Goal: Task Accomplishment & Management: Use online tool/utility

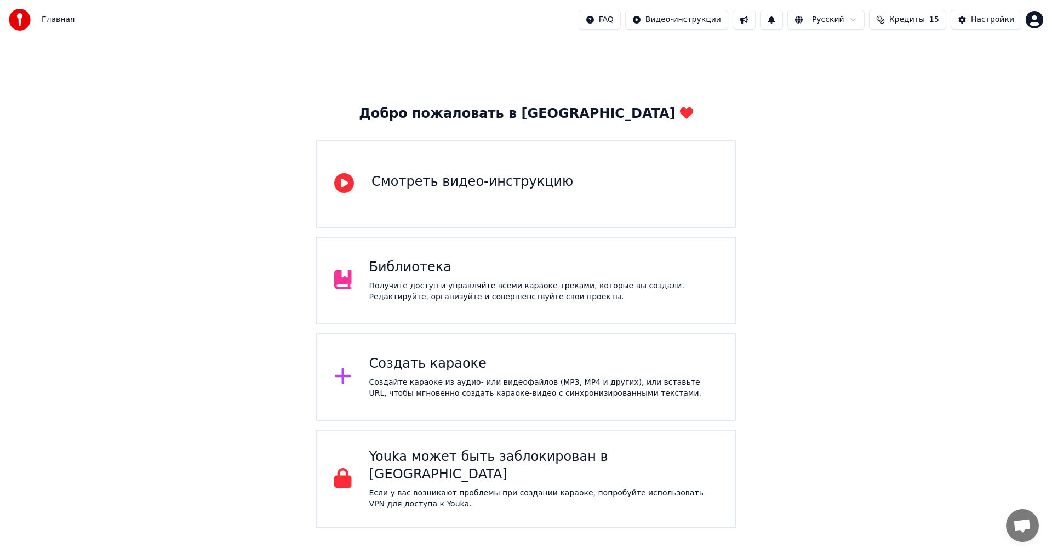
click at [220, 220] on div "Добро пожаловать в Youka Смотреть видео-инструкцию Библиотека Получите доступ и…" at bounding box center [526, 283] width 1052 height 489
click at [479, 352] on div "Создать караоке Создайте караоке из аудио- или видеофайлов (MP3, MP4 и других),…" at bounding box center [526, 377] width 421 height 88
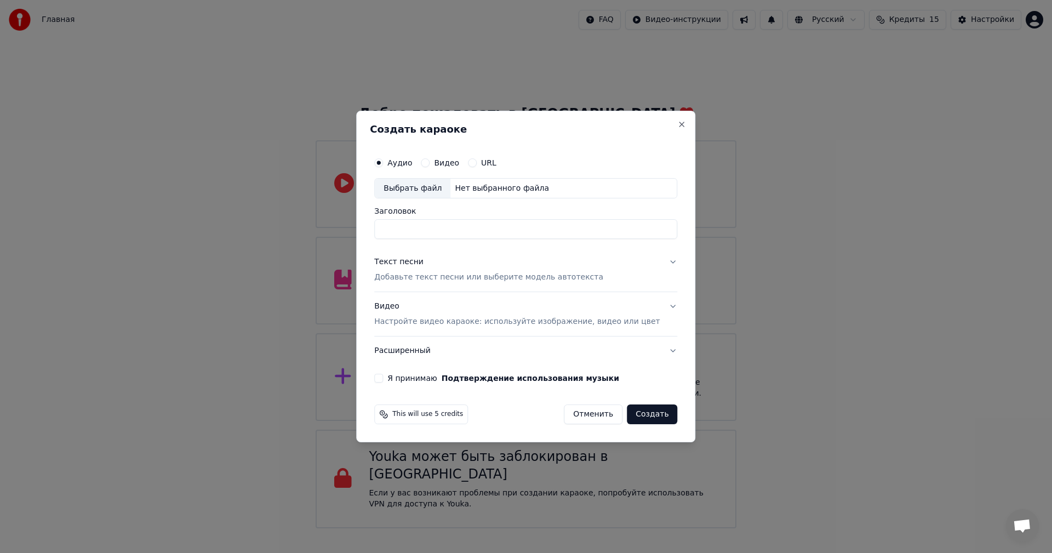
click at [427, 191] on div "Выбрать файл" at bounding box center [413, 189] width 76 height 20
click at [428, 192] on div "Выбрать файл" at bounding box center [413, 189] width 76 height 20
type input "**********"
click at [422, 277] on p "Добавьте текст песни или выберите модель автотекста" at bounding box center [488, 277] width 229 height 11
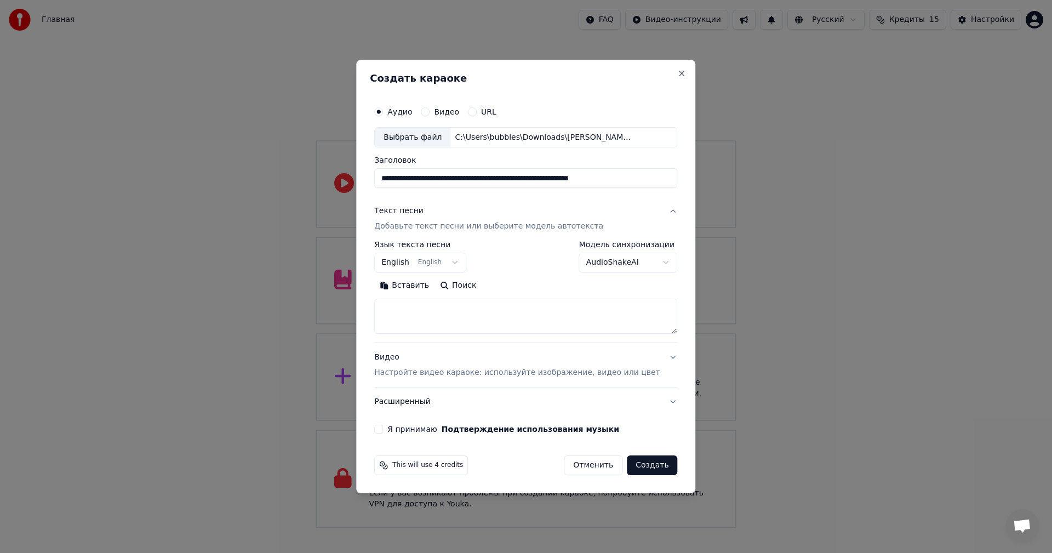
click at [444, 259] on button "English English" at bounding box center [420, 263] width 92 height 20
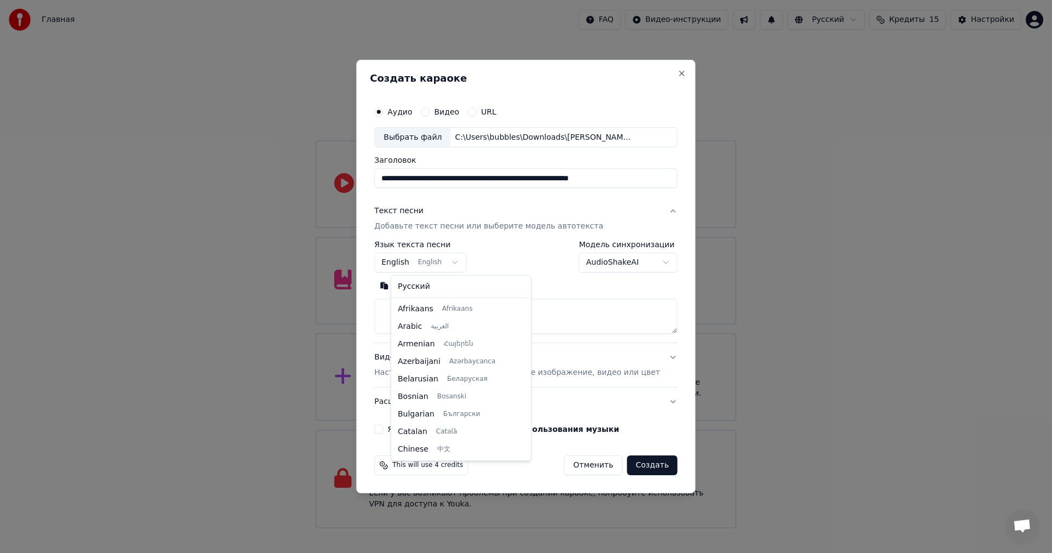
scroll to position [88, 0]
select select "**"
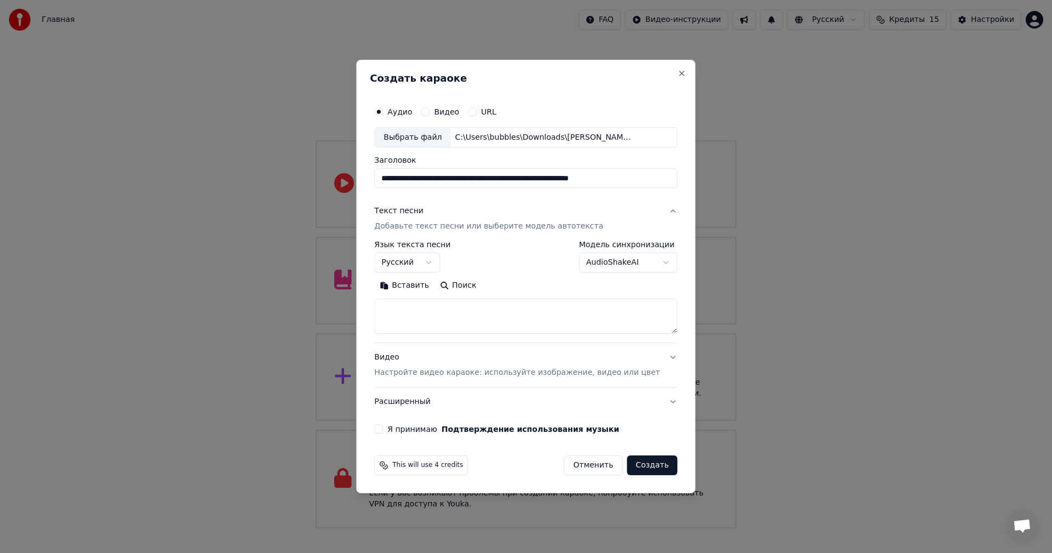
click at [463, 287] on button "Поиск" at bounding box center [457, 286] width 47 height 18
click at [451, 374] on p "Настройте видео караоке: используйте изображение, видео или цвет" at bounding box center [516, 372] width 285 height 11
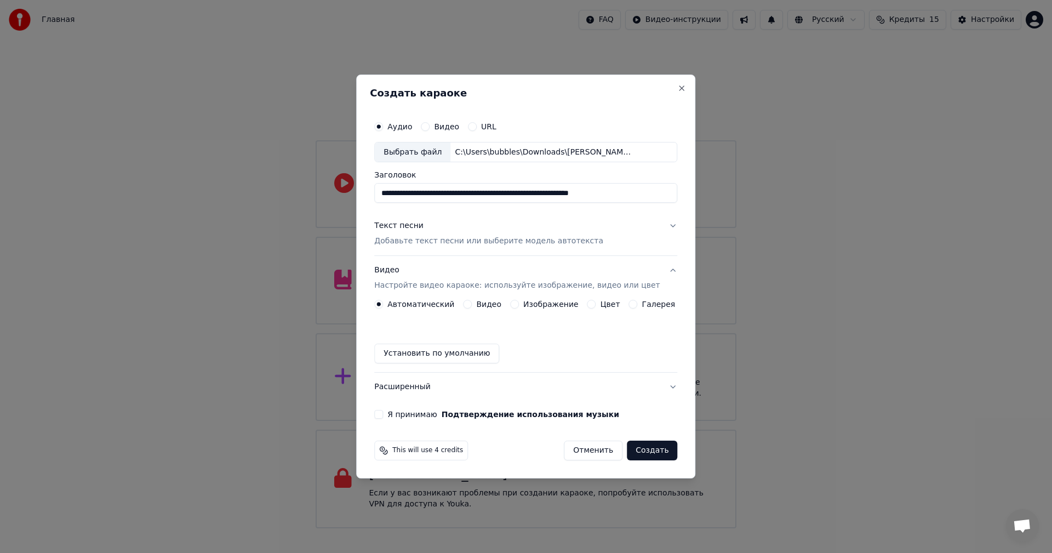
click at [526, 307] on label "Изображение" at bounding box center [550, 304] width 55 height 8
click at [519, 307] on button "Изображение" at bounding box center [514, 304] width 9 height 9
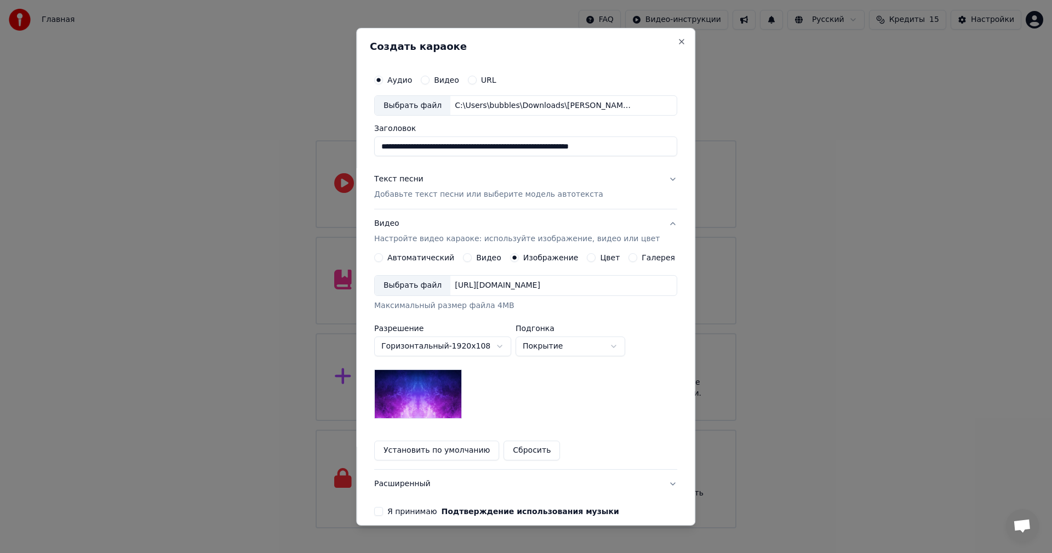
click at [418, 289] on div "Выбрать файл" at bounding box center [413, 286] width 76 height 20
click at [463, 189] on p "Добавьте текст песни или выберите модель автотекста" at bounding box center [488, 194] width 229 height 11
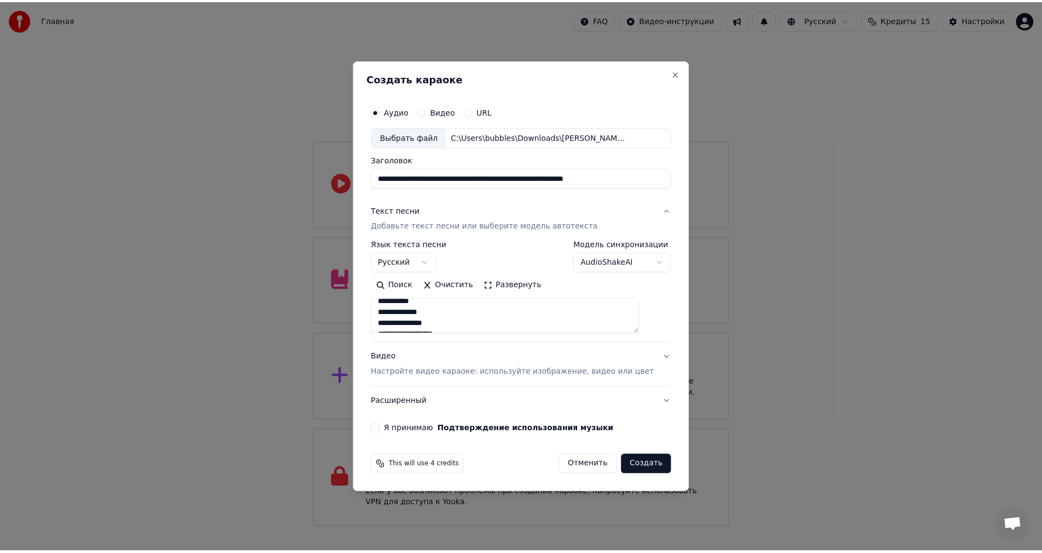
scroll to position [434, 0]
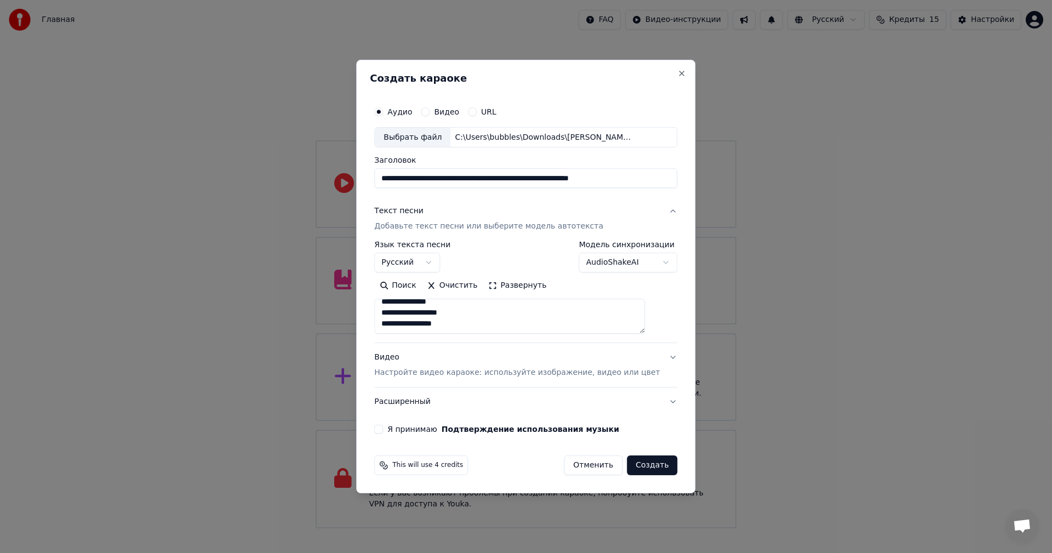
click at [383, 428] on button "Я принимаю Подтверждение использования музыки" at bounding box center [378, 429] width 9 height 9
click at [645, 467] on button "Создать" at bounding box center [652, 465] width 50 height 20
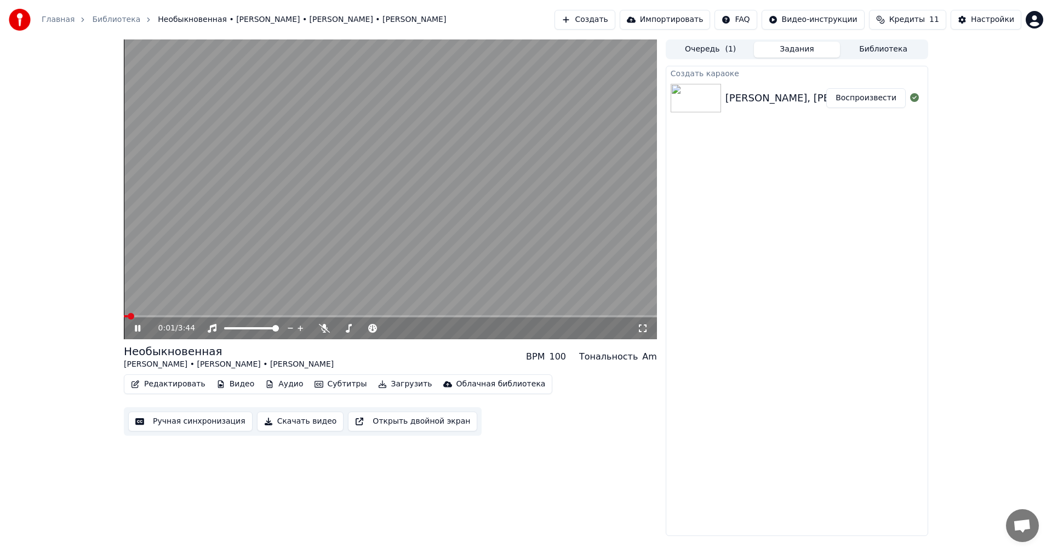
click at [58, 322] on div "0:01 / 3:44 Необыкновенная Александр Панайотов • Алексей Чумаков • Руслан Алехн…" at bounding box center [526, 287] width 1052 height 496
click at [173, 387] on button "Редактировать" at bounding box center [168, 383] width 83 height 15
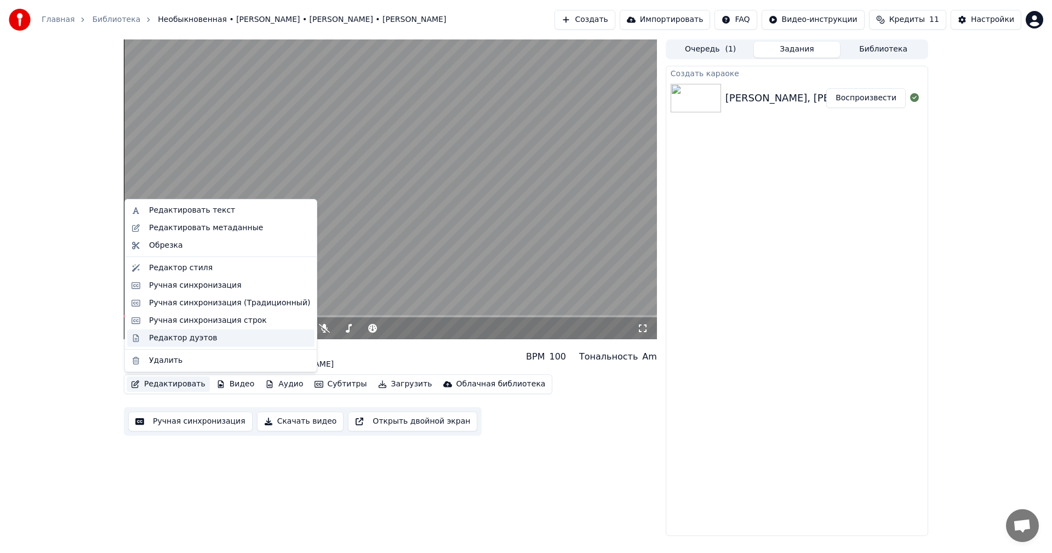
click at [173, 340] on div "Редактор дуэтов" at bounding box center [183, 338] width 68 height 11
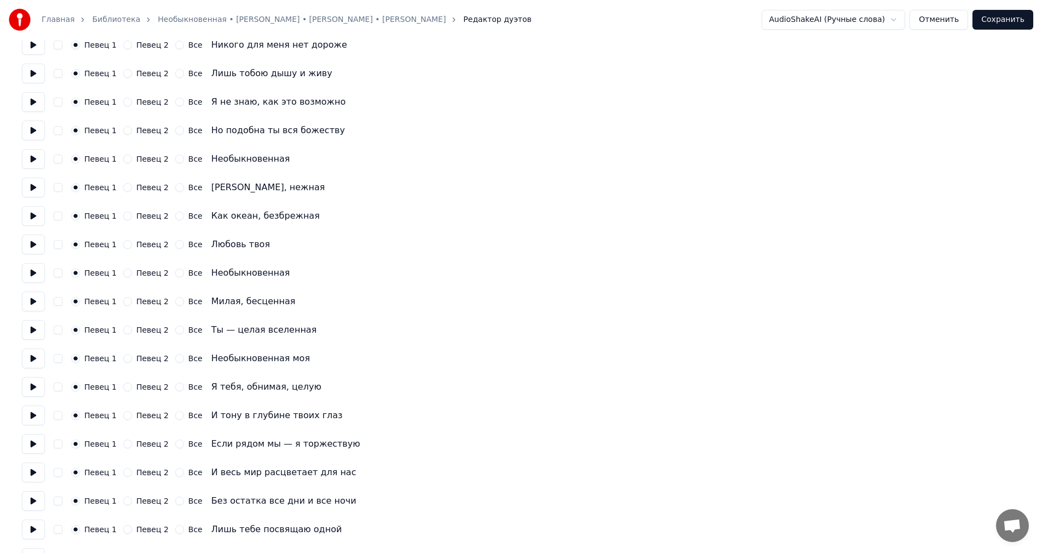
scroll to position [219, 0]
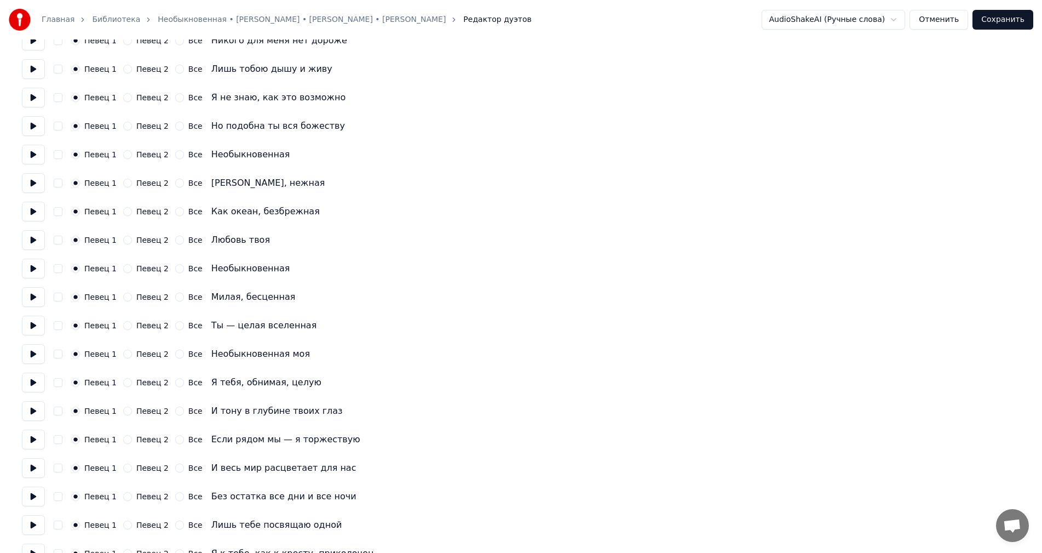
click at [125, 238] on button "Певец 2" at bounding box center [127, 240] width 9 height 9
click at [123, 237] on button "Певец 2" at bounding box center [127, 240] width 9 height 9
click at [123, 267] on button "Певец 2" at bounding box center [127, 268] width 9 height 9
click at [126, 240] on circle "button" at bounding box center [128, 240] width 4 height 4
click at [76, 239] on button "Певец 1" at bounding box center [75, 240] width 9 height 9
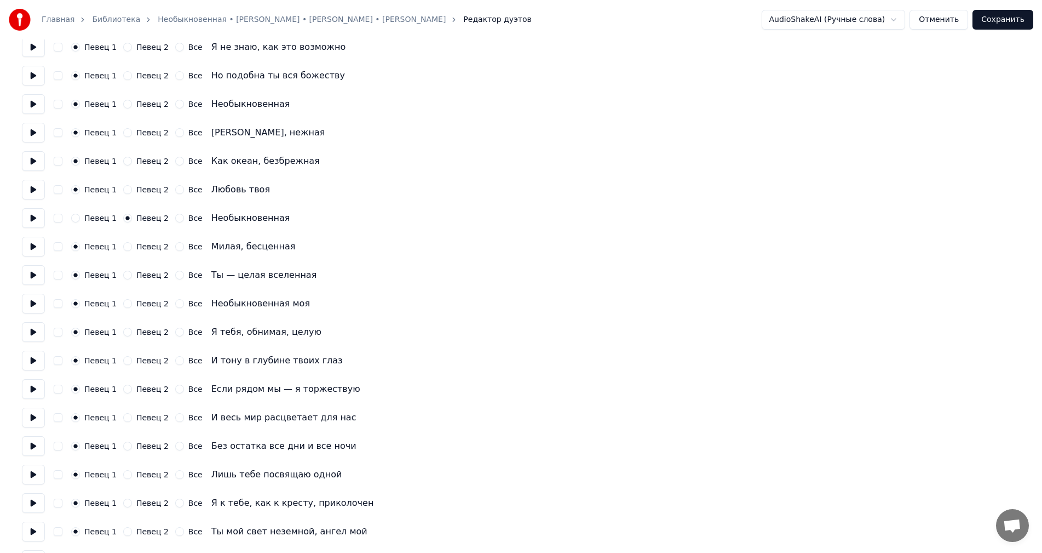
scroll to position [274, 0]
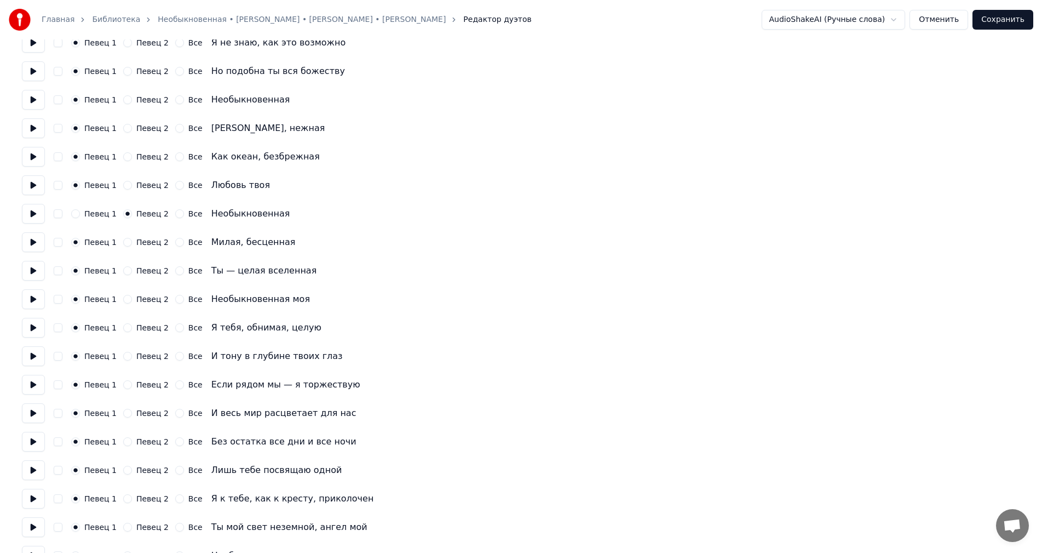
click at [123, 243] on button "Певец 2" at bounding box center [127, 242] width 9 height 9
click at [124, 270] on button "Певец 2" at bounding box center [127, 270] width 9 height 9
click at [123, 301] on button "Певец 2" at bounding box center [127, 299] width 9 height 9
click at [123, 328] on button "Певец 2" at bounding box center [127, 327] width 9 height 9
click at [123, 354] on button "Певец 2" at bounding box center [127, 356] width 9 height 9
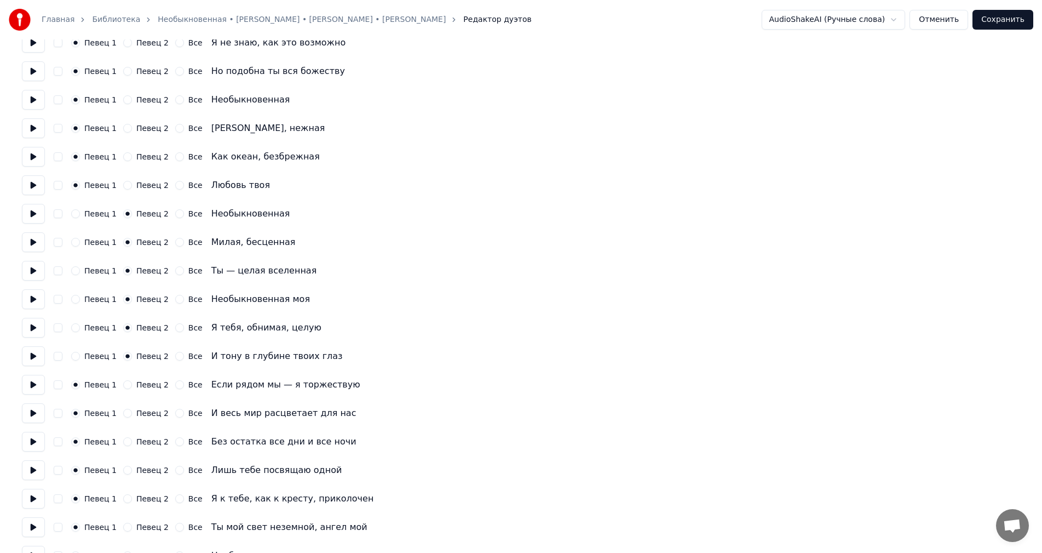
click at [124, 385] on button "Певец 2" at bounding box center [127, 384] width 9 height 9
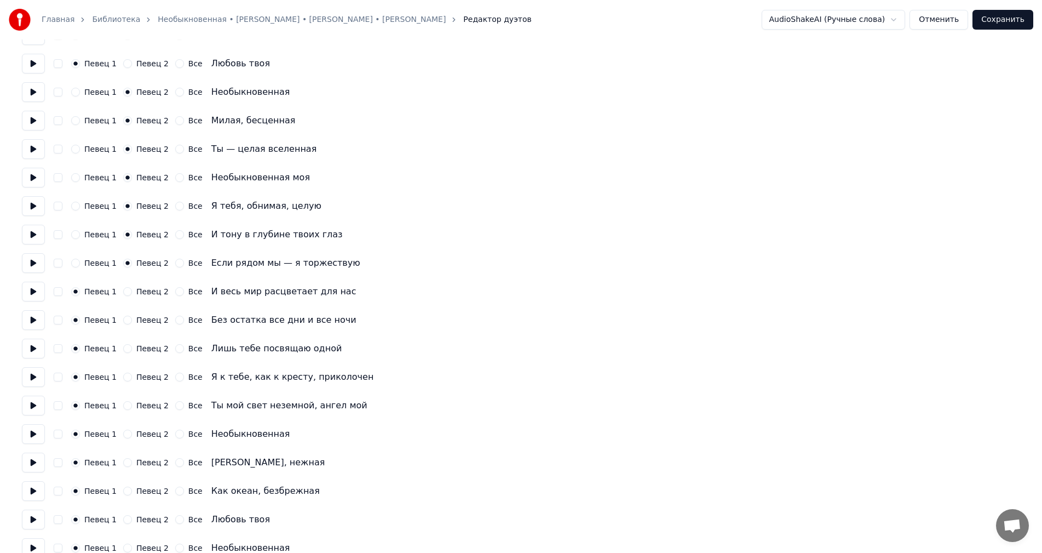
scroll to position [438, 0]
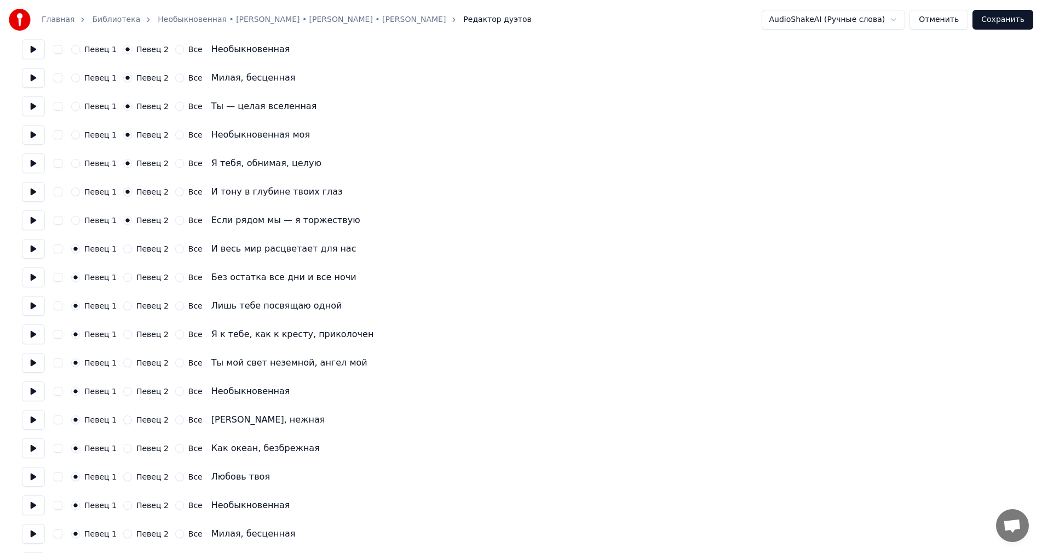
click at [123, 248] on button "Певец 2" at bounding box center [127, 248] width 9 height 9
click at [124, 277] on button "Певец 2" at bounding box center [127, 277] width 9 height 9
click at [123, 304] on button "Певец 2" at bounding box center [127, 305] width 9 height 9
click at [123, 335] on button "Певец 2" at bounding box center [127, 334] width 9 height 9
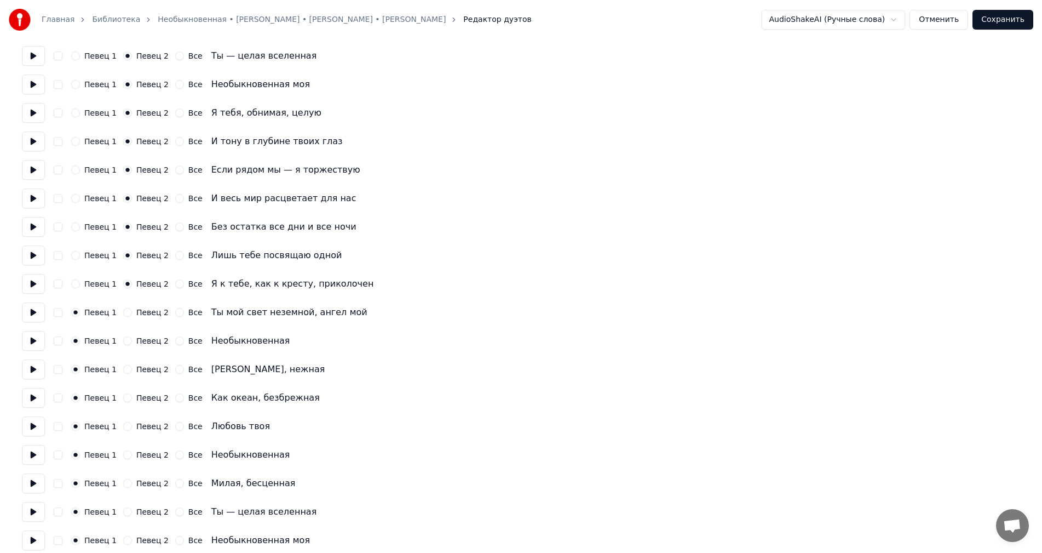
scroll to position [493, 0]
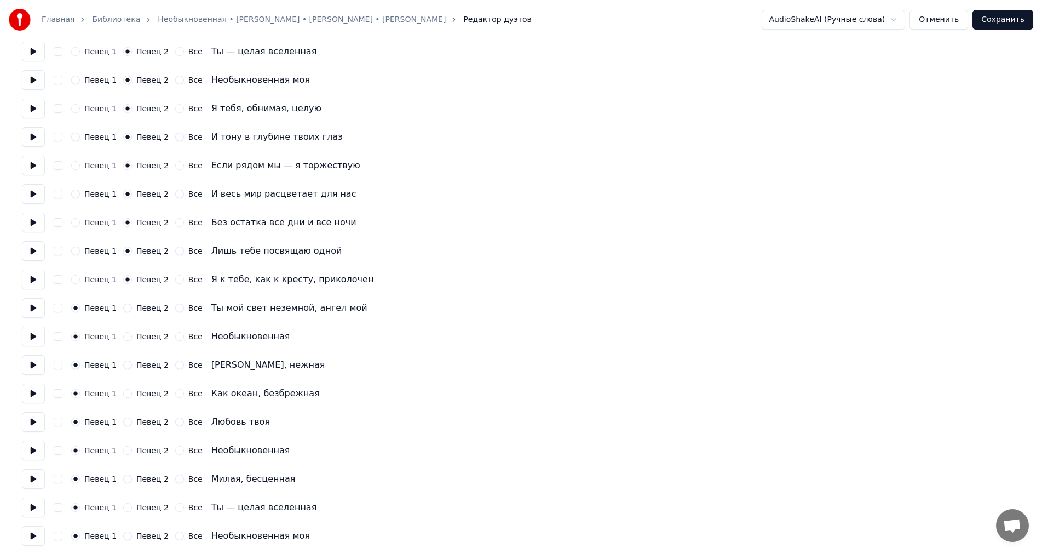
click at [123, 307] on button "Певец 2" at bounding box center [127, 307] width 9 height 9
click at [123, 335] on button "Певец 2" at bounding box center [127, 336] width 9 height 9
click at [123, 363] on button "Певец 2" at bounding box center [127, 364] width 9 height 9
click at [128, 389] on div "Певец 2" at bounding box center [145, 393] width 45 height 9
click at [124, 392] on button "Певец 2" at bounding box center [127, 393] width 9 height 9
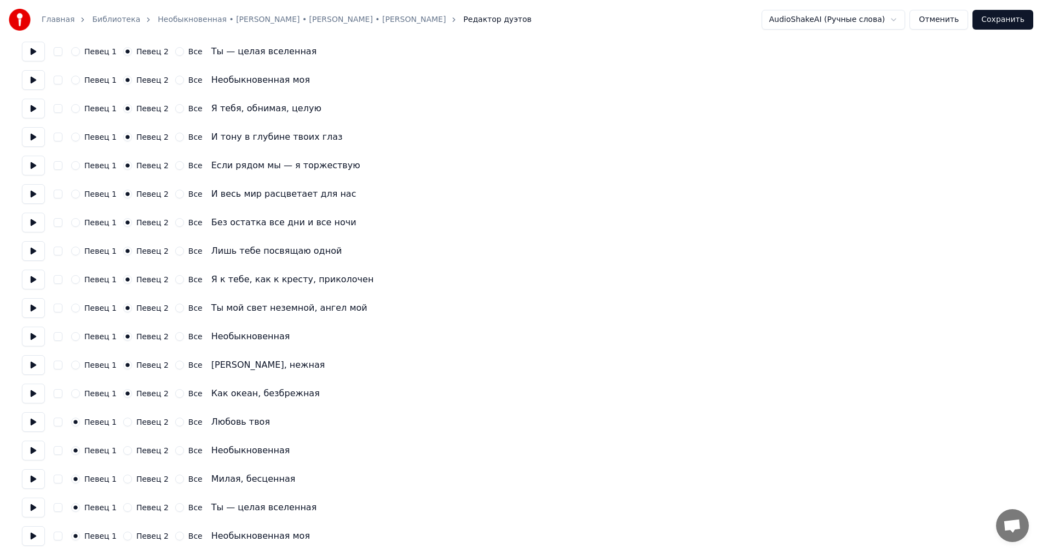
click at [123, 419] on button "Певец 2" at bounding box center [127, 421] width 9 height 9
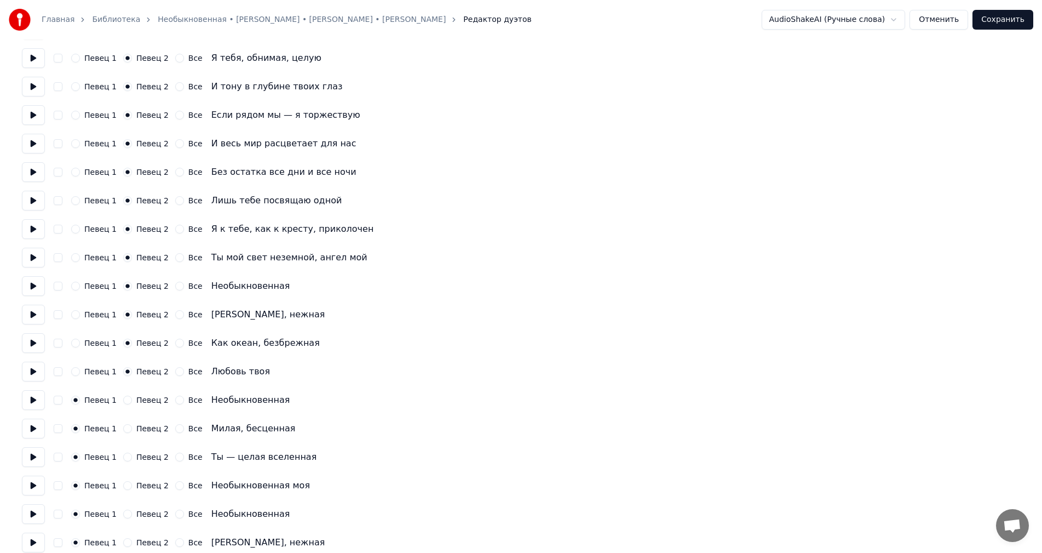
scroll to position [548, 0]
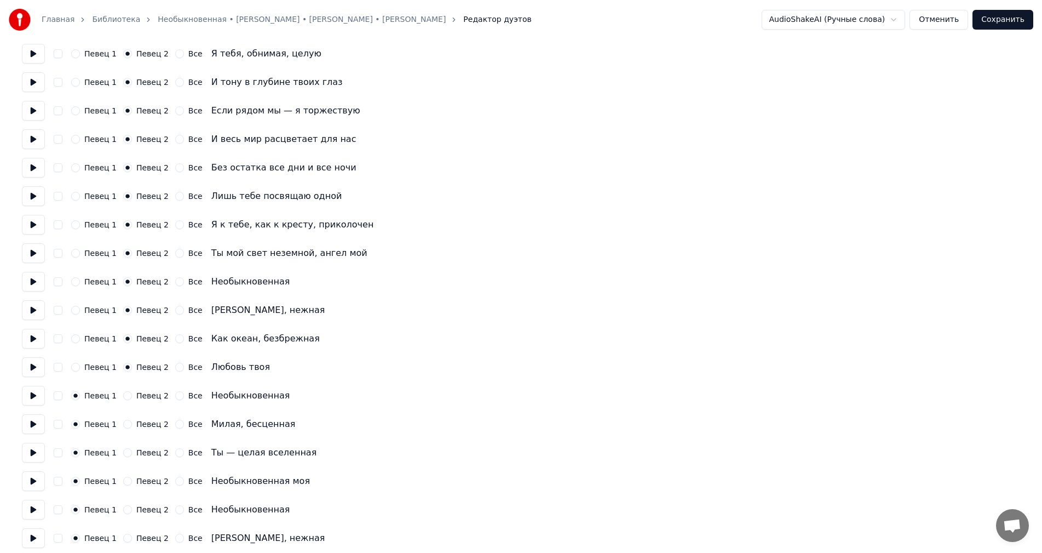
click at [123, 394] on button "Певец 2" at bounding box center [127, 395] width 9 height 9
click at [123, 421] on button "Певец 2" at bounding box center [127, 424] width 9 height 9
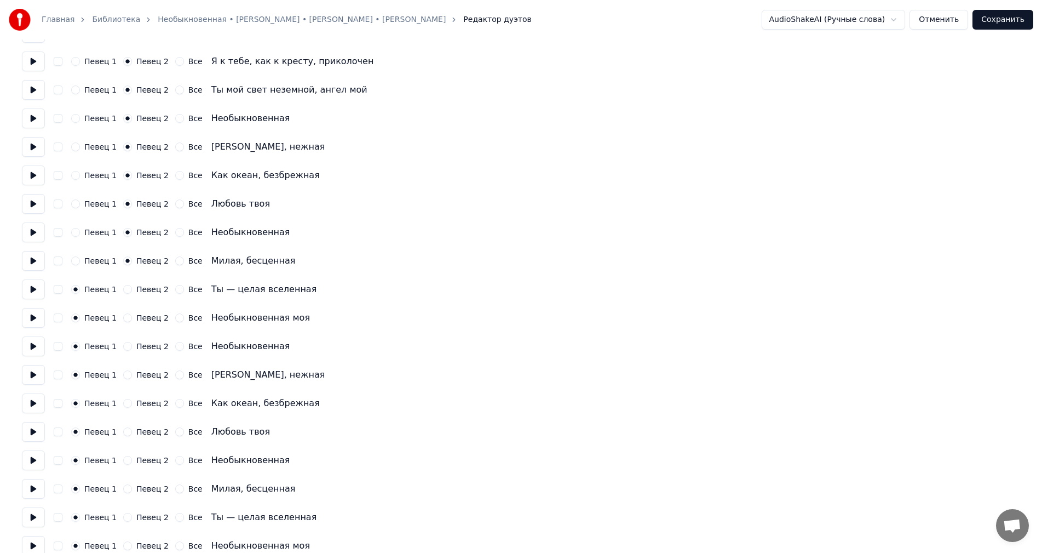
scroll to position [712, 0]
click at [125, 288] on button "Певец 2" at bounding box center [127, 288] width 9 height 9
click at [124, 317] on button "Певец 2" at bounding box center [127, 316] width 9 height 9
click at [175, 343] on button "Все" at bounding box center [179, 345] width 9 height 9
click at [171, 365] on div "Певец 1 Певец 2 Все Ласковая, нежная" at bounding box center [521, 374] width 999 height 20
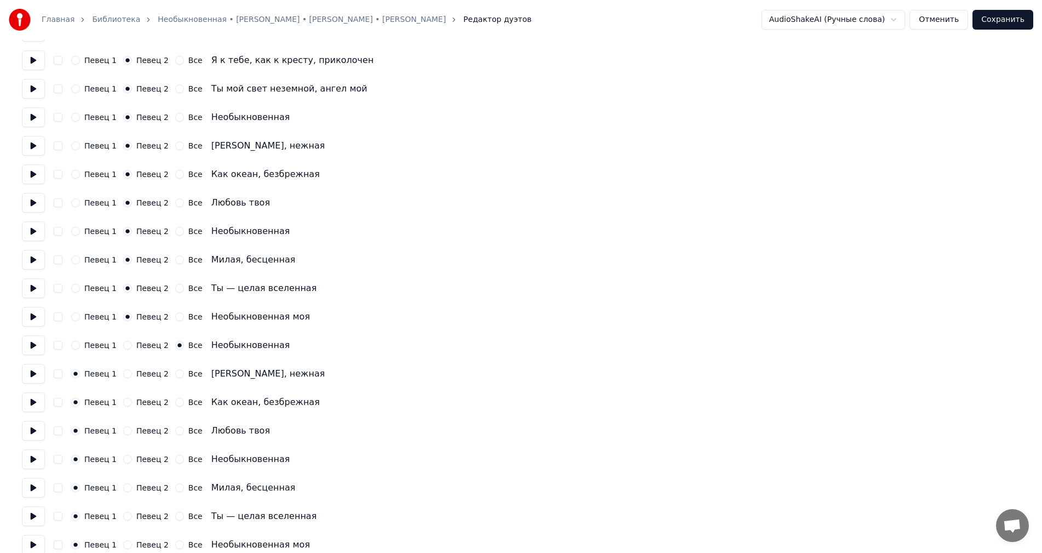
click at [175, 372] on button "Все" at bounding box center [179, 373] width 9 height 9
click at [175, 400] on button "Все" at bounding box center [179, 402] width 9 height 9
click at [993, 18] on button "Сохранить" at bounding box center [1003, 20] width 61 height 20
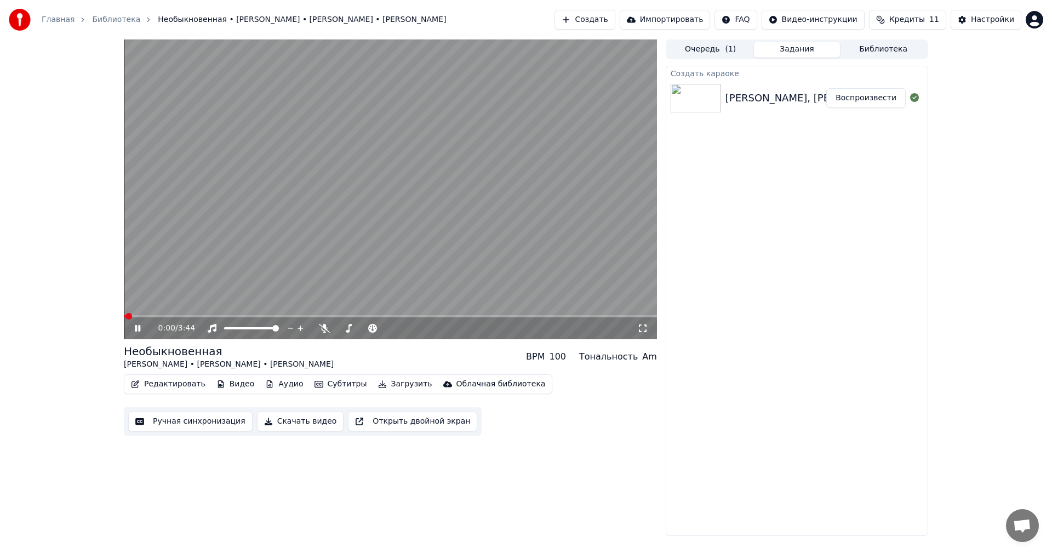
click at [218, 419] on button "Ручная синхронизация" at bounding box center [190, 421] width 124 height 20
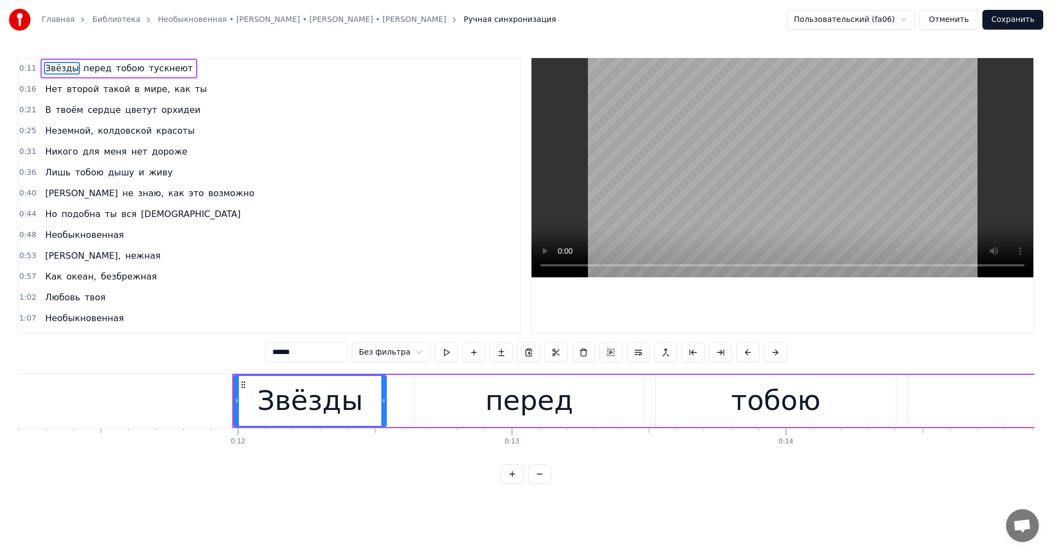
scroll to position [0, 3226]
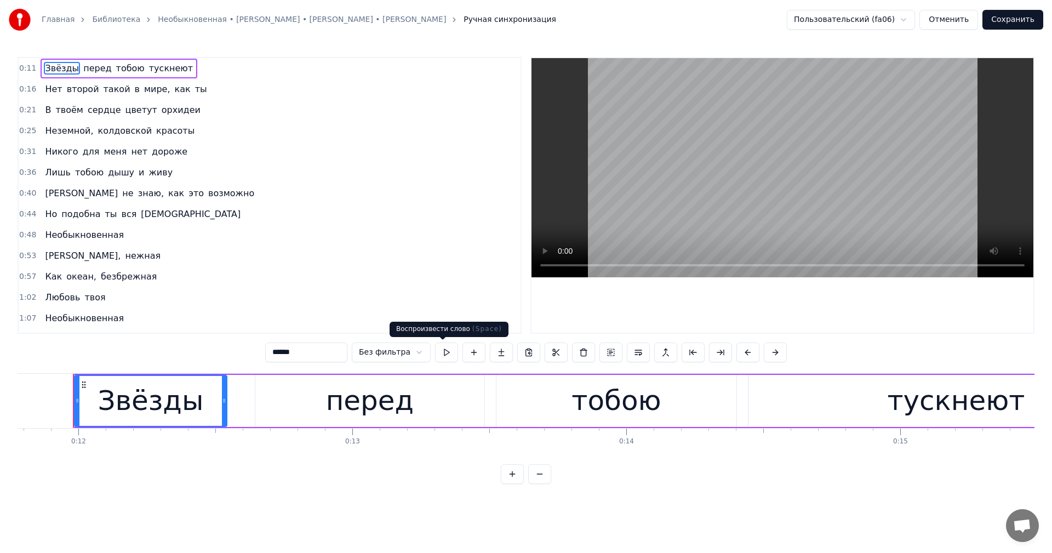
click at [440, 350] on button at bounding box center [446, 352] width 23 height 20
click at [188, 67] on div "0:11 Звёзды перед тобою тускнеют" at bounding box center [270, 68] width 502 height 21
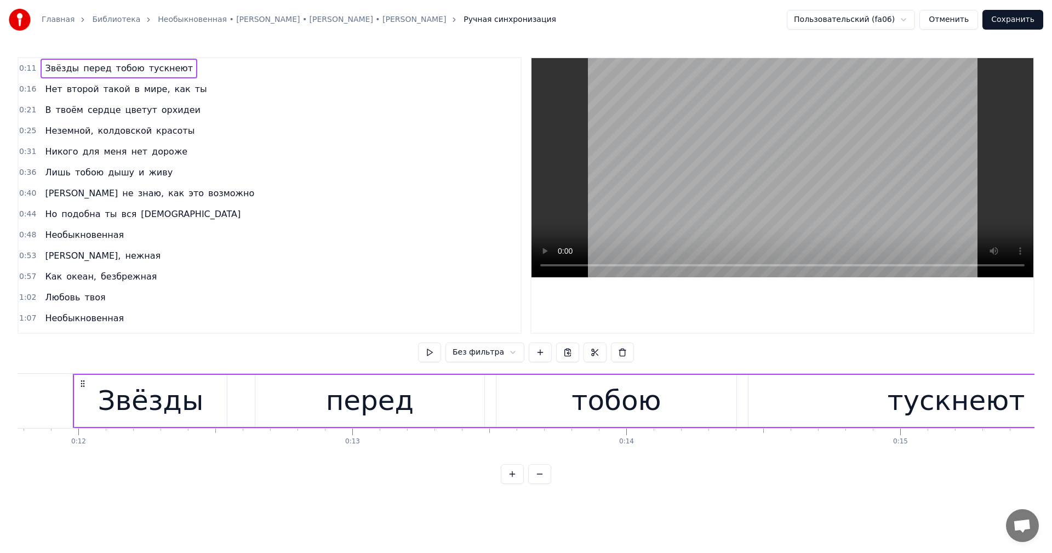
click at [162, 117] on div "В твоём сердце цветут орхидеи" at bounding box center [123, 110] width 164 height 20
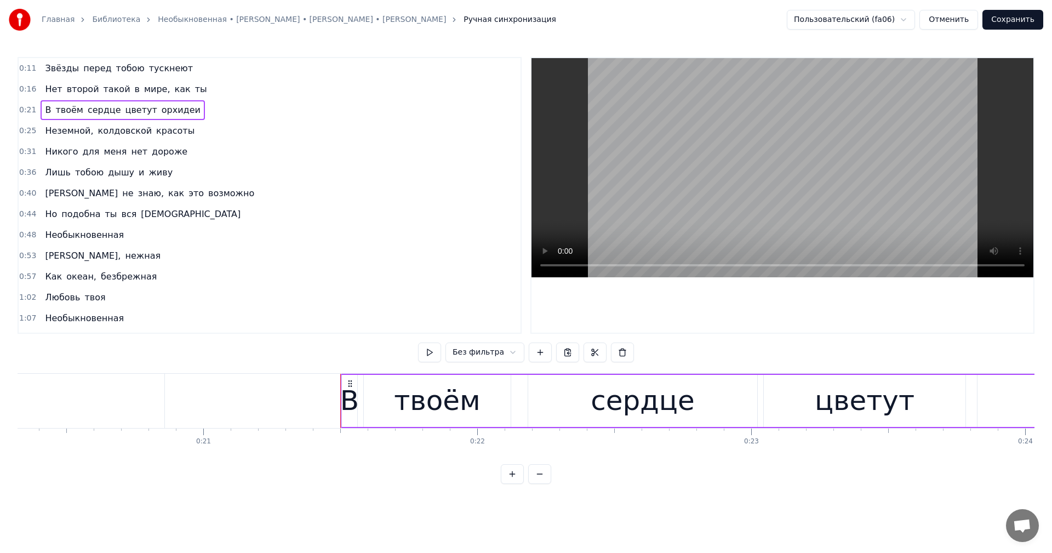
scroll to position [0, 5834]
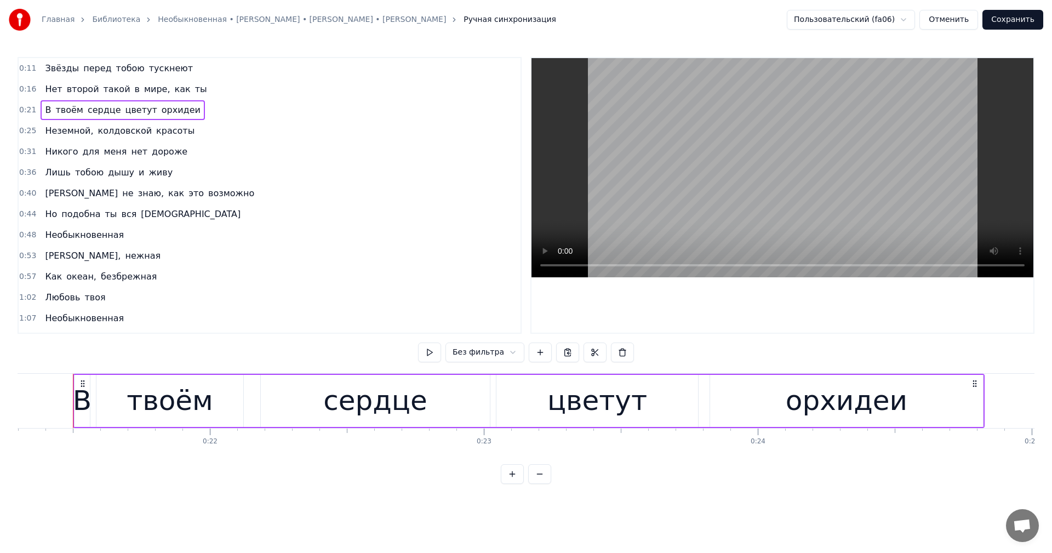
click at [161, 107] on span "орхидеи" at bounding box center [181, 110] width 41 height 13
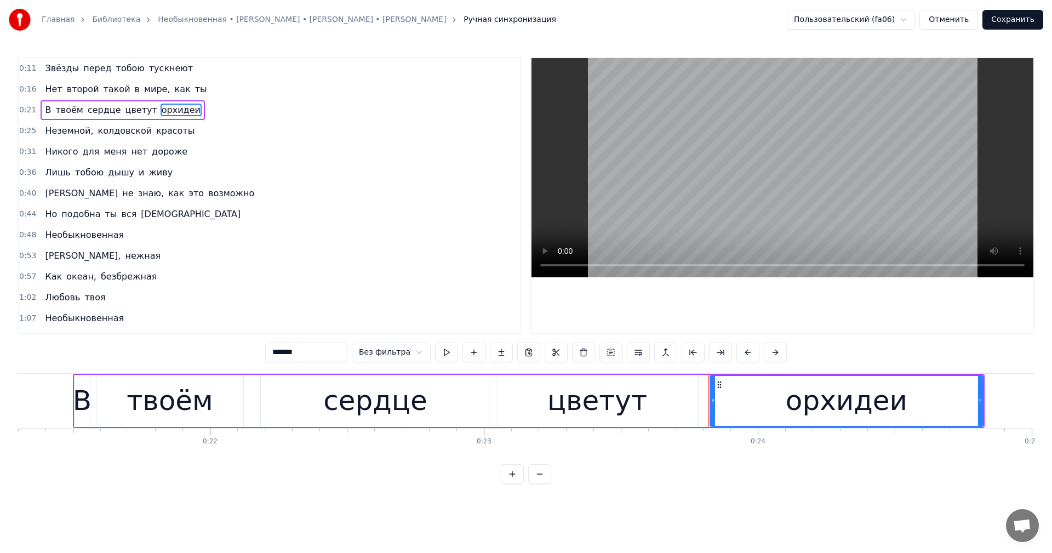
drag, startPoint x: 308, startPoint y: 356, endPoint x: 278, endPoint y: 364, distance: 31.2
click at [278, 364] on div "******* Без фильтра" at bounding box center [526, 353] width 522 height 22
click at [102, 134] on span "колдовской" at bounding box center [124, 130] width 56 height 13
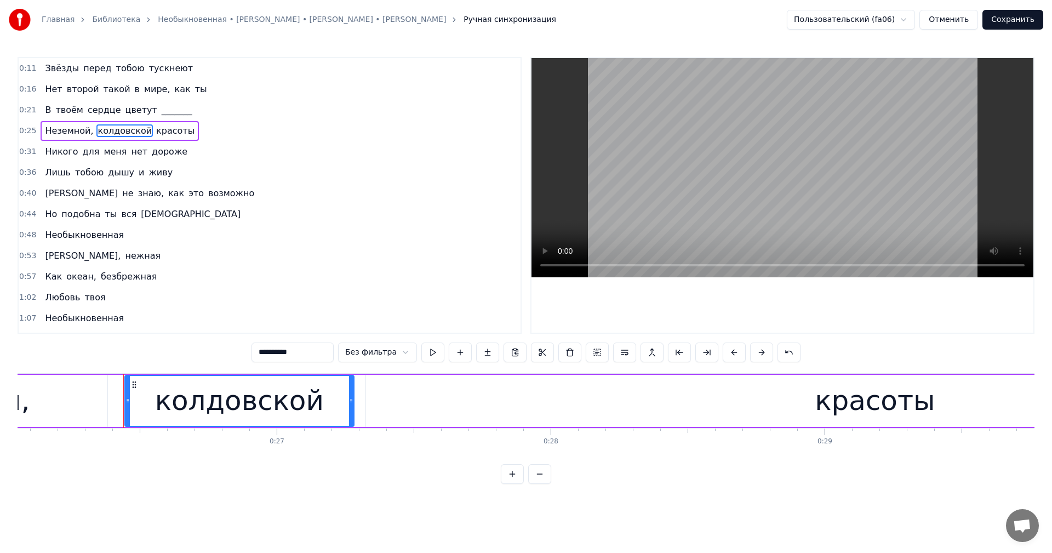
scroll to position [0, 7187]
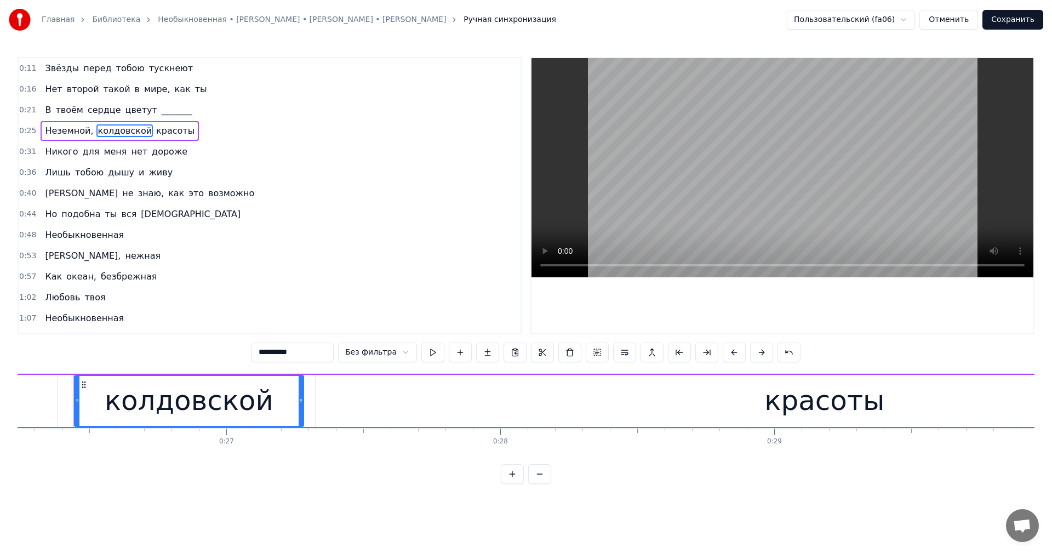
drag, startPoint x: 304, startPoint y: 353, endPoint x: 263, endPoint y: 367, distance: 43.0
click at [263, 367] on div "0:11 Звёзды перед тобою тускнеют 0:16 Нет второй такой в мире, как ты 0:21 В тв…" at bounding box center [526, 270] width 1017 height 427
click at [151, 152] on span "дороже" at bounding box center [170, 151] width 38 height 13
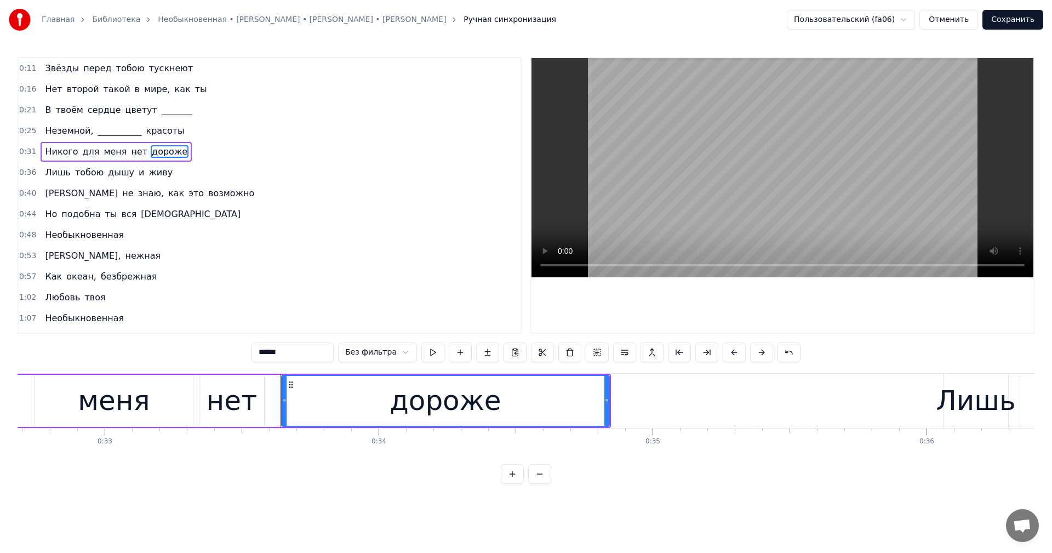
scroll to position [0, 9159]
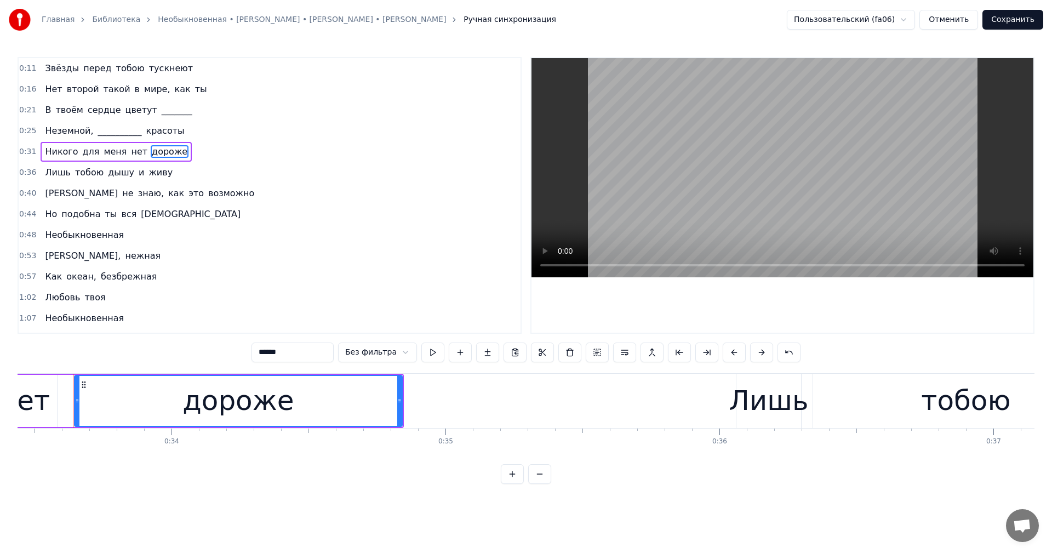
drag, startPoint x: 289, startPoint y: 355, endPoint x: 264, endPoint y: 364, distance: 26.2
click at [264, 364] on div "****** Без фильтра" at bounding box center [525, 353] width 549 height 22
click at [147, 218] on span "божеству" at bounding box center [191, 214] width 102 height 13
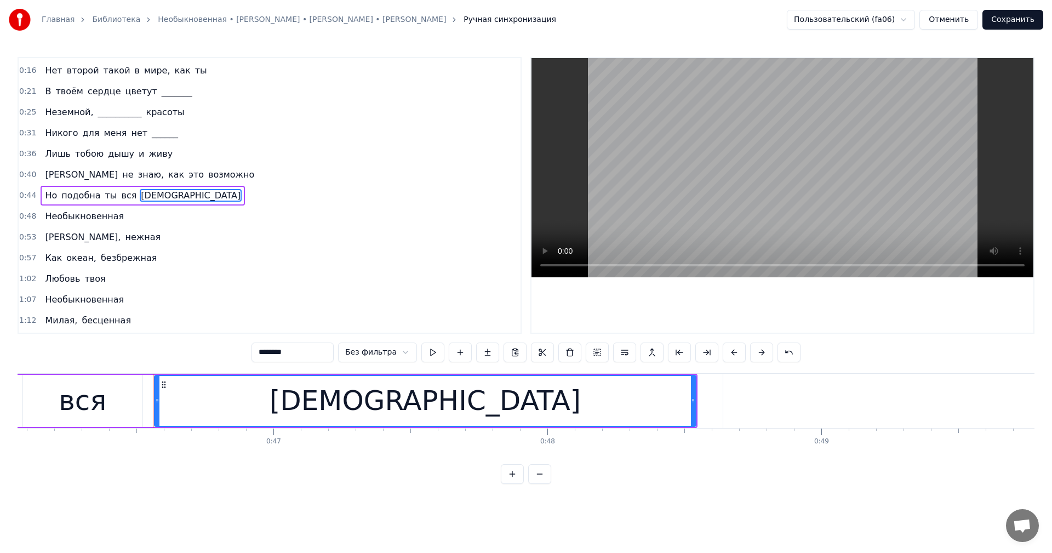
scroll to position [0, 12698]
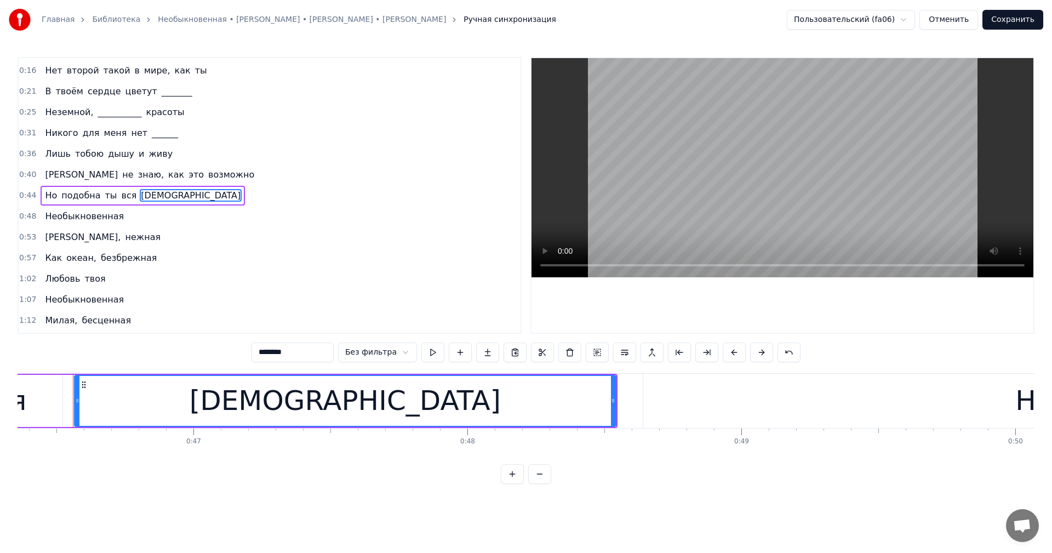
drag, startPoint x: 297, startPoint y: 356, endPoint x: 268, endPoint y: 368, distance: 31.4
click at [261, 369] on div "0:11 Звёзды перед тобою тускнеют 0:16 Нет второй такой в мире, как ты 0:21 В тв…" at bounding box center [526, 270] width 1017 height 427
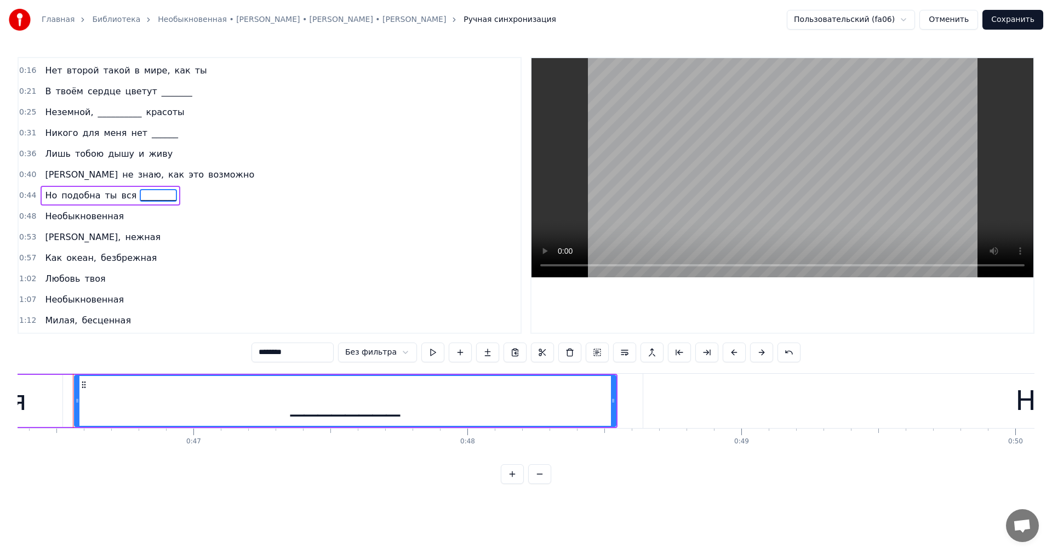
click at [122, 259] on span "безбрежная" at bounding box center [129, 257] width 58 height 13
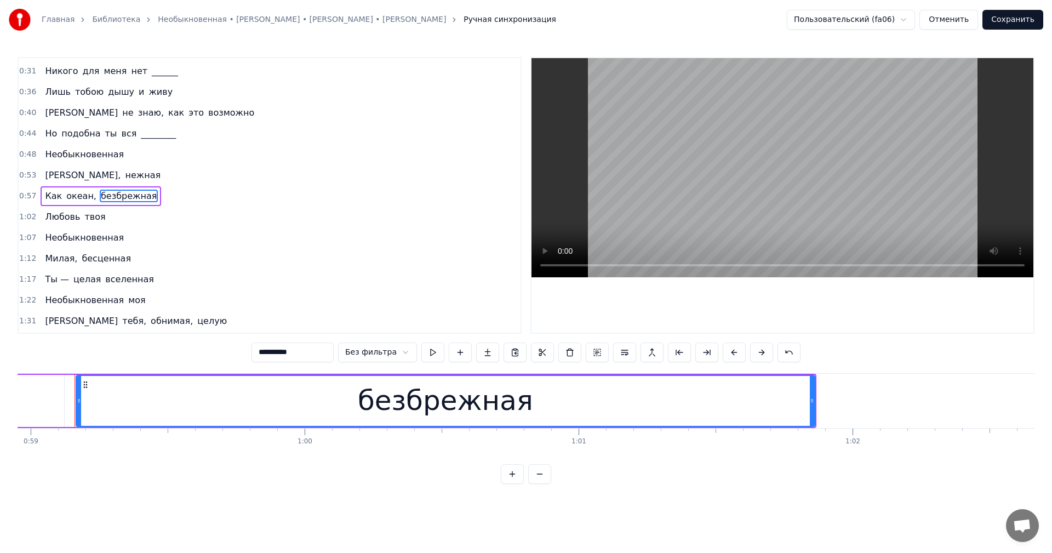
scroll to position [0, 16149]
drag, startPoint x: 308, startPoint y: 353, endPoint x: 258, endPoint y: 369, distance: 52.7
click at [262, 369] on div "0:11 Звёзды перед тобою тускнеют 0:16 Нет второй такой в мире, как ты 0:21 В тв…" at bounding box center [526, 270] width 1017 height 427
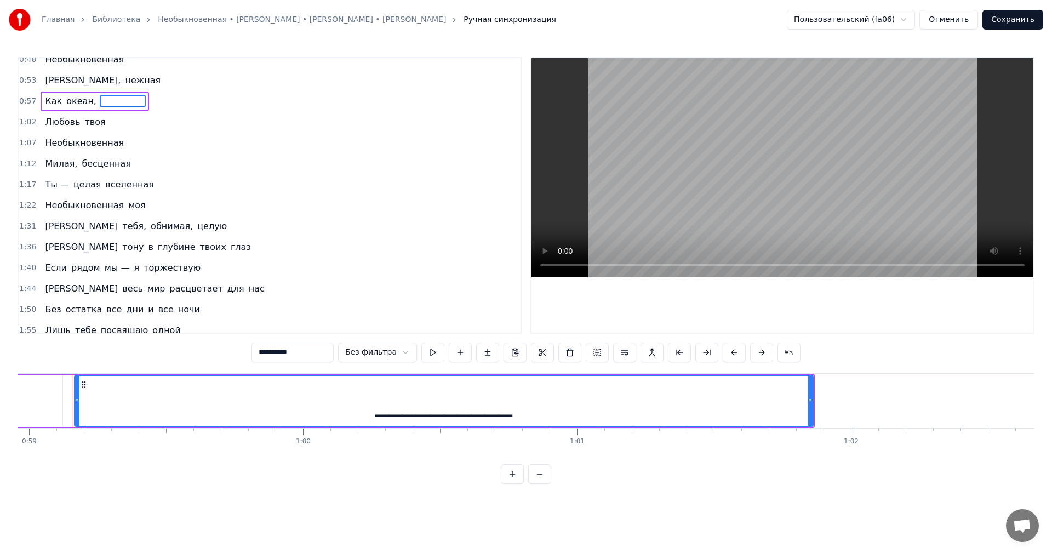
scroll to position [190, 0]
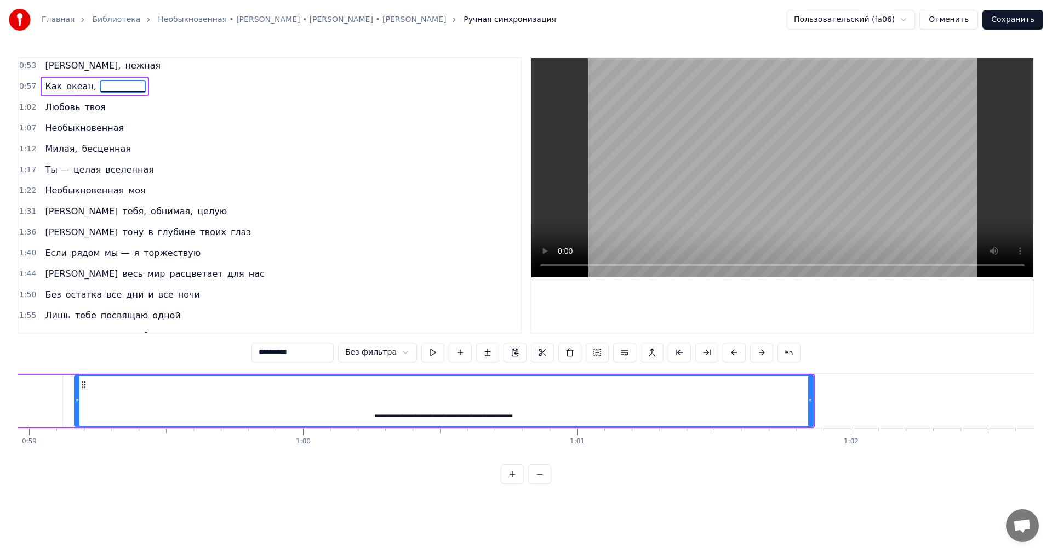
click at [157, 232] on span "глубине" at bounding box center [177, 232] width 40 height 13
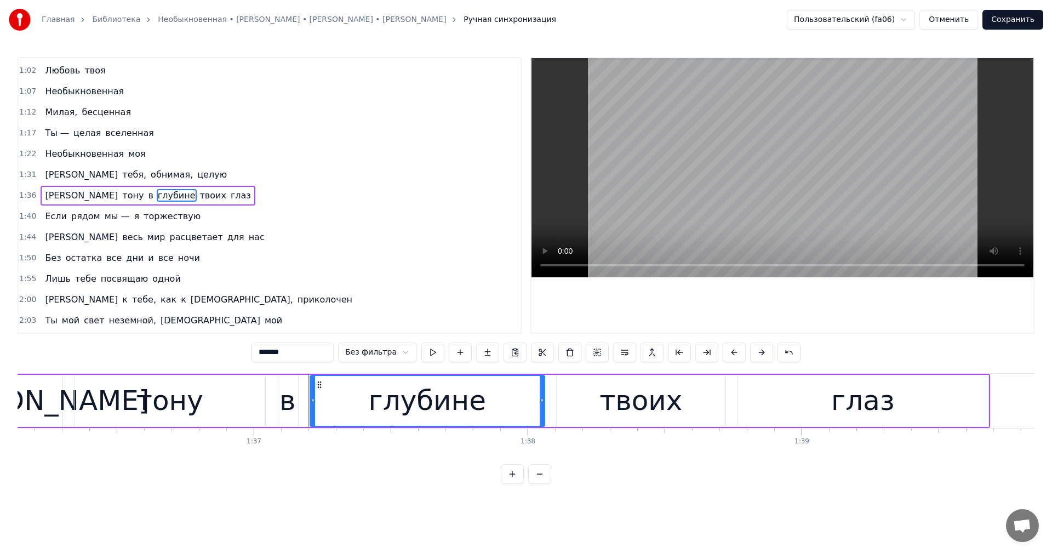
scroll to position [0, 26569]
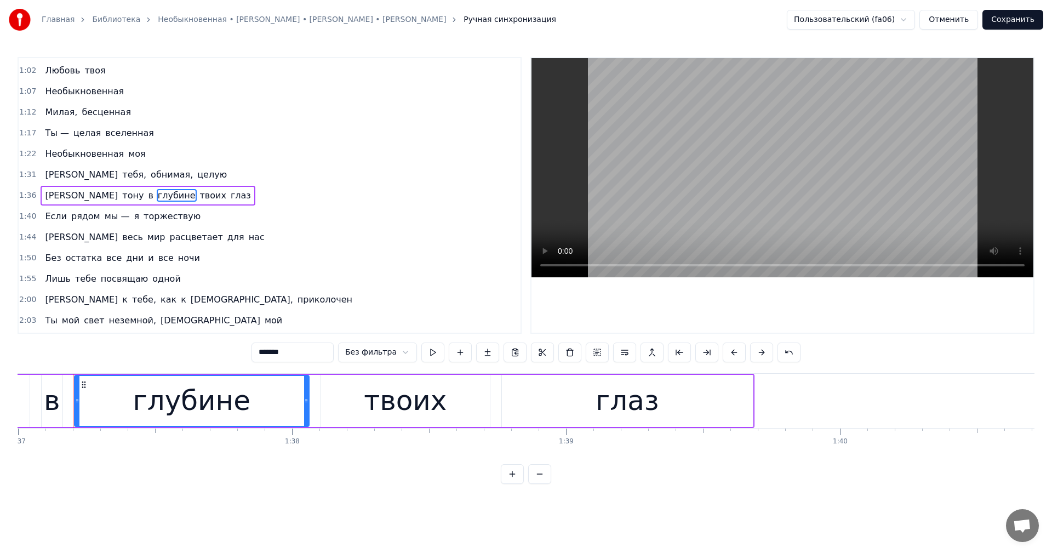
drag, startPoint x: 290, startPoint y: 356, endPoint x: 263, endPoint y: 364, distance: 28.2
click at [263, 364] on div "0:11 Звёзды перед тобою тускнеют 0:16 Нет второй такой в мире, как ты 0:21 В тв…" at bounding box center [526, 270] width 1017 height 427
click at [156, 216] on span "торжествую" at bounding box center [171, 216] width 59 height 13
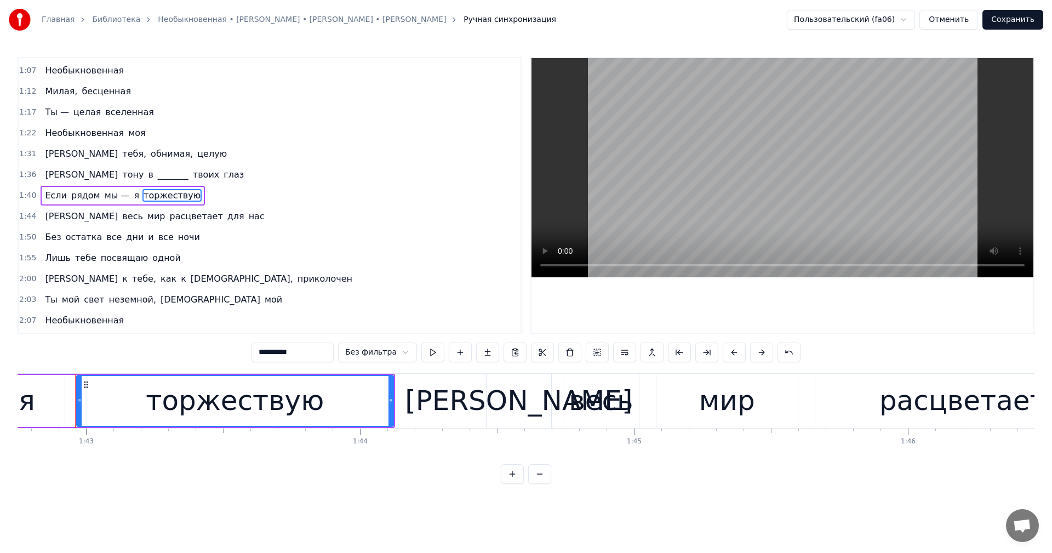
scroll to position [0, 28146]
drag, startPoint x: 303, startPoint y: 357, endPoint x: 263, endPoint y: 367, distance: 40.8
click at [263, 367] on div "0:11 Звёзды перед тобою тускнеют 0:16 Нет второй такой в мире, как ты 0:21 В тв…" at bounding box center [526, 270] width 1017 height 427
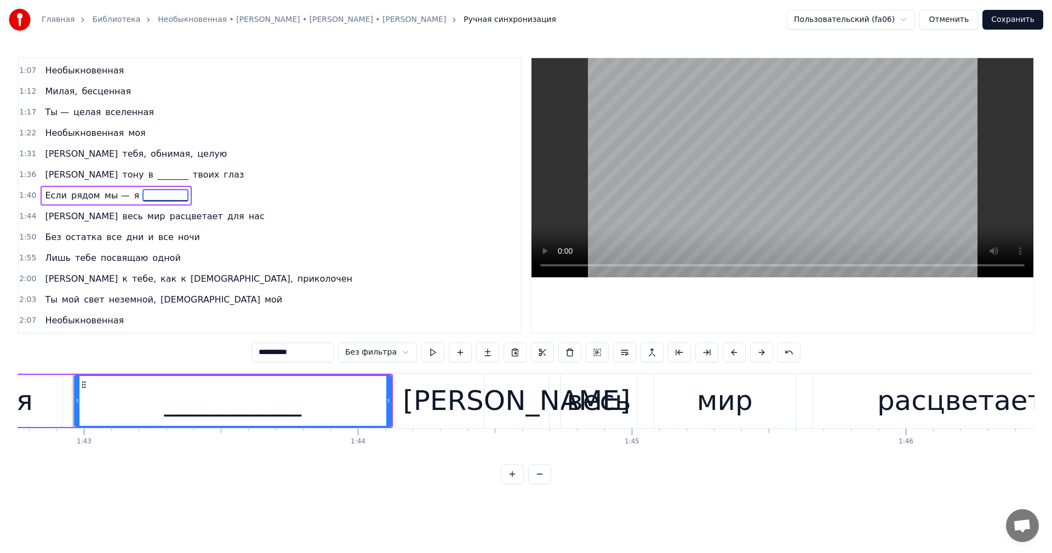
click at [119, 261] on span "посвящаю" at bounding box center [124, 257] width 49 height 13
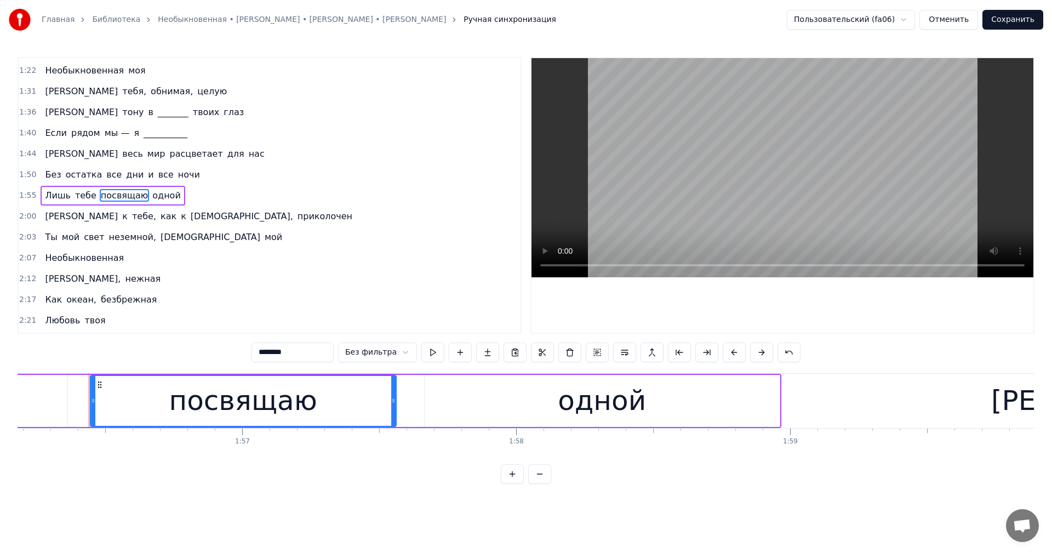
scroll to position [0, 31839]
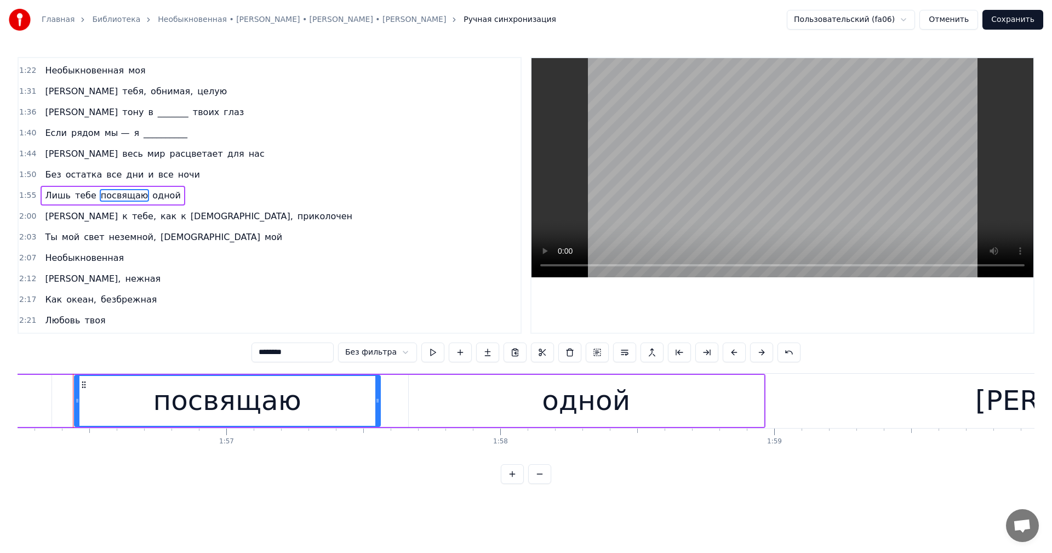
drag, startPoint x: 301, startPoint y: 357, endPoint x: 260, endPoint y: 366, distance: 42.7
click at [261, 366] on div "0:11 Звёзды перед тобою тускнеют 0:16 Нет второй такой в мире, как ты 0:21 В тв…" at bounding box center [526, 270] width 1017 height 427
click at [118, 240] on span "неземной," at bounding box center [132, 237] width 49 height 13
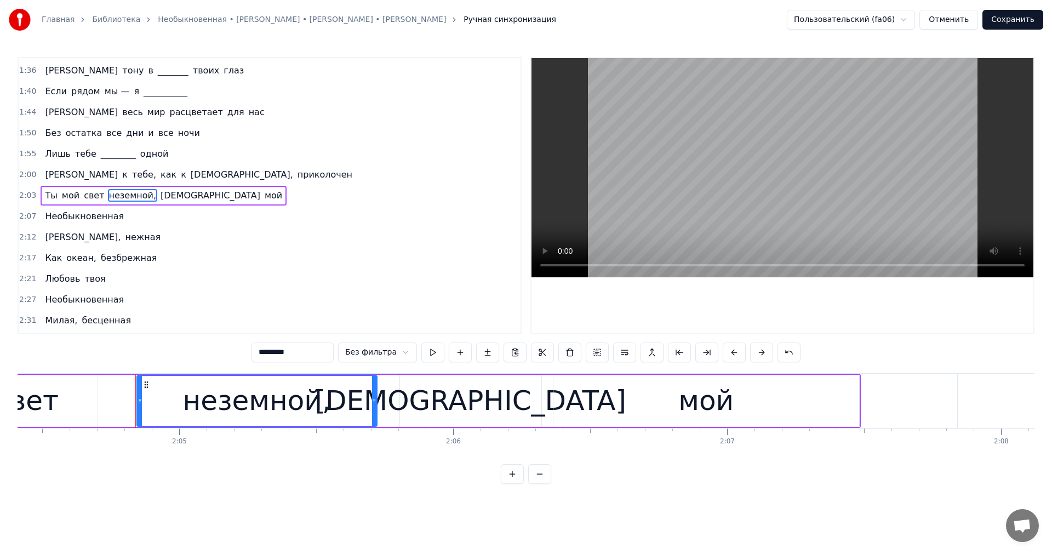
scroll to position [0, 34139]
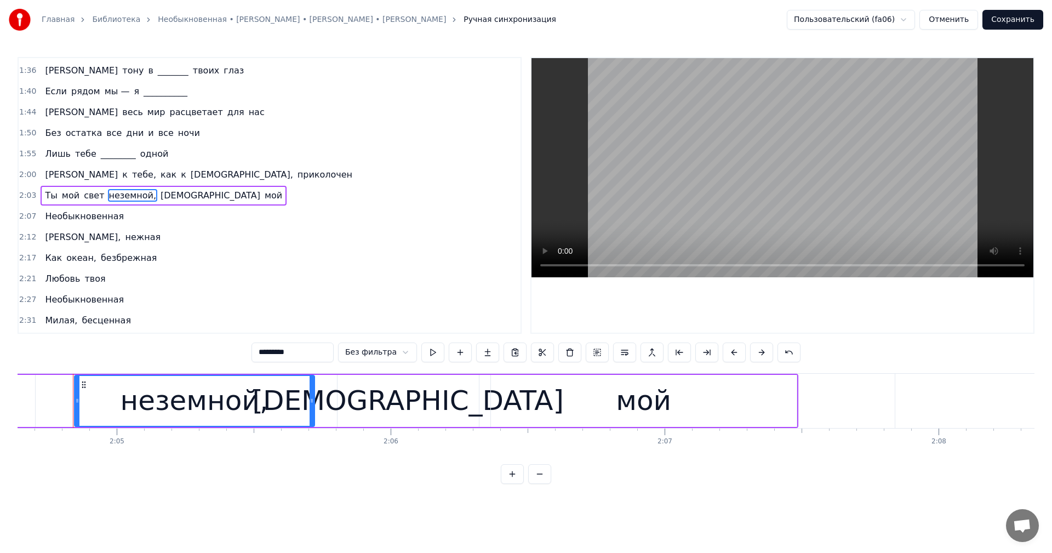
drag, startPoint x: 297, startPoint y: 353, endPoint x: 261, endPoint y: 367, distance: 38.9
click at [261, 367] on div "0:11 Звёзды перед тобою тускнеют 0:16 Нет второй такой в мире, как ты 0:21 В тв…" at bounding box center [526, 270] width 1017 height 427
click at [268, 356] on input "*********" at bounding box center [292, 352] width 82 height 20
click at [299, 352] on input "********" at bounding box center [292, 352] width 82 height 20
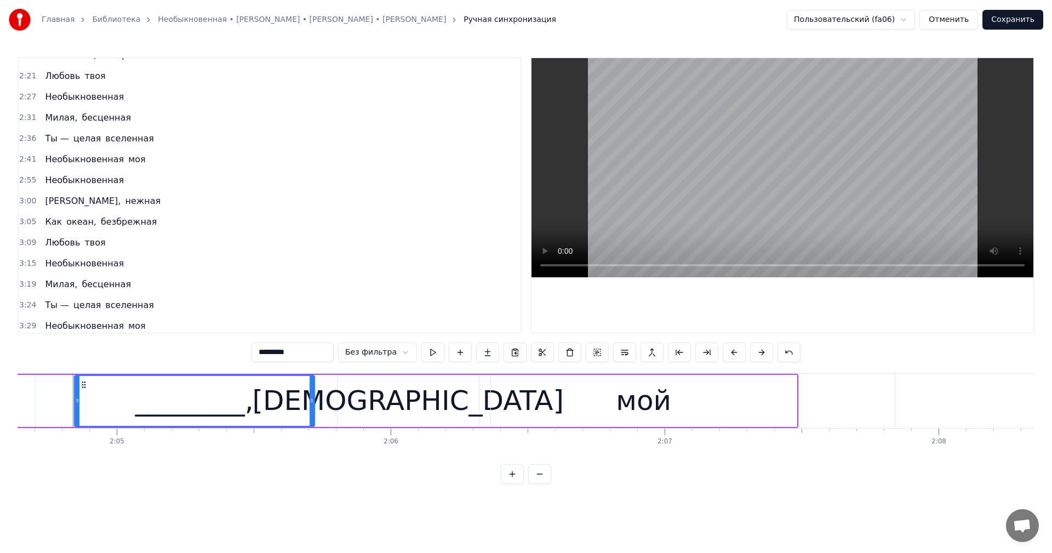
scroll to position [558, 0]
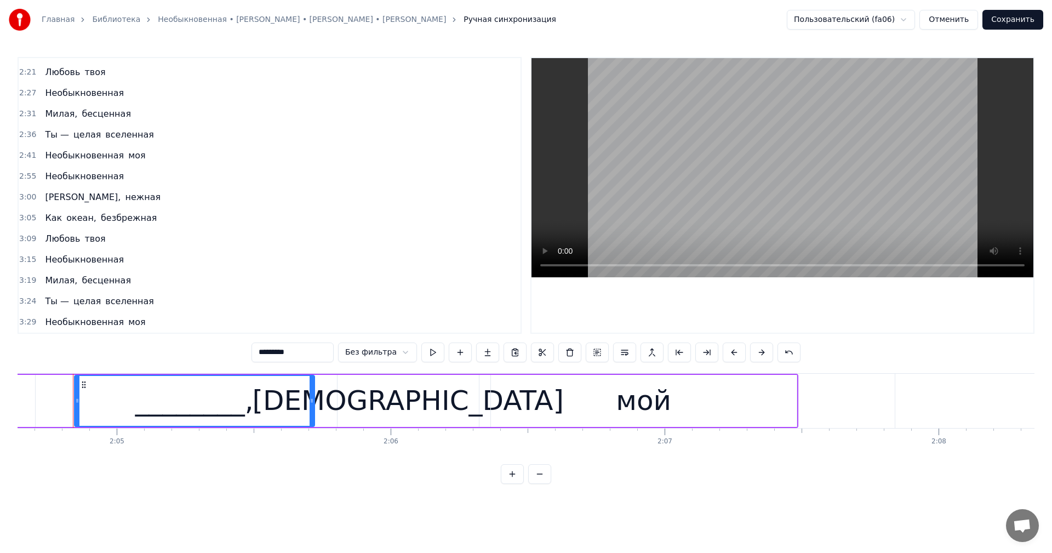
click at [83, 274] on span "бесценная" at bounding box center [106, 280] width 51 height 13
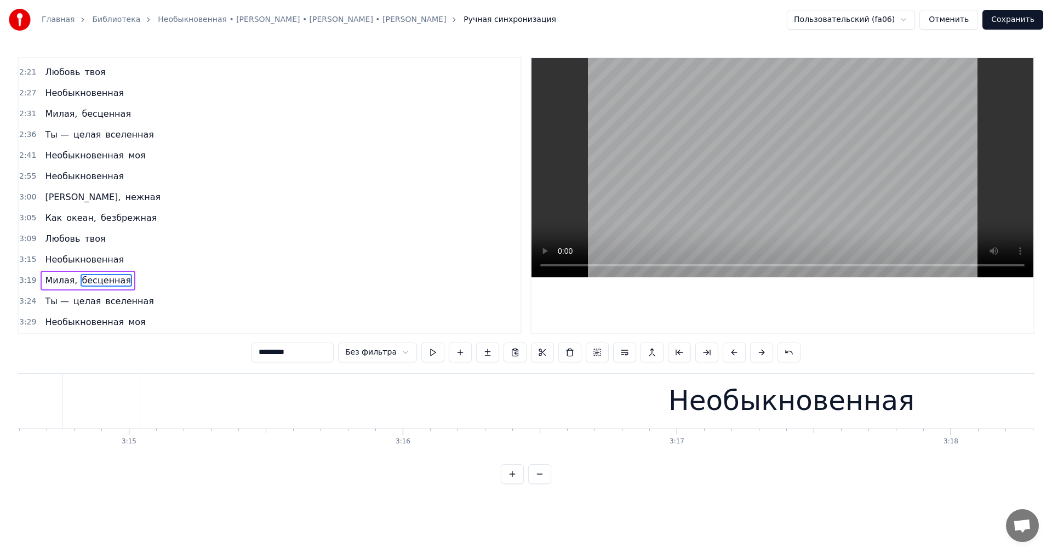
scroll to position [0, 54934]
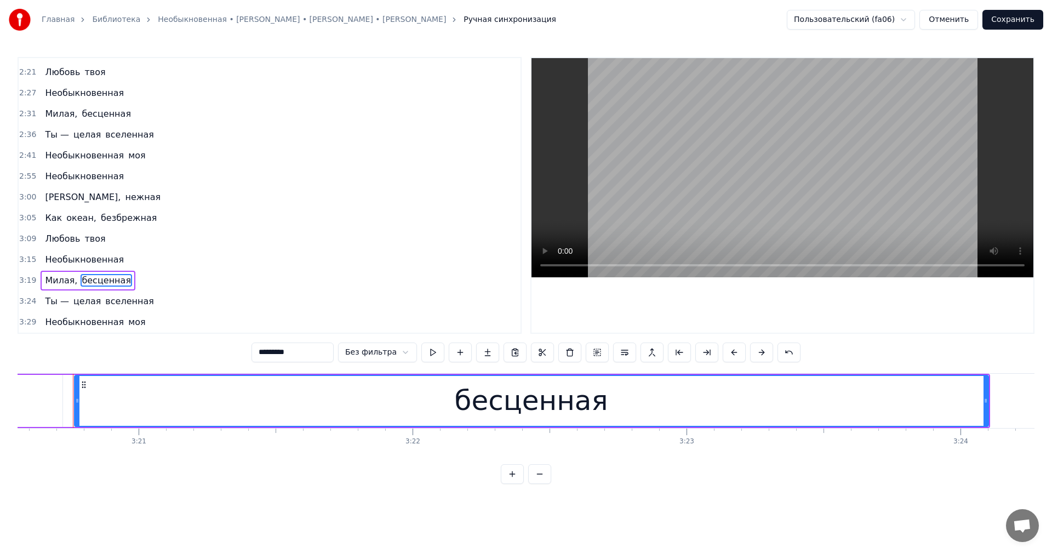
drag, startPoint x: 300, startPoint y: 355, endPoint x: 263, endPoint y: 365, distance: 38.7
click at [263, 365] on div "0:11 Звёзды перед тобою тускнеют 0:16 Нет второй такой в мире, как ты 0:21 В тв…" at bounding box center [526, 270] width 1017 height 427
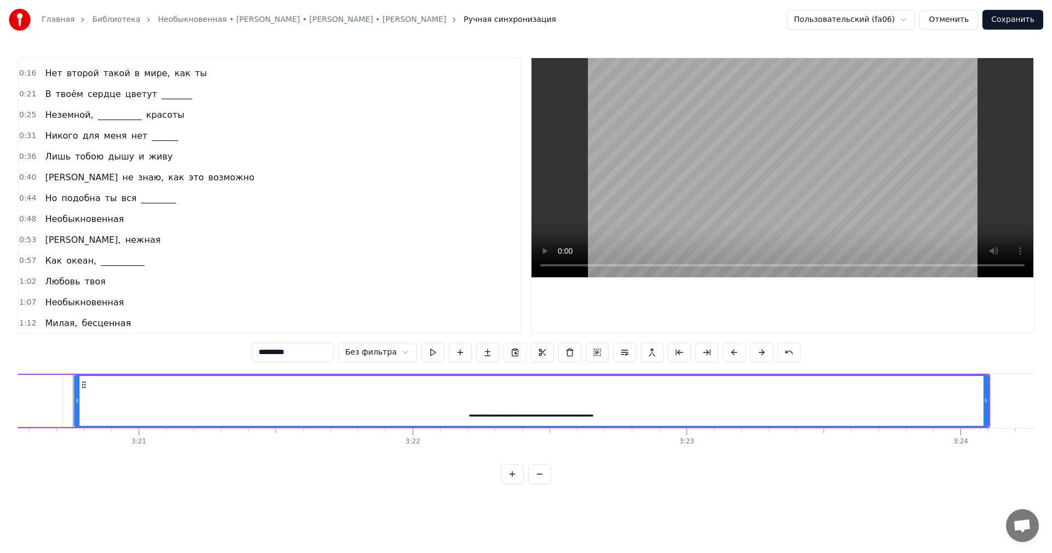
scroll to position [0, 0]
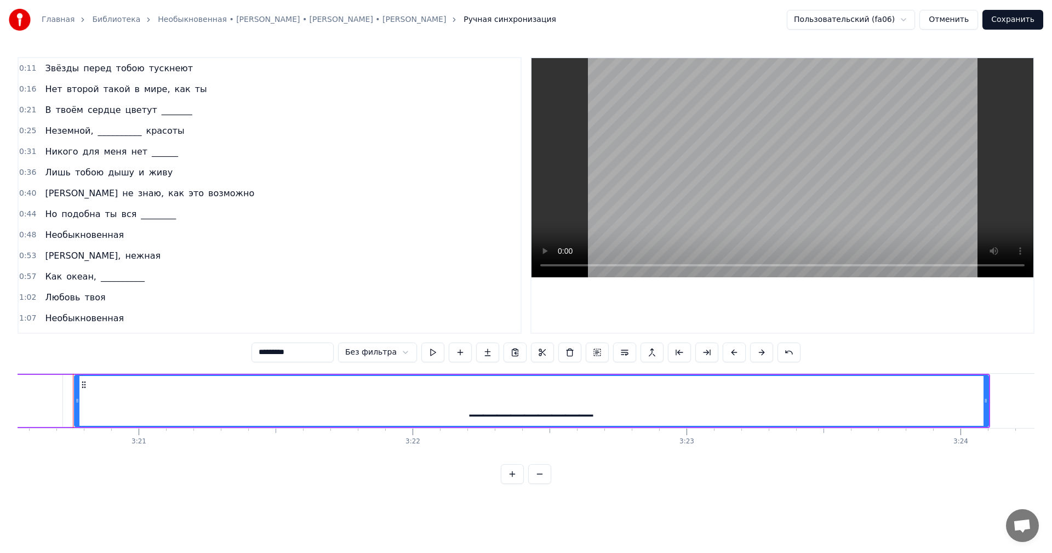
type input "*********"
click at [191, 67] on div "0:11 Звёзды перед тобою тускнеют" at bounding box center [270, 68] width 502 height 21
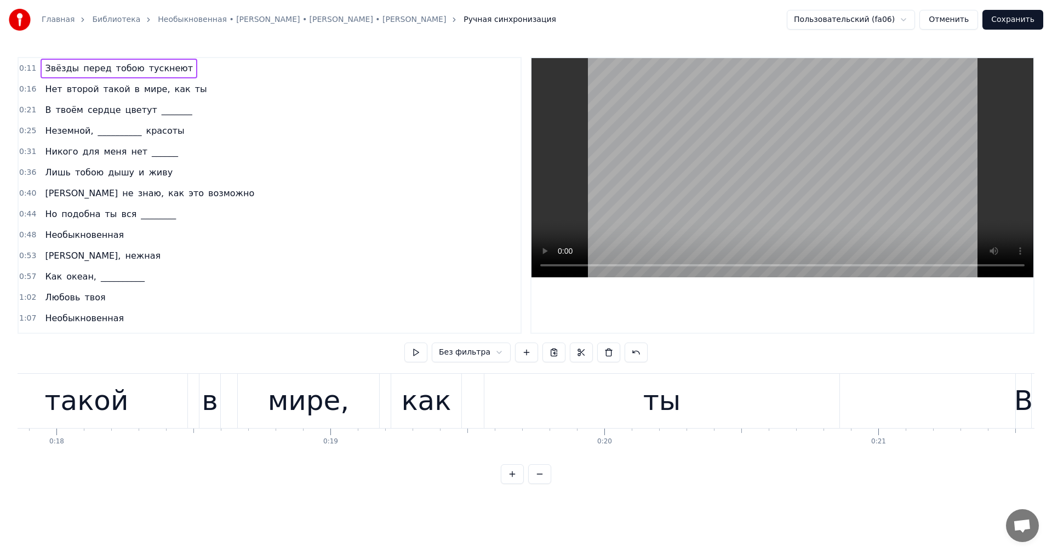
scroll to position [0, 3226]
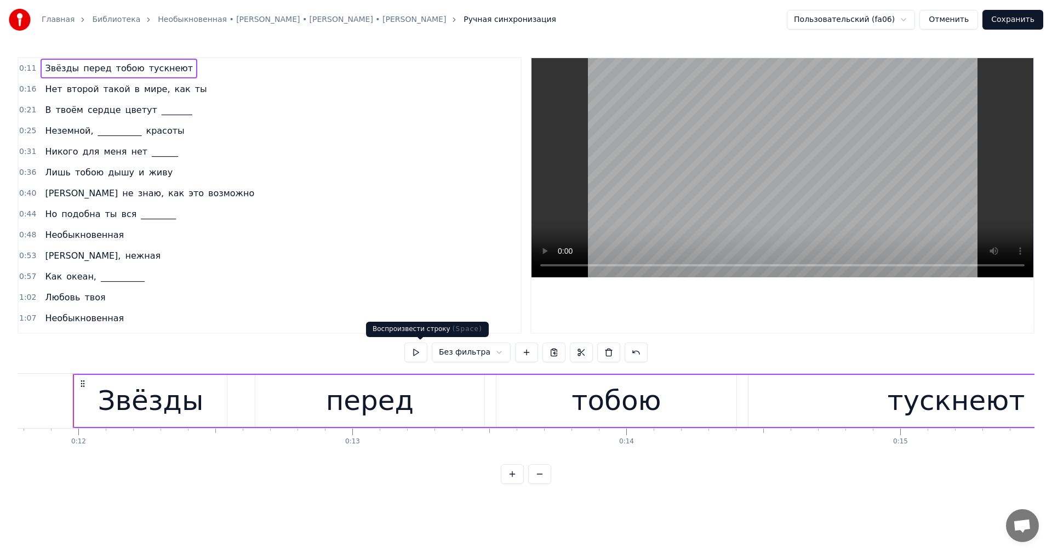
click at [426, 354] on button at bounding box center [415, 352] width 23 height 20
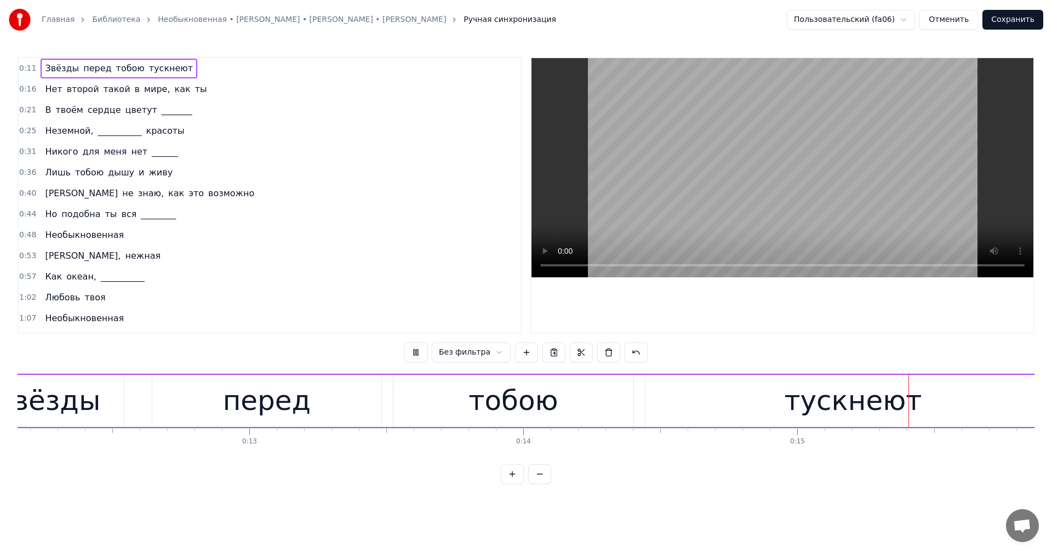
click at [56, 386] on div "Звёзды" at bounding box center [48, 401] width 152 height 52
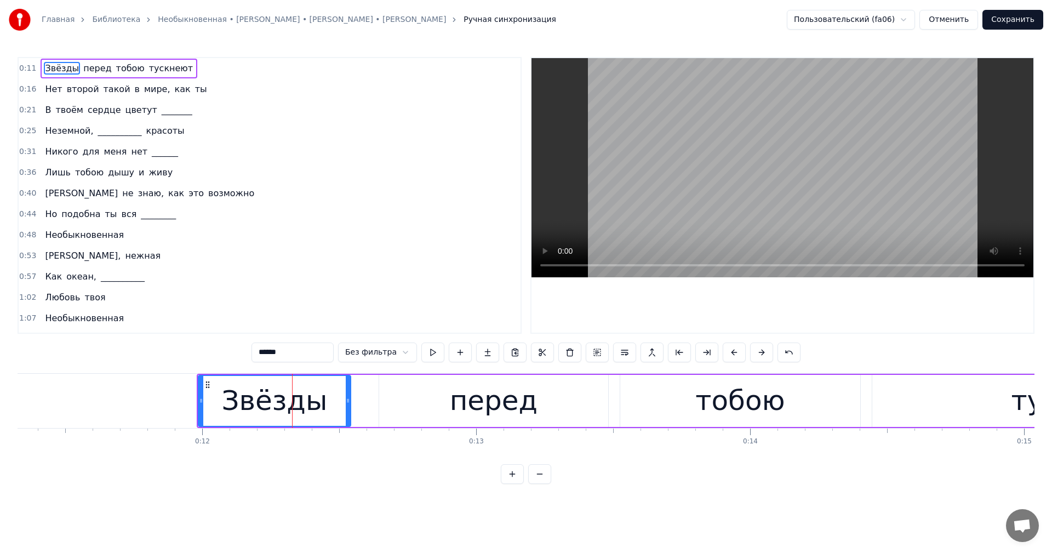
scroll to position [0, 3001]
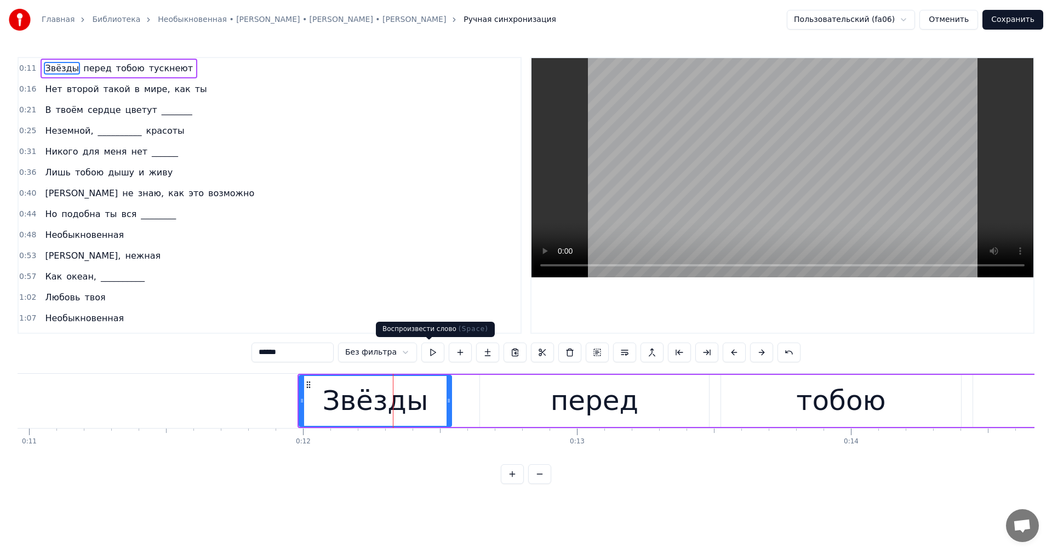
click at [426, 351] on button at bounding box center [432, 352] width 23 height 20
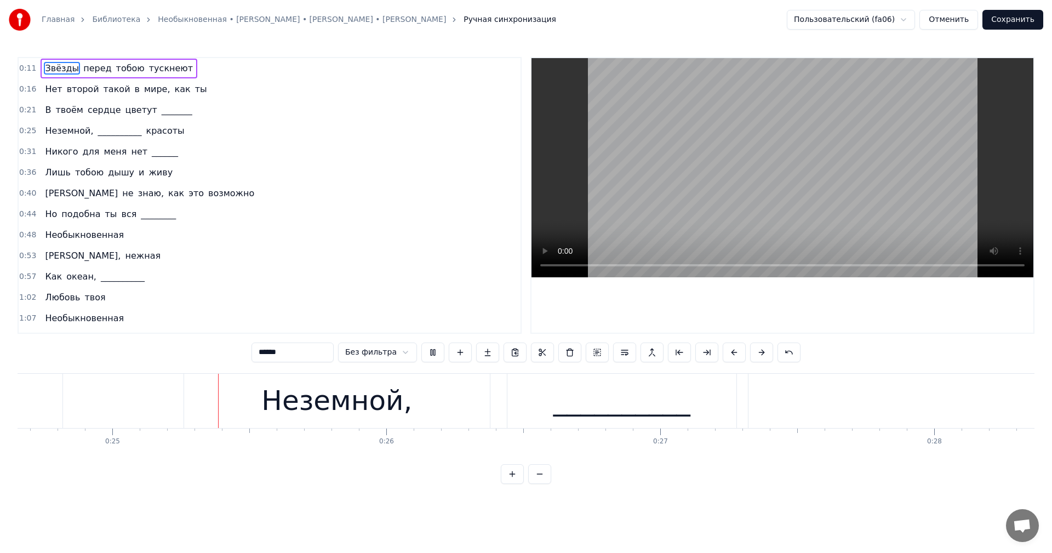
scroll to position [0, 6775]
click at [506, 402] on div "__________" at bounding box center [599, 401] width 229 height 54
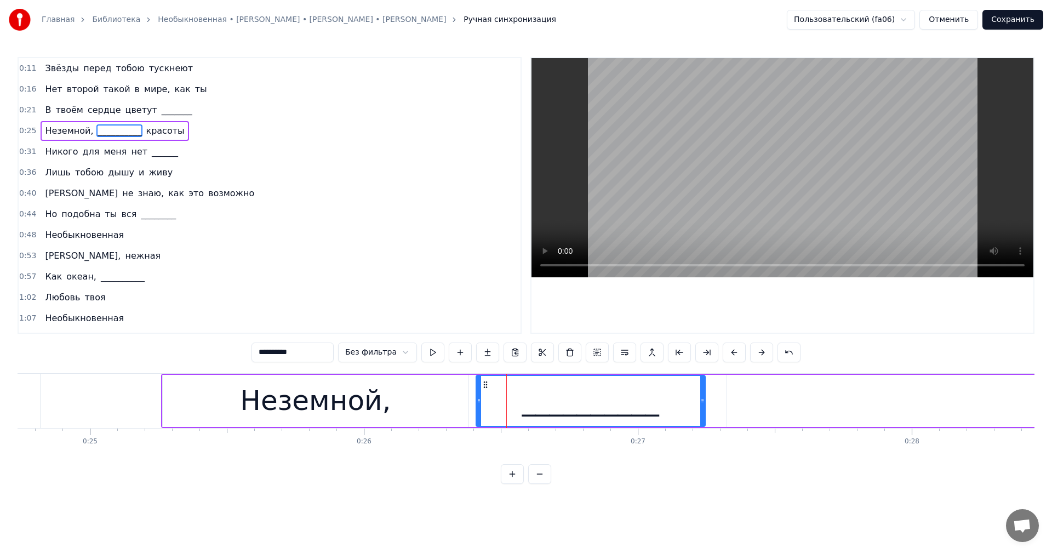
drag, startPoint x: 496, startPoint y: 386, endPoint x: 486, endPoint y: 388, distance: 10.0
click at [486, 388] on icon at bounding box center [485, 384] width 9 height 9
click at [176, 391] on div "Неземной," at bounding box center [316, 401] width 306 height 52
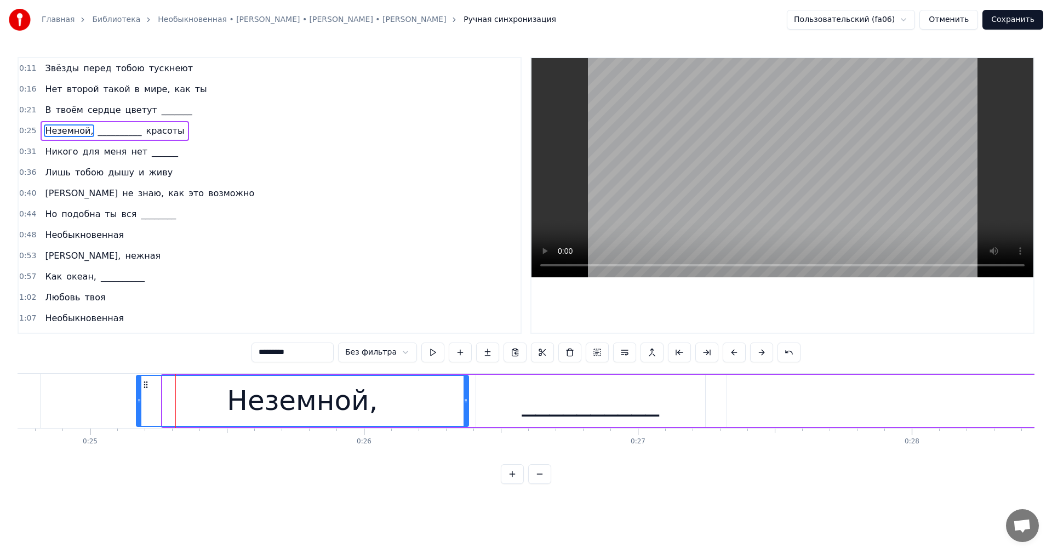
drag, startPoint x: 166, startPoint y: 390, endPoint x: 140, endPoint y: 389, distance: 26.3
click at [140, 389] on div at bounding box center [139, 401] width 4 height 50
click at [425, 358] on button at bounding box center [432, 352] width 23 height 20
click at [656, 409] on div "__________" at bounding box center [590, 401] width 229 height 52
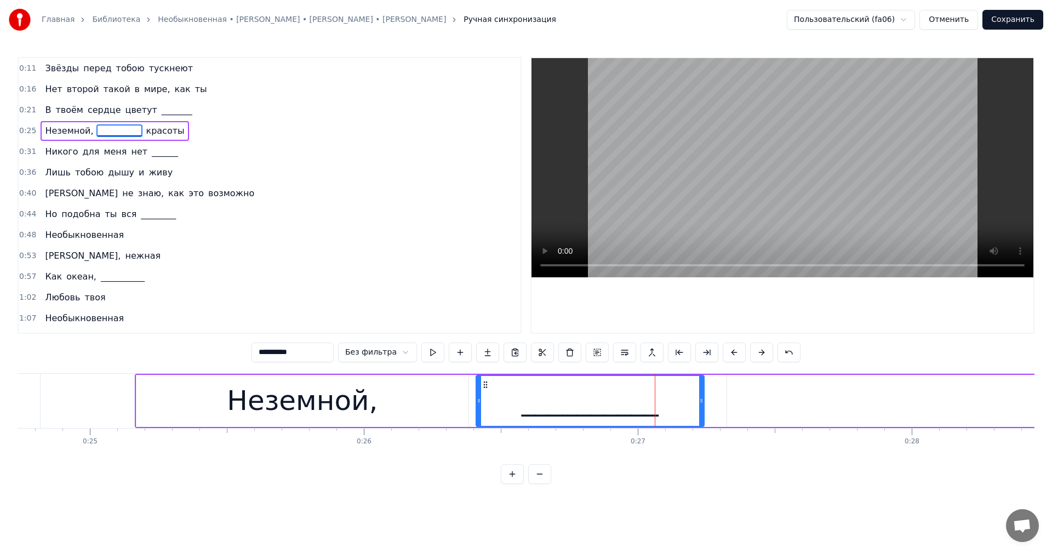
click at [703, 403] on icon at bounding box center [701, 400] width 4 height 9
click at [428, 351] on button at bounding box center [432, 352] width 23 height 20
drag, startPoint x: 700, startPoint y: 410, endPoint x: 654, endPoint y: 409, distance: 46.0
click at [657, 410] on div at bounding box center [659, 401] width 4 height 50
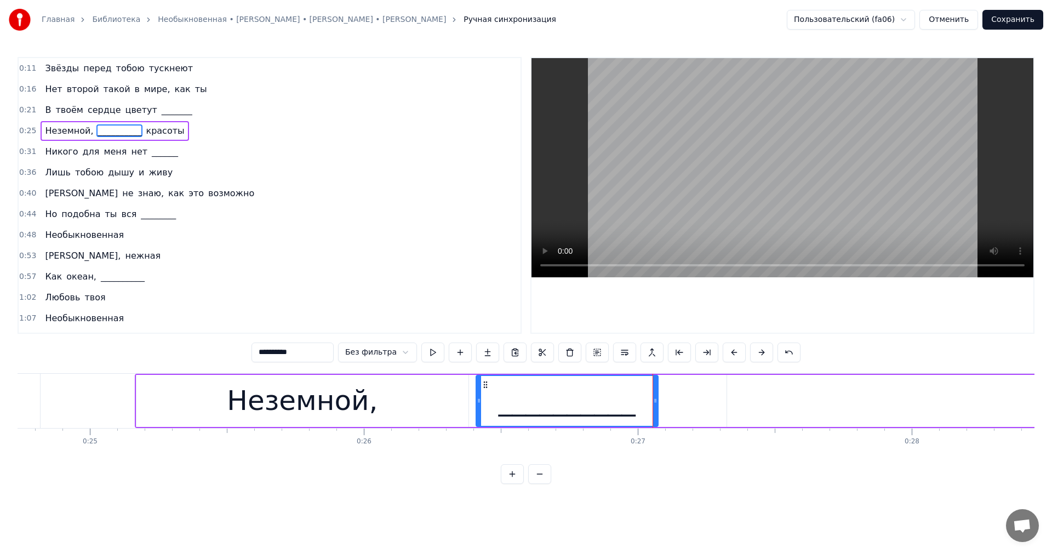
type input "*******"
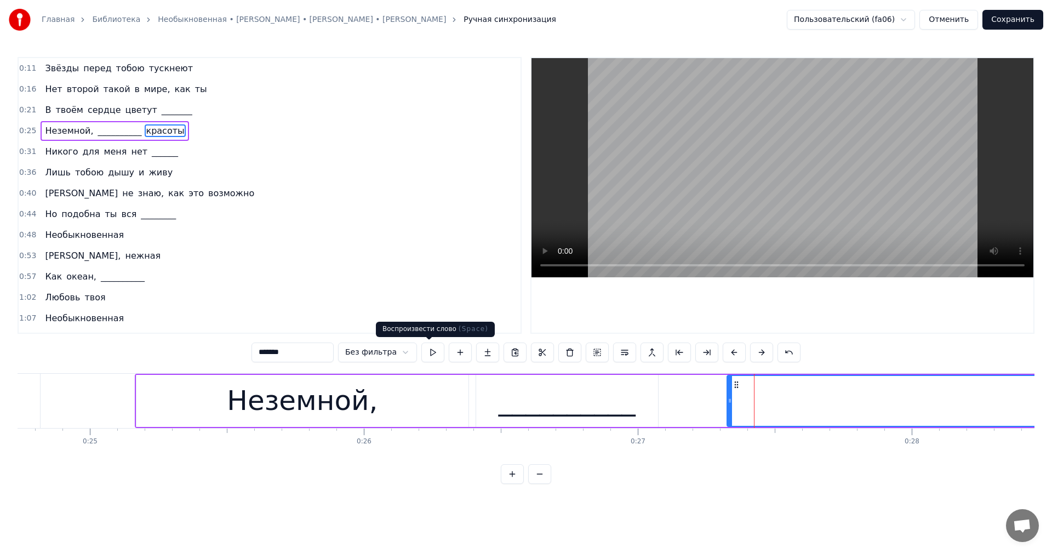
click at [433, 356] on button at bounding box center [432, 352] width 23 height 20
drag, startPoint x: 731, startPoint y: 405, endPoint x: 723, endPoint y: 404, distance: 8.2
click at [724, 404] on div at bounding box center [726, 401] width 4 height 50
drag, startPoint x: 730, startPoint y: 384, endPoint x: 717, endPoint y: 386, distance: 12.7
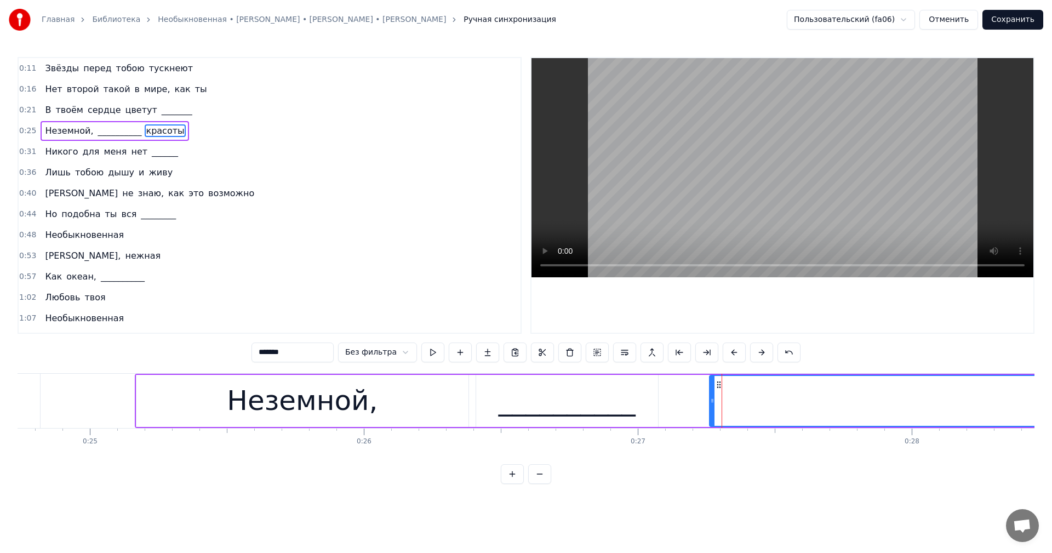
click at [717, 386] on icon at bounding box center [718, 384] width 9 height 9
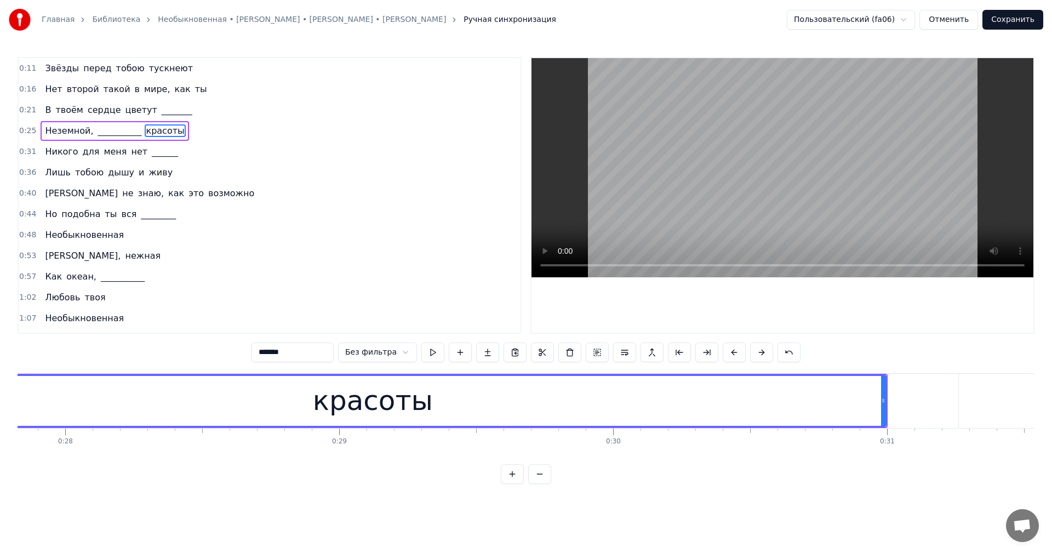
scroll to position [0, 7656]
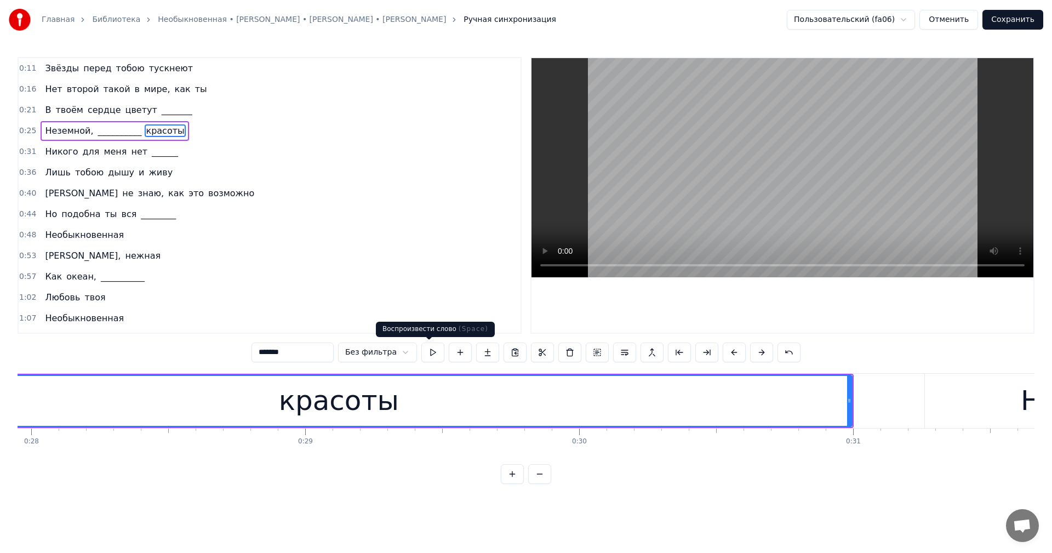
click at [424, 353] on button at bounding box center [432, 352] width 23 height 20
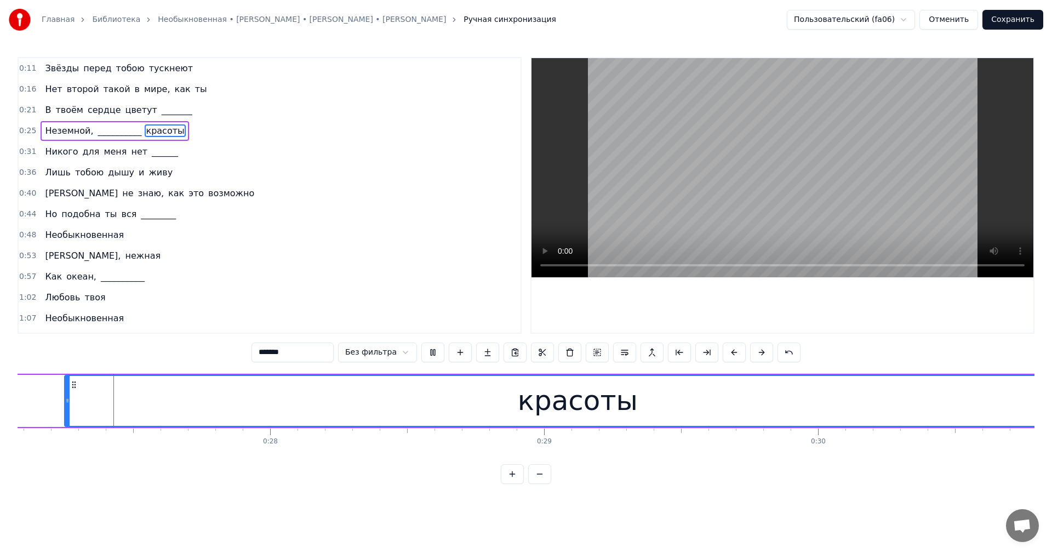
scroll to position [0, 7407]
click at [425, 353] on button at bounding box center [432, 352] width 23 height 20
click at [544, 484] on button at bounding box center [539, 474] width 23 height 20
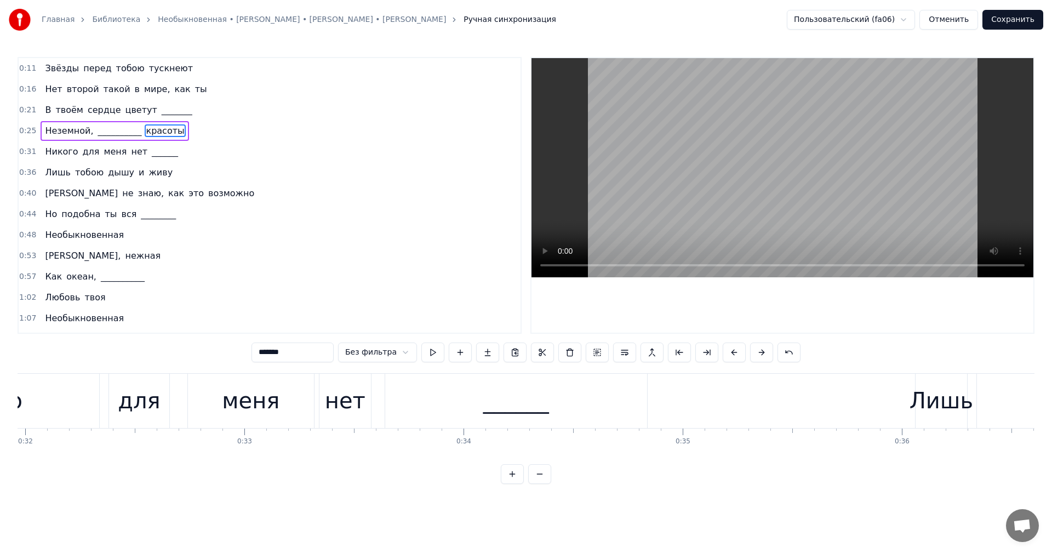
click at [544, 484] on button at bounding box center [539, 474] width 23 height 20
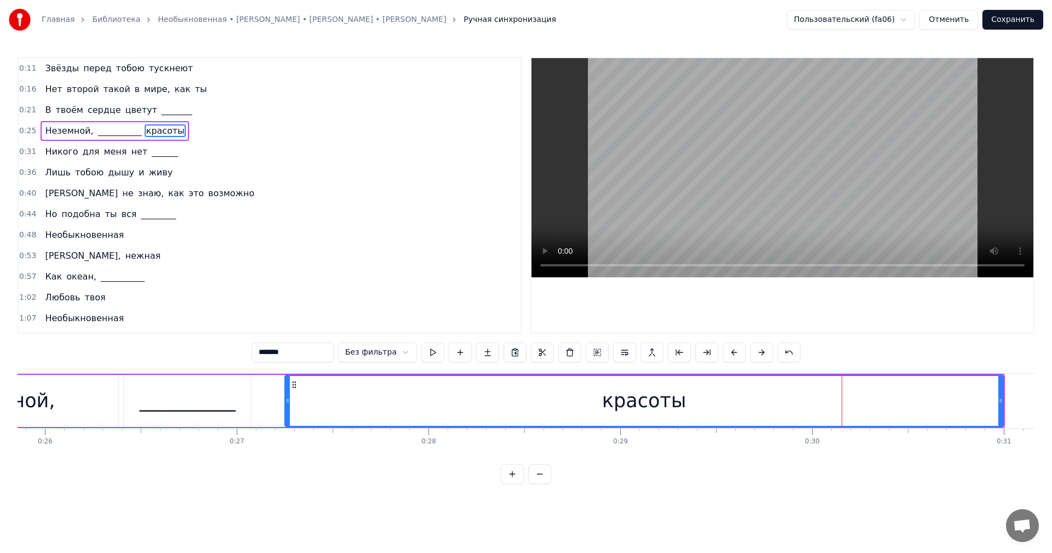
scroll to position [0, 4981]
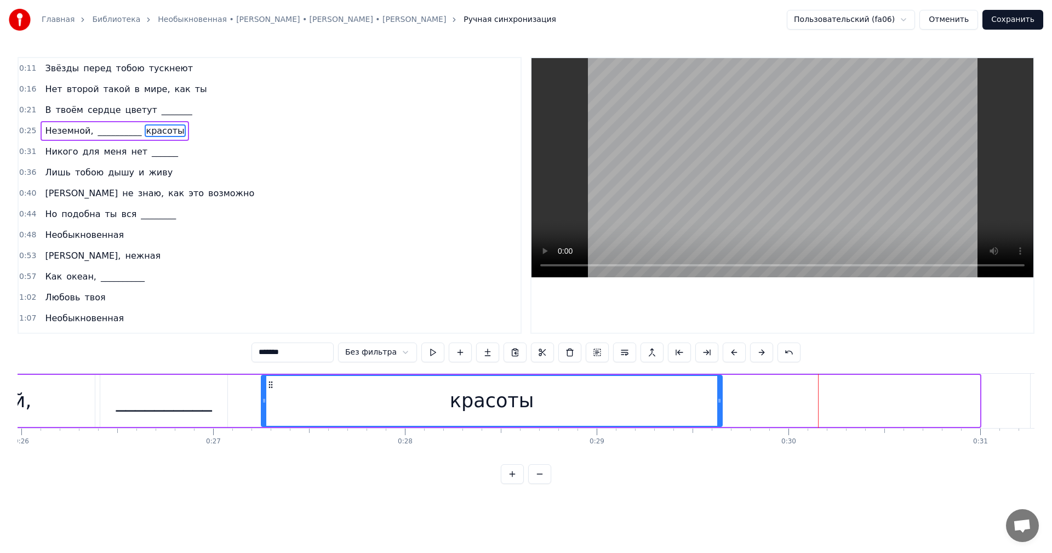
drag, startPoint x: 976, startPoint y: 402, endPoint x: 714, endPoint y: 411, distance: 262.0
click at [717, 411] on div at bounding box center [719, 401] width 4 height 50
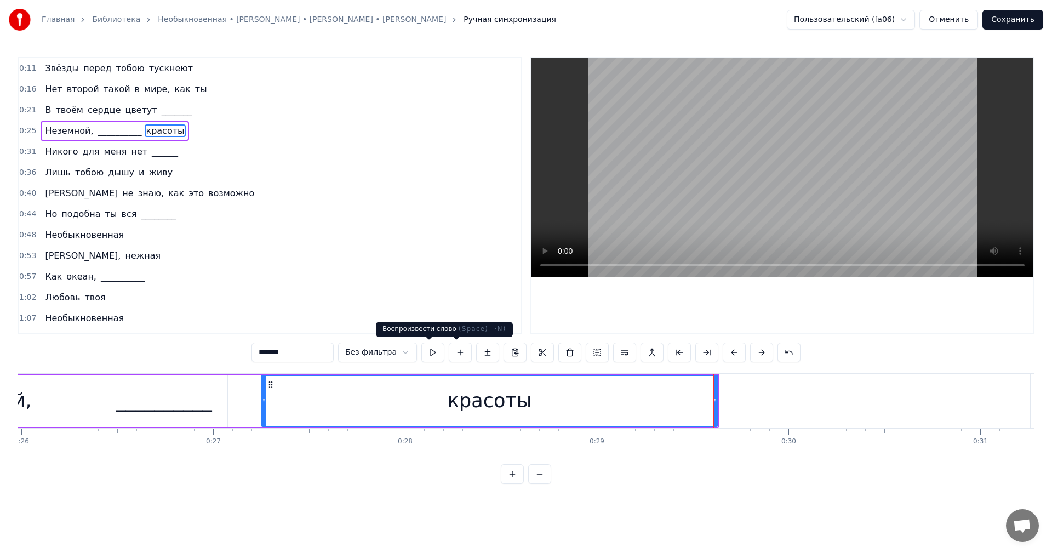
click at [429, 351] on button at bounding box center [432, 352] width 23 height 20
click at [176, 128] on div "0:25 Неземной, __________ красоты" at bounding box center [270, 131] width 502 height 21
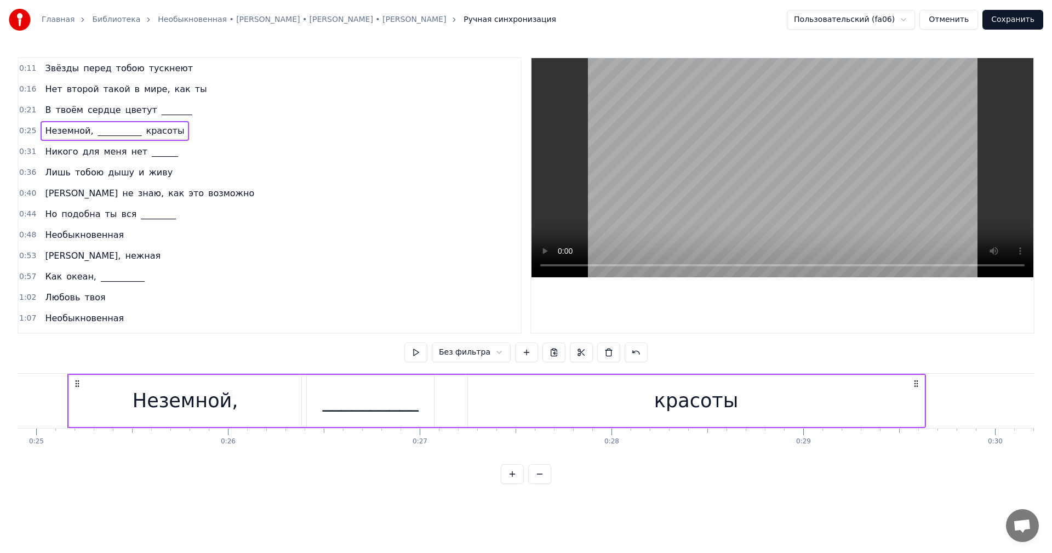
scroll to position [0, 4770]
click at [420, 351] on button at bounding box center [415, 352] width 23 height 20
click at [419, 351] on button at bounding box center [415, 352] width 23 height 20
click at [495, 404] on div "красоты" at bounding box center [701, 401] width 456 height 52
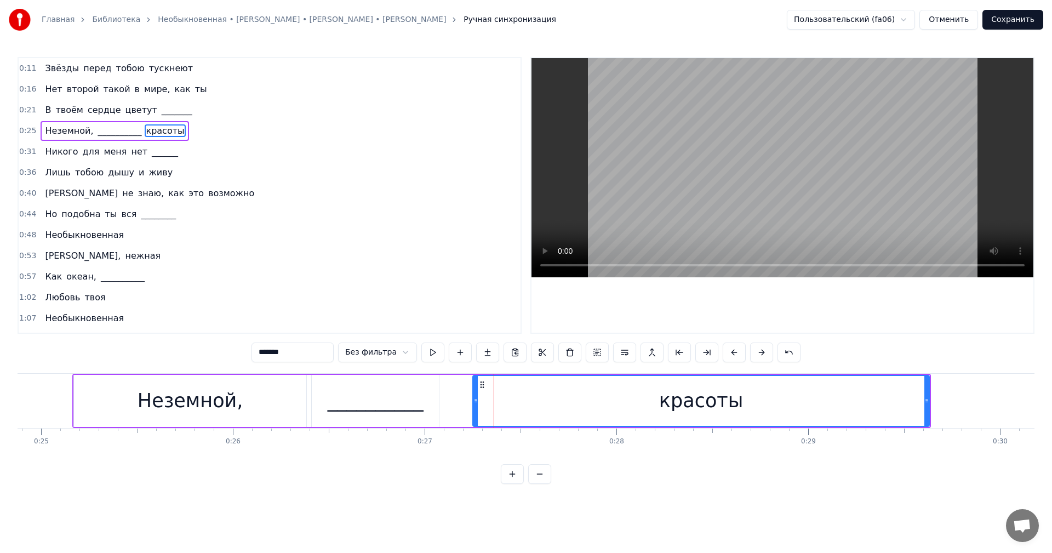
click at [429, 397] on div "__________" at bounding box center [375, 401] width 127 height 52
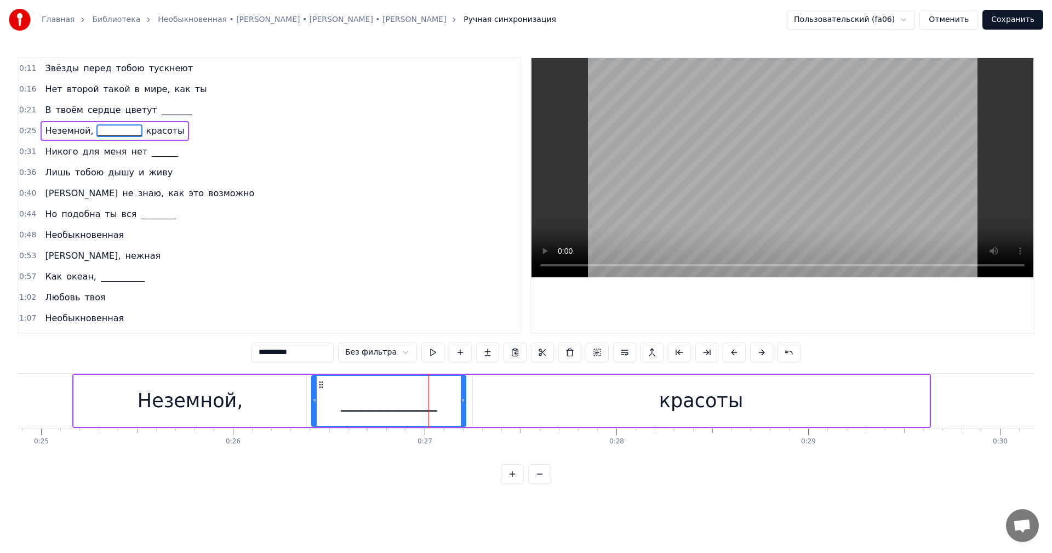
drag, startPoint x: 436, startPoint y: 399, endPoint x: 462, endPoint y: 399, distance: 26.8
click at [462, 399] on icon at bounding box center [463, 400] width 4 height 9
click at [435, 351] on button at bounding box center [432, 352] width 23 height 20
click at [225, 400] on div "Неземной," at bounding box center [191, 400] width 106 height 29
type input "*********"
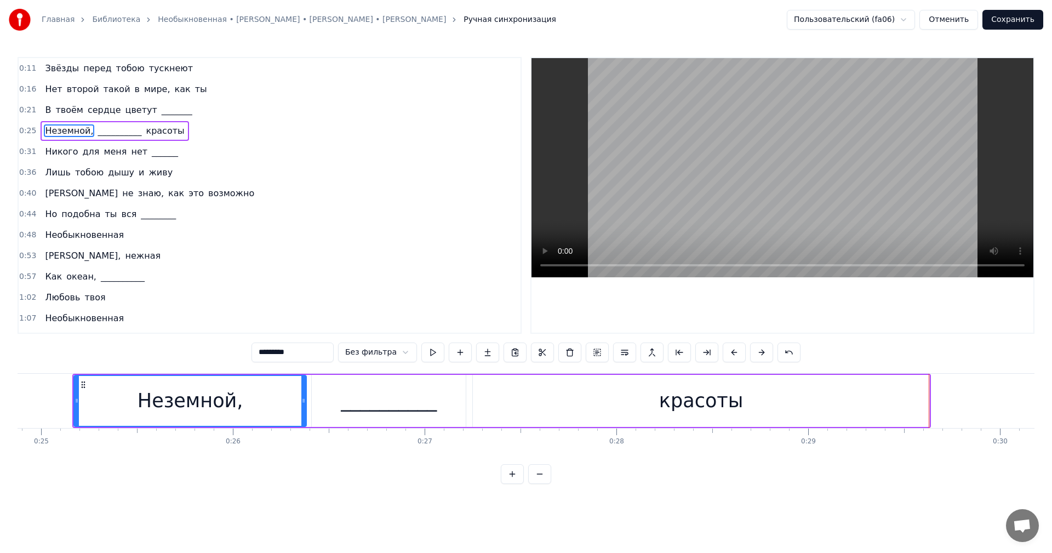
click at [199, 136] on div "0:25 Неземной, __________ красоты" at bounding box center [270, 131] width 502 height 21
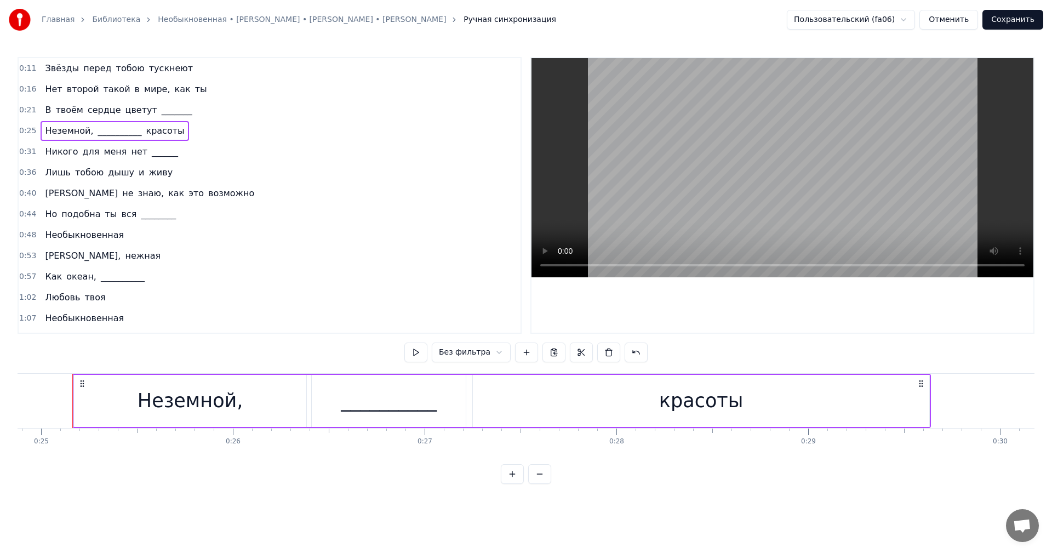
click at [180, 111] on div "0:21 В твоём сердце цветут _______" at bounding box center [270, 110] width 502 height 21
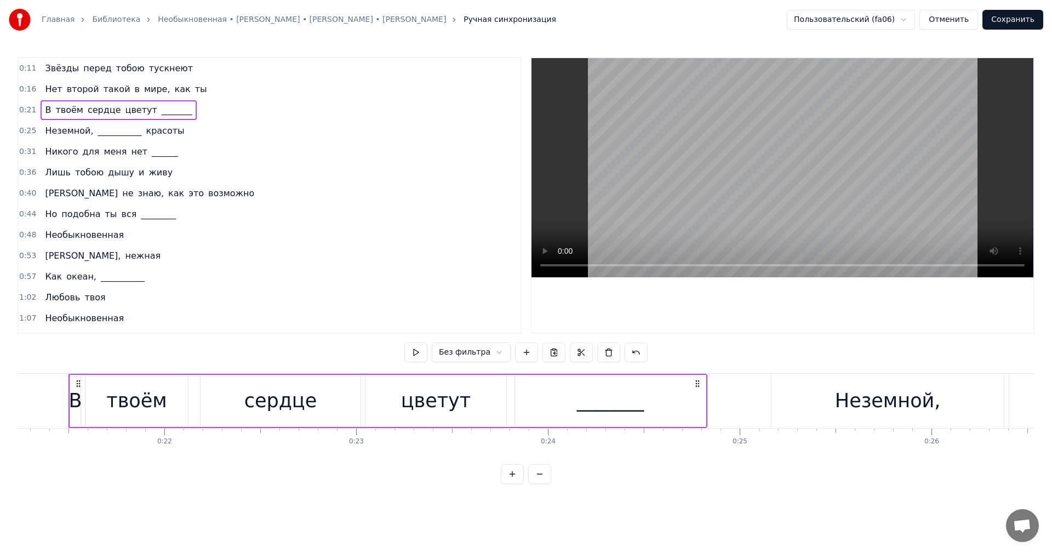
scroll to position [0, 4067]
click at [418, 351] on button at bounding box center [415, 352] width 23 height 20
click at [821, 399] on div "Неземной," at bounding box center [892, 401] width 232 height 54
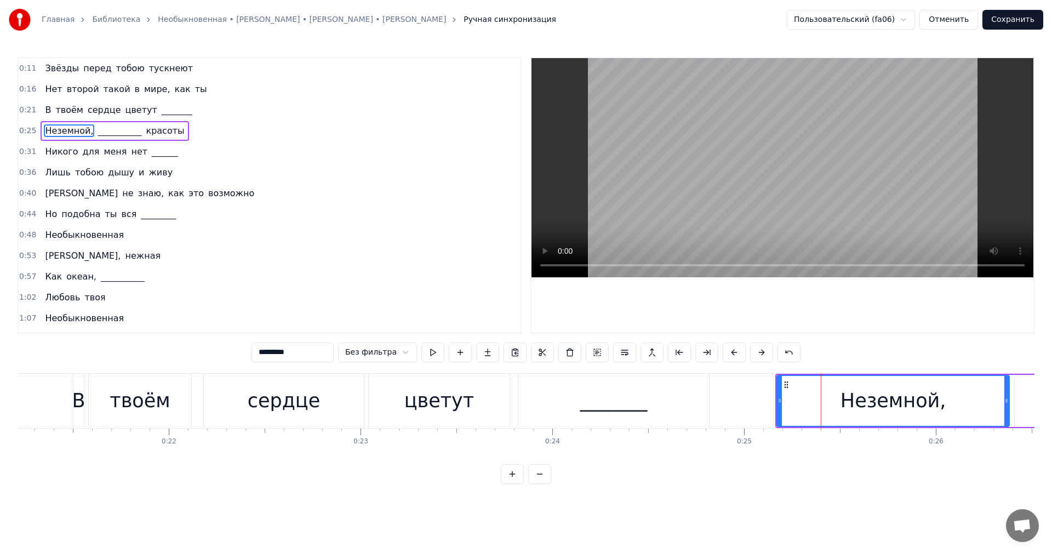
click at [776, 400] on div "Неземной," at bounding box center [892, 401] width 233 height 52
drag, startPoint x: 780, startPoint y: 398, endPoint x: 795, endPoint y: 399, distance: 15.3
click at [795, 399] on icon at bounding box center [795, 400] width 4 height 9
click at [442, 352] on div "********* Без фильтра" at bounding box center [525, 352] width 549 height 20
click at [435, 352] on button at bounding box center [432, 352] width 23 height 20
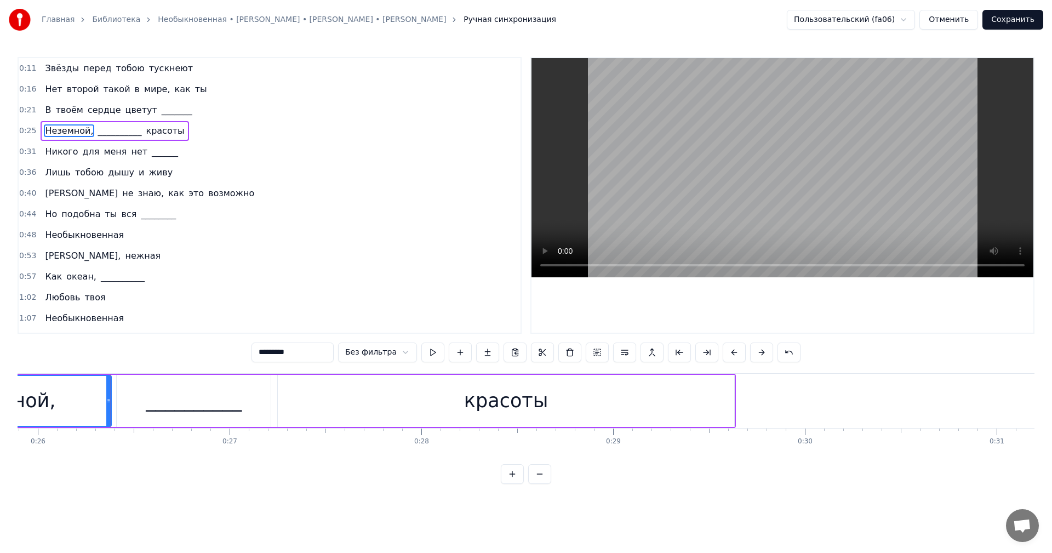
scroll to position [0, 4976]
click at [209, 397] on div "__________" at bounding box center [183, 400] width 96 height 29
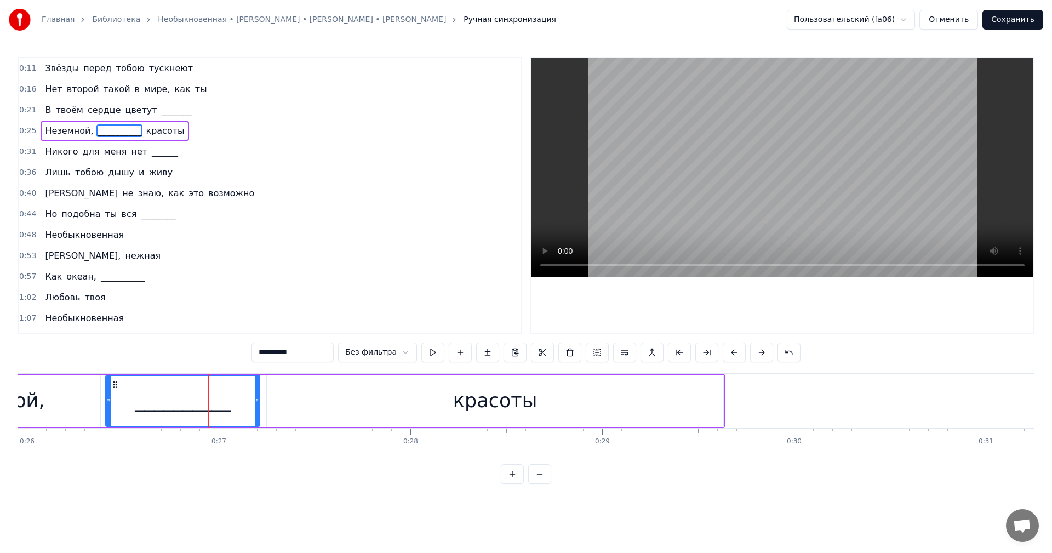
click at [423, 354] on button at bounding box center [432, 352] width 23 height 20
drag, startPoint x: 107, startPoint y: 405, endPoint x: 99, endPoint y: 405, distance: 8.2
click at [99, 405] on div at bounding box center [100, 401] width 4 height 50
click at [422, 354] on button at bounding box center [432, 352] width 23 height 20
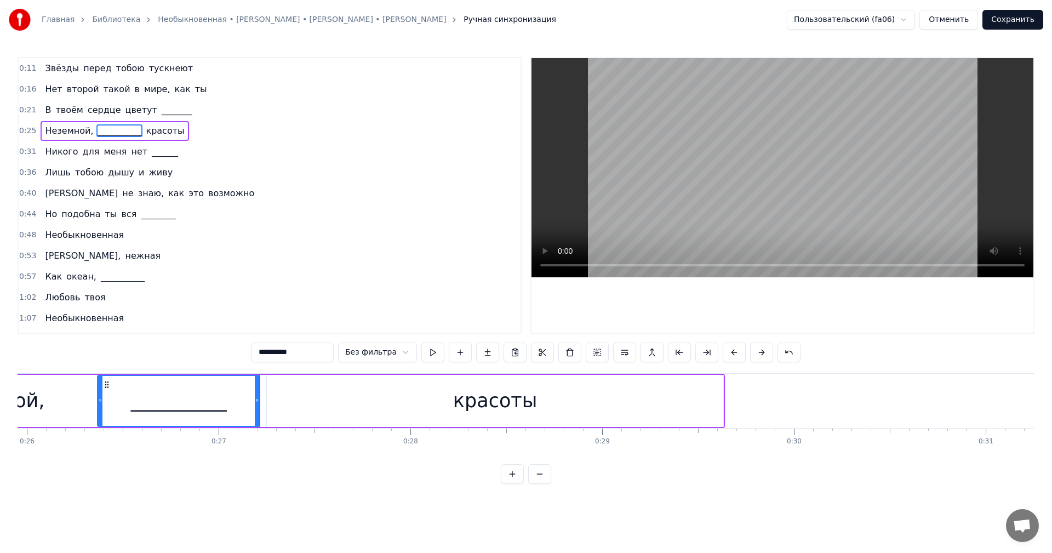
click at [299, 409] on div "красоты" at bounding box center [495, 401] width 456 height 52
type input "*******"
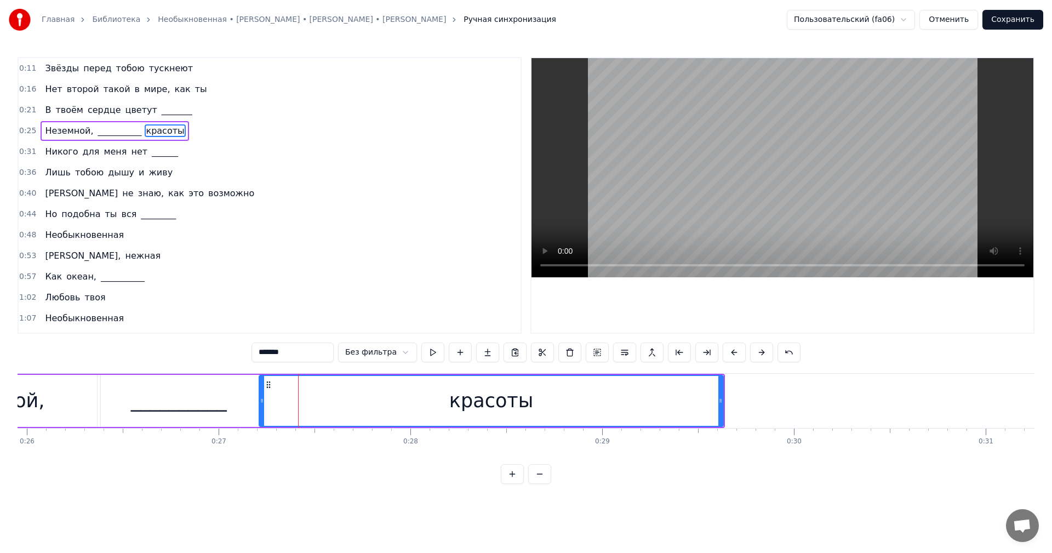
drag, startPoint x: 268, startPoint y: 402, endPoint x: 260, endPoint y: 402, distance: 7.7
click at [260, 402] on icon at bounding box center [262, 400] width 4 height 9
click at [427, 351] on button at bounding box center [432, 352] width 23 height 20
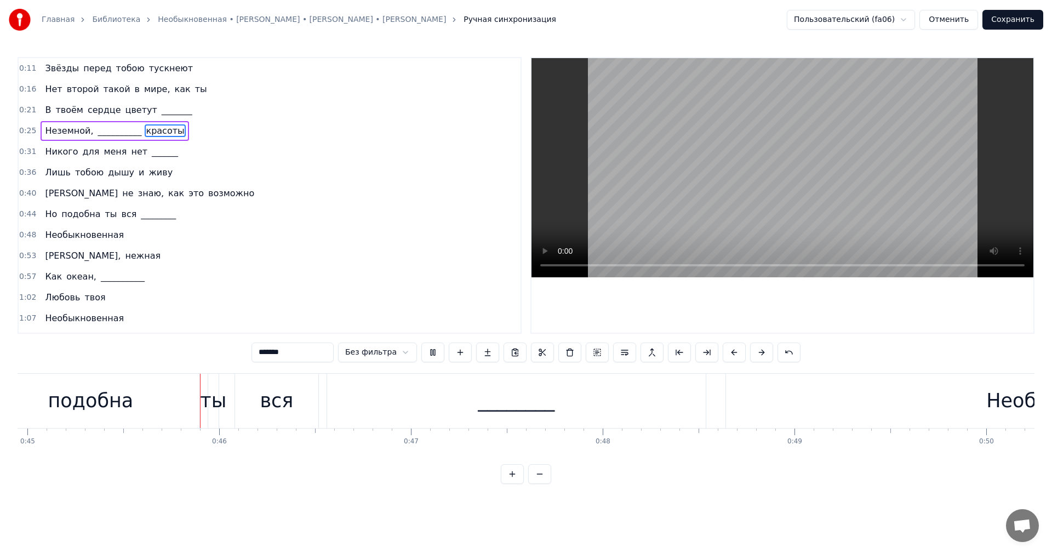
scroll to position [0, 8634]
click at [1007, 19] on button "Сохранить" at bounding box center [1012, 20] width 61 height 20
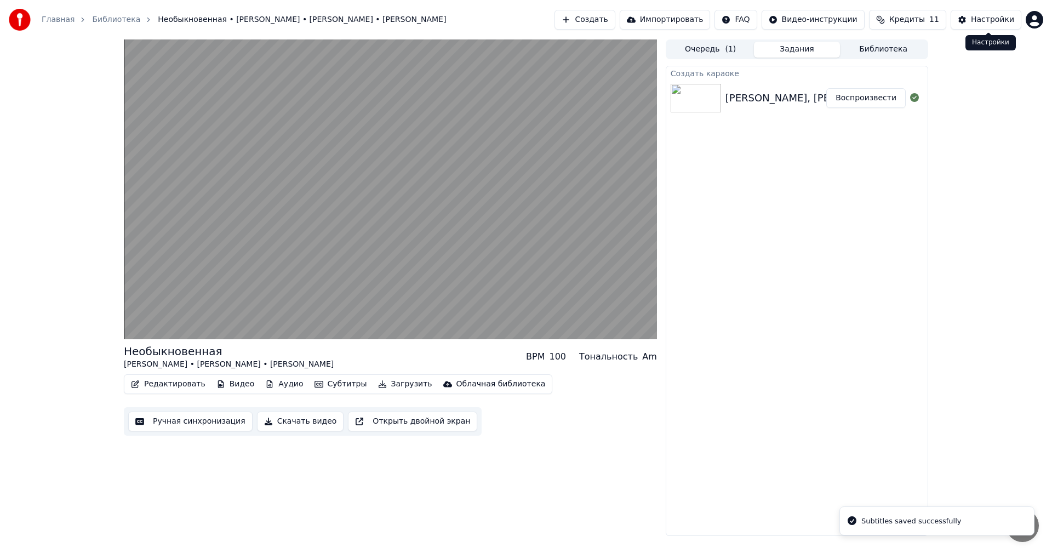
click at [978, 21] on div "Настройки" at bounding box center [992, 19] width 43 height 11
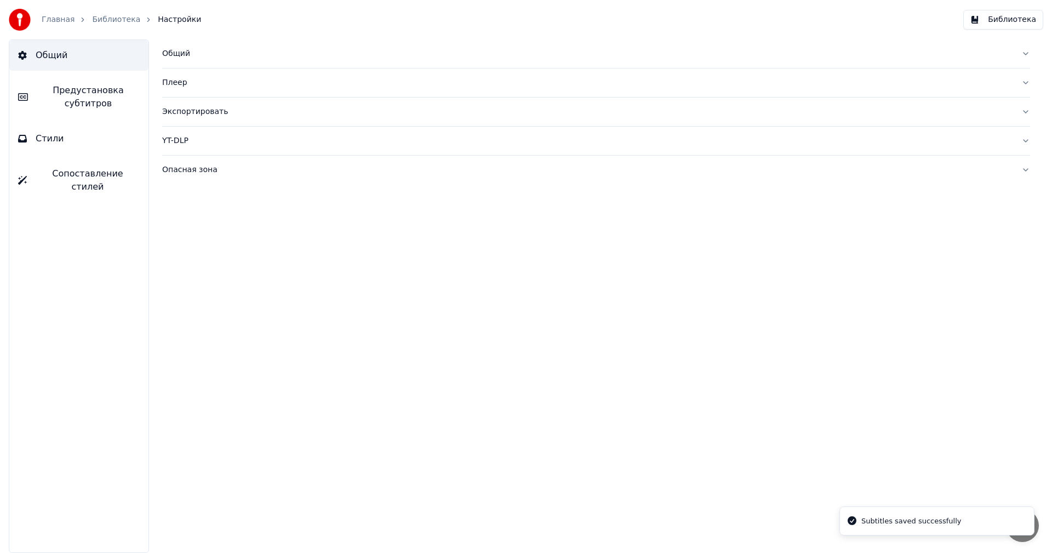
click at [93, 105] on span "Предустановка субтитров" at bounding box center [88, 97] width 103 height 26
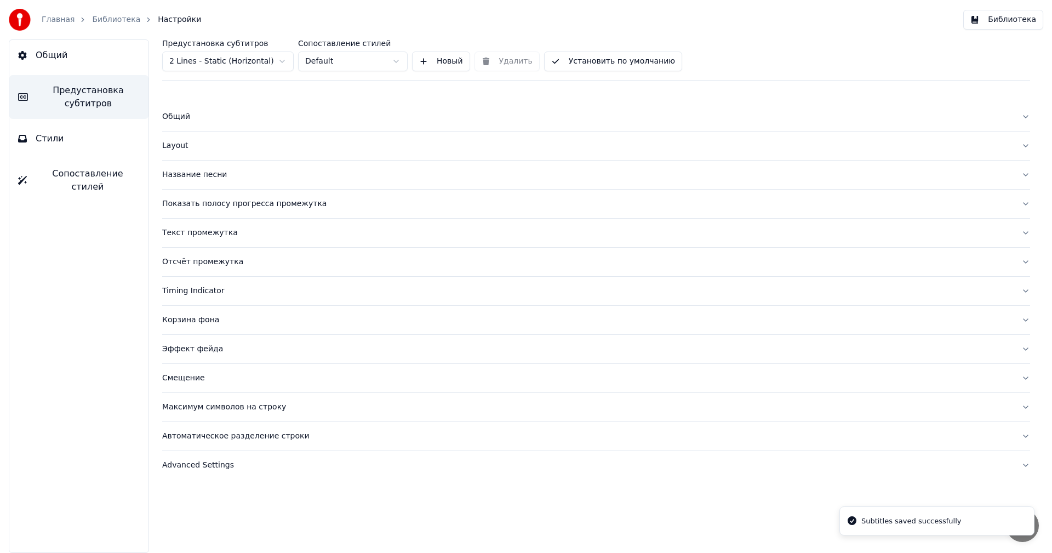
click at [221, 61] on html "Главная Библиотека Настройки Библиотека Общий Предустановка субтитров Стили Соп…" at bounding box center [526, 276] width 1052 height 553
click at [54, 163] on button "Сопоставление стилей" at bounding box center [78, 180] width 139 height 44
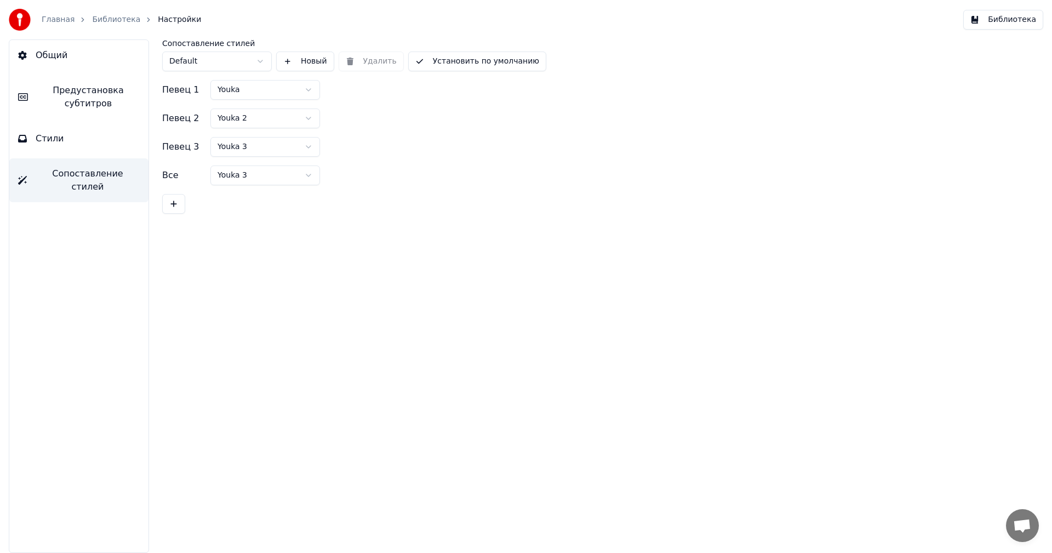
click at [73, 145] on button "Стили" at bounding box center [78, 138] width 139 height 31
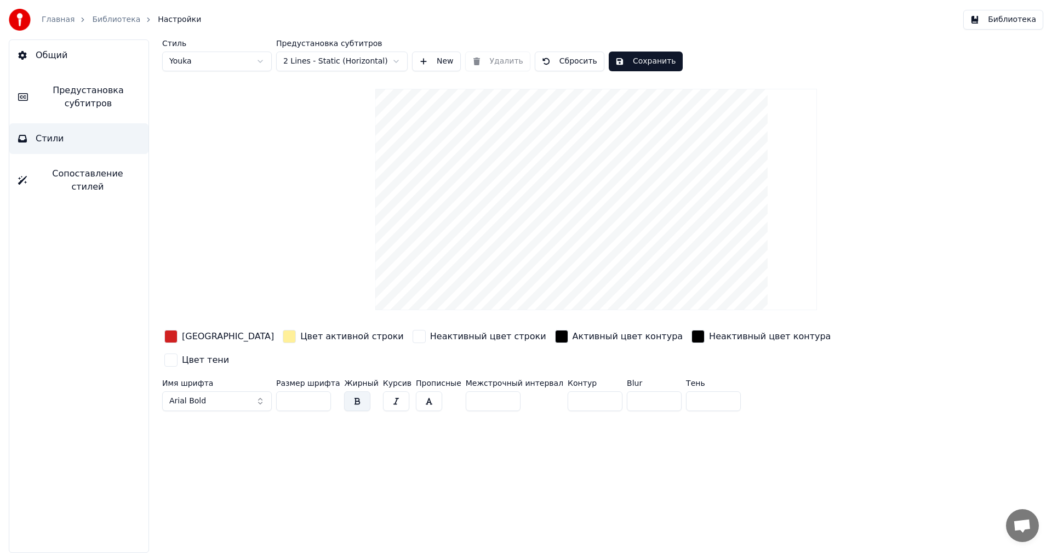
click at [318, 62] on html "Главная Библиотека Настройки Библиотека Общий Предустановка субтитров Стили Соп…" at bounding box center [526, 276] width 1052 height 553
click at [217, 61] on html "Главная Библиотека Настройки Библиотека Общий Предустановка субтитров Стили Соп…" at bounding box center [526, 276] width 1052 height 553
click at [325, 62] on html "Главная Библиотека Настройки Библиотека Общий Предустановка субтитров Стили Соп…" at bounding box center [526, 276] width 1052 height 553
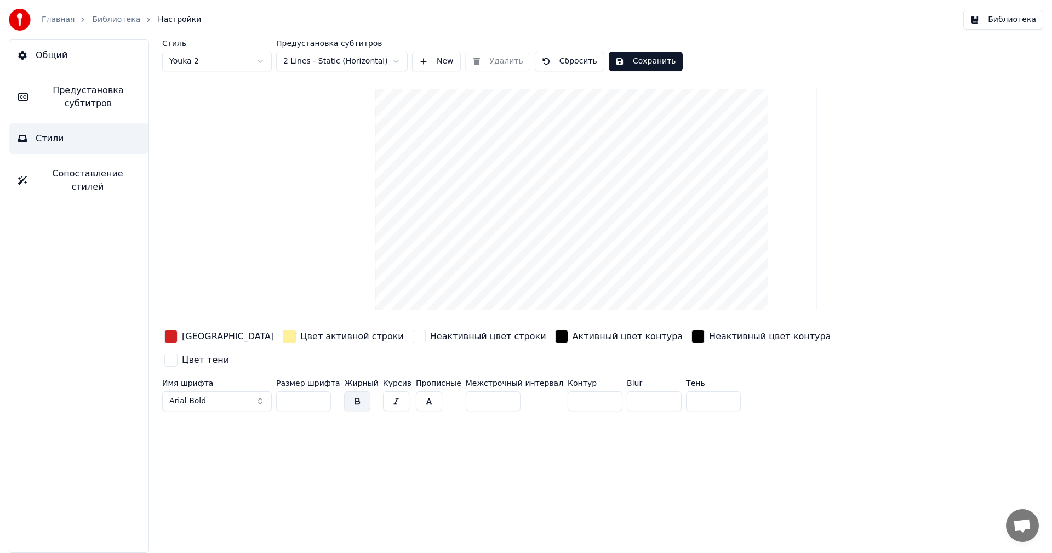
click at [205, 65] on html "Главная Библиотека Настройки Библиотека Общий Предустановка субтитров Стили Соп…" at bounding box center [526, 276] width 1052 height 553
click at [213, 62] on html "Главная Библиотека Настройки Библиотека Общий Предустановка субтитров Стили Соп…" at bounding box center [526, 276] width 1052 height 553
click at [226, 63] on html "Главная Библиотека Настройки Библиотека Общий Предустановка субтитров Стили Соп…" at bounding box center [526, 276] width 1052 height 553
click at [83, 107] on html "Главная Библиотека Настройки Библиотека Общий Предустановка субтитров Стили Соп…" at bounding box center [526, 276] width 1052 height 553
click at [81, 112] on button "Предустановка субтитров" at bounding box center [78, 97] width 139 height 44
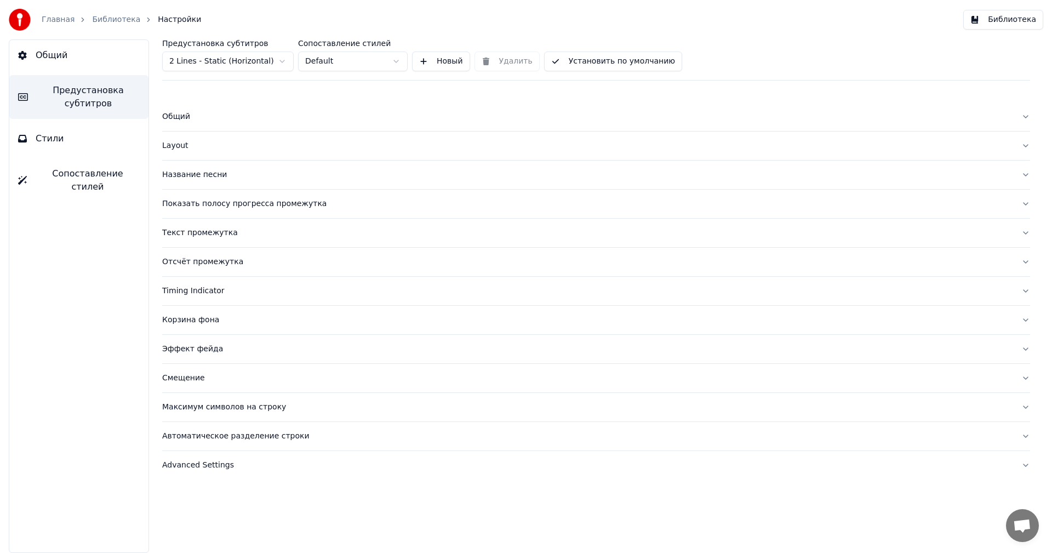
click at [1001, 24] on button "Библиотека" at bounding box center [1003, 20] width 80 height 20
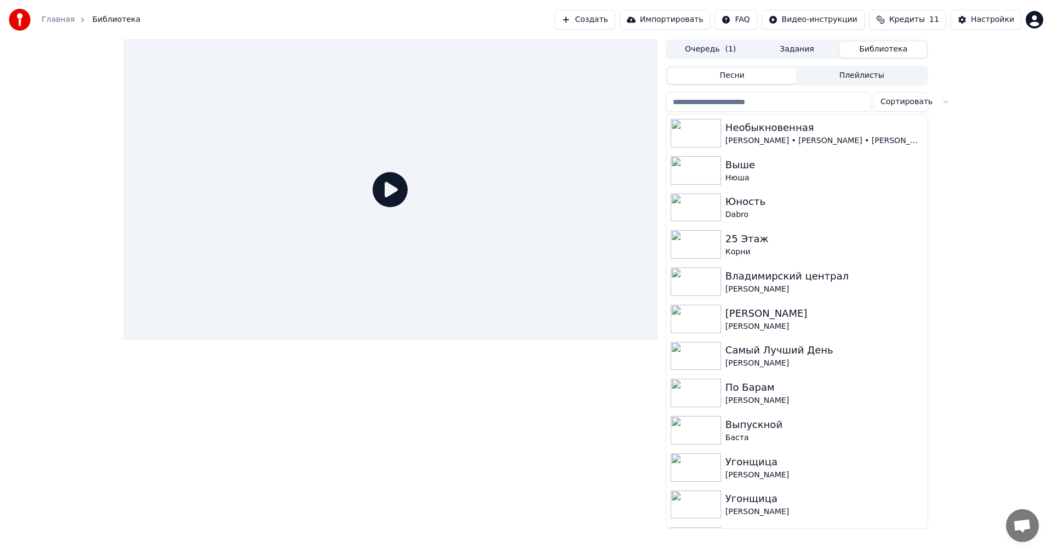
click at [782, 60] on div "Очередь ( 1 ) Задания Библиотека Песни Плейлисты Сортировать Необыкновенная Але…" at bounding box center [797, 283] width 262 height 489
click at [779, 128] on div "Необыкновенная" at bounding box center [818, 127] width 187 height 15
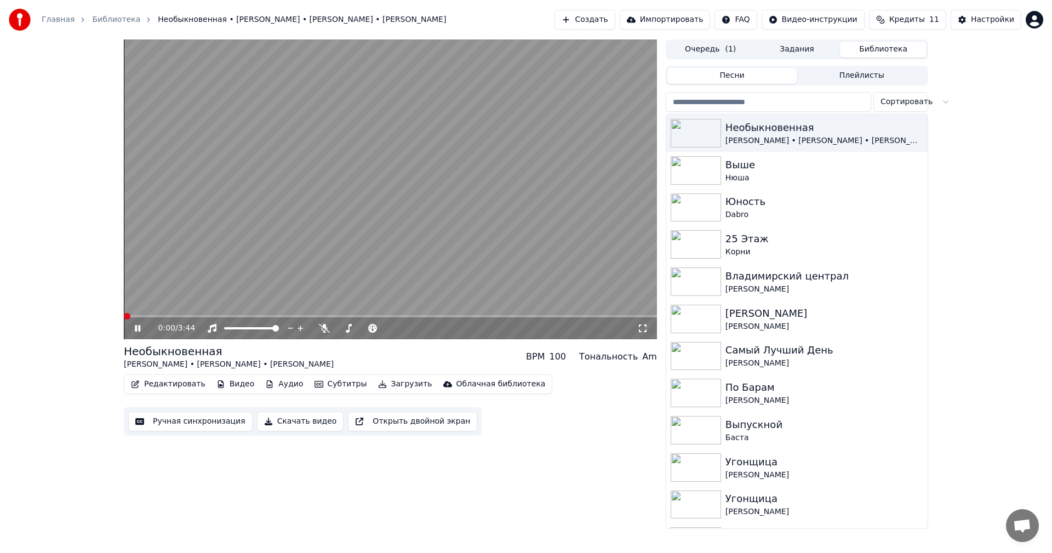
click at [218, 417] on button "Ручная синхронизация" at bounding box center [190, 421] width 124 height 20
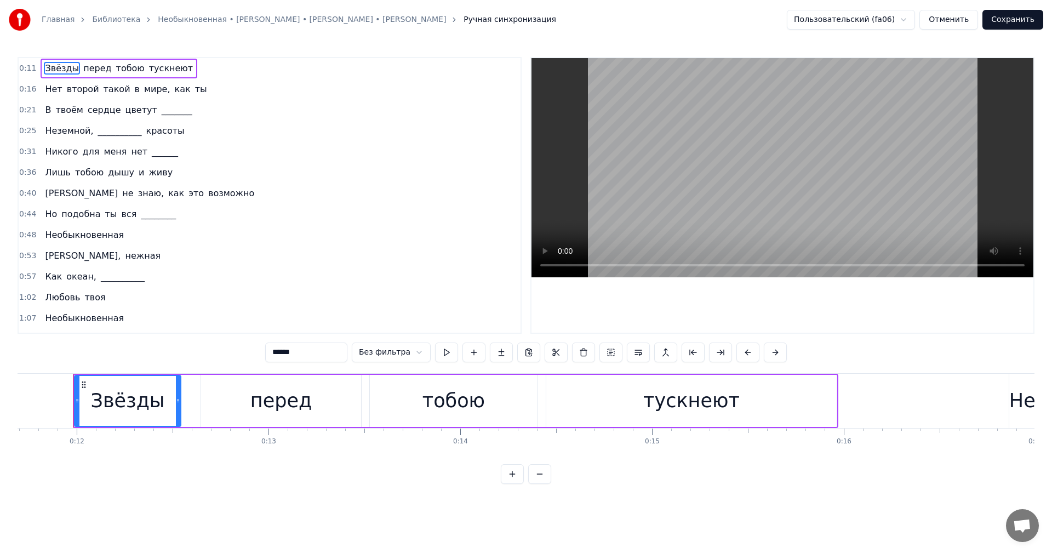
click at [157, 173] on span "живу" at bounding box center [160, 172] width 26 height 13
type input "****"
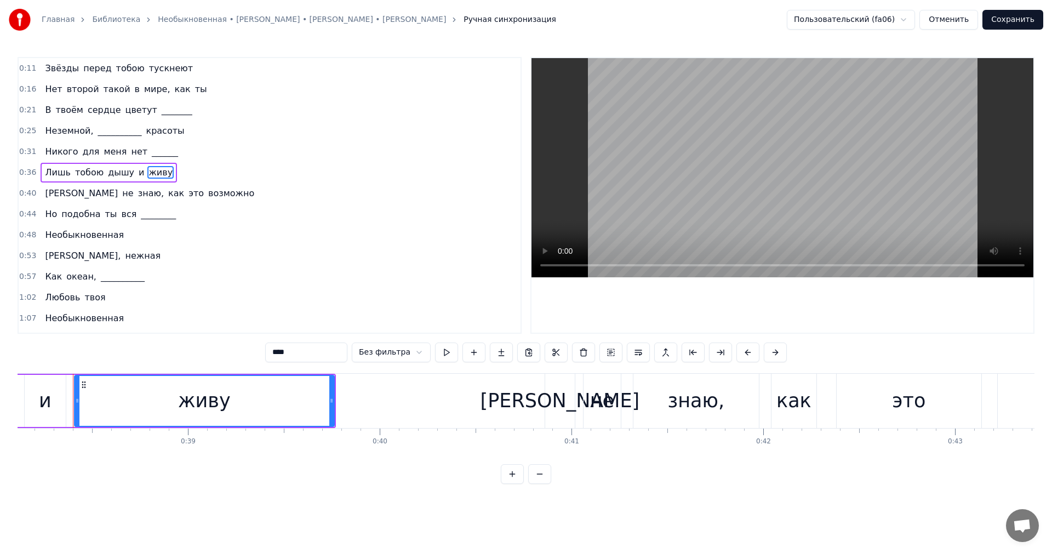
click at [169, 173] on div "0:36 Лишь тобою дышу и живу" at bounding box center [270, 172] width 502 height 21
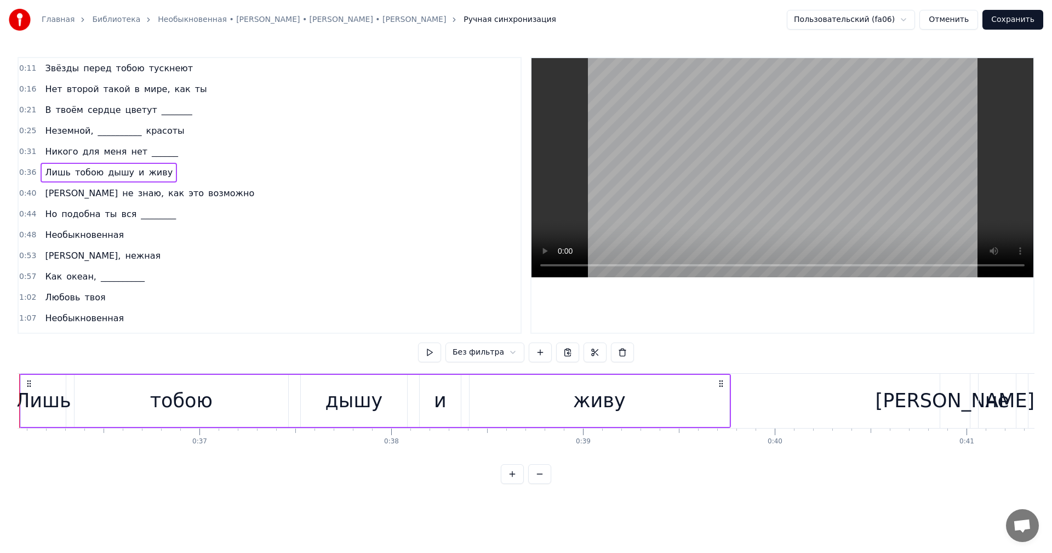
scroll to position [0, 6859]
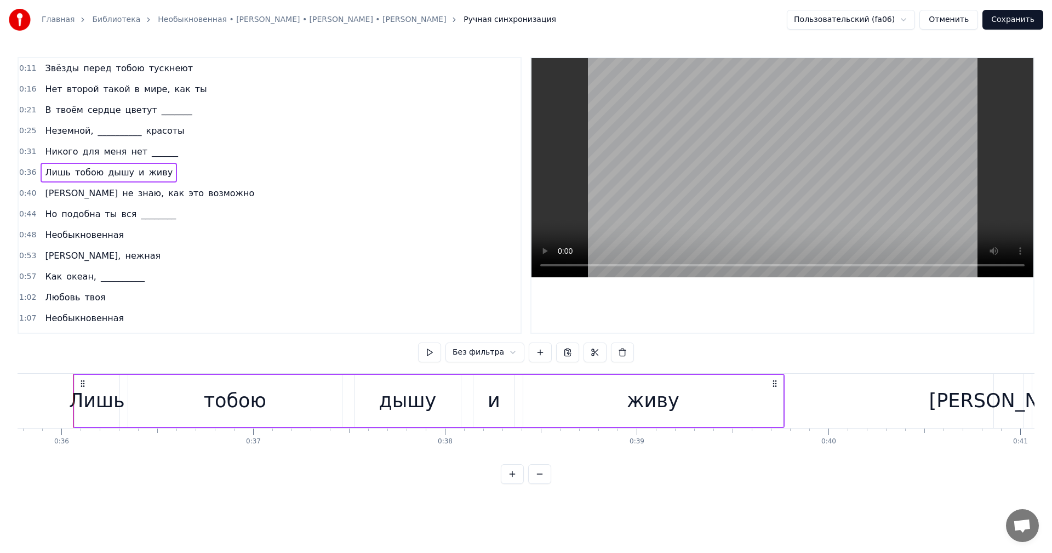
click at [182, 128] on div "0:25 Неземной, __________ красоты" at bounding box center [270, 131] width 502 height 21
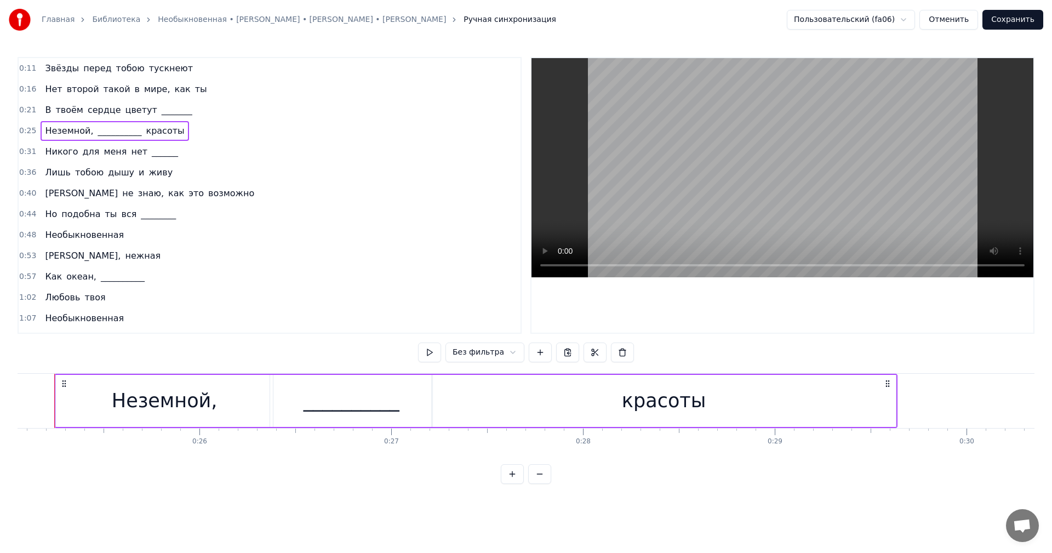
scroll to position [0, 4785]
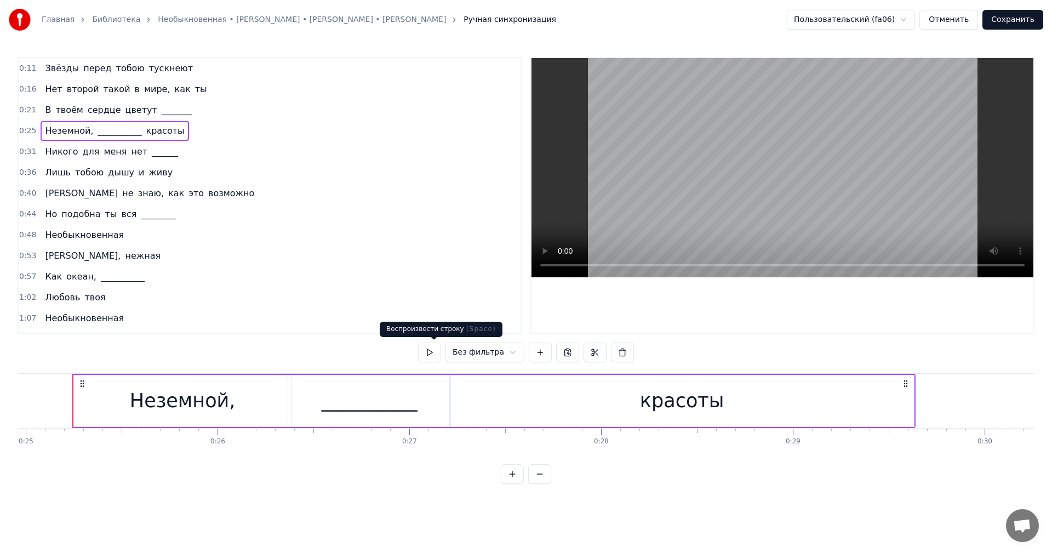
click at [434, 356] on button at bounding box center [429, 352] width 23 height 20
click at [433, 356] on button at bounding box center [429, 352] width 23 height 20
click at [906, 385] on icon at bounding box center [905, 383] width 9 height 9
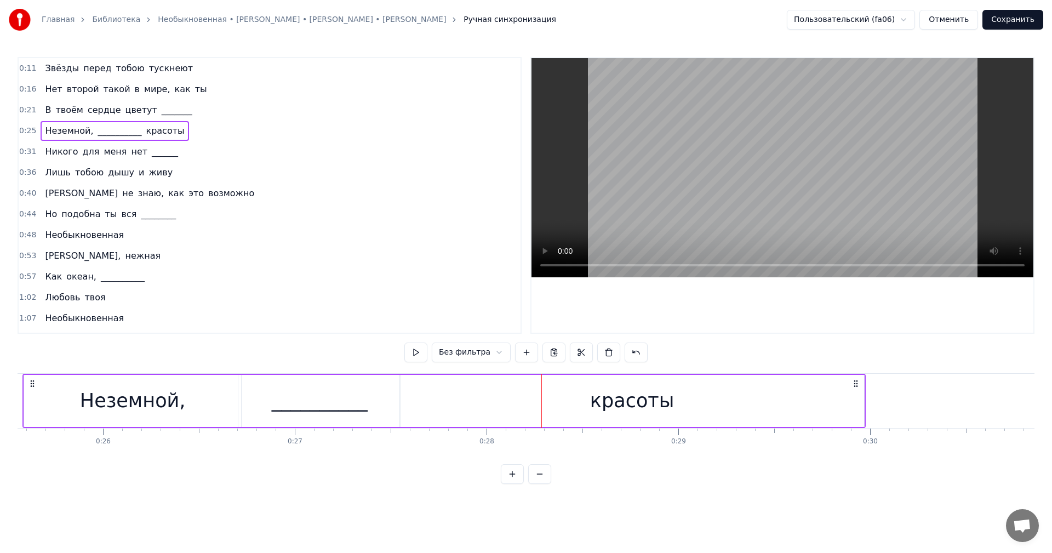
scroll to position [0, 4904]
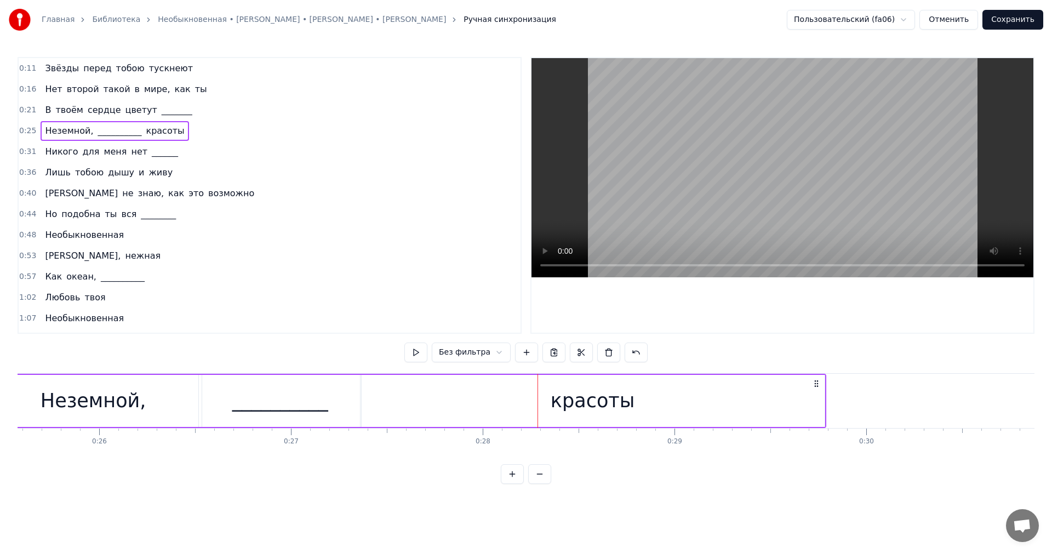
drag, startPoint x: 906, startPoint y: 385, endPoint x: 817, endPoint y: 400, distance: 90.6
click at [817, 400] on div "Неземной, __________ красоты" at bounding box center [404, 401] width 843 height 54
click at [421, 352] on button at bounding box center [415, 352] width 23 height 20
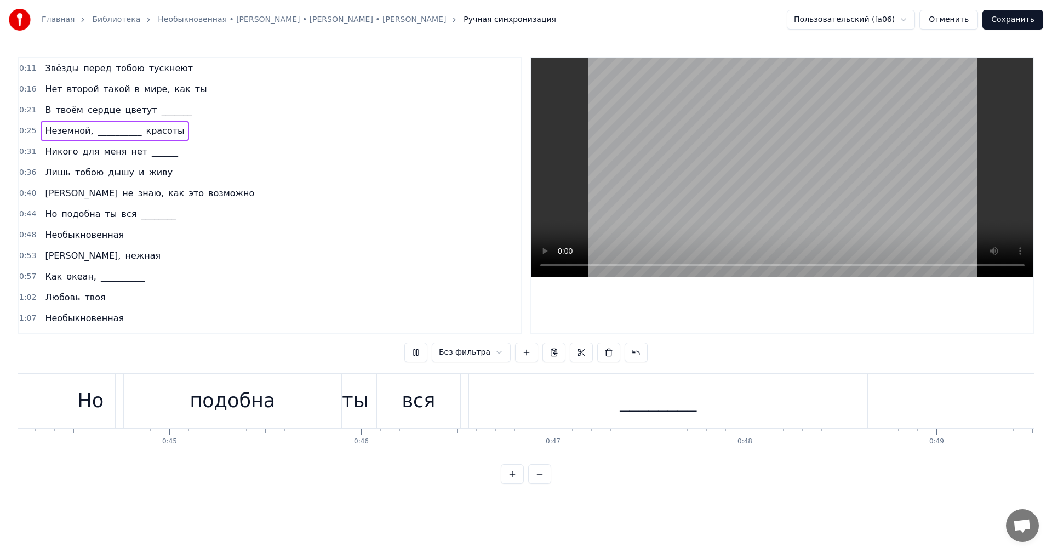
scroll to position [0, 8492]
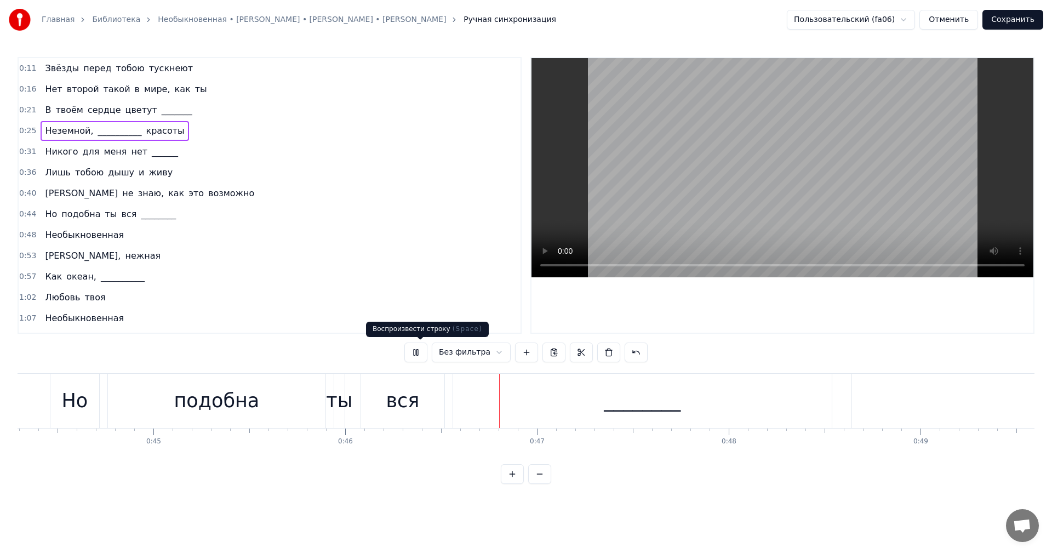
click at [419, 347] on button at bounding box center [415, 352] width 23 height 20
click at [531, 402] on div "________" at bounding box center [642, 401] width 379 height 54
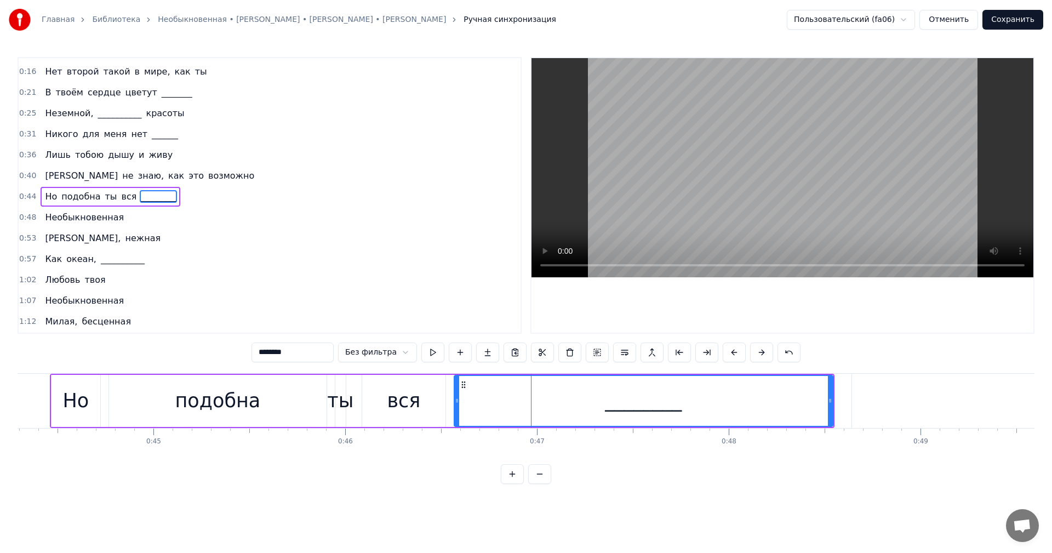
scroll to position [19, 0]
click at [457, 383] on icon at bounding box center [459, 384] width 9 height 9
type input "**********"
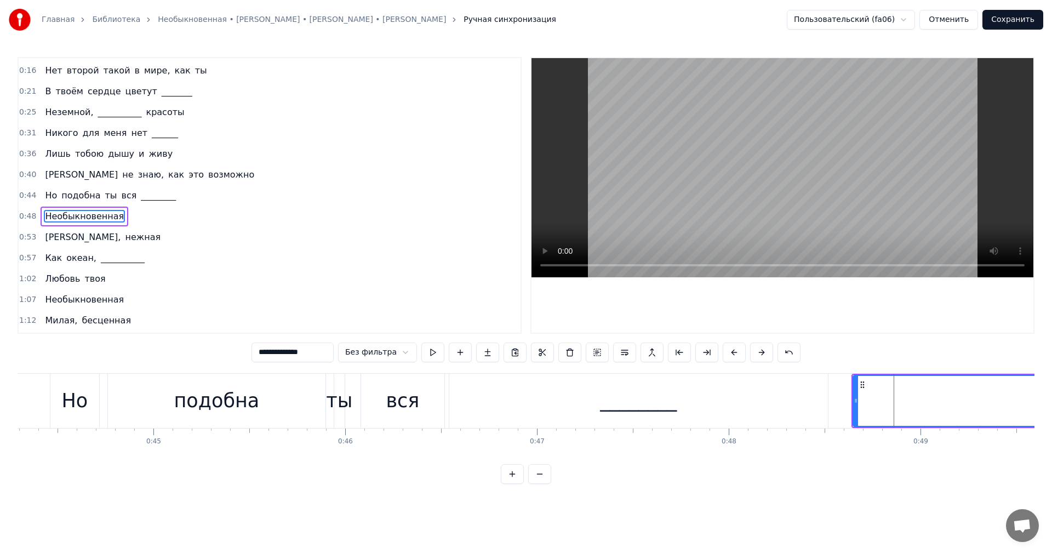
scroll to position [39, 0]
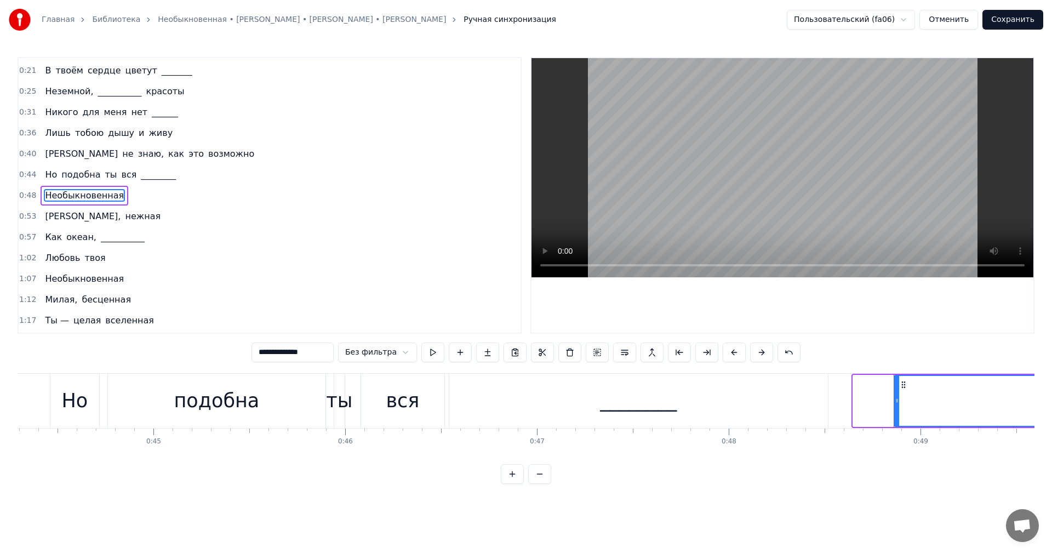
drag, startPoint x: 853, startPoint y: 400, endPoint x: 903, endPoint y: 396, distance: 50.0
click at [899, 396] on icon at bounding box center [897, 400] width 4 height 9
click at [426, 351] on button at bounding box center [432, 352] width 23 height 20
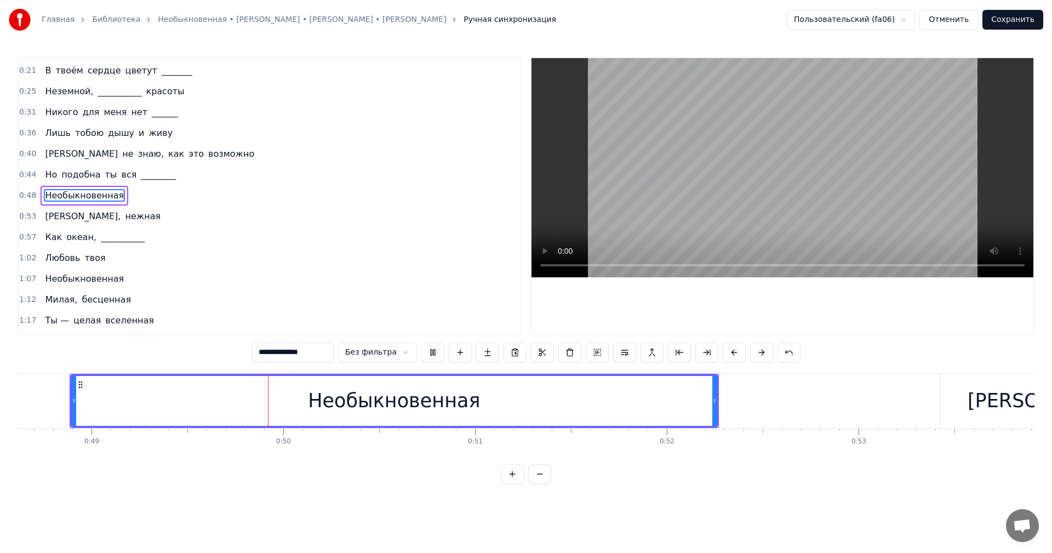
scroll to position [0, 9408]
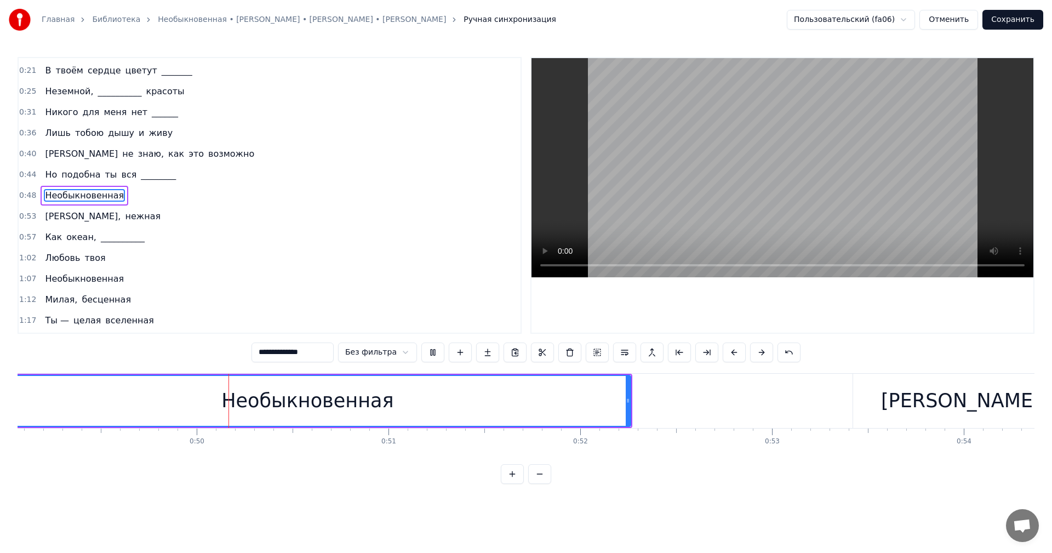
click at [177, 172] on div "0:44 Но подобна ты вся ________" at bounding box center [270, 174] width 502 height 21
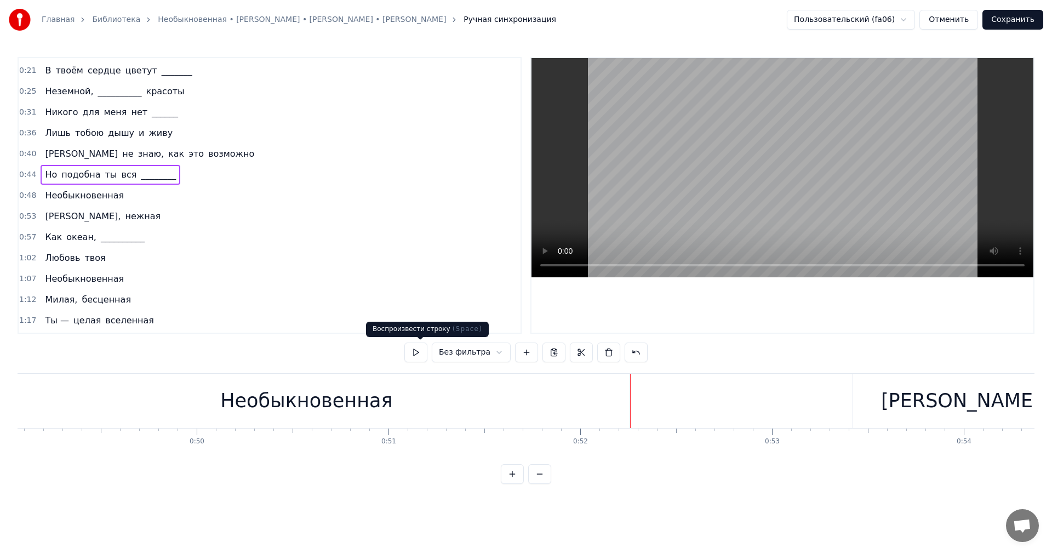
drag, startPoint x: 422, startPoint y: 351, endPoint x: 405, endPoint y: 337, distance: 21.5
click at [422, 350] on button at bounding box center [415, 352] width 23 height 20
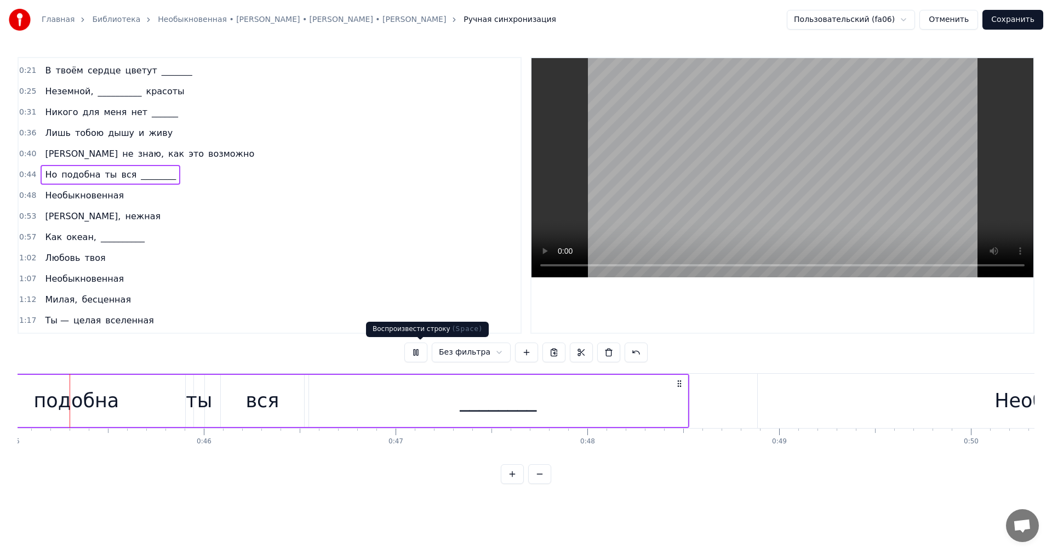
scroll to position [0, 8608]
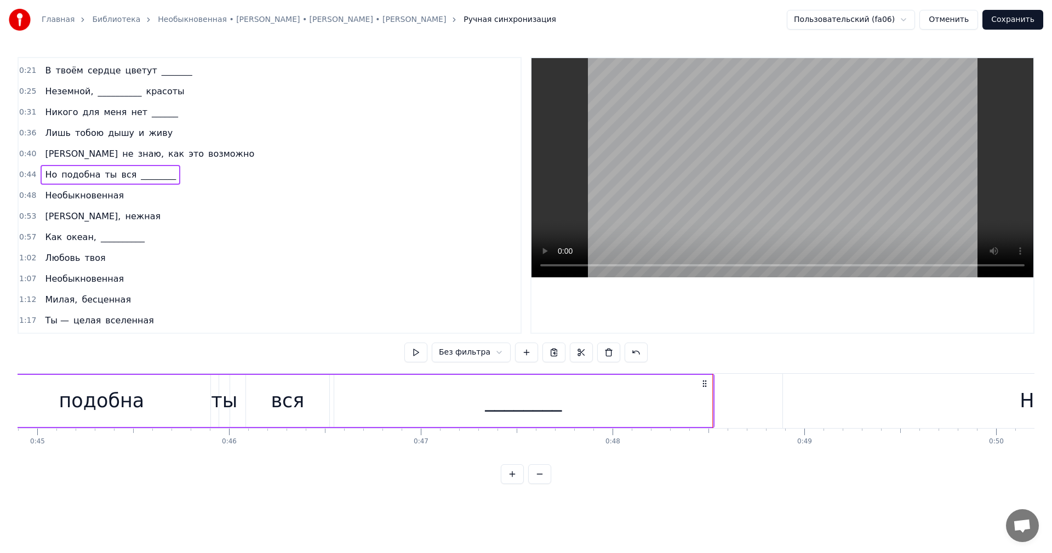
click at [663, 390] on div "________" at bounding box center [523, 401] width 379 height 52
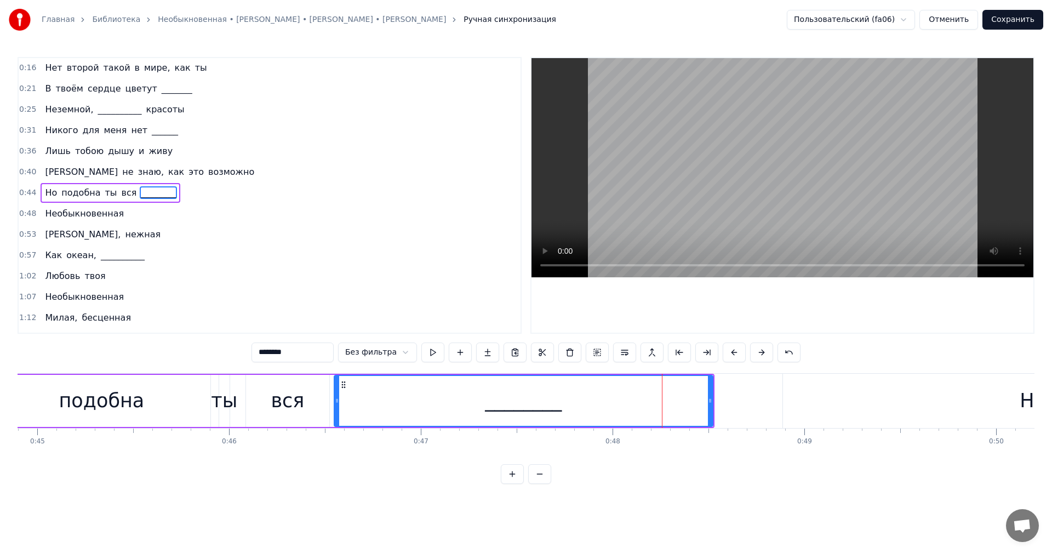
scroll to position [19, 0]
drag, startPoint x: 712, startPoint y: 402, endPoint x: 696, endPoint y: 404, distance: 16.0
click at [696, 404] on icon at bounding box center [694, 400] width 4 height 9
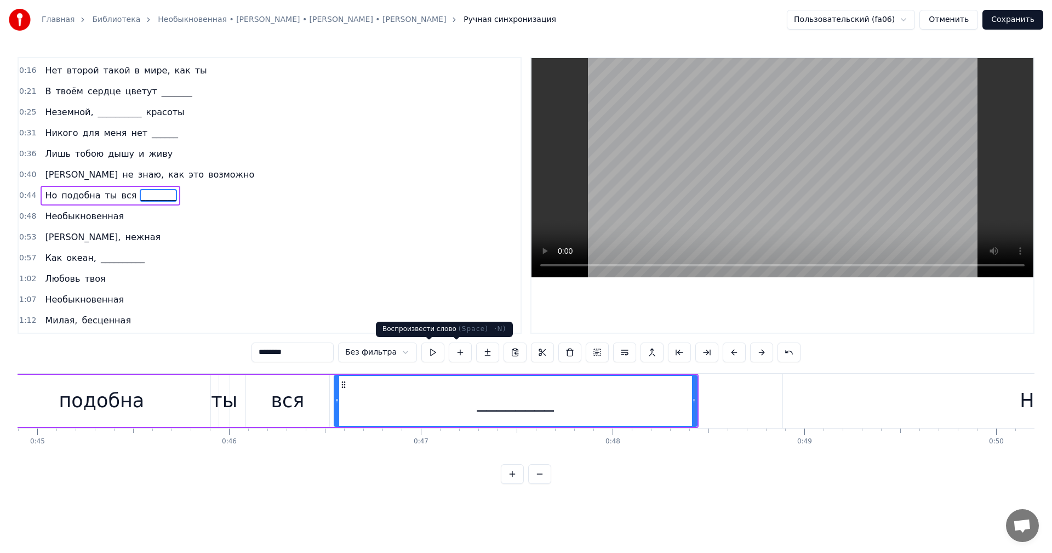
click at [435, 355] on button at bounding box center [432, 352] width 23 height 20
click at [96, 214] on span "Необыкновенная" at bounding box center [84, 216] width 81 height 13
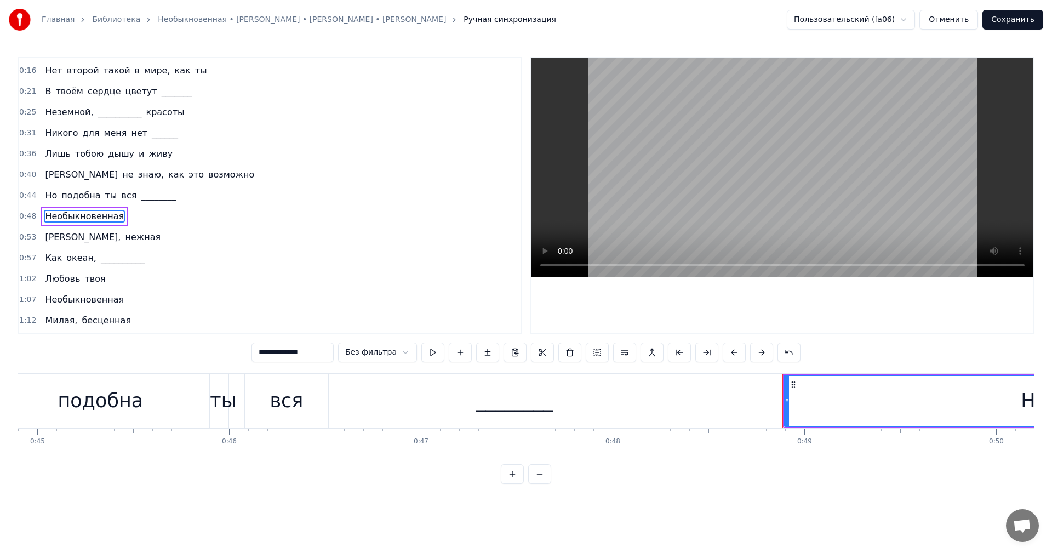
scroll to position [39, 0]
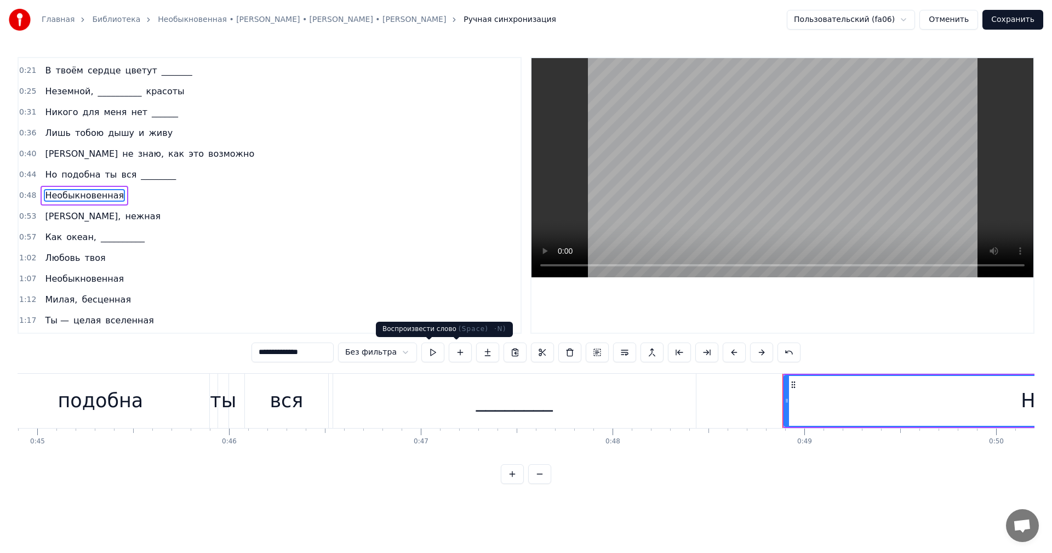
click at [428, 345] on button at bounding box center [432, 352] width 23 height 20
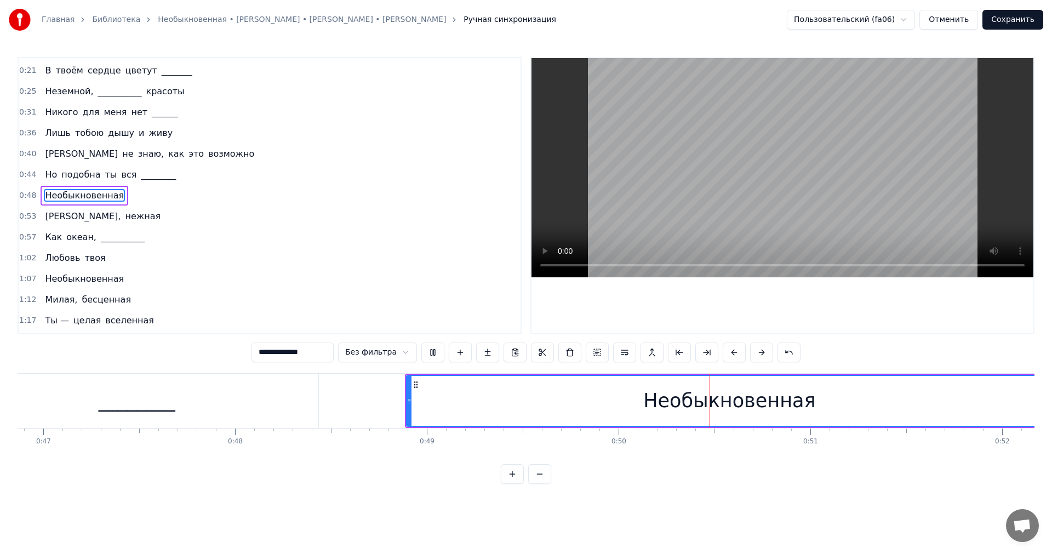
drag, startPoint x: 786, startPoint y: 399, endPoint x: 736, endPoint y: 392, distance: 50.4
click at [766, 400] on div "Необыкновенная" at bounding box center [729, 401] width 645 height 50
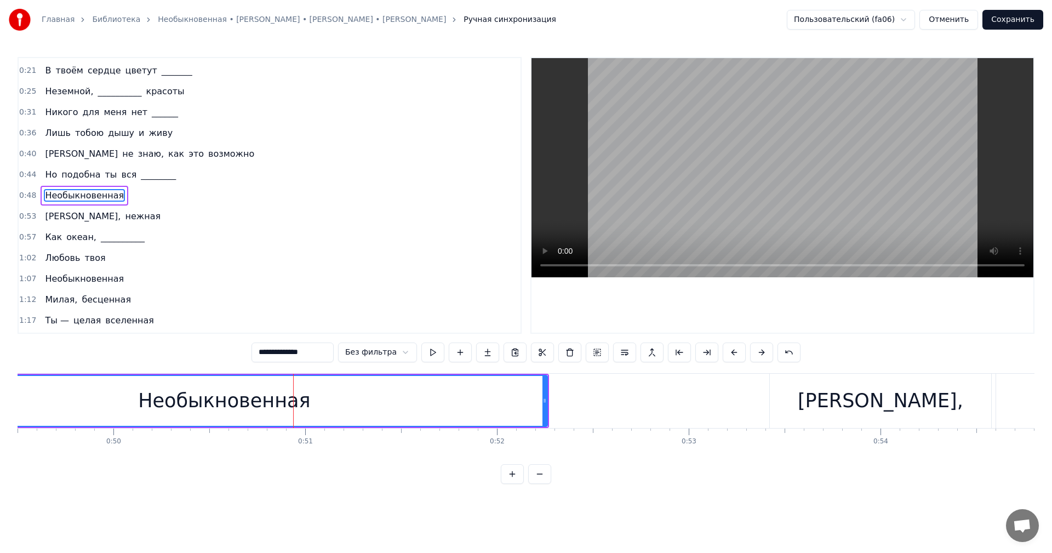
scroll to position [0, 9301]
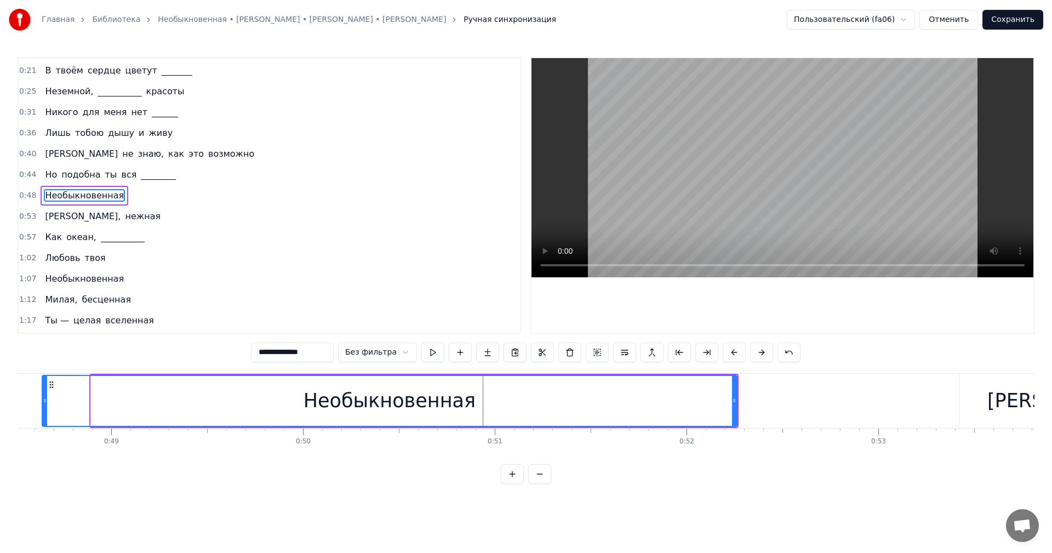
drag, startPoint x: 93, startPoint y: 400, endPoint x: 39, endPoint y: 402, distance: 54.3
click at [43, 402] on icon at bounding box center [45, 400] width 4 height 9
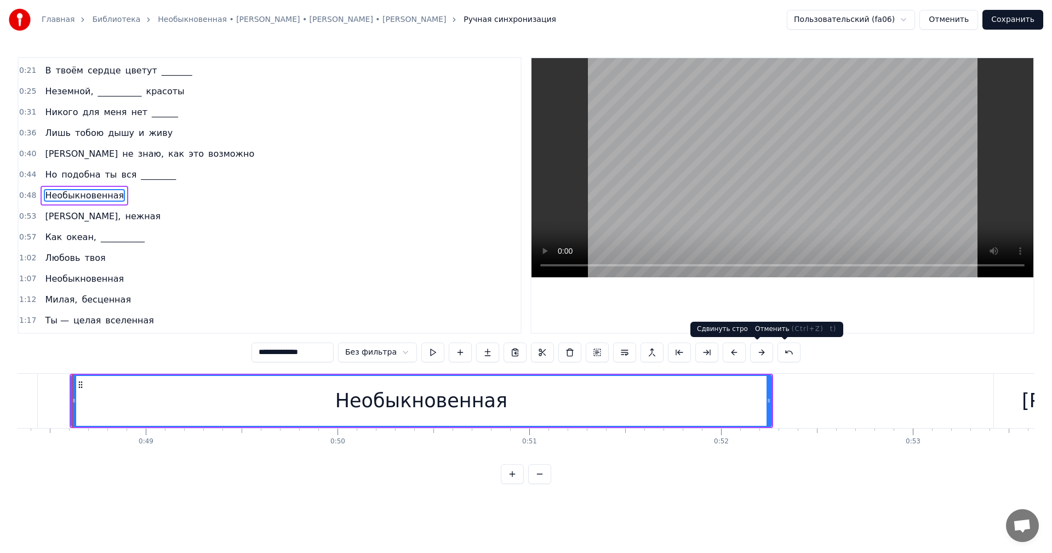
click at [777, 354] on button at bounding box center [788, 352] width 23 height 20
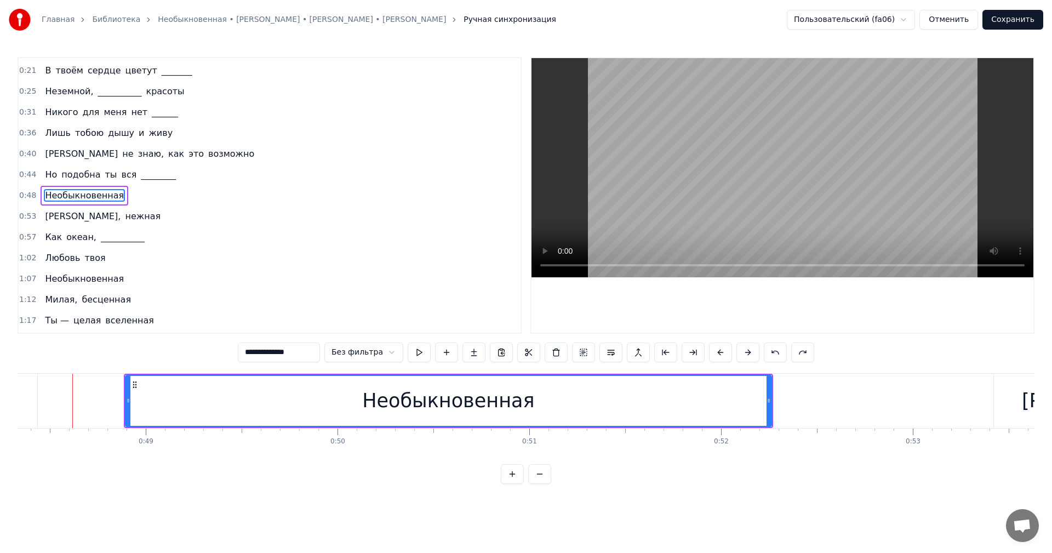
click at [320, 399] on div "Необыкновенная" at bounding box center [448, 401] width 645 height 50
click at [416, 357] on button at bounding box center [419, 352] width 23 height 20
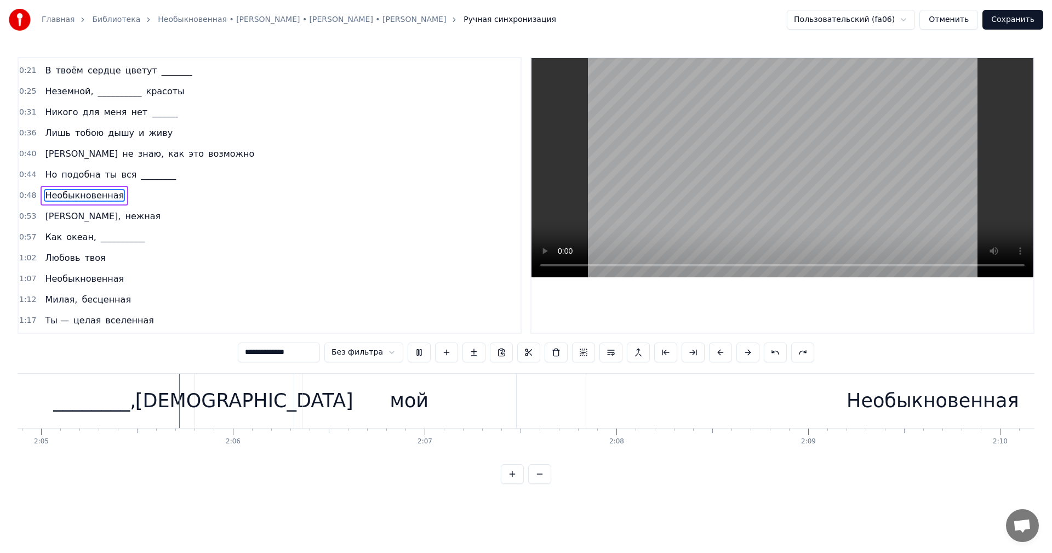
scroll to position [0, 23959]
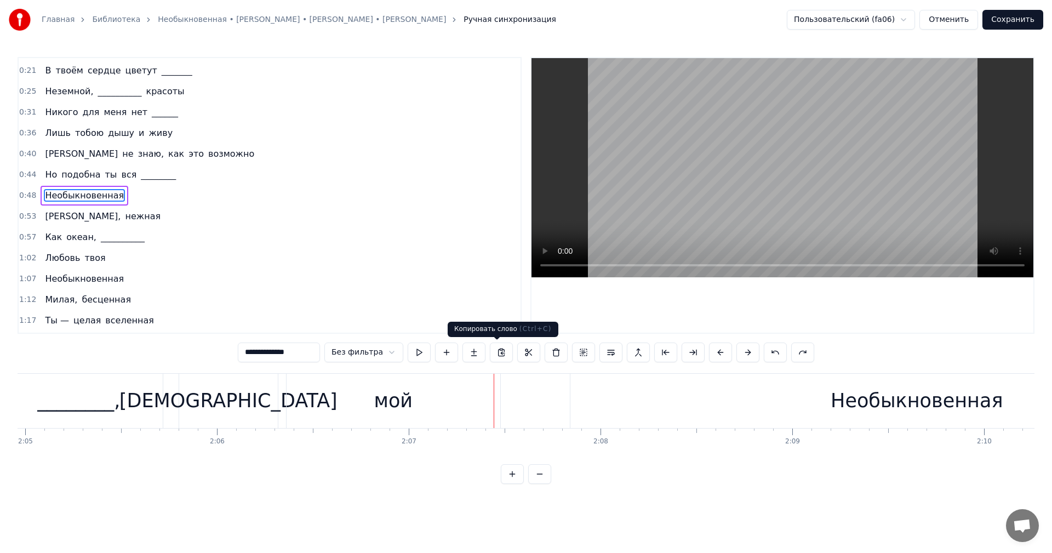
click at [470, 394] on div "мой" at bounding box center [394, 401] width 214 height 54
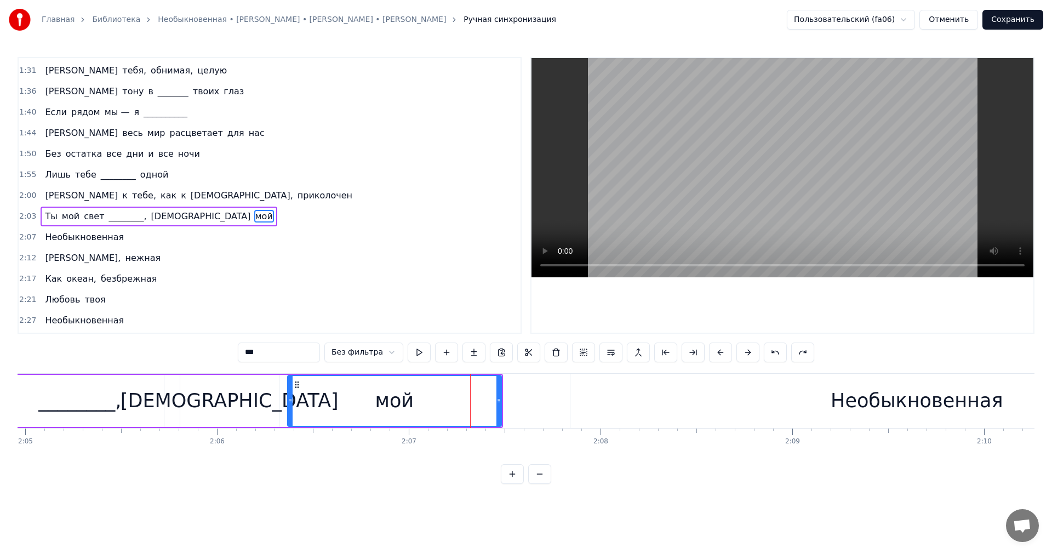
scroll to position [352, 0]
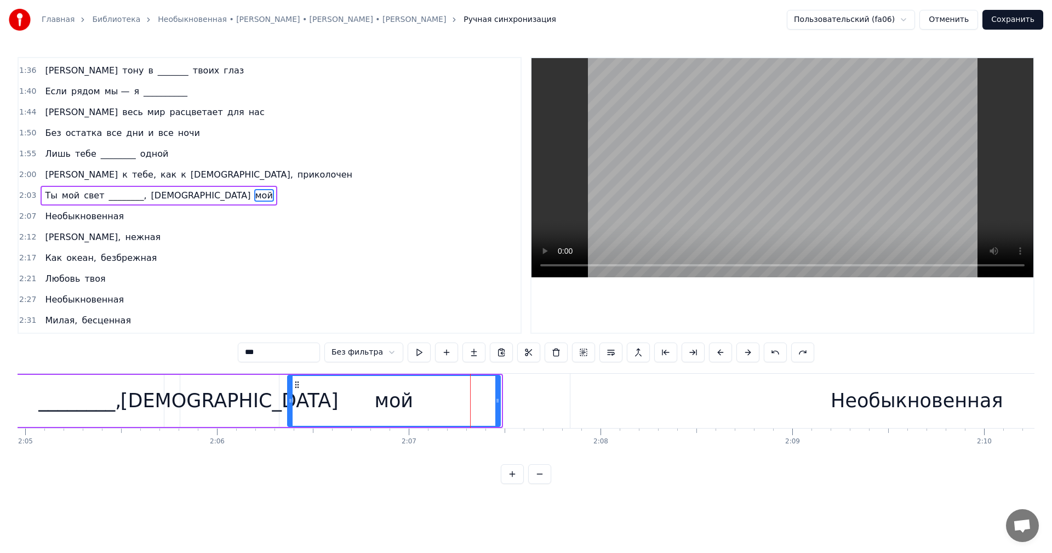
click at [495, 400] on icon at bounding box center [497, 400] width 4 height 9
click at [610, 401] on div "Необыкновенная" at bounding box center [916, 401] width 693 height 54
type input "**********"
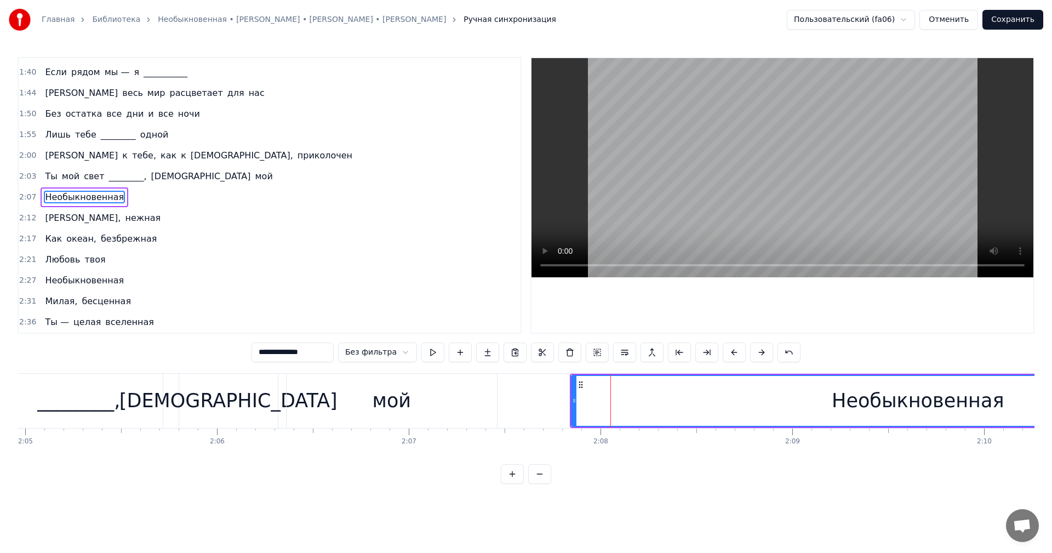
scroll to position [373, 0]
drag, startPoint x: 576, startPoint y: 403, endPoint x: 585, endPoint y: 404, distance: 8.8
click at [585, 404] on icon at bounding box center [583, 400] width 4 height 9
click at [208, 176] on div "2:03 Ты мой свет ________, ангел мой" at bounding box center [270, 174] width 502 height 21
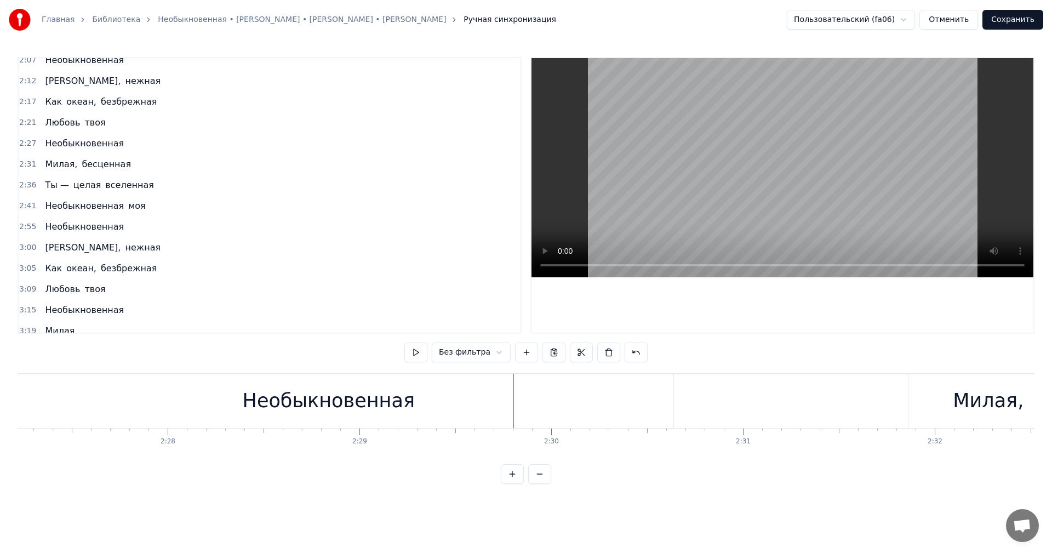
scroll to position [503, 0]
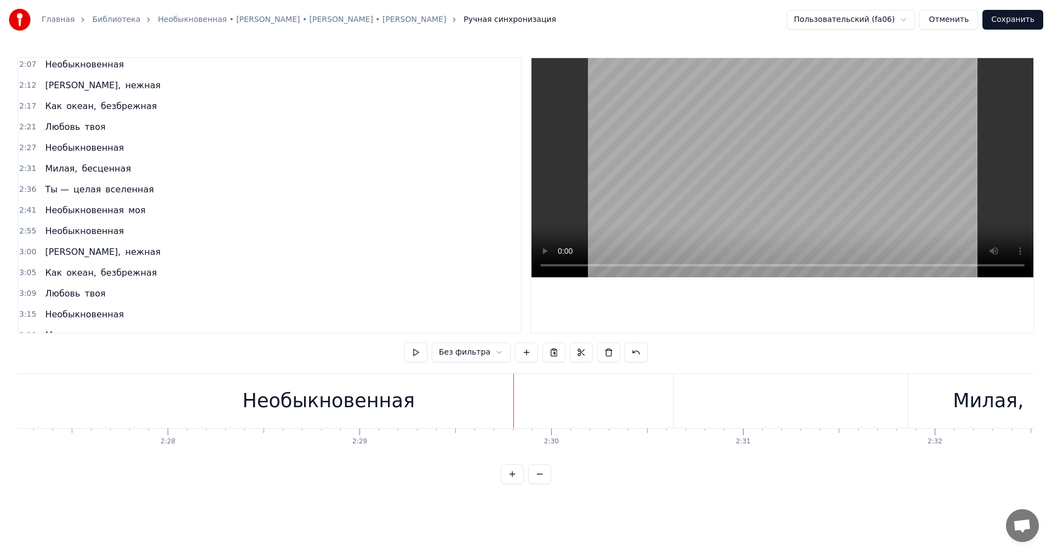
click at [96, 174] on span "бесценная" at bounding box center [106, 168] width 51 height 13
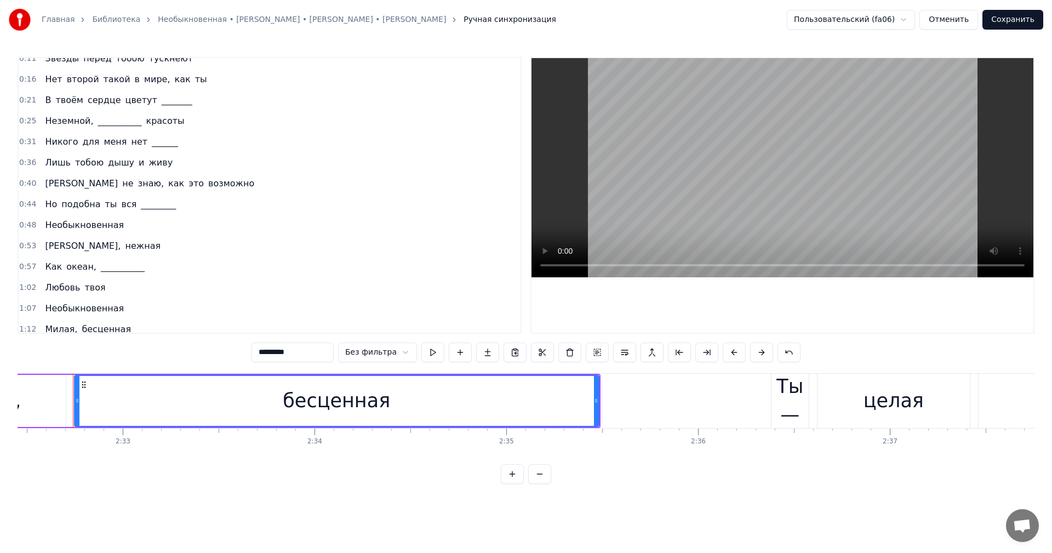
scroll to position [0, 0]
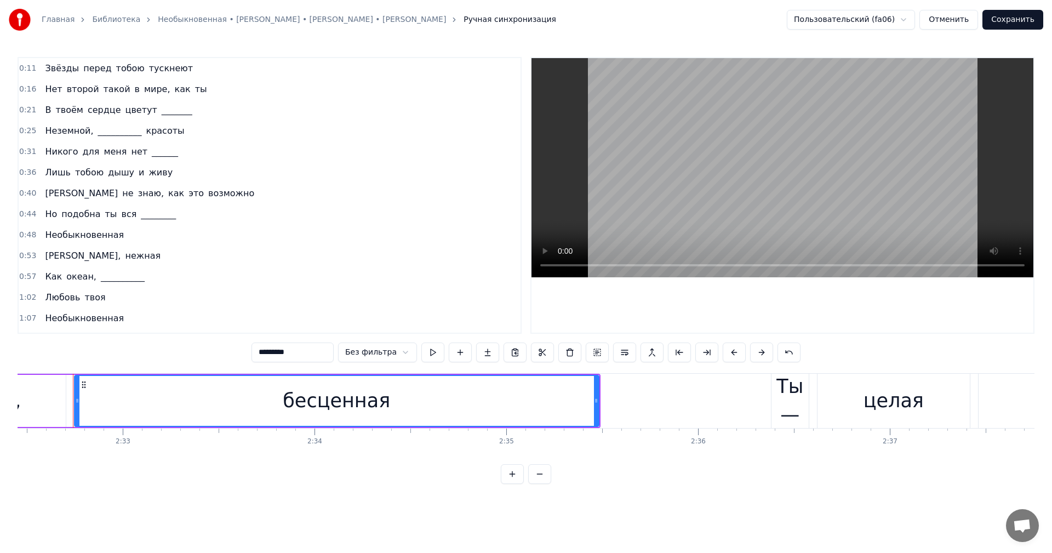
click at [275, 77] on div "0:11 Звёзды перед тобою тускнеют" at bounding box center [270, 68] width 502 height 21
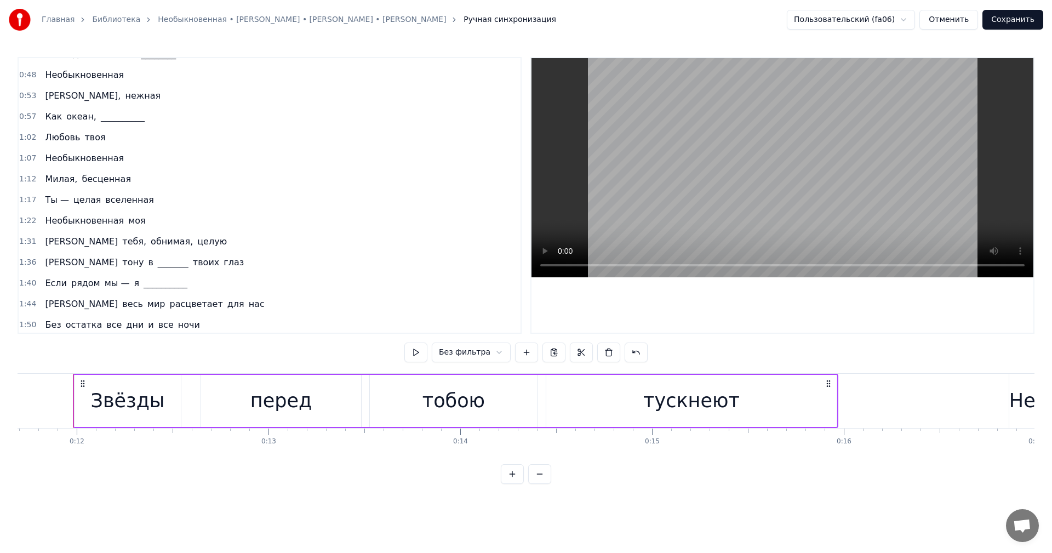
scroll to position [164, 0]
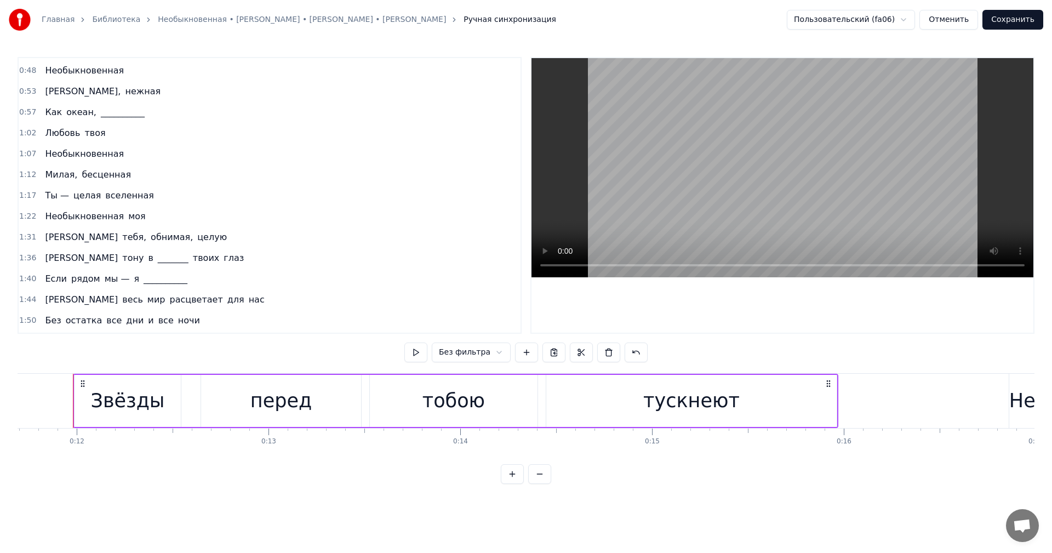
click at [134, 73] on div "0:48 Необыкновенная" at bounding box center [270, 70] width 502 height 21
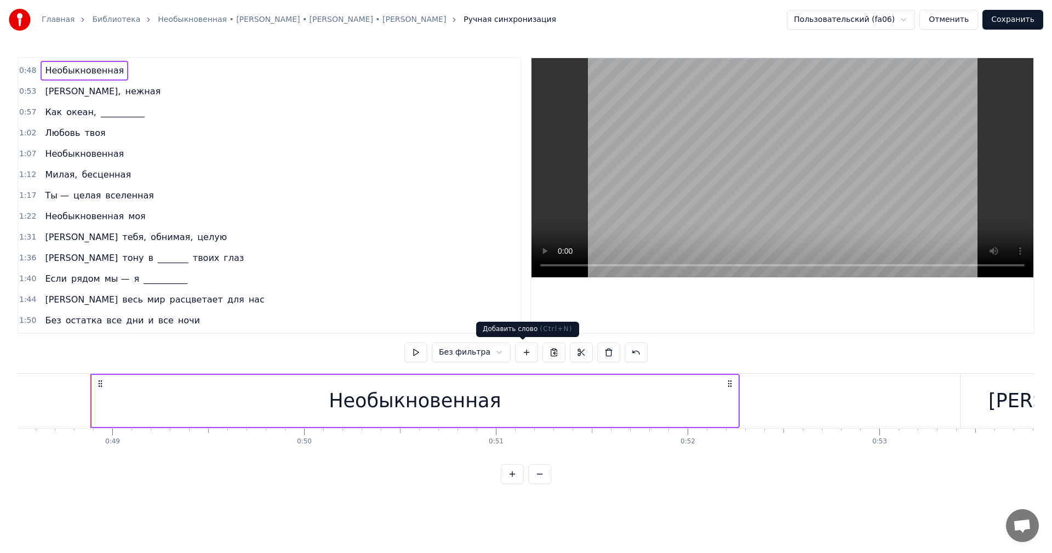
click at [486, 356] on html "Главная Библиотека Необыкновенная • Александр Панайотов • Алексей Чумаков • Рус…" at bounding box center [526, 250] width 1052 height 501
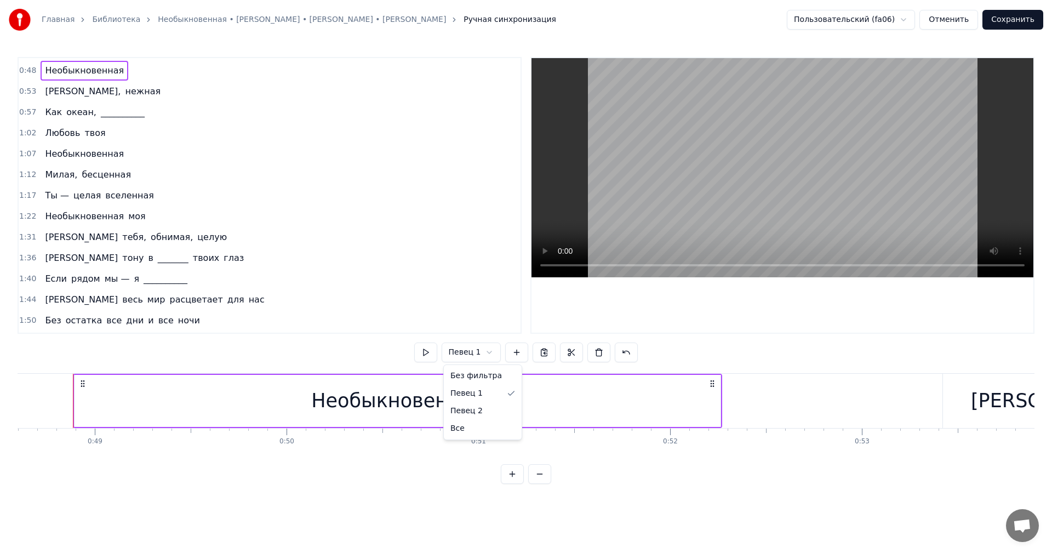
click at [485, 354] on html "Главная Библиотека Необыкновенная • Александр Панайотов • Алексей Чумаков • Рус…" at bounding box center [526, 250] width 1052 height 501
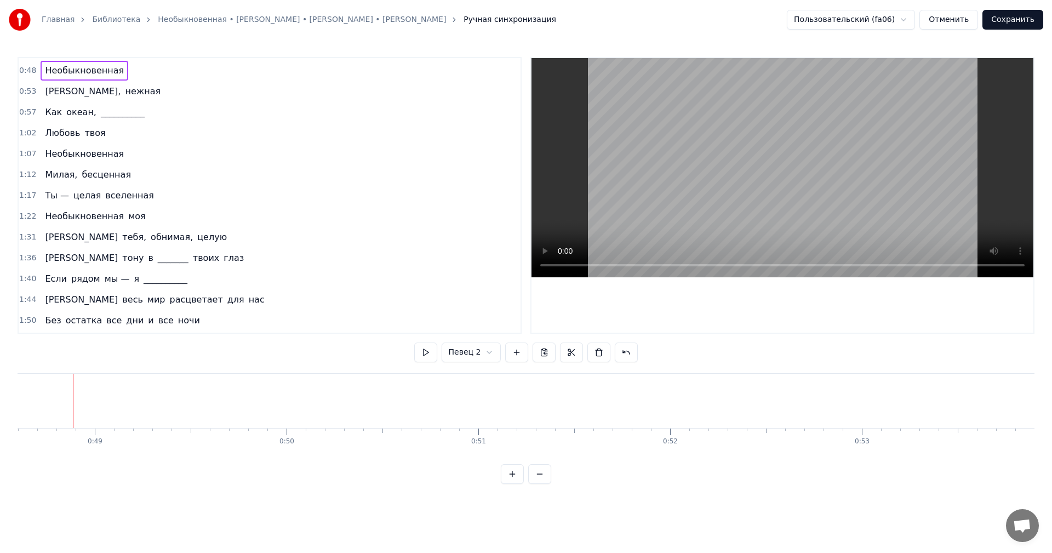
click at [476, 357] on html "Главная Библиотека Необыкновенная • Александр Панайотов • Алексей Чумаков • Рус…" at bounding box center [526, 250] width 1052 height 501
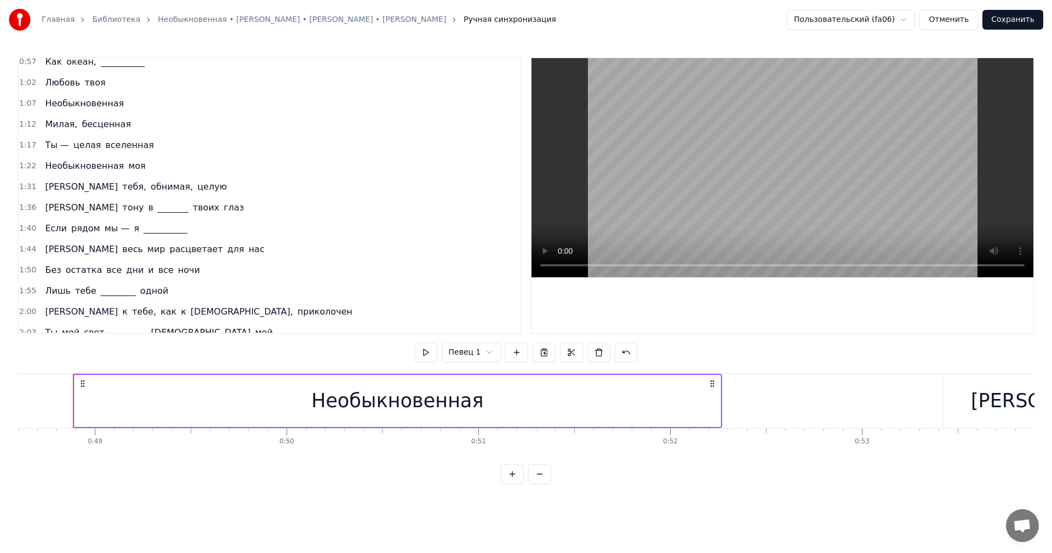
scroll to position [219, 0]
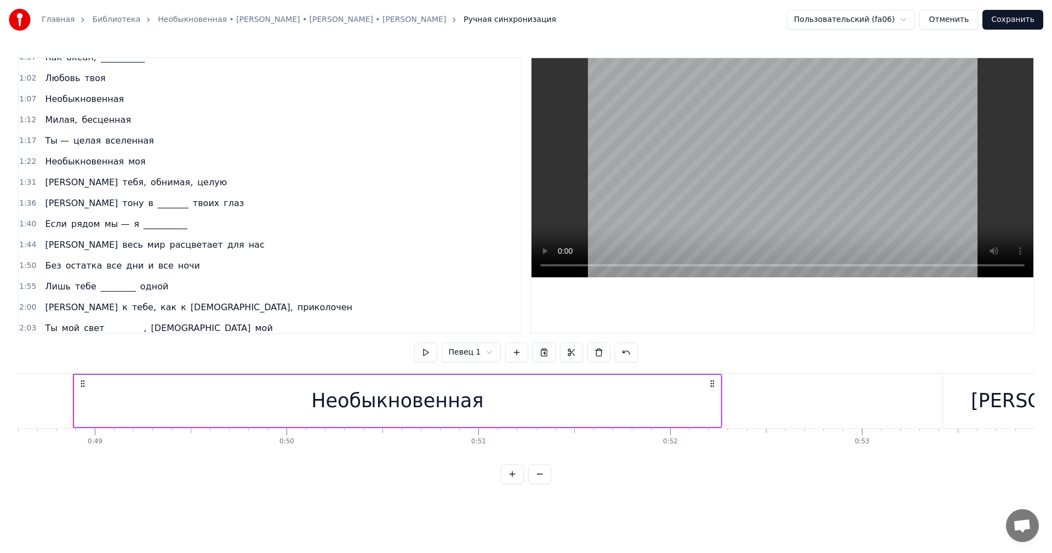
click at [148, 164] on div "1:22 Необыкновенная моя" at bounding box center [270, 161] width 502 height 21
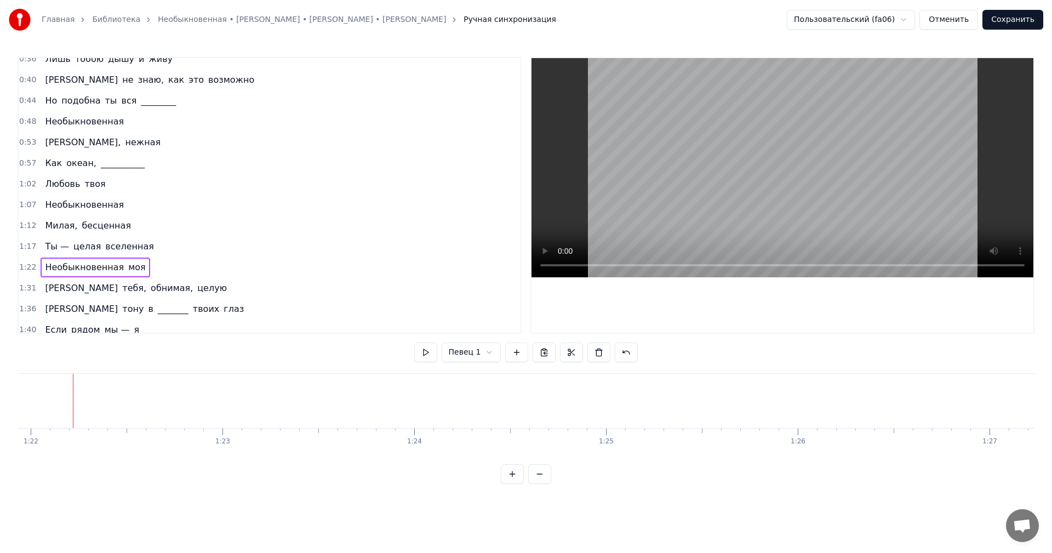
scroll to position [110, 0]
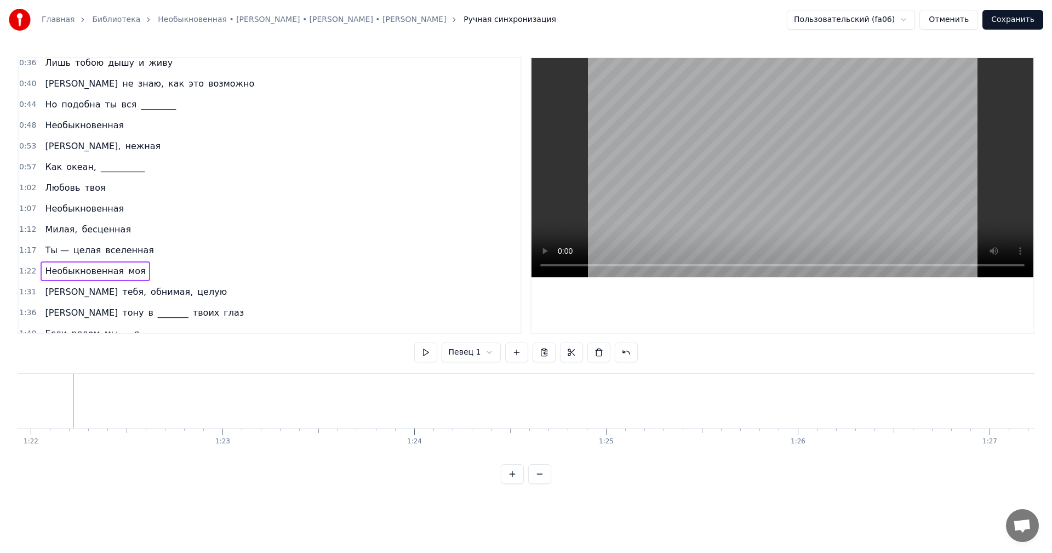
click at [118, 207] on div "1:07 Необыкновенная" at bounding box center [270, 208] width 502 height 21
click at [134, 228] on div "1:12 Милая, бесценная" at bounding box center [270, 229] width 502 height 21
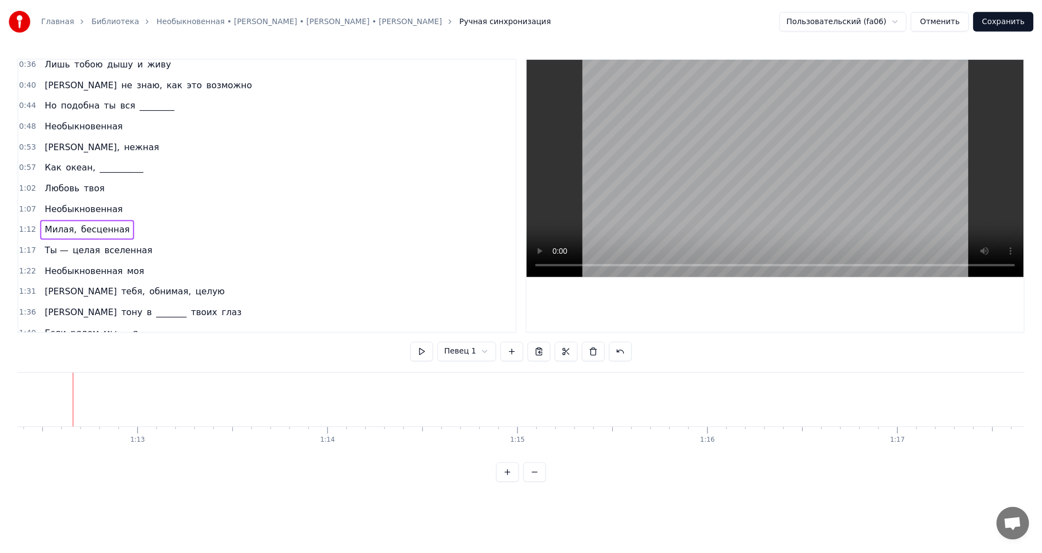
scroll to position [0, 13876]
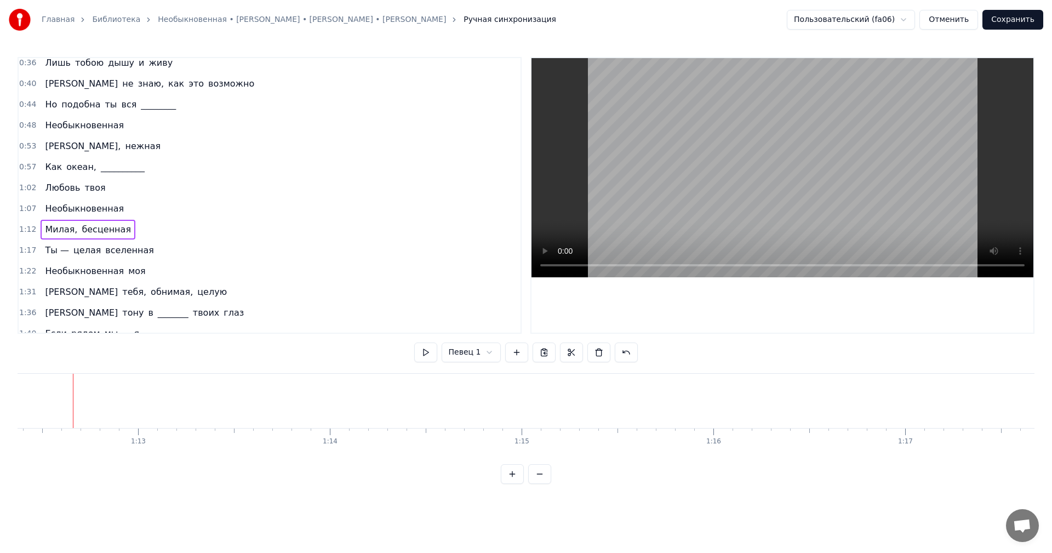
click at [1004, 19] on button "Сохранить" at bounding box center [1012, 20] width 61 height 20
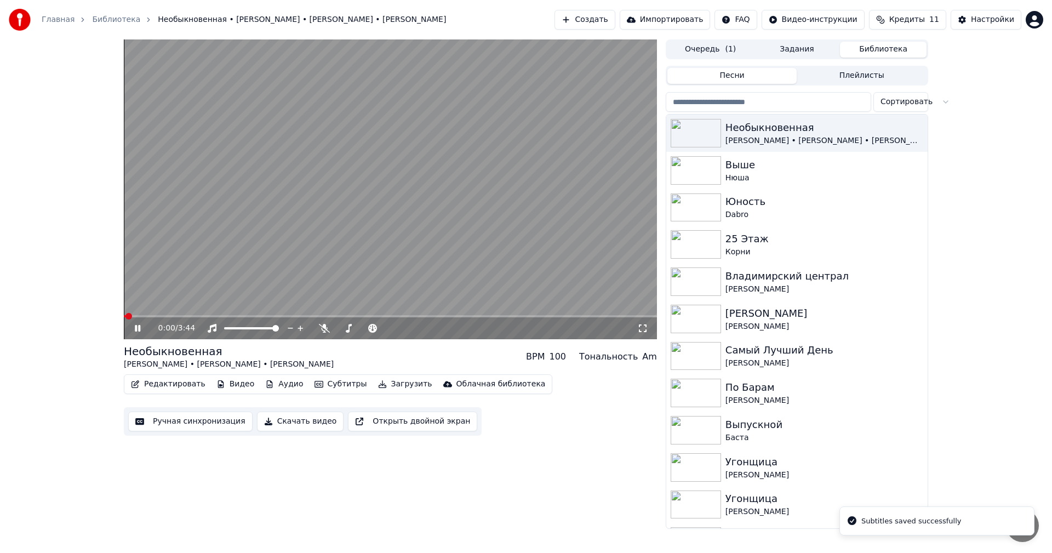
click at [176, 382] on button "Редактировать" at bounding box center [168, 383] width 83 height 15
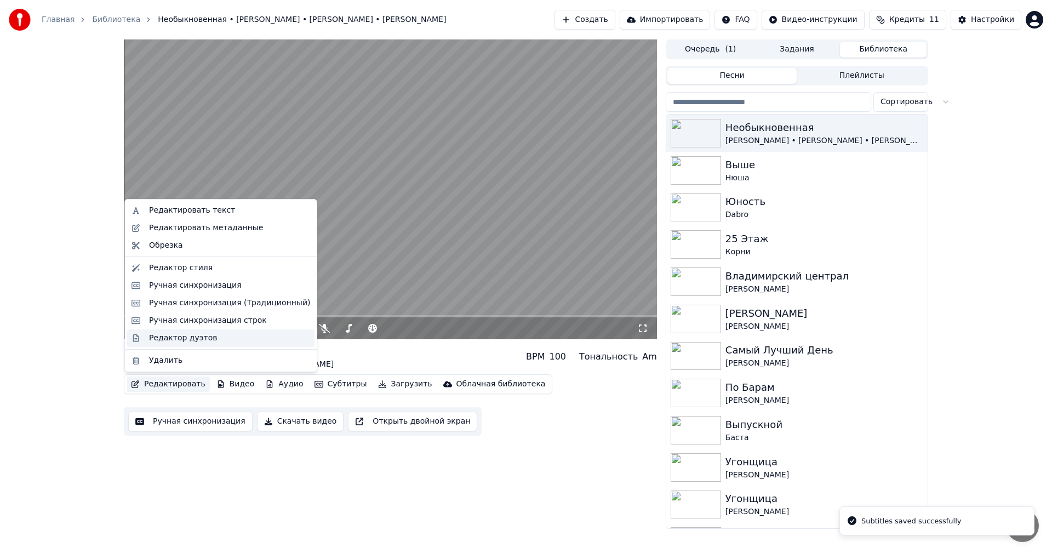
click at [175, 335] on div "Редактор дуэтов" at bounding box center [183, 338] width 68 height 11
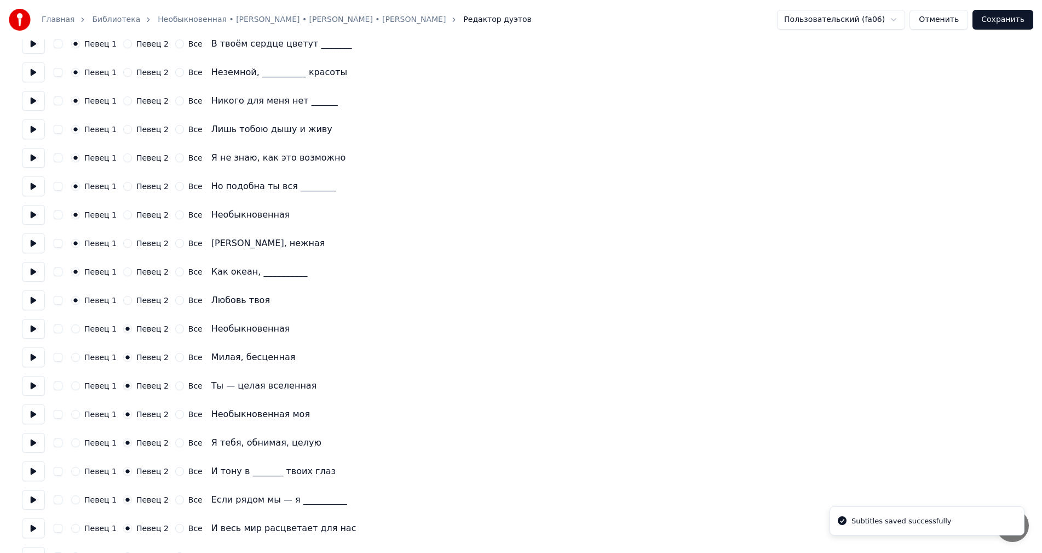
scroll to position [164, 0]
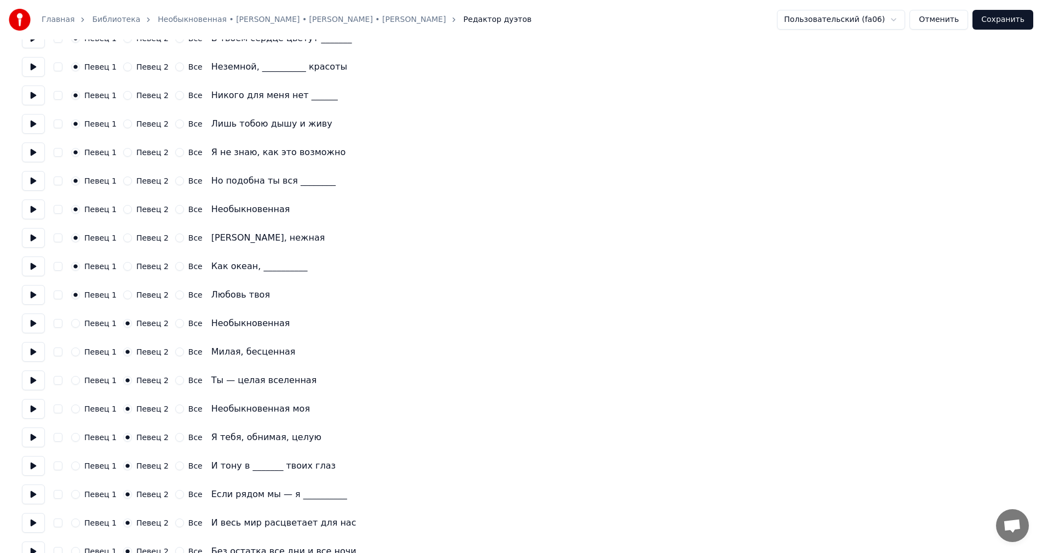
click at [30, 295] on button at bounding box center [33, 295] width 23 height 20
click at [35, 323] on button at bounding box center [33, 323] width 23 height 20
click at [73, 325] on button "Певец 1" at bounding box center [75, 323] width 9 height 9
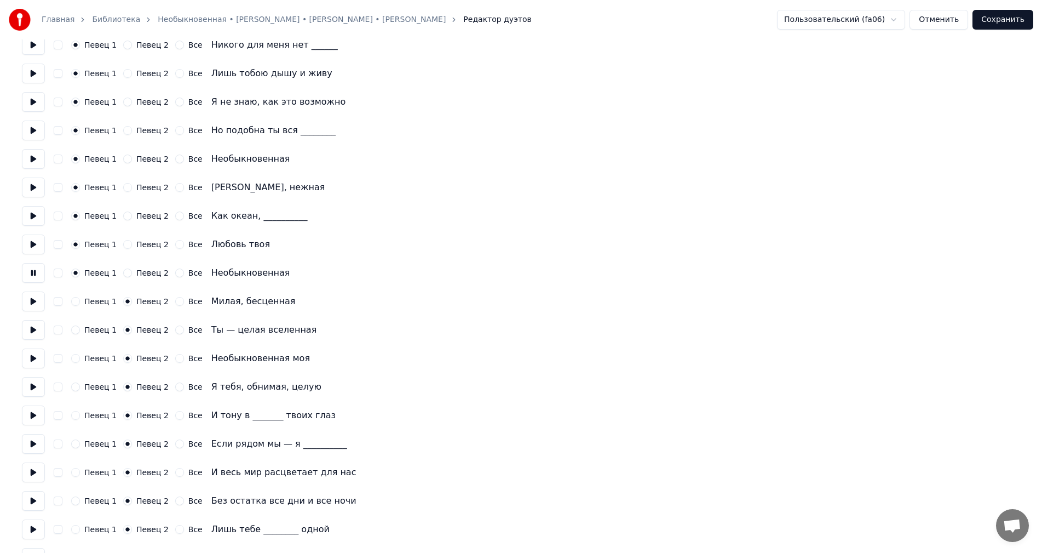
scroll to position [219, 0]
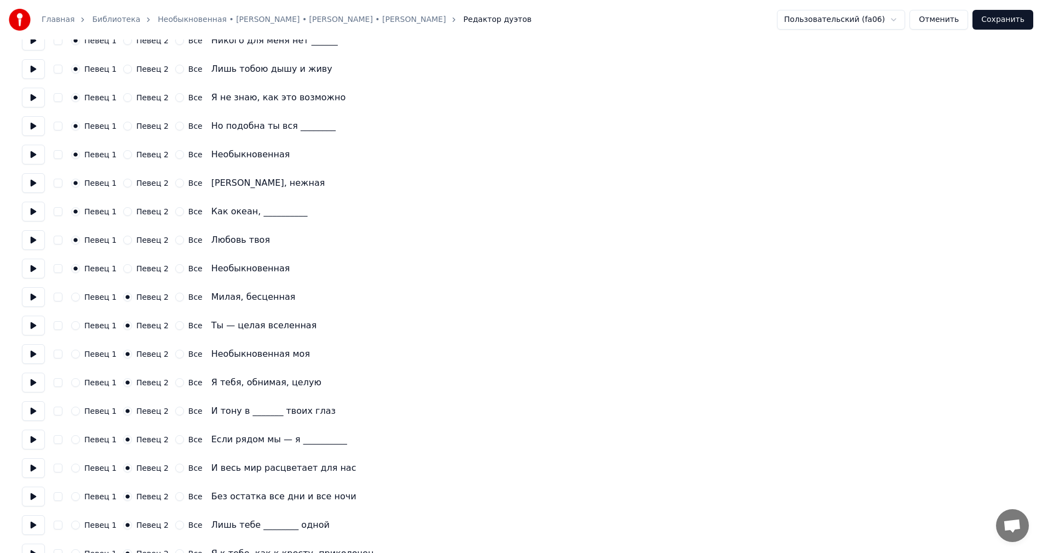
click at [81, 326] on div "Певец 1" at bounding box center [93, 325] width 45 height 9
click at [78, 323] on button "Певец 1" at bounding box center [75, 325] width 9 height 9
click at [75, 297] on button "Певец 1" at bounding box center [75, 297] width 9 height 9
click at [76, 352] on button "Певец 1" at bounding box center [75, 354] width 9 height 9
click at [1001, 16] on button "Сохранить" at bounding box center [1003, 20] width 61 height 20
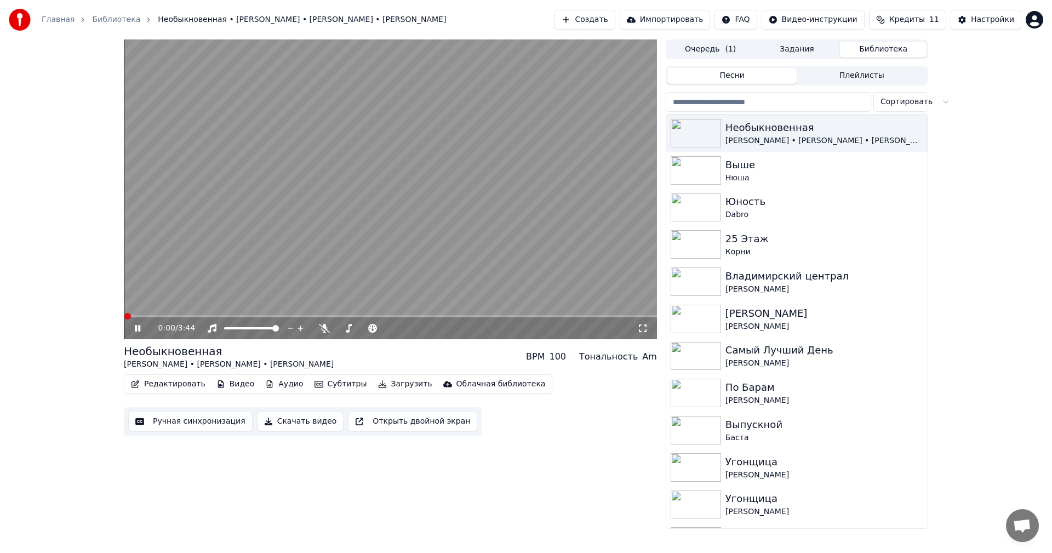
click at [198, 419] on button "Ручная синхронизация" at bounding box center [190, 421] width 124 height 20
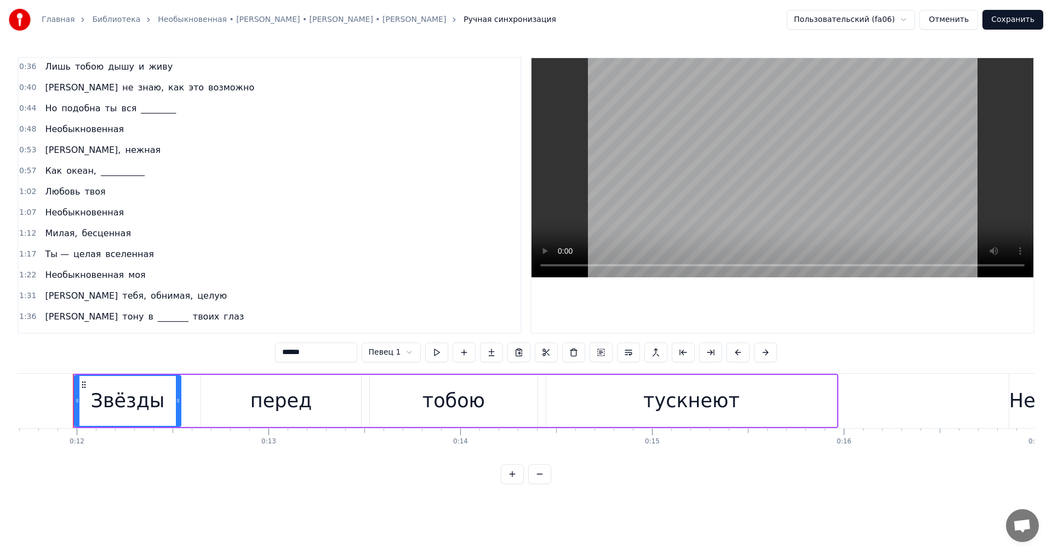
scroll to position [110, 0]
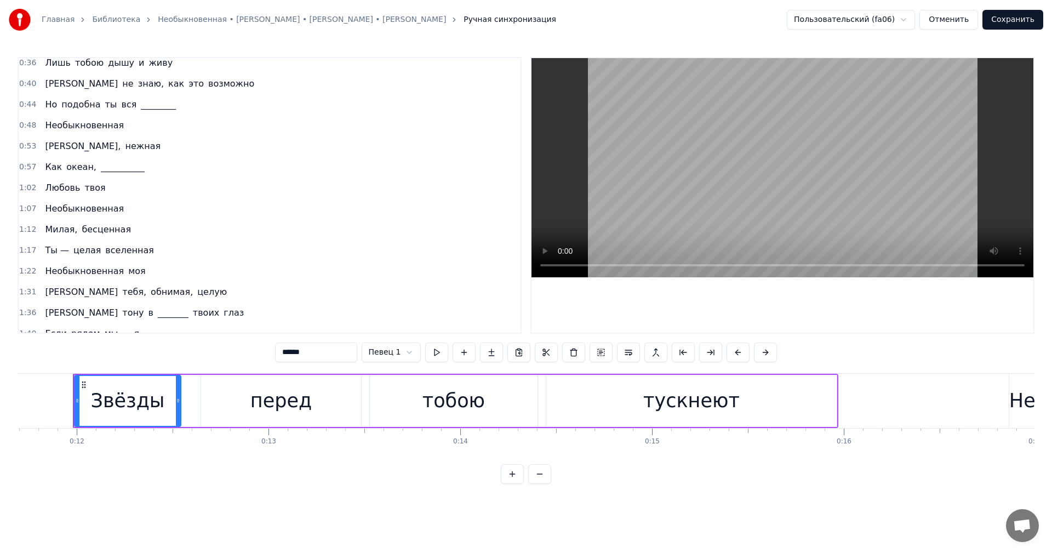
click at [136, 228] on div "1:12 Милая, бесценная" at bounding box center [270, 229] width 502 height 21
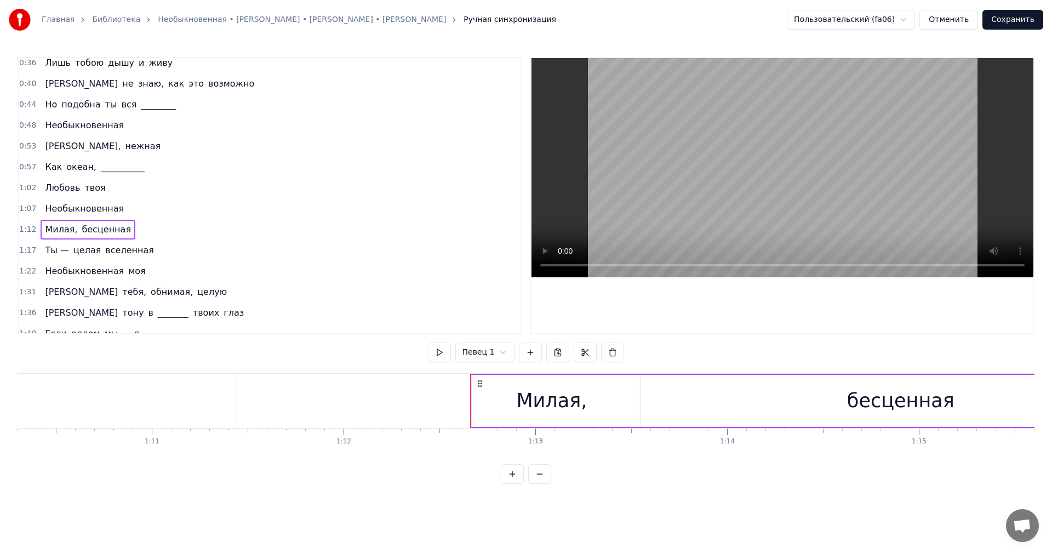
scroll to position [0, 13876]
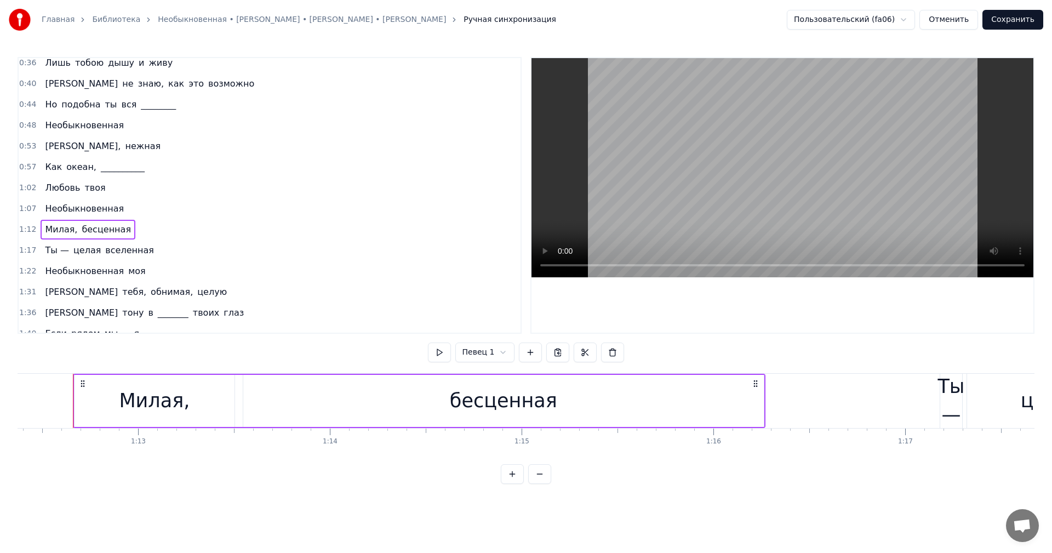
click at [147, 247] on div "1:17 Ты — целая вселенная" at bounding box center [270, 250] width 502 height 21
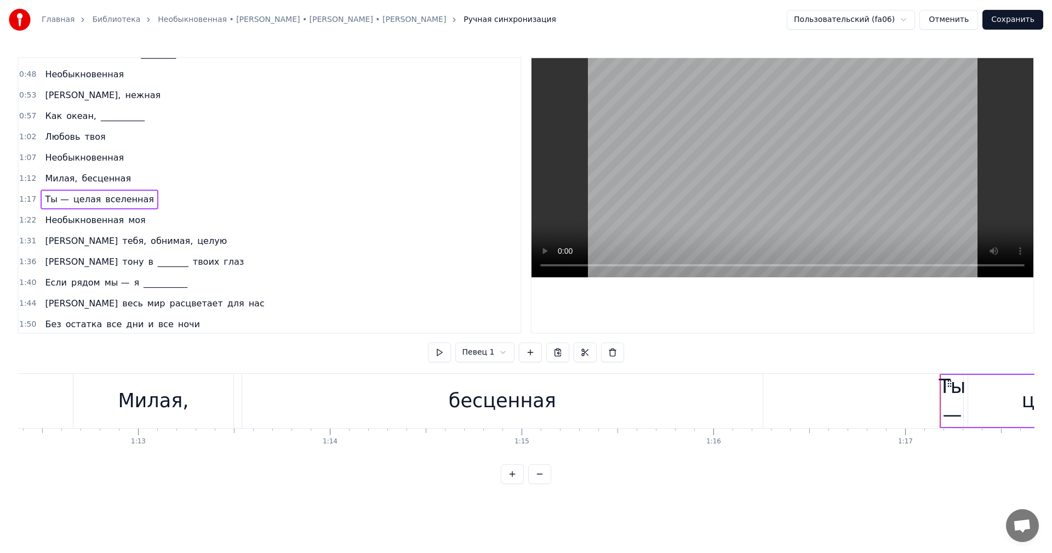
scroll to position [164, 0]
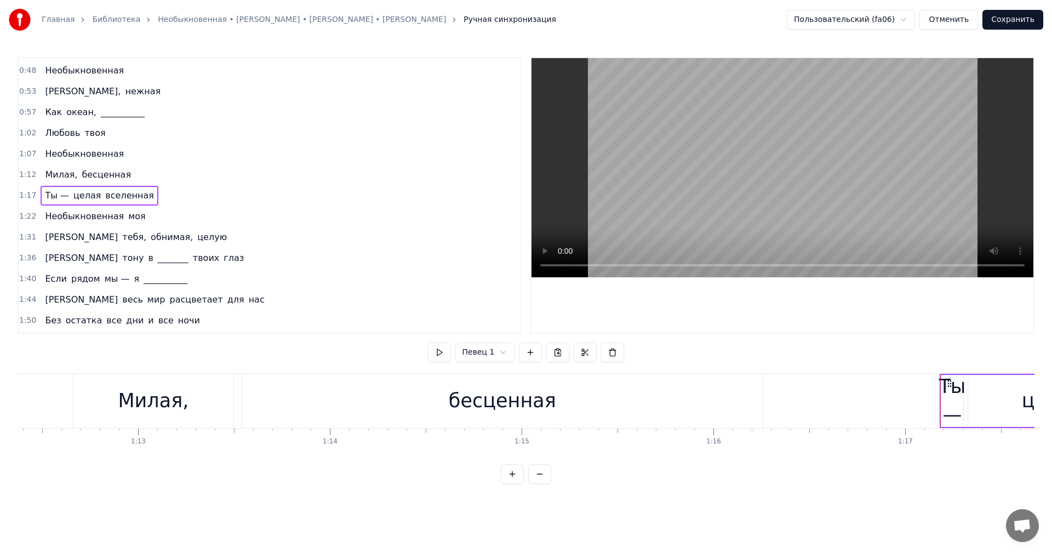
click at [148, 215] on div "1:22 Необыкновенная моя" at bounding box center [270, 216] width 502 height 21
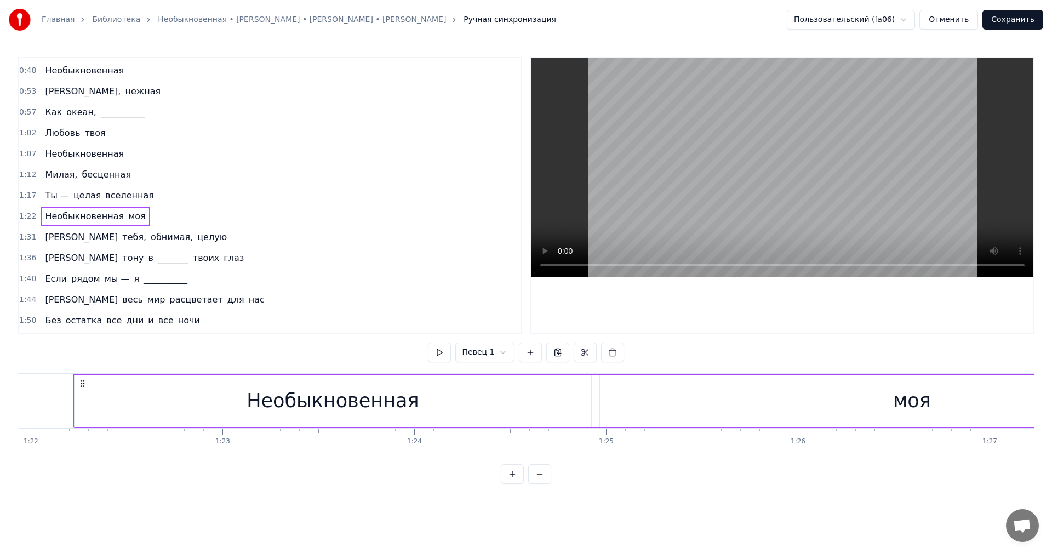
click at [156, 236] on div "1:31 Я тебя, обнимая, целую" at bounding box center [270, 237] width 502 height 21
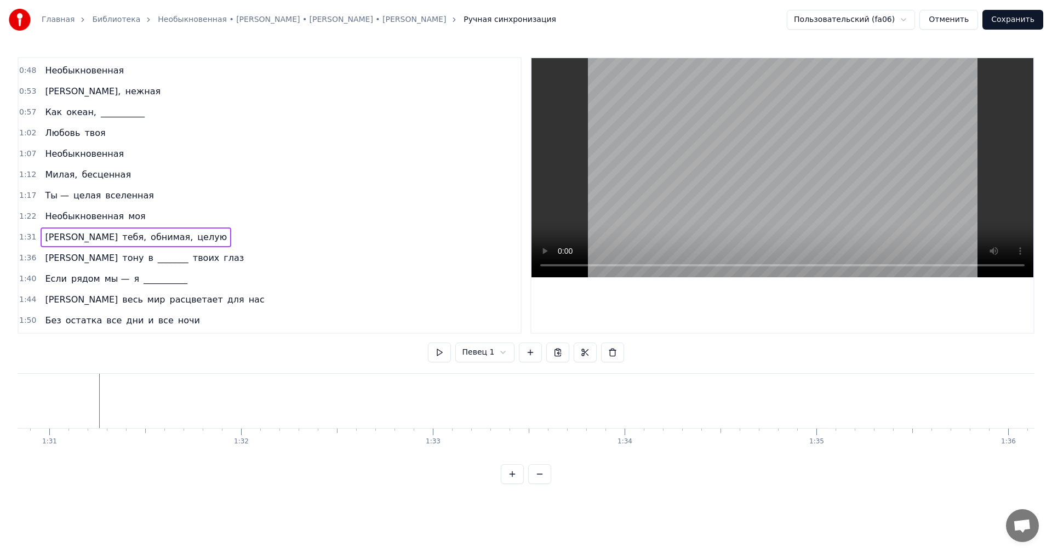
scroll to position [0, 17442]
click at [492, 354] on html "Главная Библиотека Необыкновенная • Александр Панайотов • Алексей Чумаков • Рус…" at bounding box center [526, 250] width 1052 height 501
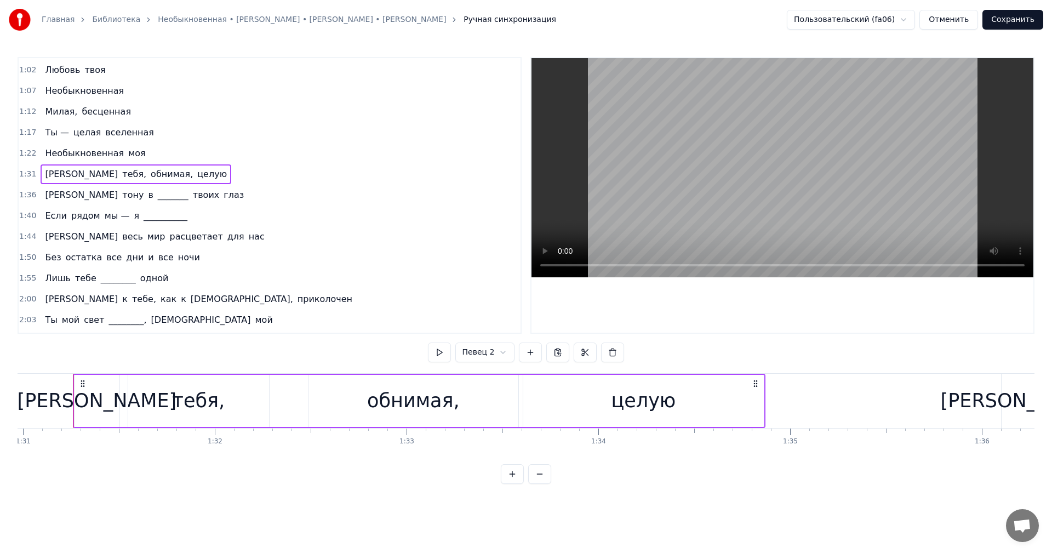
scroll to position [274, 0]
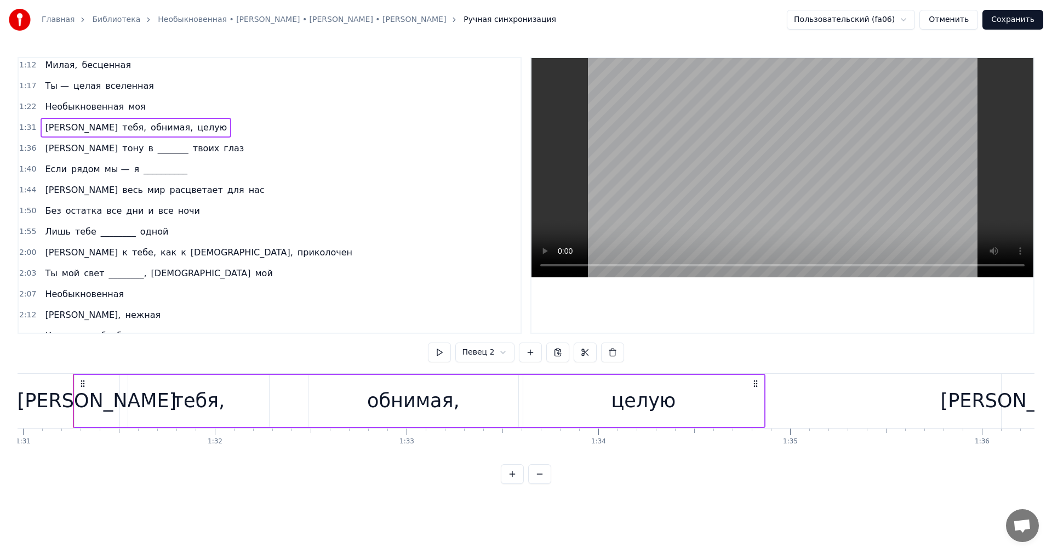
click at [147, 145] on span "в" at bounding box center [150, 148] width 7 height 13
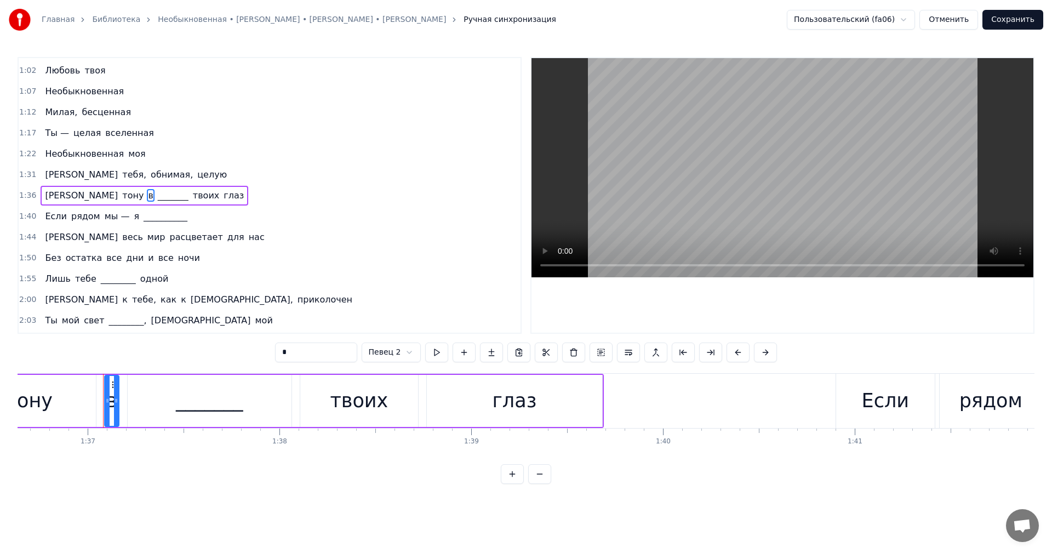
scroll to position [0, 18558]
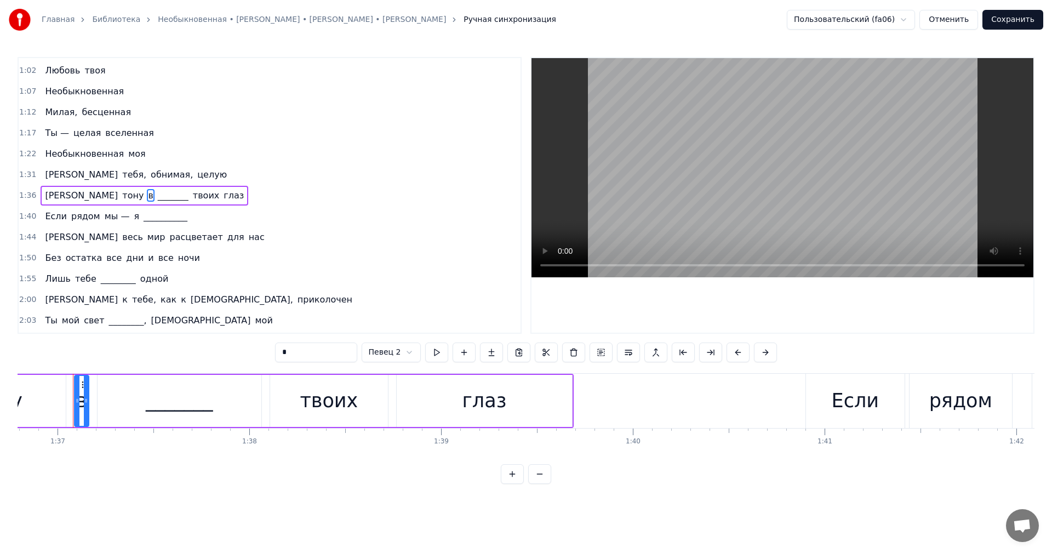
click at [283, 353] on input "*" at bounding box center [316, 352] width 82 height 20
drag, startPoint x: 310, startPoint y: 356, endPoint x: 275, endPoint y: 350, distance: 35.6
click at [275, 351] on div "0:11 Звёзды перед тобою тускнеют 0:16 Нет второй такой в мире, как ты 0:21 В тв…" at bounding box center [526, 270] width 1017 height 427
type input "*"
click at [188, 209] on div "1:40 Если рядом мы — я __________" at bounding box center [270, 216] width 502 height 21
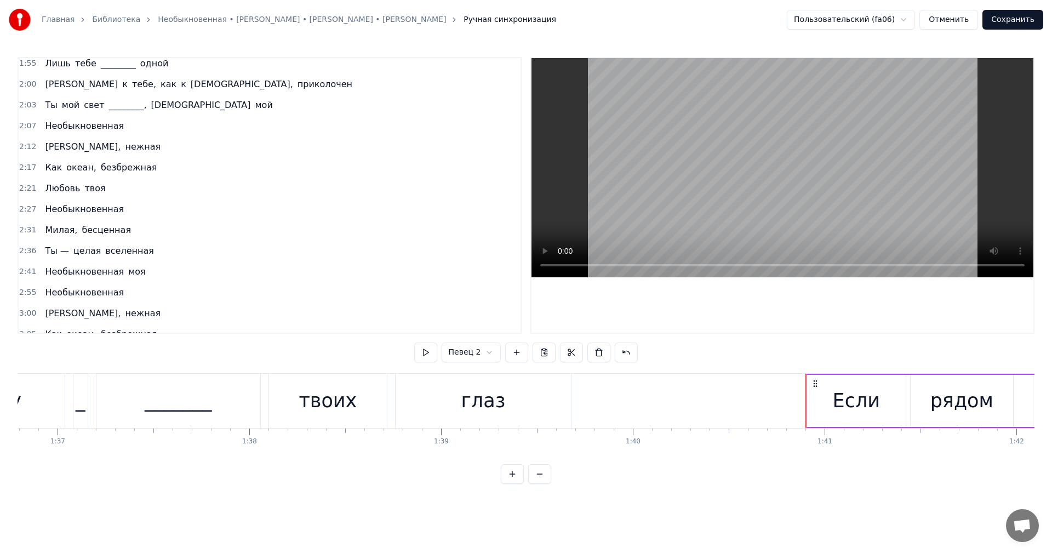
scroll to position [446, 0]
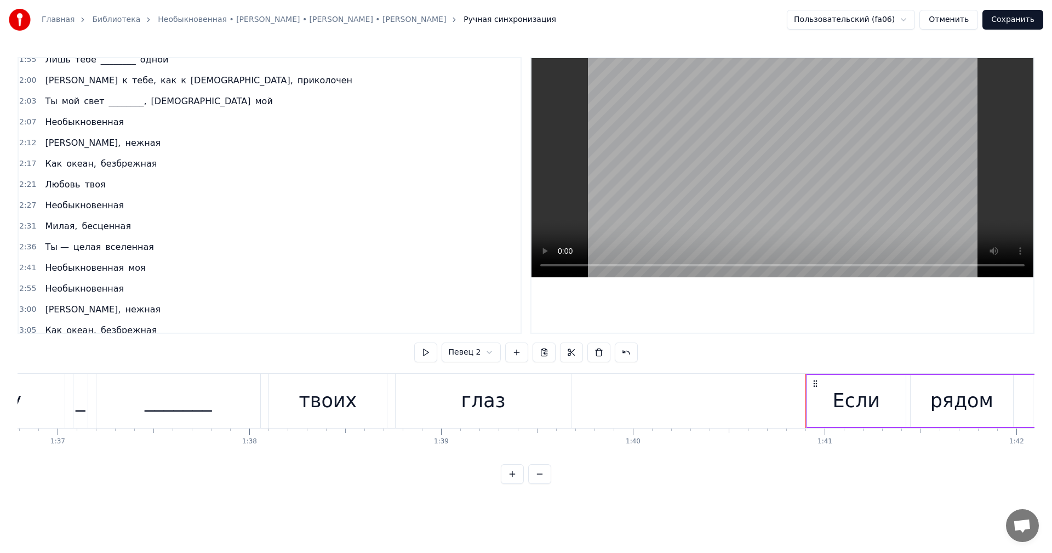
click at [128, 120] on div "2:07 Необыкновенная" at bounding box center [270, 122] width 502 height 21
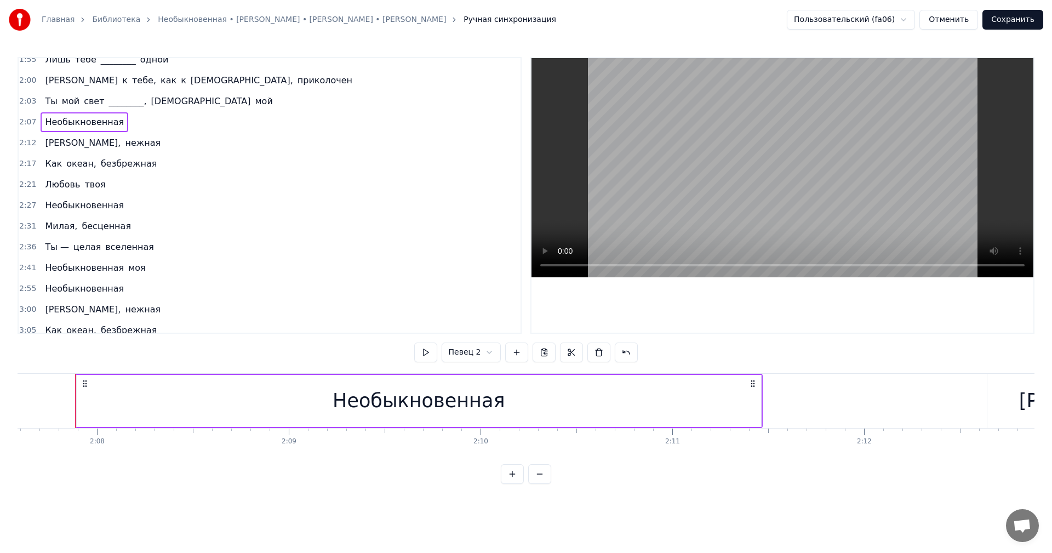
scroll to position [0, 24465]
click at [131, 144] on div "2:12 Ласковая, нежная" at bounding box center [270, 143] width 502 height 21
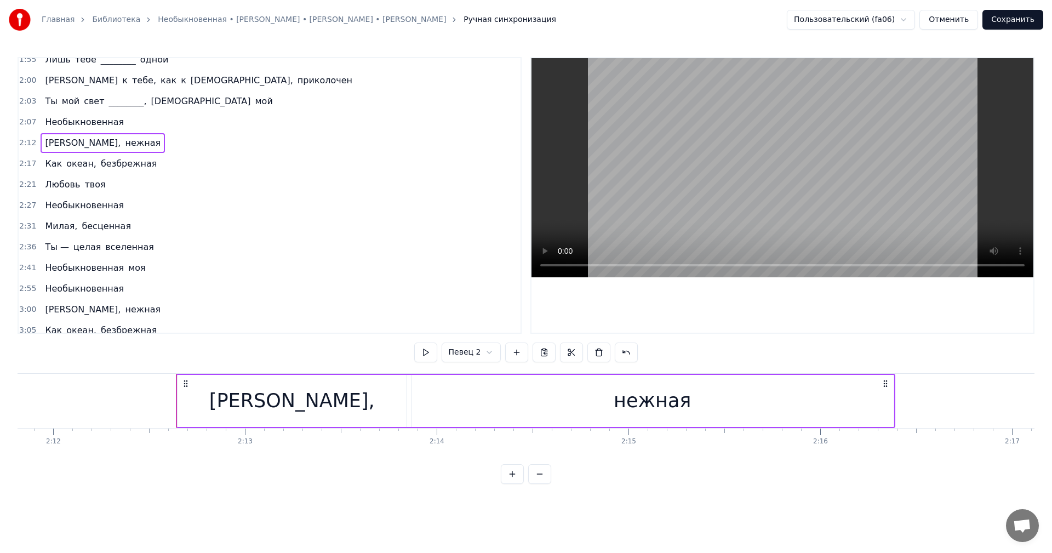
click at [141, 159] on div "Как океан, безбрежная" at bounding box center [101, 164] width 121 height 20
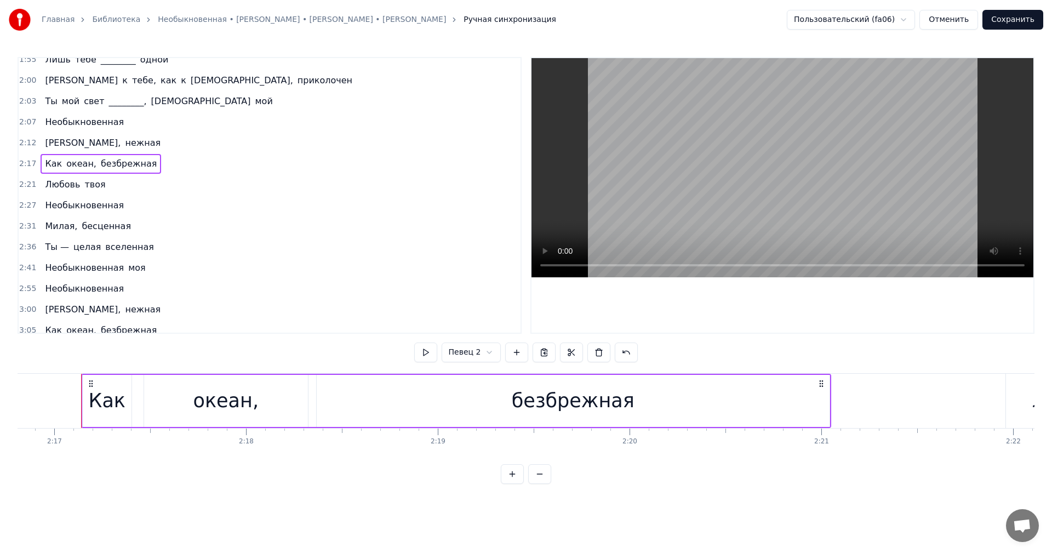
scroll to position [0, 26239]
click at [121, 179] on div "2:21 Любовь твоя" at bounding box center [270, 184] width 502 height 21
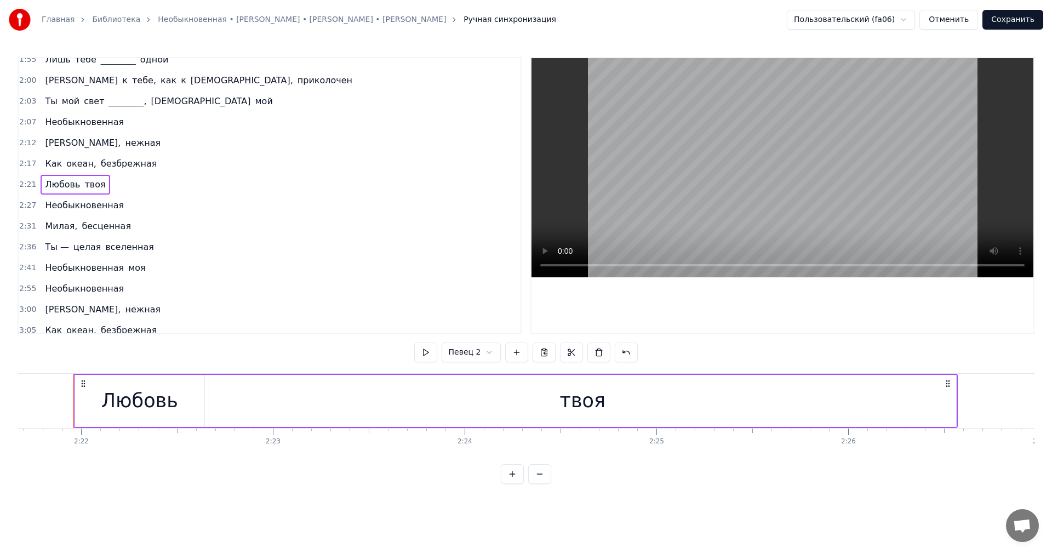
scroll to position [0, 27163]
click at [124, 203] on div "2:27 Необыкновенная" at bounding box center [270, 205] width 502 height 21
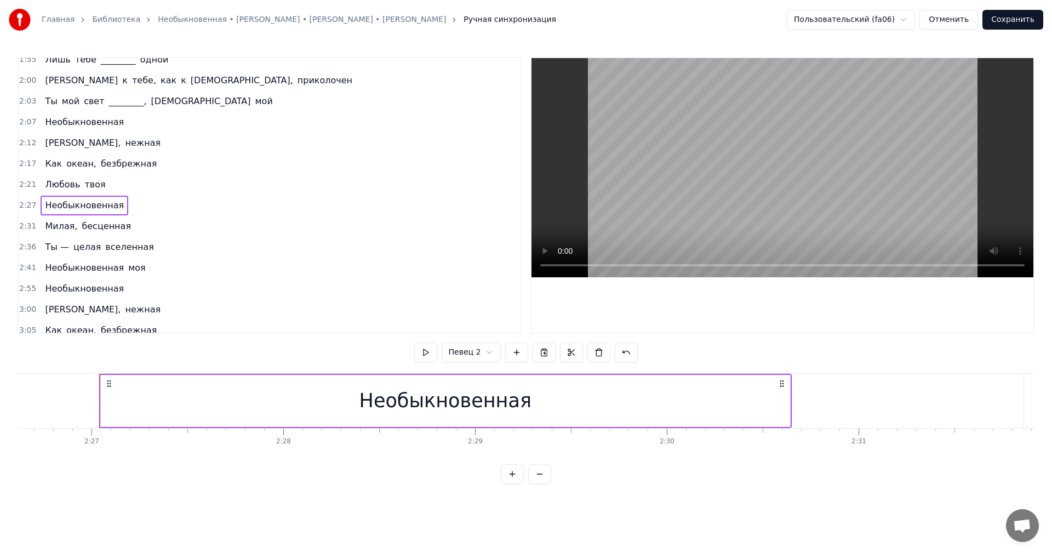
scroll to position [0, 28138]
click at [127, 226] on div "2:31 Милая, бесценная" at bounding box center [270, 226] width 502 height 21
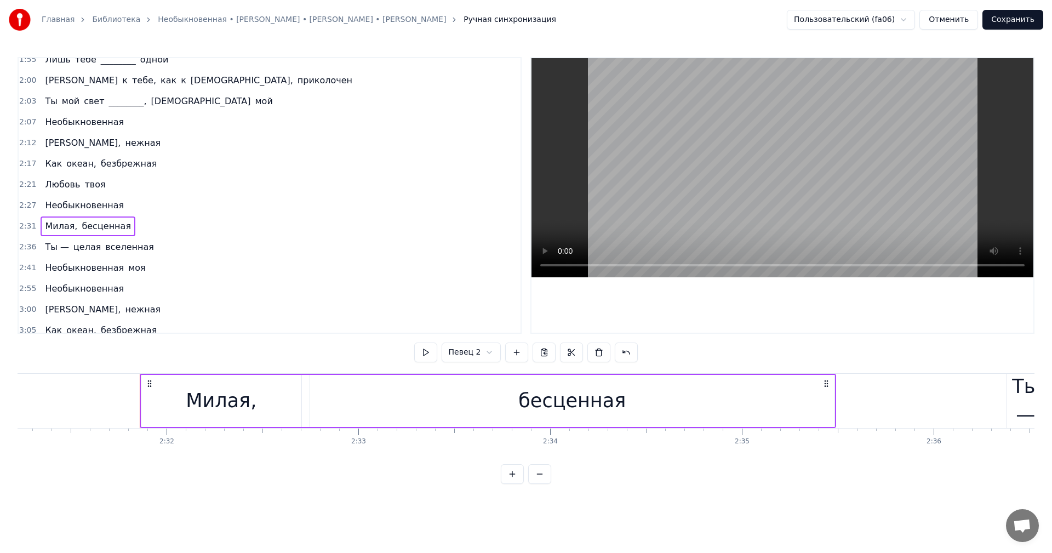
scroll to position [0, 29062]
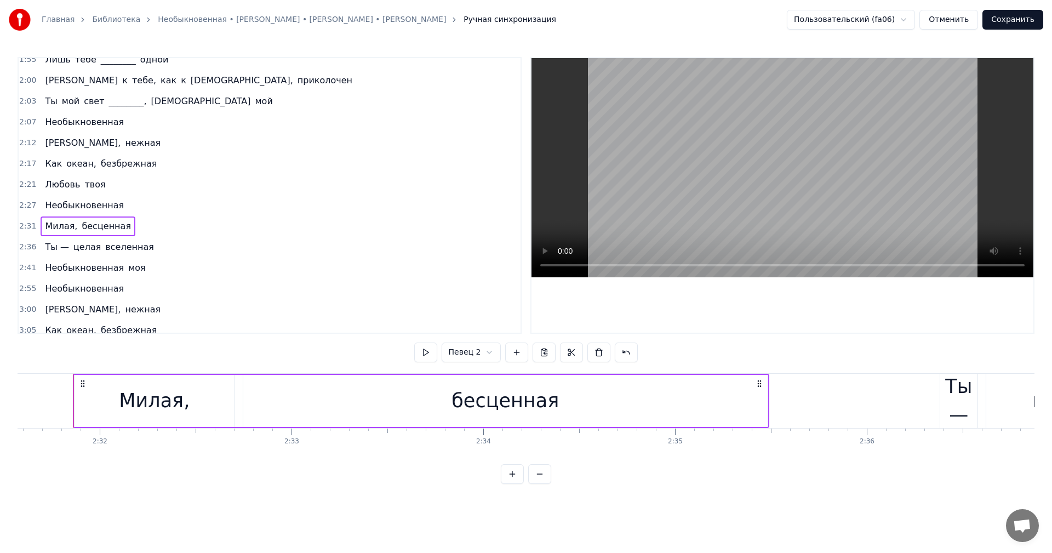
click at [99, 231] on span "бесценная" at bounding box center [106, 226] width 51 height 13
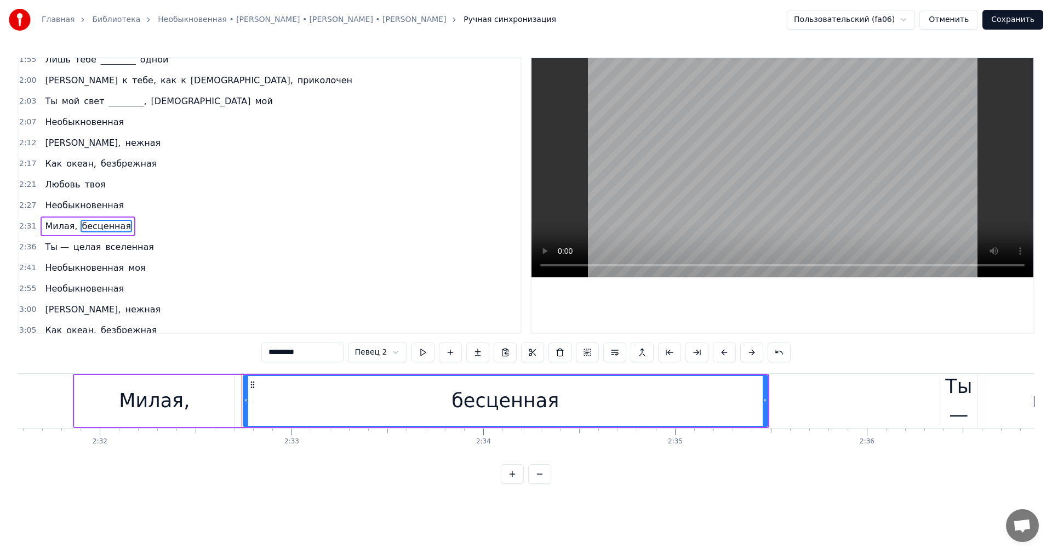
scroll to position [477, 0]
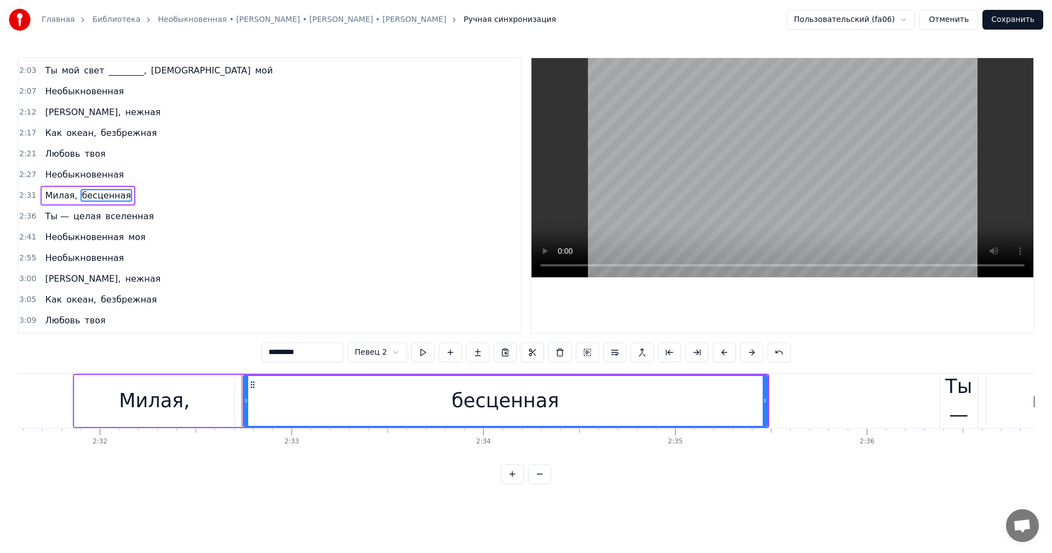
drag, startPoint x: 310, startPoint y: 352, endPoint x: 272, endPoint y: 352, distance: 37.8
click at [272, 352] on input "*********" at bounding box center [302, 352] width 82 height 20
type input "*********"
click at [145, 219] on div "2:36 Ты — целая вселенная" at bounding box center [270, 216] width 502 height 21
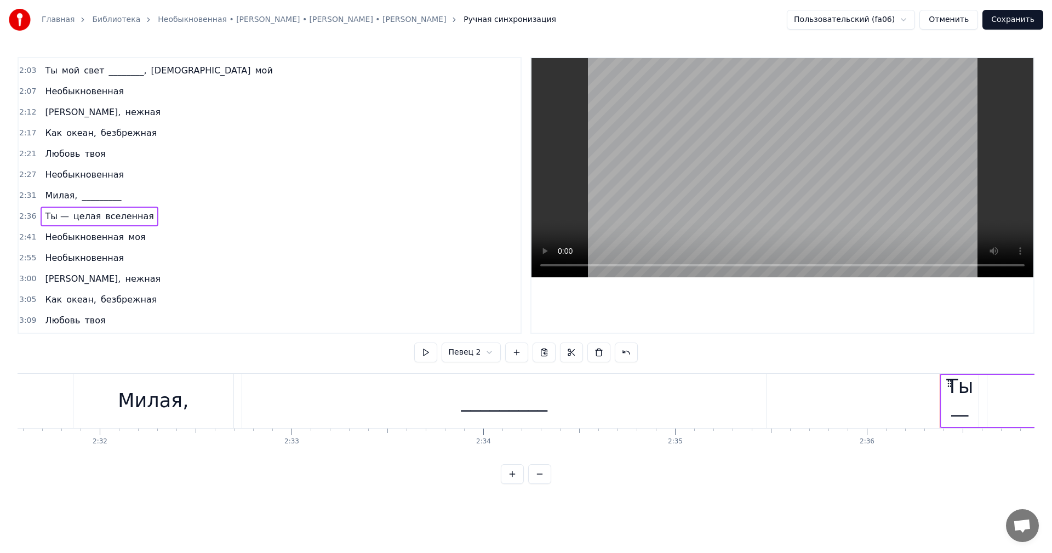
click at [142, 237] on div "2:41 Необыкновенная моя" at bounding box center [270, 237] width 502 height 21
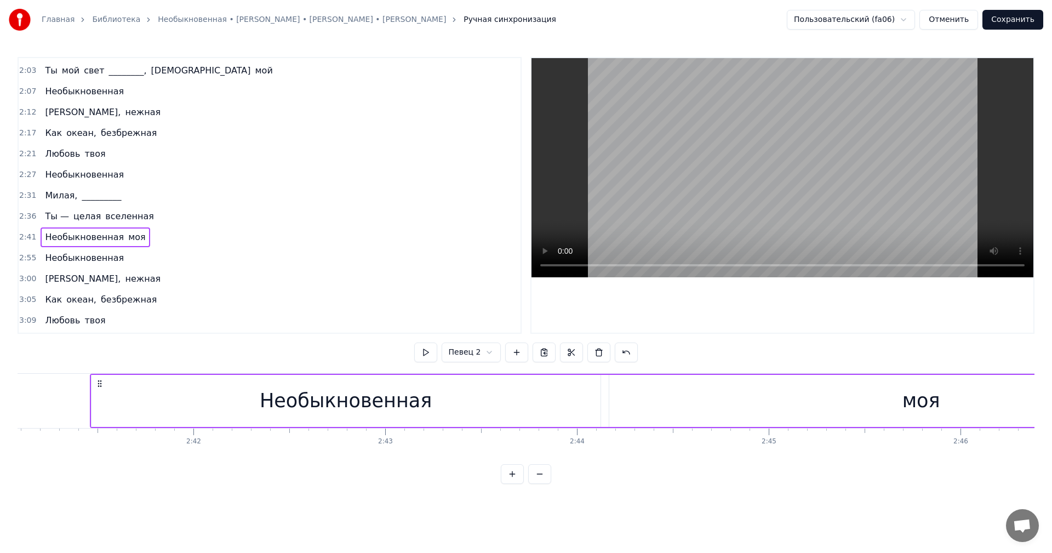
scroll to position [0, 30902]
click at [122, 259] on div "2:55 Необыкновенная" at bounding box center [270, 258] width 502 height 21
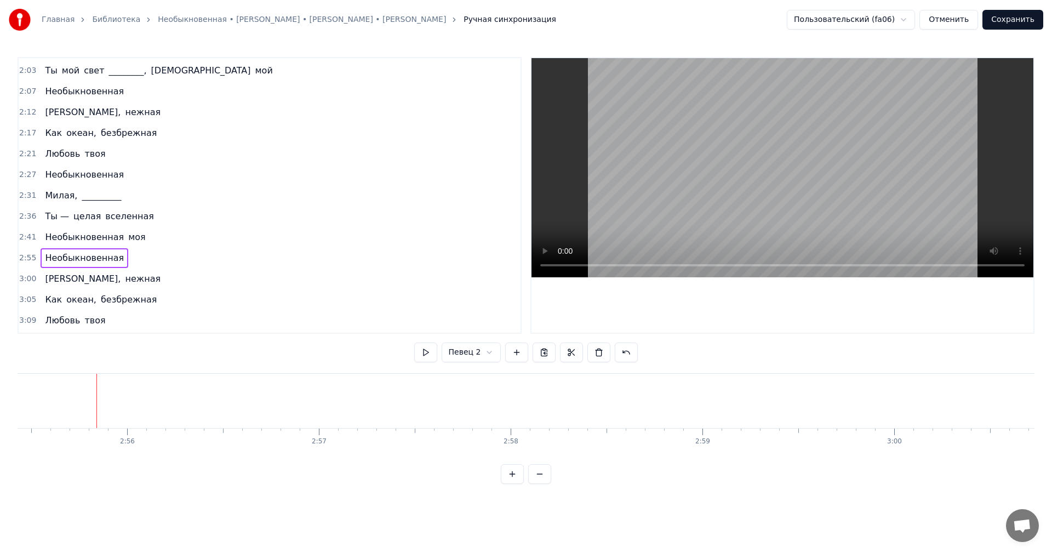
scroll to position [0, 33659]
click at [140, 242] on div "2:41 Необыкновенная моя" at bounding box center [270, 237] width 502 height 21
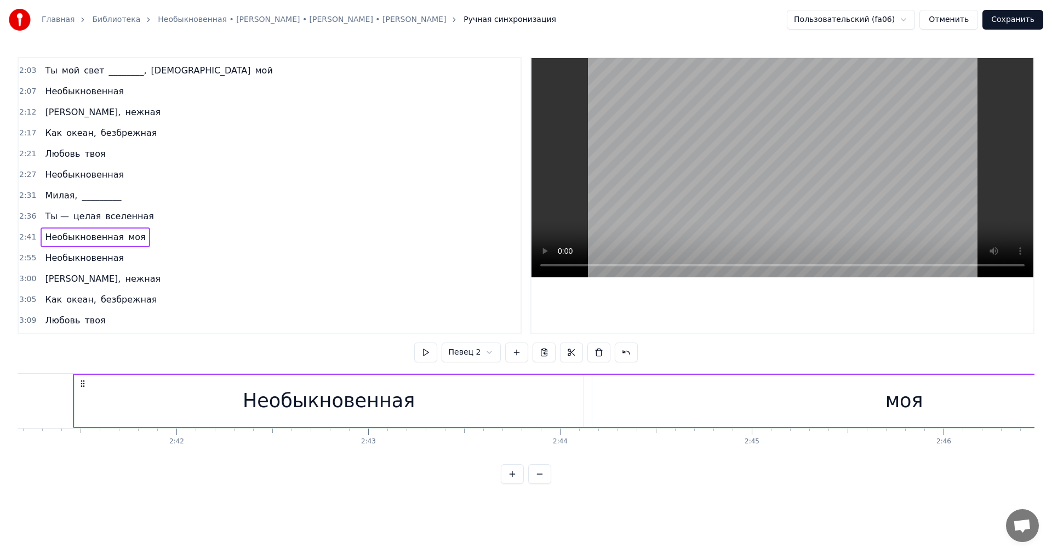
click at [126, 254] on div "2:55 Необыкновенная" at bounding box center [270, 258] width 502 height 21
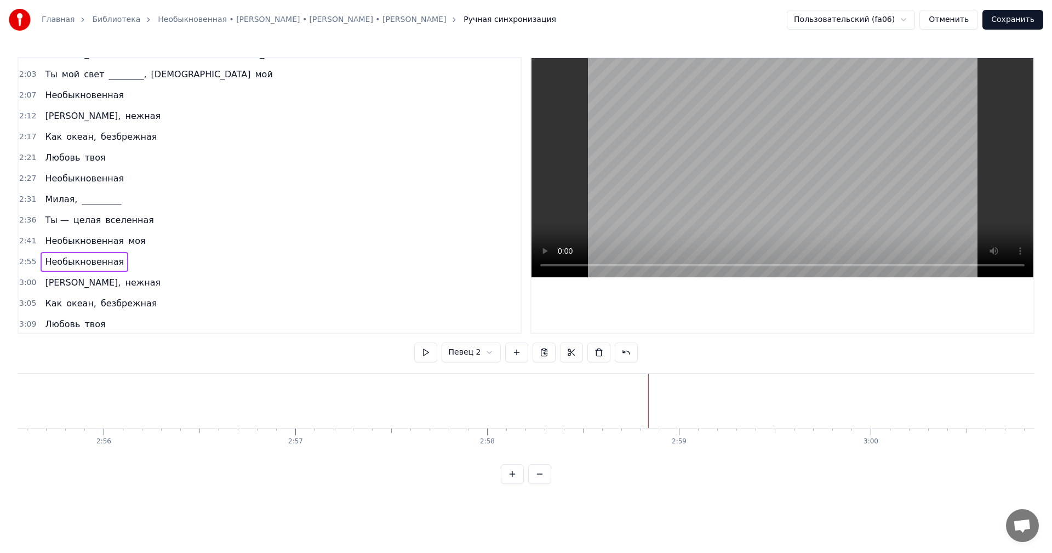
scroll to position [477, 0]
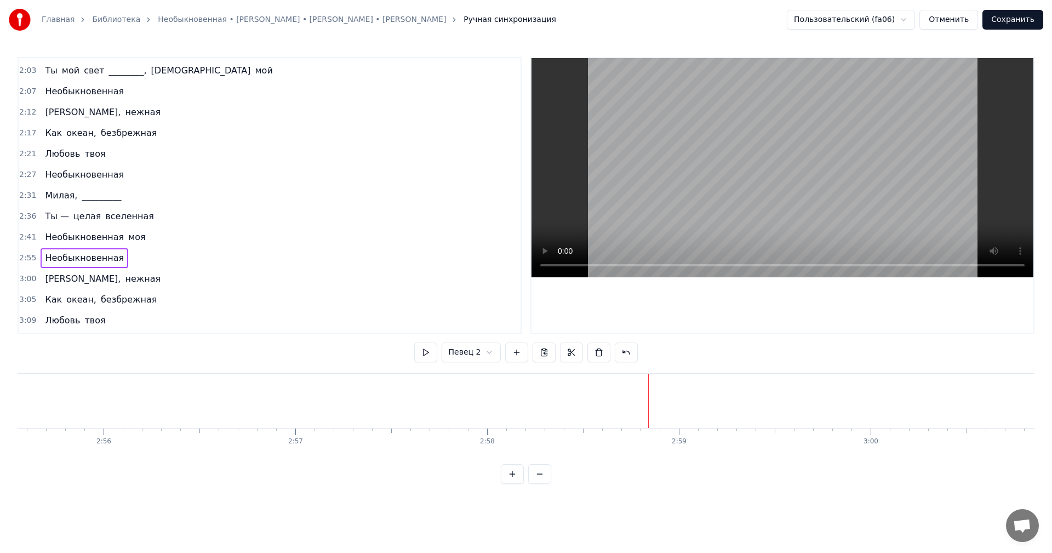
click at [156, 217] on div "2:36 Ты — целая вселенная" at bounding box center [270, 216] width 502 height 21
click at [145, 234] on div "2:41 Необыкновенная моя" at bounding box center [270, 237] width 502 height 21
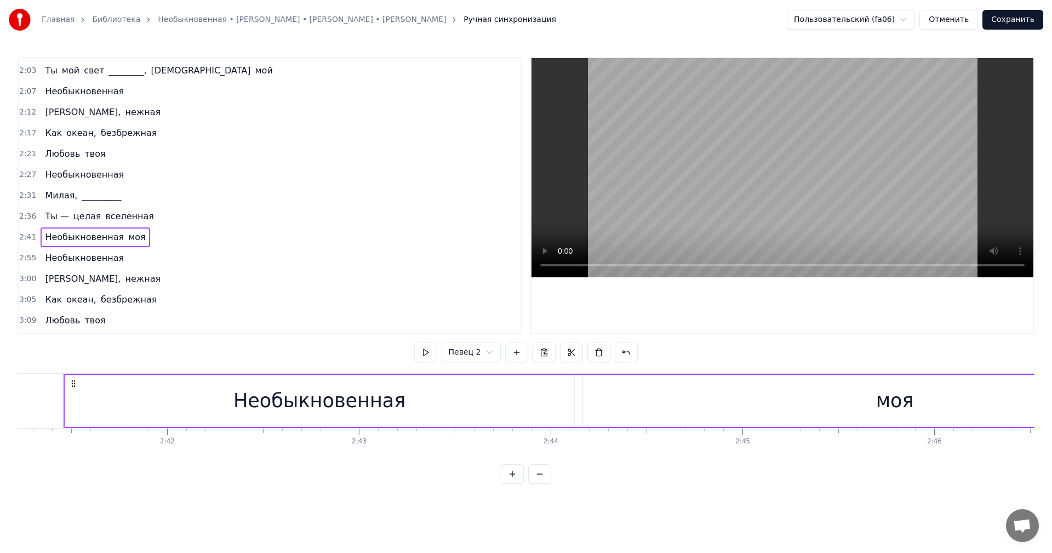
click at [132, 255] on div "2:55 Необыкновенная" at bounding box center [270, 258] width 502 height 21
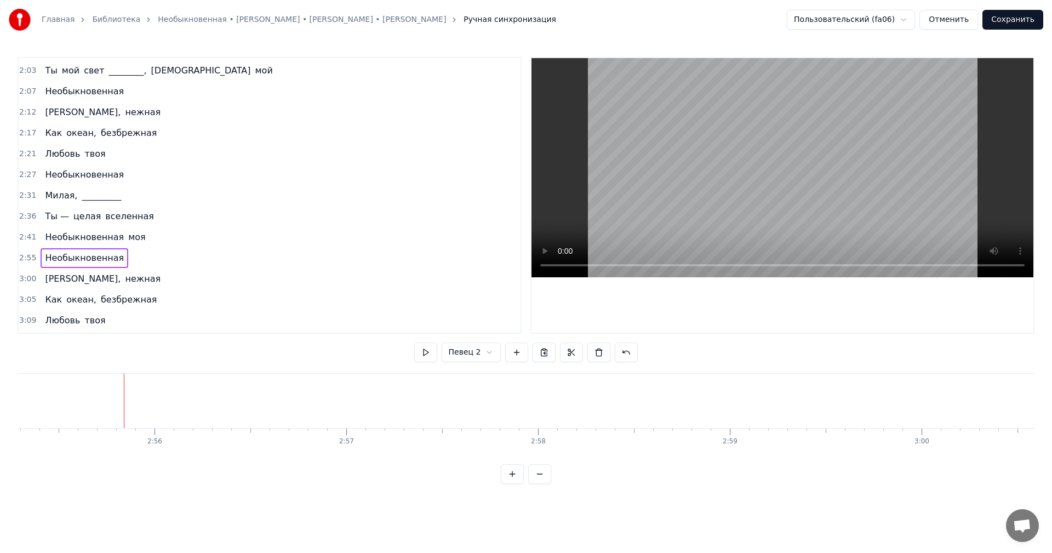
scroll to position [0, 33659]
click at [140, 273] on div "3:00 Ласковая, нежная" at bounding box center [270, 278] width 502 height 21
click at [136, 257] on div "2:55 Необыкновенная" at bounding box center [270, 258] width 502 height 21
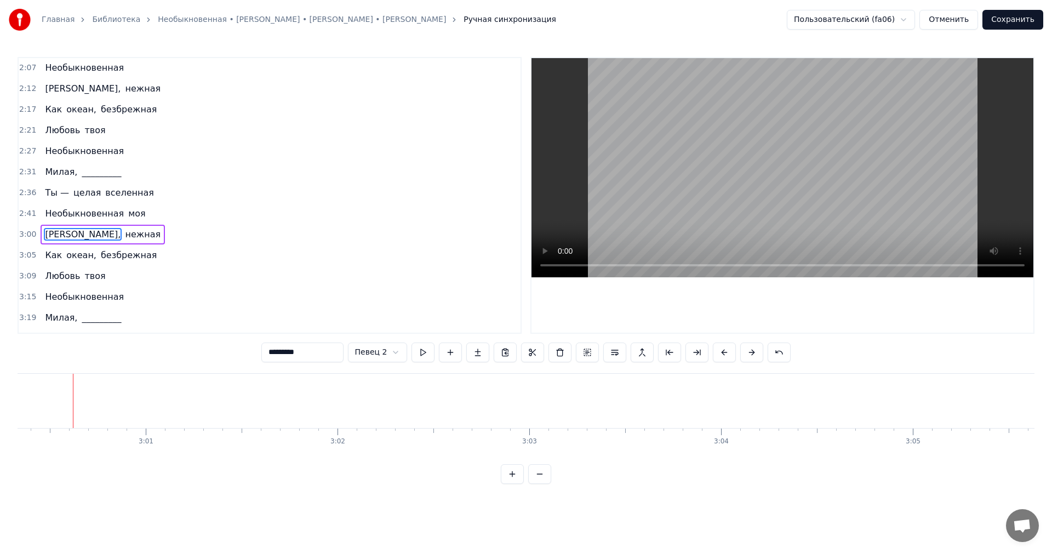
click at [135, 234] on div "3:00 Ласковая, нежная" at bounding box center [270, 234] width 502 height 21
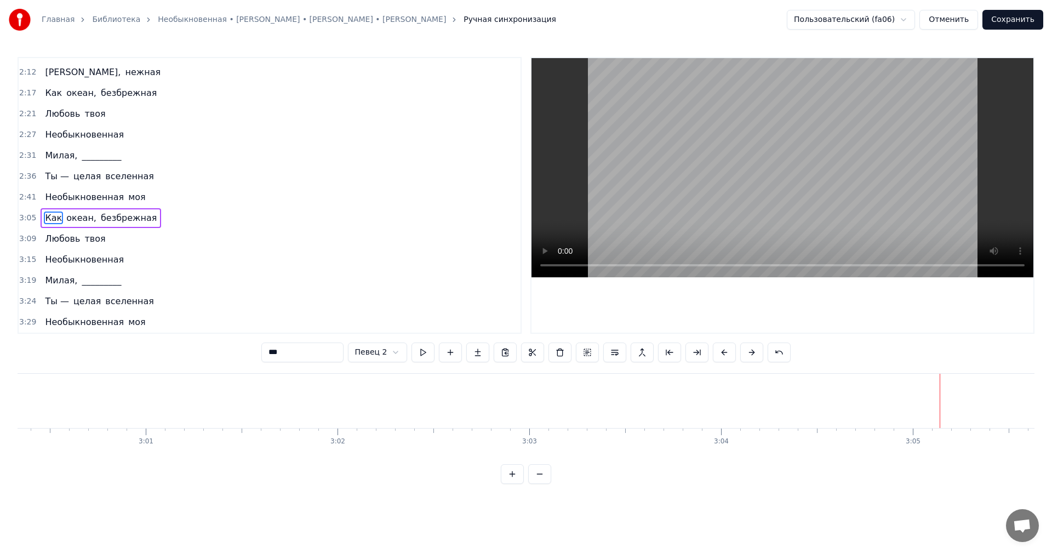
click at [158, 217] on div "3:05 Как океан, безбрежная" at bounding box center [270, 218] width 502 height 21
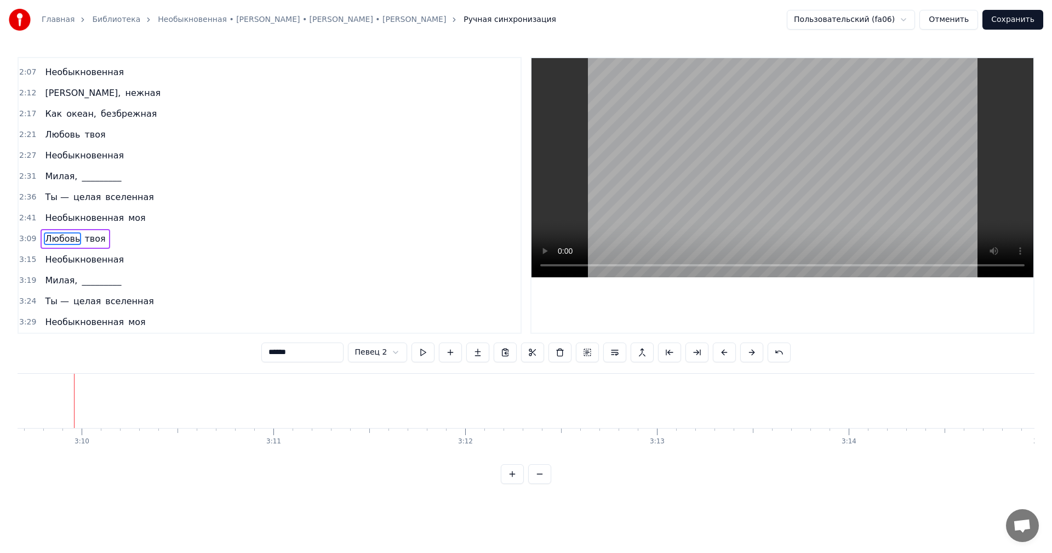
scroll to position [0, 36367]
click at [128, 237] on div "3:09 Любовь твоя" at bounding box center [270, 238] width 502 height 21
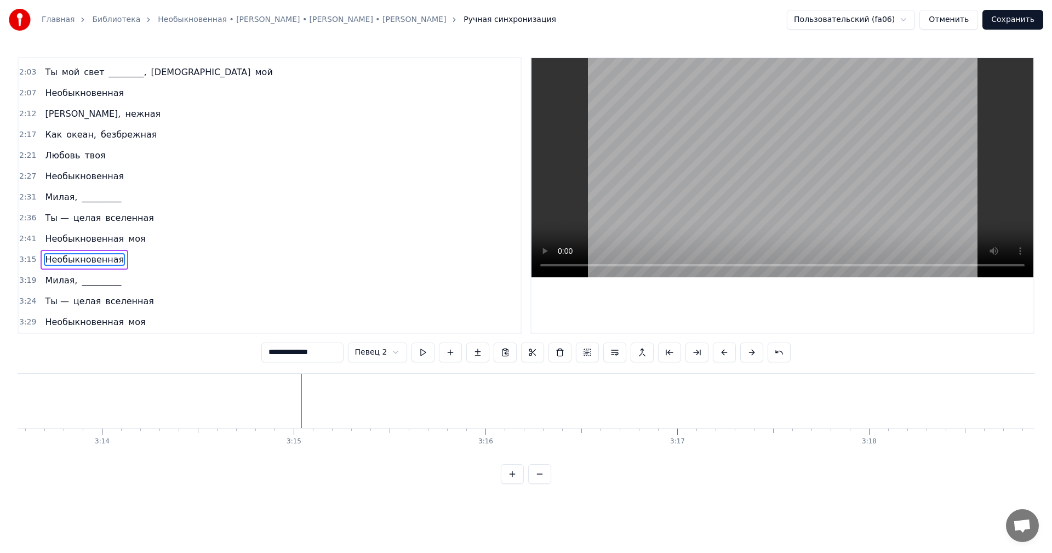
click at [131, 261] on div "3:15 Необыкновенная" at bounding box center [270, 259] width 502 height 21
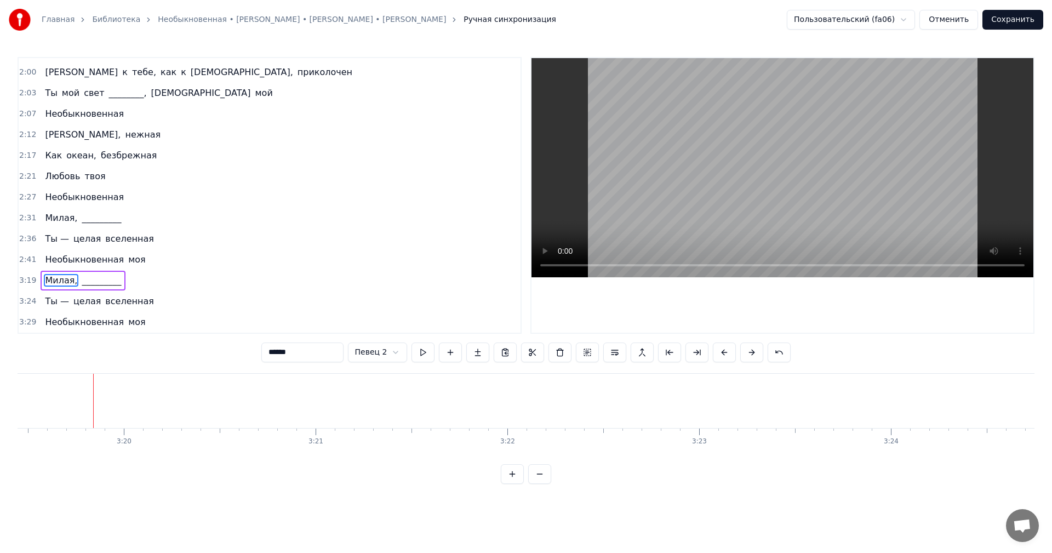
scroll to position [0, 38261]
click at [132, 280] on div "3:19 Милая, _________" at bounding box center [270, 280] width 502 height 21
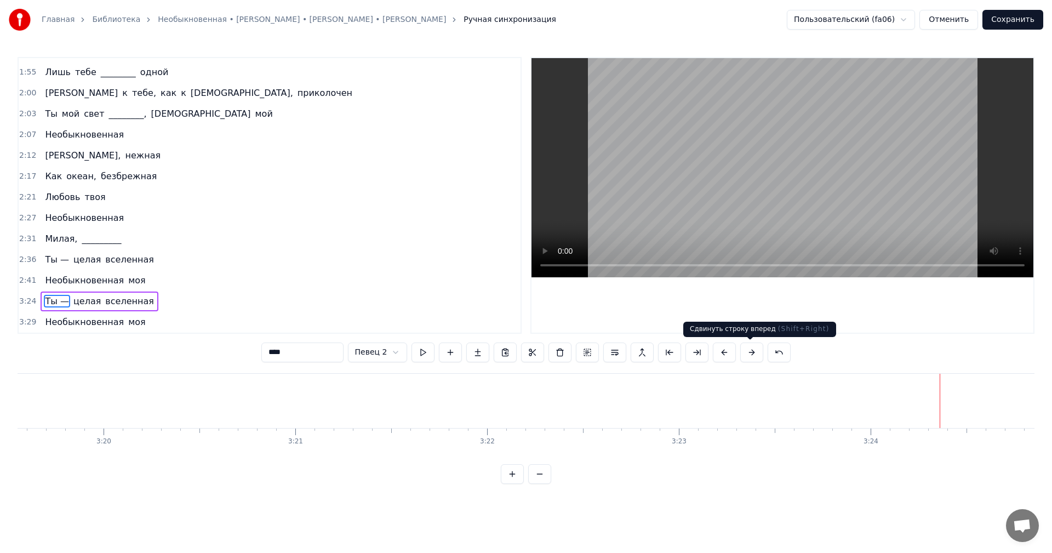
click at [748, 357] on button at bounding box center [751, 352] width 23 height 20
click at [772, 355] on button at bounding box center [778, 352] width 23 height 20
click at [762, 355] on button at bounding box center [765, 352] width 23 height 20
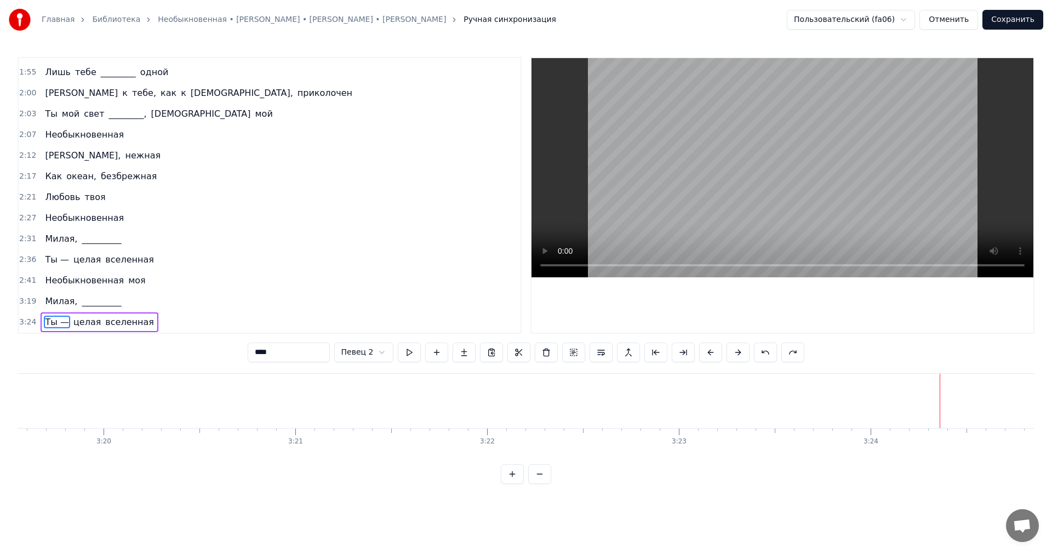
scroll to position [454, 0]
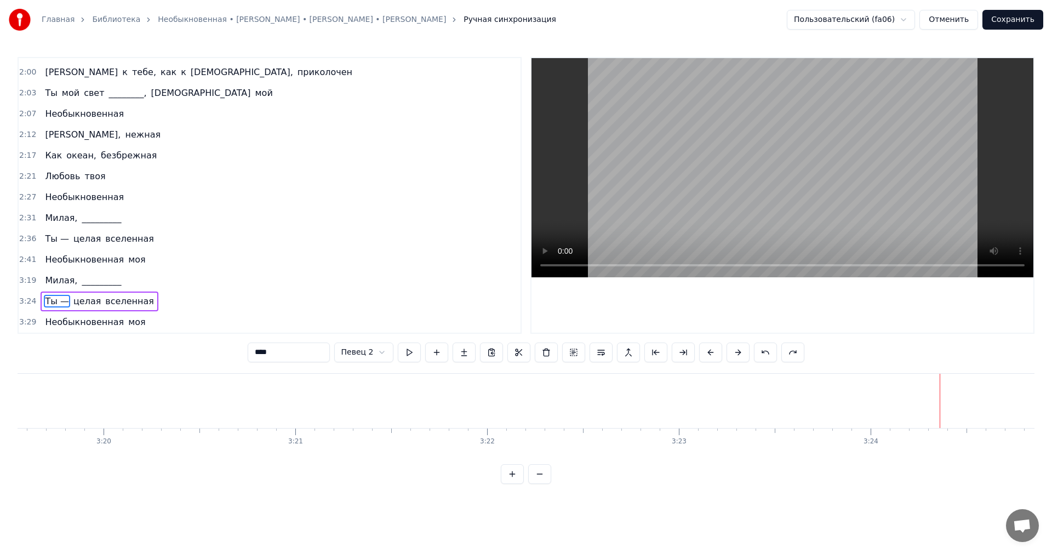
click at [150, 318] on div "3:29 Необыкновенная моя" at bounding box center [270, 322] width 502 height 21
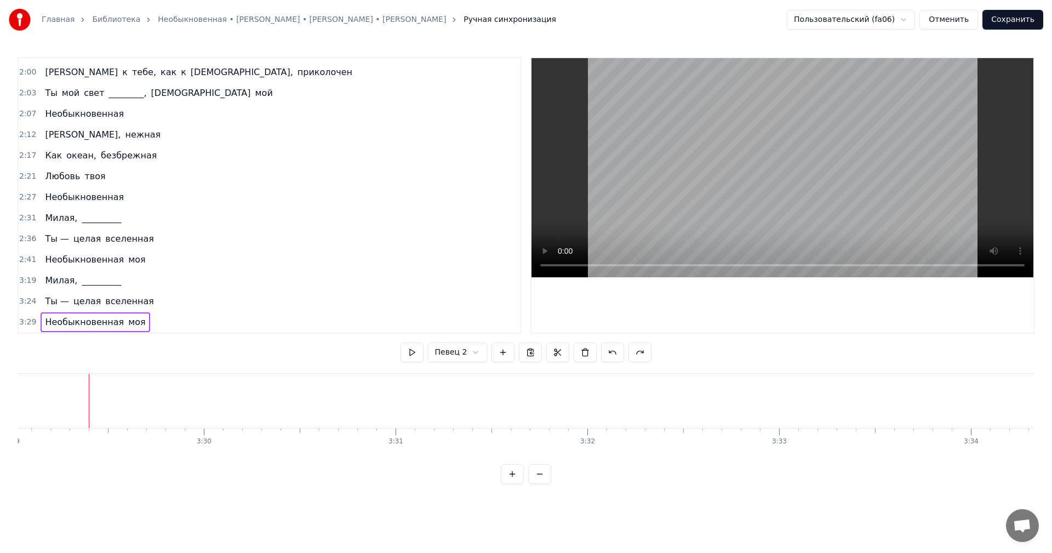
scroll to position [0, 40094]
click at [163, 239] on div "2:36 Ты — целая вселенная" at bounding box center [270, 238] width 502 height 21
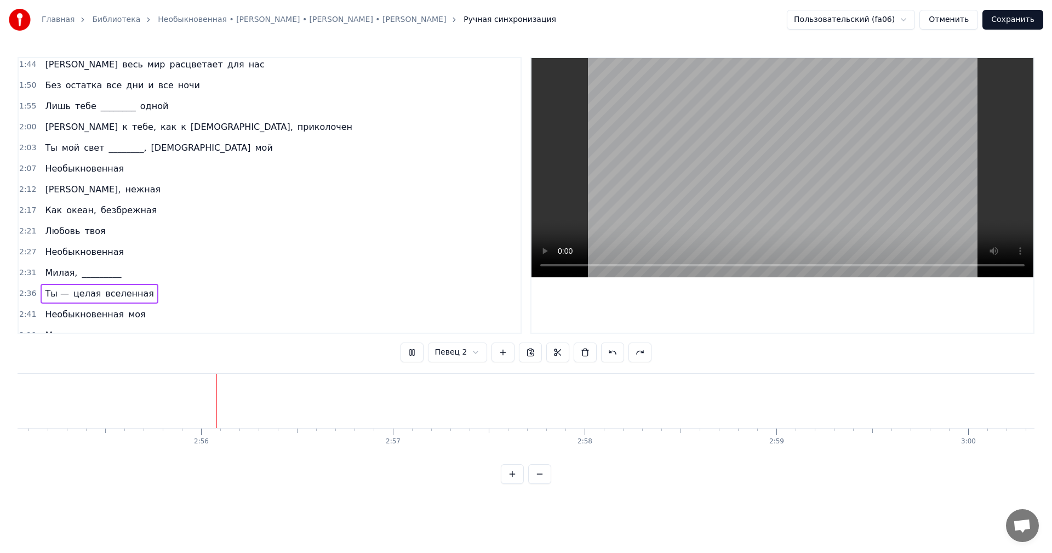
scroll to position [0, 33586]
click at [411, 348] on button at bounding box center [411, 352] width 23 height 20
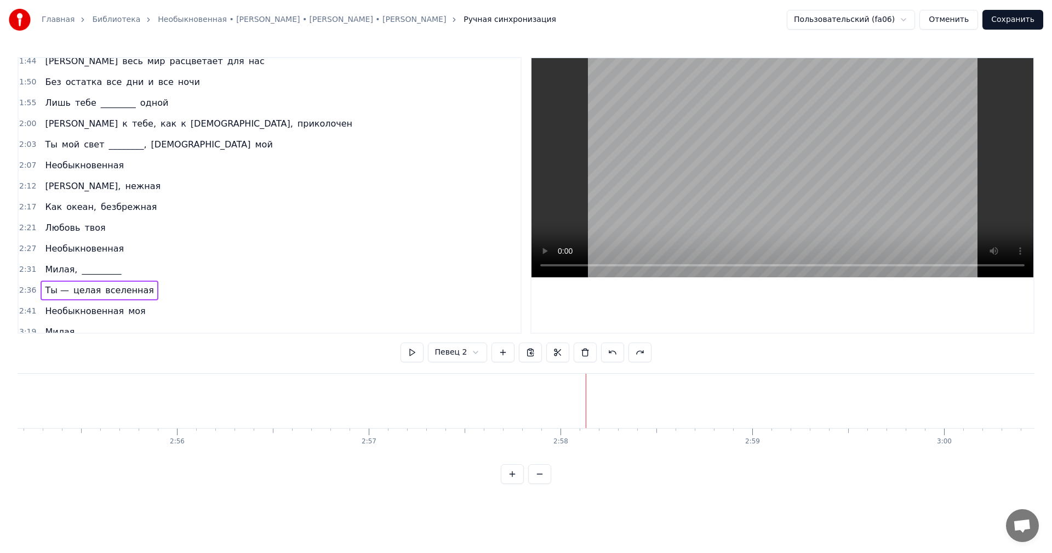
scroll to position [399, 0]
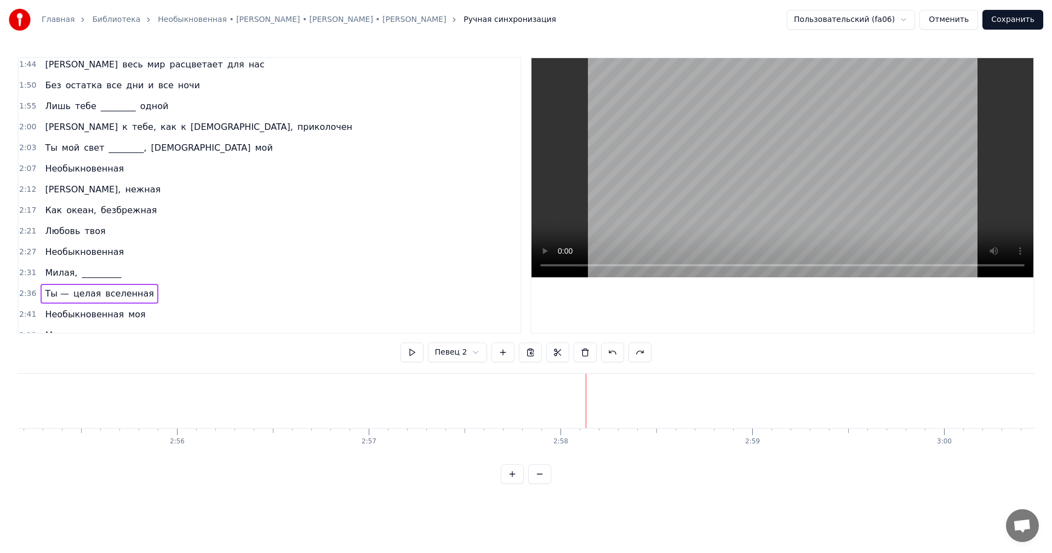
click at [208, 150] on div "2:03 Ты мой свет ________, ангел мой" at bounding box center [270, 148] width 502 height 21
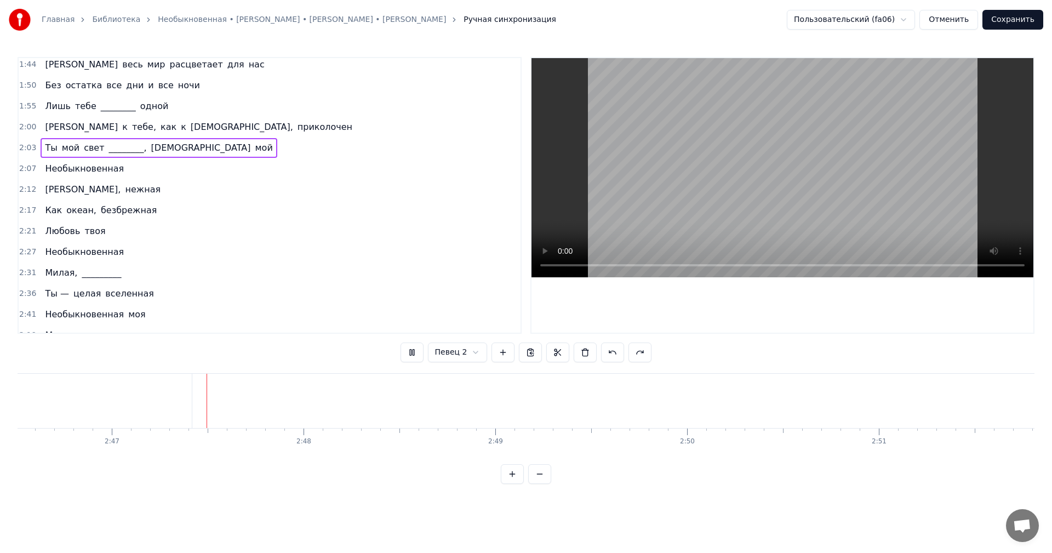
scroll to position [0, 31945]
click at [1023, 18] on button "Сохранить" at bounding box center [1012, 20] width 61 height 20
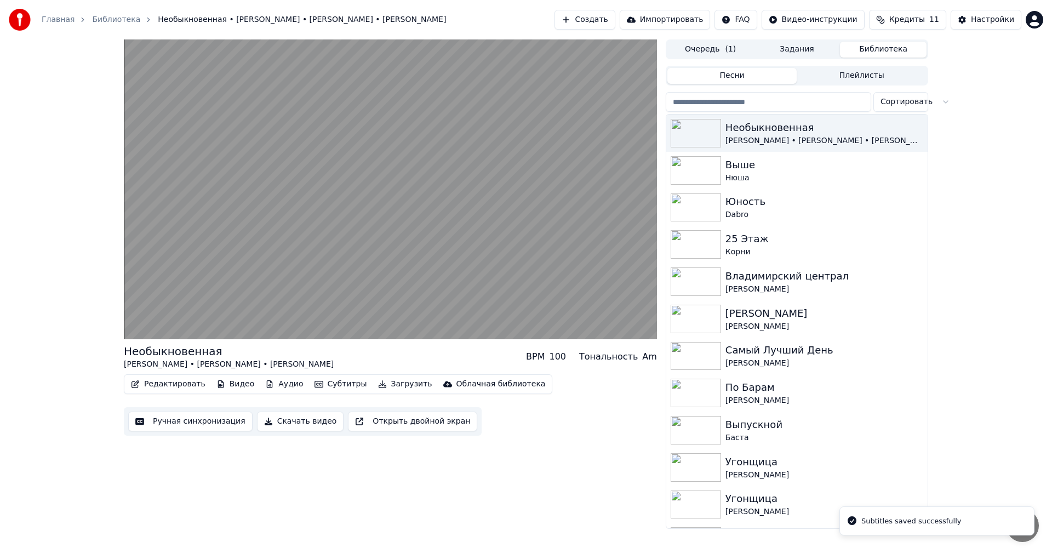
drag, startPoint x: 295, startPoint y: 418, endPoint x: 324, endPoint y: 345, distance: 78.4
click at [324, 345] on div "Необыкновенная Александр Панайотов • Алексей Чумаков • Руслан Алехно BPM 100 То…" at bounding box center [390, 389] width 533 height 92
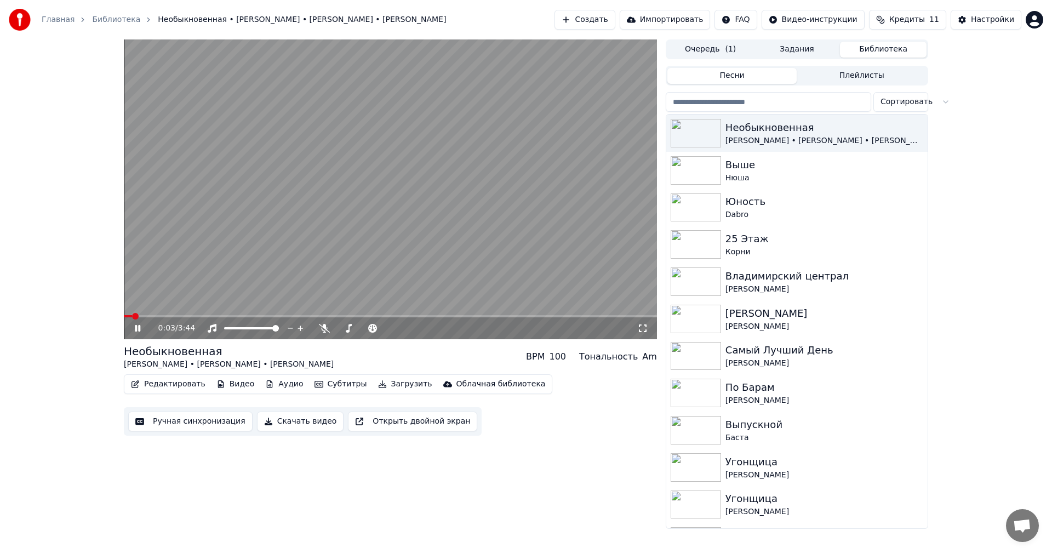
click at [326, 179] on video at bounding box center [390, 189] width 533 height 300
click at [168, 377] on button "Редактировать" at bounding box center [168, 383] width 83 height 15
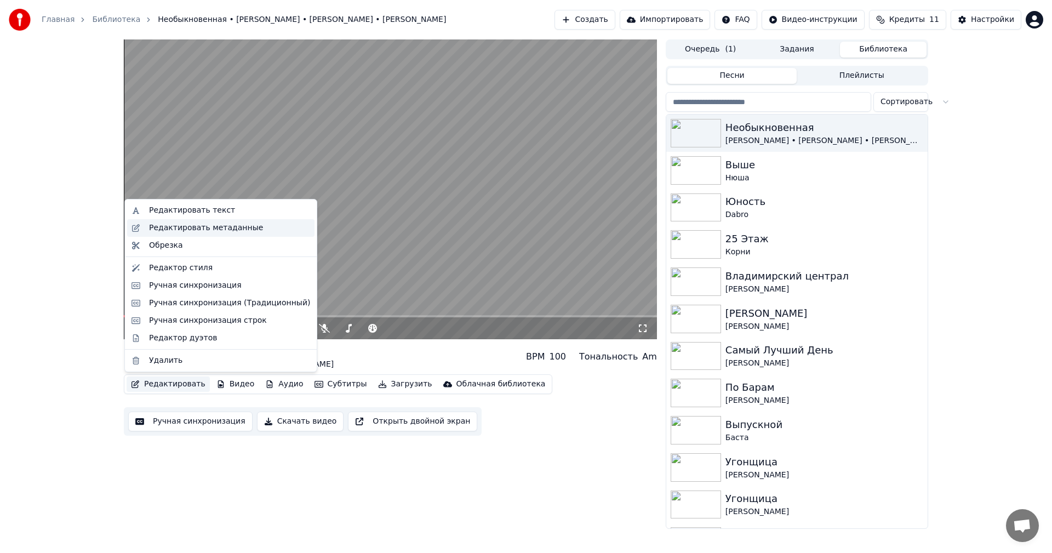
click at [194, 232] on div "Редактировать метаданные" at bounding box center [206, 227] width 114 height 11
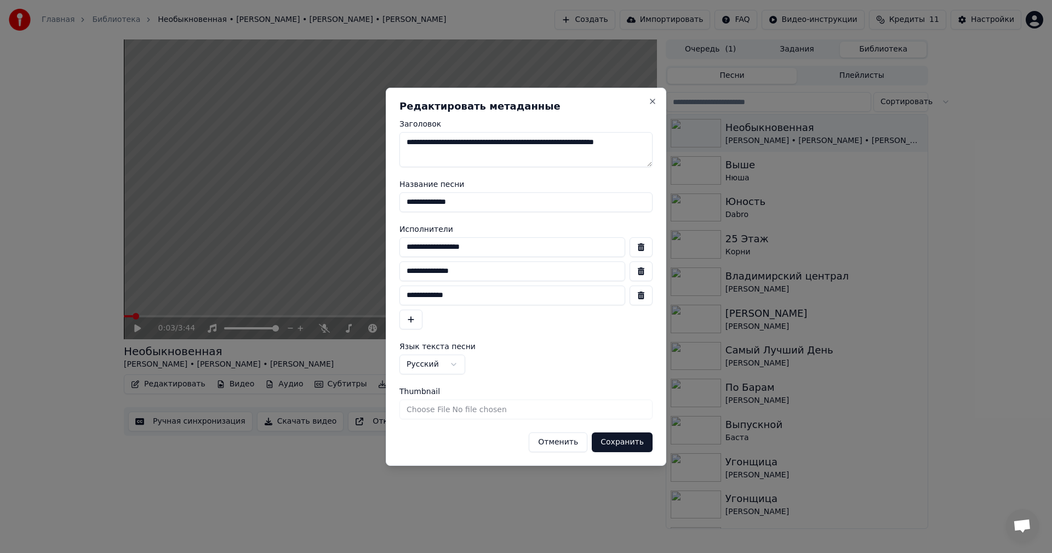
drag, startPoint x: 478, startPoint y: 270, endPoint x: 404, endPoint y: 267, distance: 74.0
click at [404, 267] on input "**********" at bounding box center [512, 271] width 226 height 20
click at [495, 248] on input "**********" at bounding box center [512, 247] width 226 height 20
paste input "**********"
drag, startPoint x: 475, startPoint y: 290, endPoint x: 368, endPoint y: 283, distance: 107.0
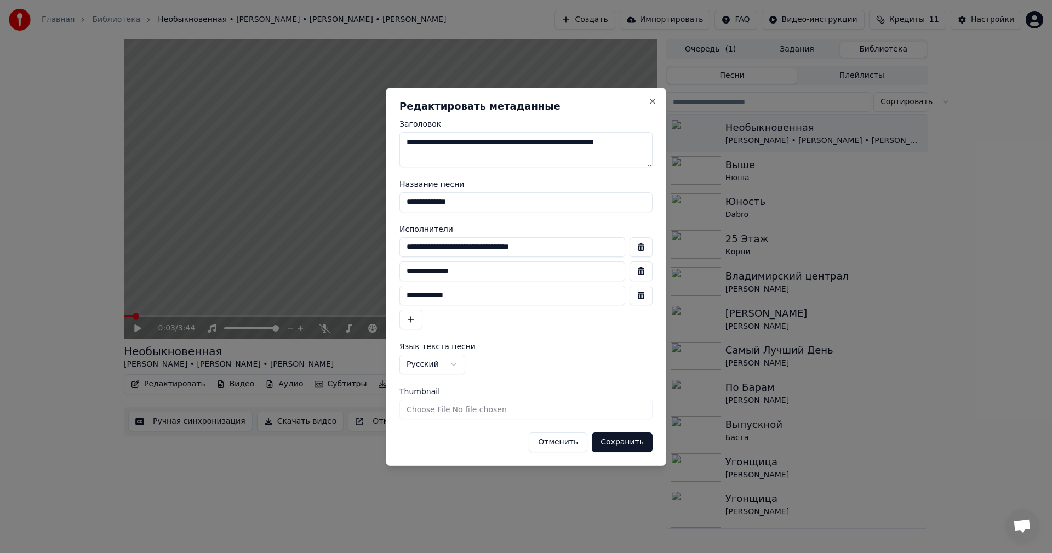
click at [372, 286] on body "Главная Библиотека Необыкновенная • Александр Панайотов • Алексей Чумаков • Рус…" at bounding box center [526, 276] width 1052 height 553
click at [562, 246] on input "**********" at bounding box center [512, 247] width 226 height 20
paste input "**********"
type input "**********"
click at [638, 272] on button "button" at bounding box center [640, 271] width 23 height 20
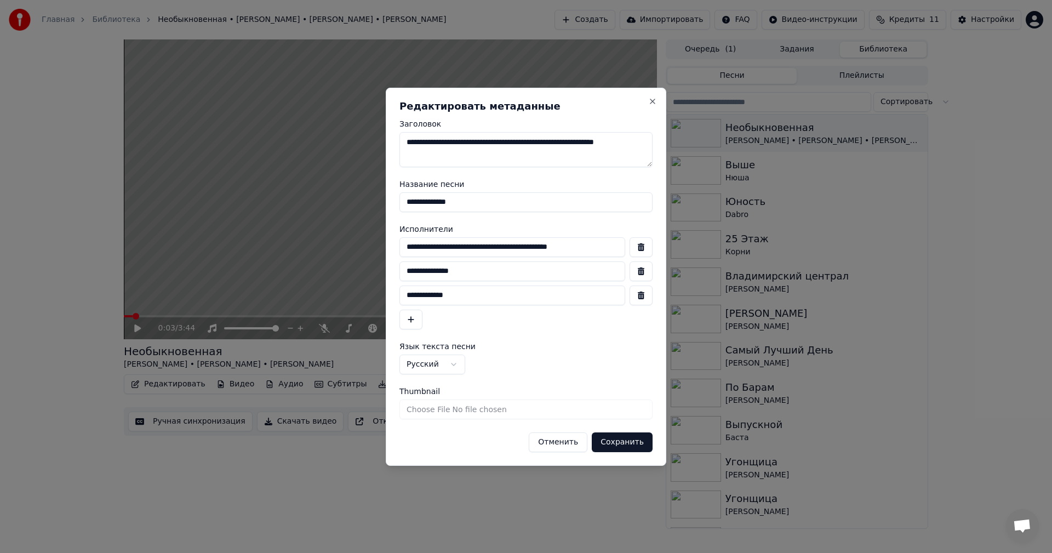
type input "**********"
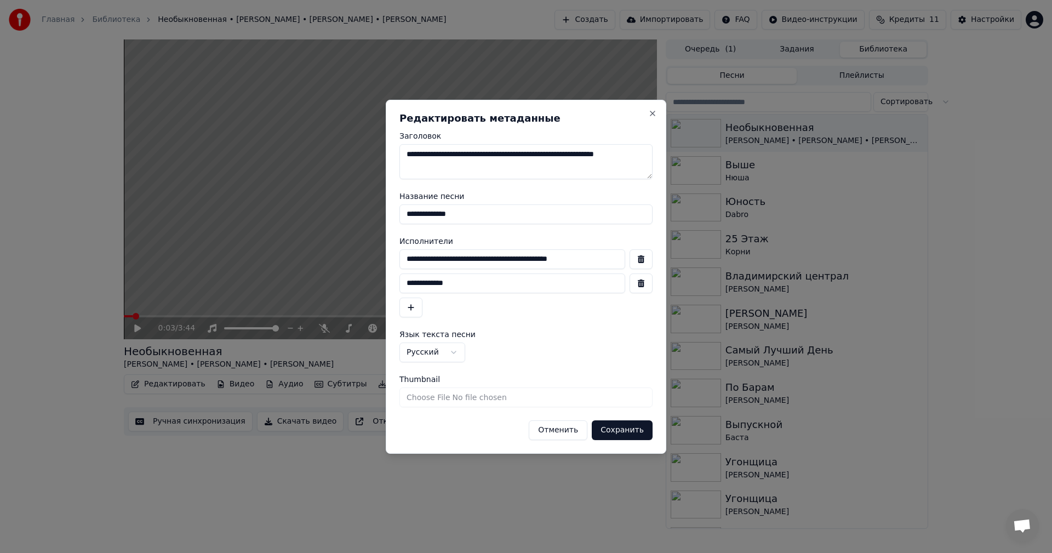
click at [637, 283] on button "button" at bounding box center [640, 283] width 23 height 20
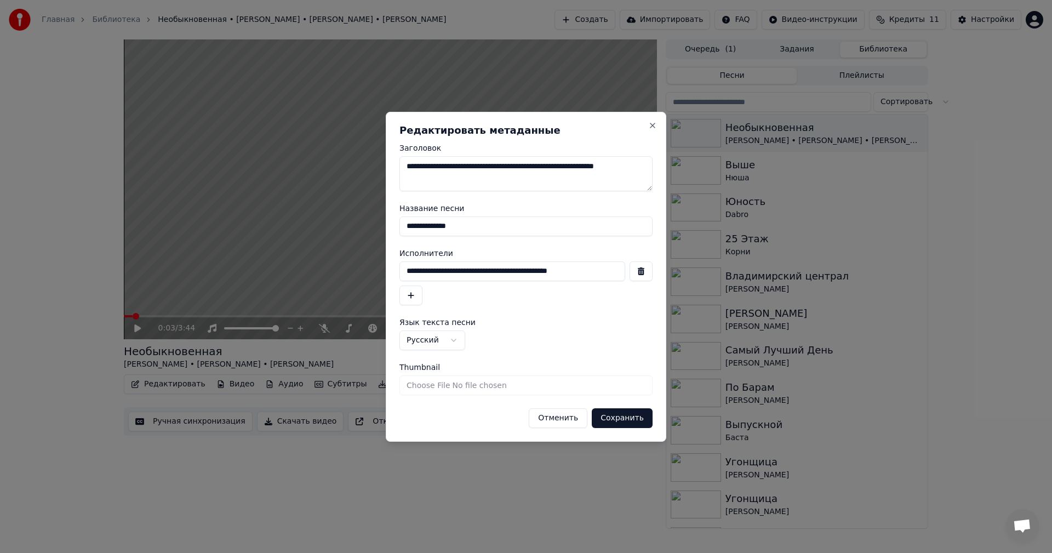
click at [636, 420] on button "Сохранить" at bounding box center [622, 418] width 61 height 20
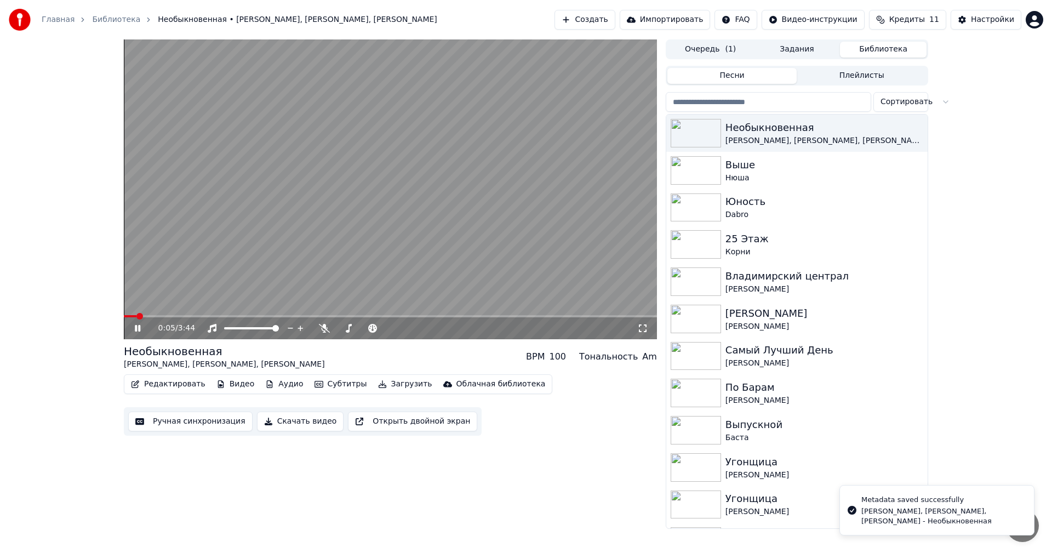
click at [353, 240] on video at bounding box center [390, 189] width 533 height 300
click at [288, 425] on button "Скачать видео" at bounding box center [300, 421] width 87 height 20
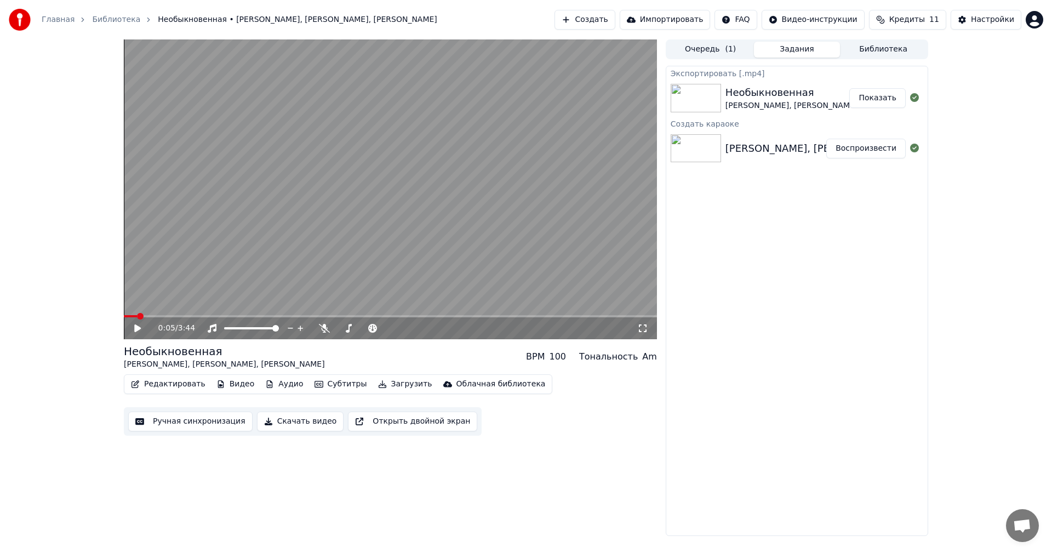
click at [615, 15] on button "Создать" at bounding box center [584, 20] width 60 height 20
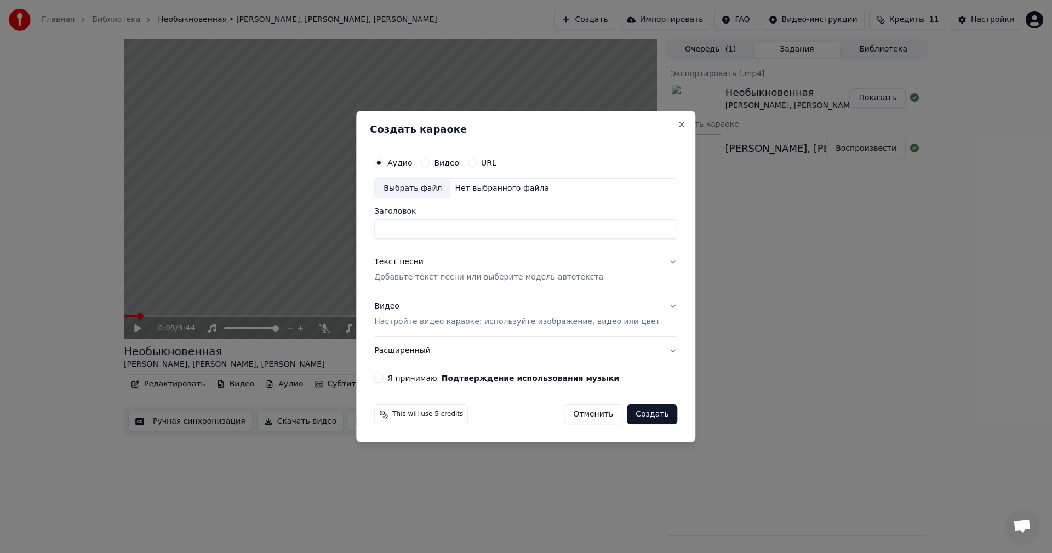
click at [410, 189] on div "Выбрать файл" at bounding box center [413, 189] width 76 height 20
drag, startPoint x: 473, startPoint y: 224, endPoint x: 295, endPoint y: 216, distance: 178.8
click at [299, 217] on body "Главная Библиотека Необыкновенная • Александр Панайотов, Алексей Чумаков, Русла…" at bounding box center [526, 276] width 1052 height 553
paste input
type input "**********"
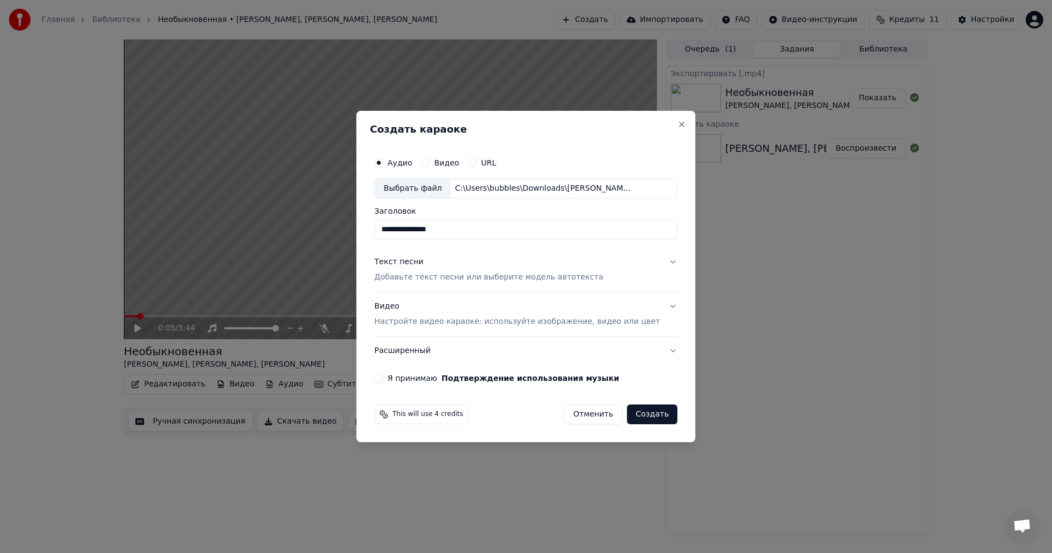
click at [456, 277] on p "Добавьте текст песни или выберите модель автотекста" at bounding box center [488, 277] width 229 height 11
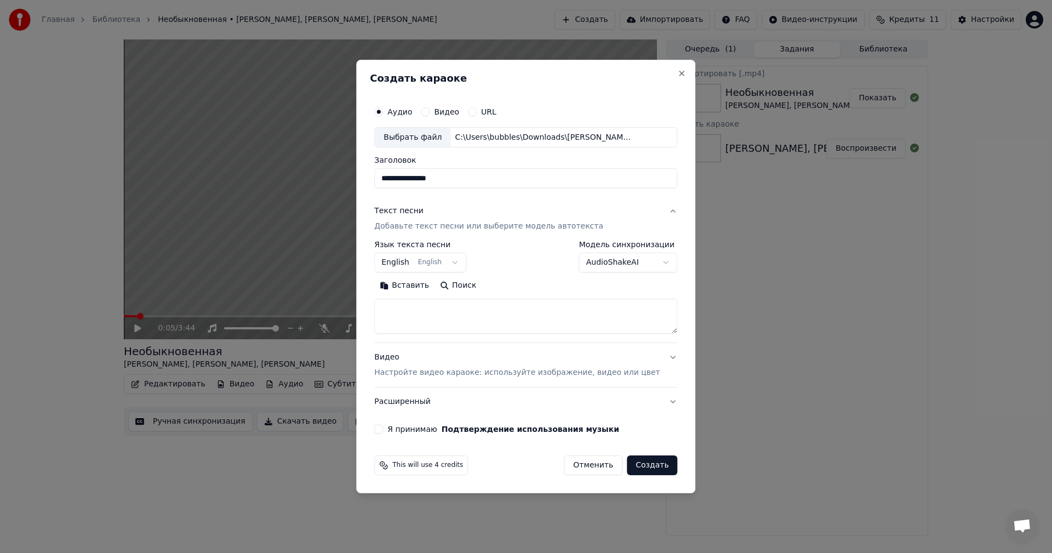
click at [433, 265] on body "Главная Библиотека Необыкновенная • Александр Панайотов, Алексей Чумаков, Русла…" at bounding box center [526, 276] width 1052 height 553
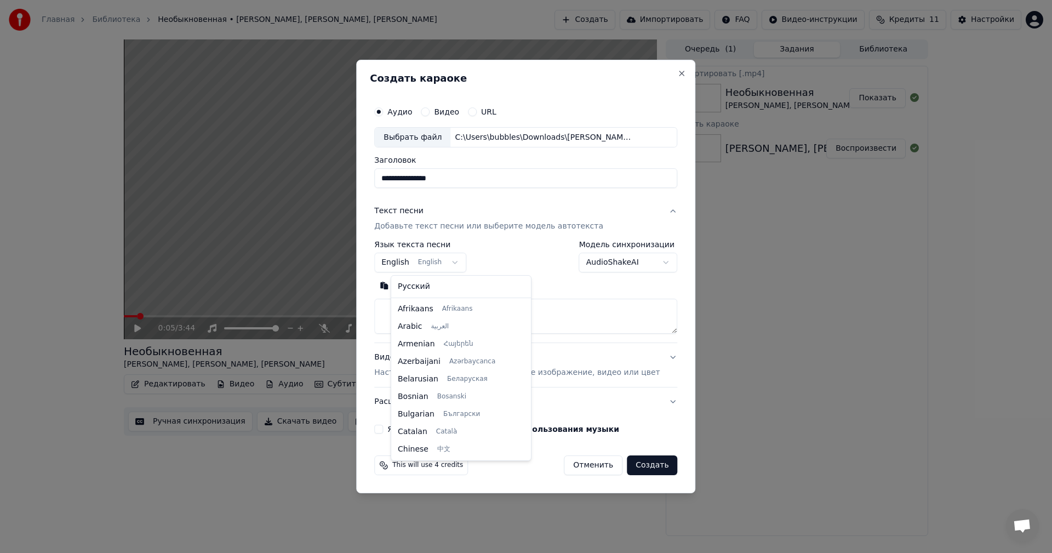
scroll to position [88, 0]
select select "**"
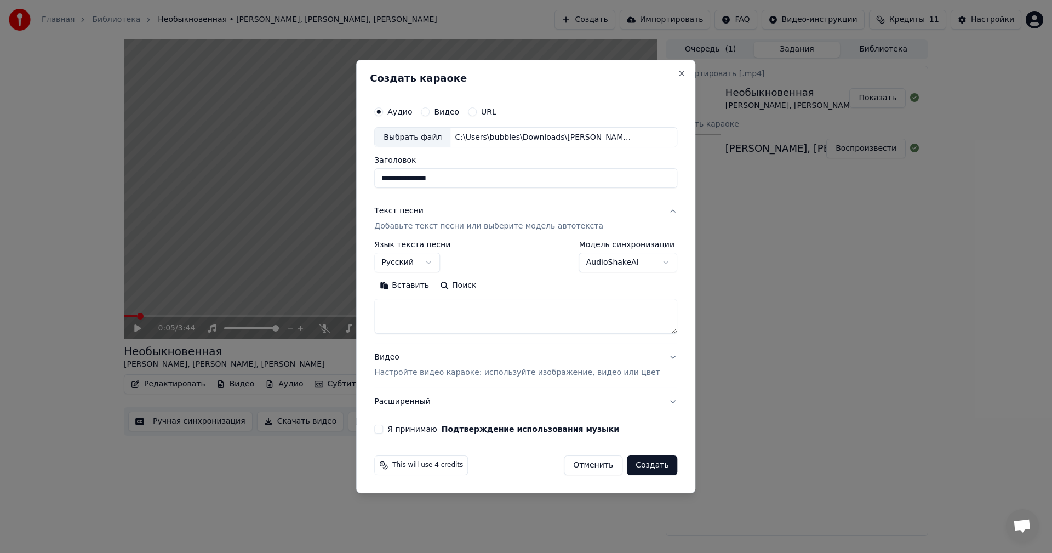
click at [469, 288] on button "Поиск" at bounding box center [457, 286] width 47 height 18
click at [419, 372] on p "Настройте видео караоке: используйте изображение, видео или цвет" at bounding box center [516, 372] width 285 height 11
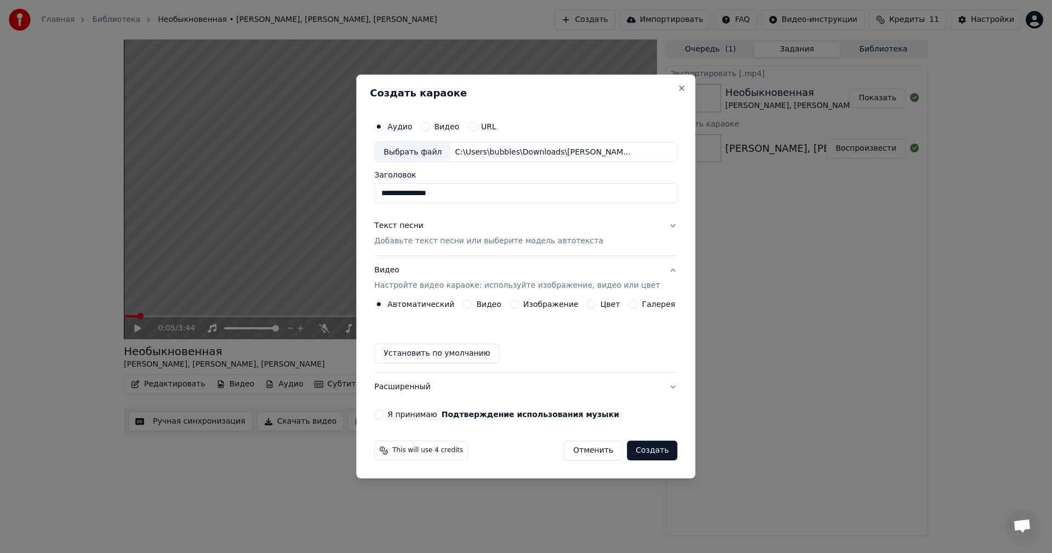
click at [524, 304] on div "Изображение" at bounding box center [544, 304] width 68 height 9
click at [515, 304] on button "Изображение" at bounding box center [514, 304] width 9 height 9
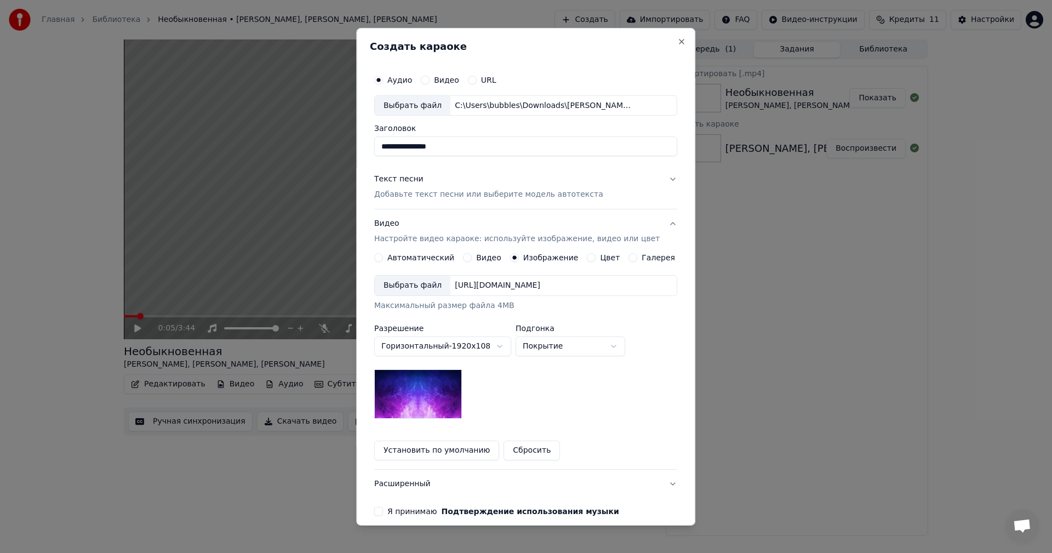
click at [418, 290] on div "Выбрать файл" at bounding box center [413, 286] width 76 height 20
click at [455, 196] on p "Добавьте текст песни или выберите модель автотекста" at bounding box center [488, 194] width 229 height 11
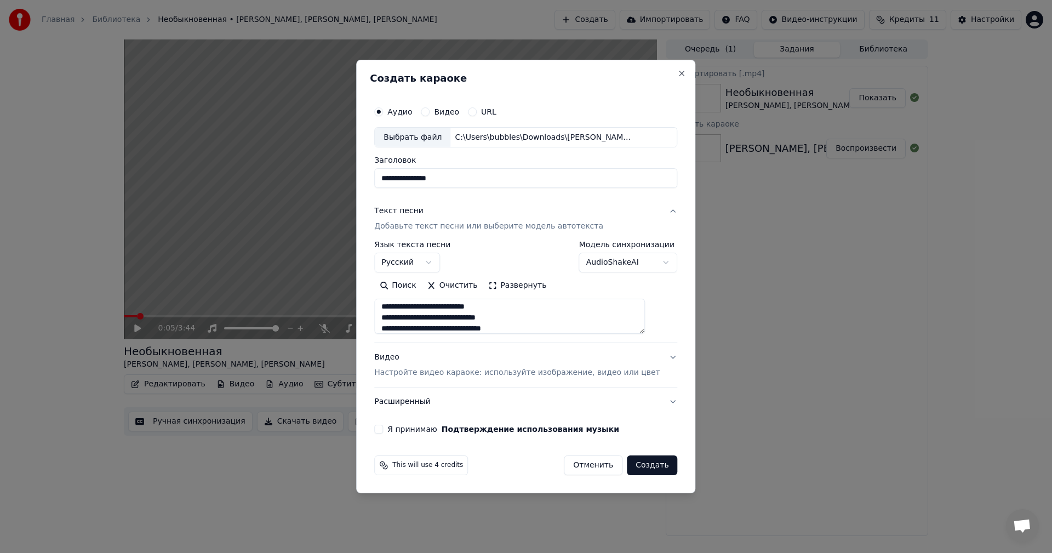
scroll to position [467, 0]
click at [399, 428] on div "Я принимаю Подтверждение использования музыки" at bounding box center [525, 429] width 303 height 9
click at [383, 427] on button "Я принимаю Подтверждение использования музыки" at bounding box center [378, 429] width 9 height 9
click at [640, 463] on button "Создать" at bounding box center [652, 465] width 50 height 20
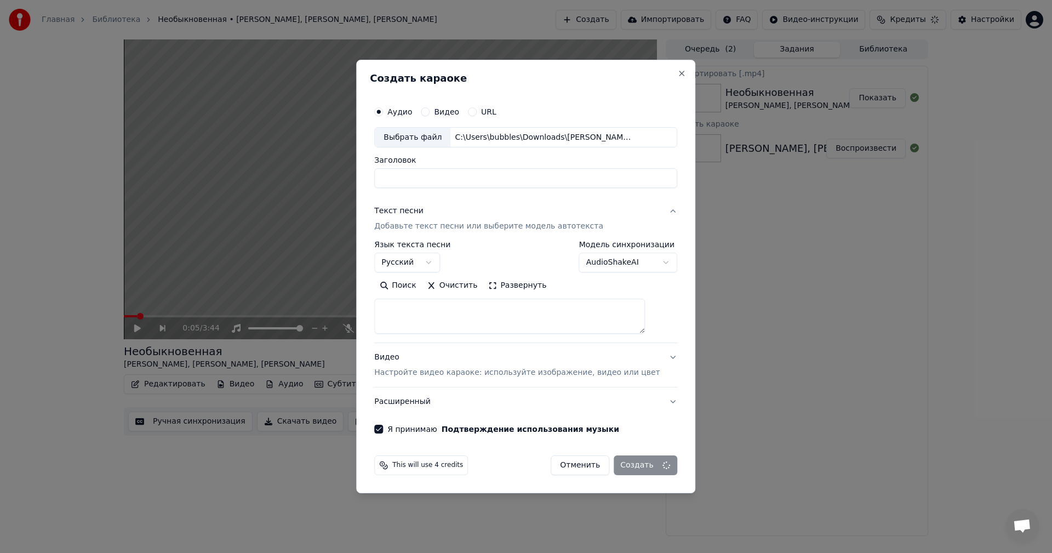
scroll to position [0, 0]
select select
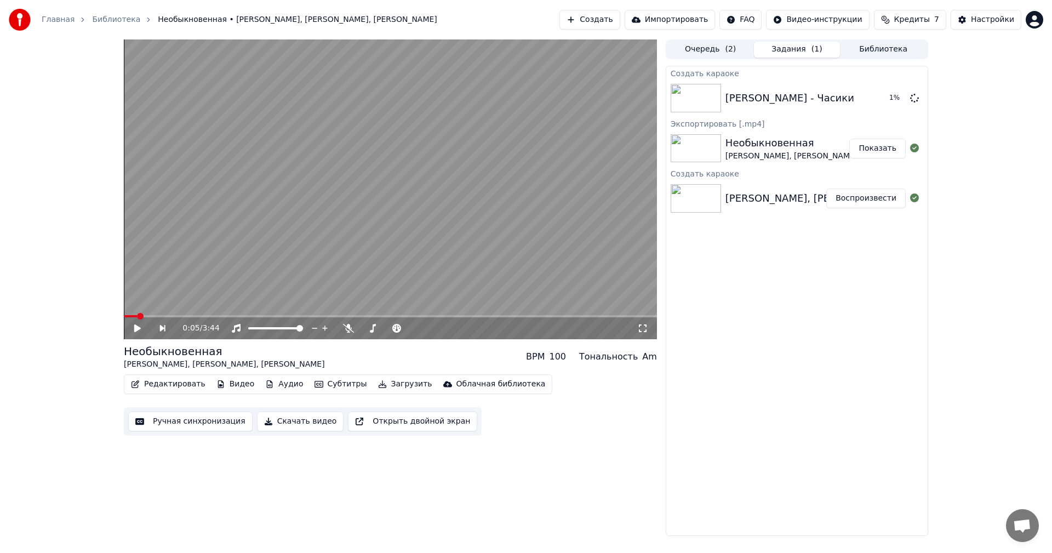
click at [875, 150] on button "Показать" at bounding box center [877, 149] width 56 height 20
click at [993, 16] on div "Настройки" at bounding box center [992, 19] width 43 height 11
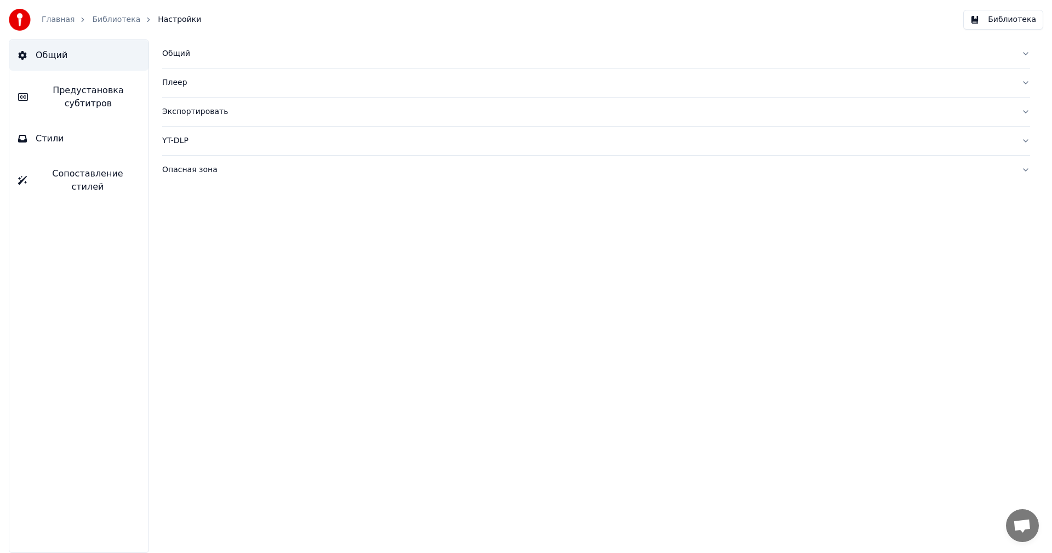
click at [53, 135] on span "Стили" at bounding box center [50, 138] width 28 height 13
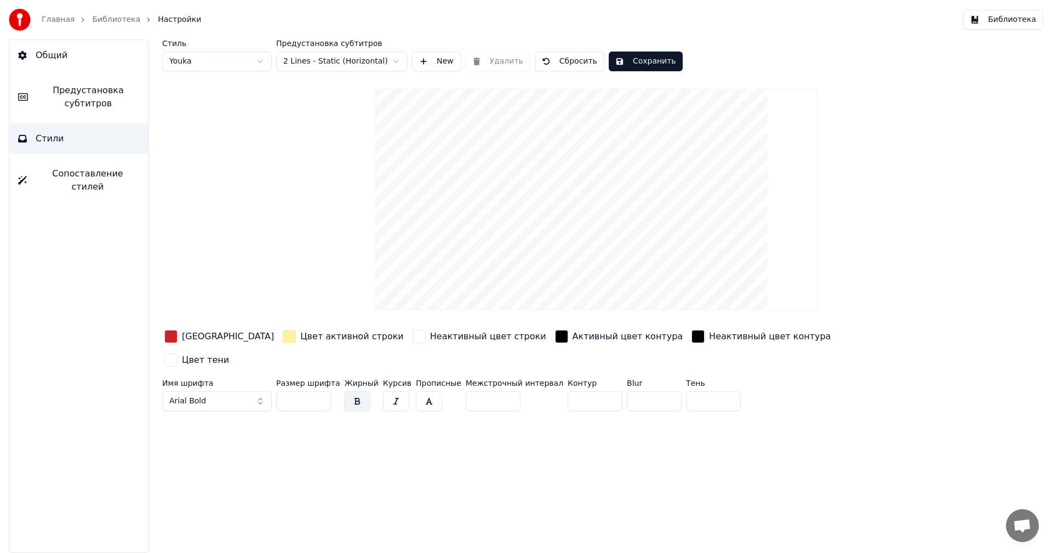
click at [246, 63] on html "Главная Библиотека Настройки Библиотека Общий Предустановка субтитров Стили Соп…" at bounding box center [526, 276] width 1052 height 553
click at [262, 61] on html "Главная Библиотека Настройки Библиотека Общий Предустановка субтитров Стили Соп…" at bounding box center [526, 276] width 1052 height 553
click at [235, 64] on html "Главная Библиотека Настройки Библиотека Общий Предустановка субтитров Стили Соп…" at bounding box center [526, 276] width 1052 height 553
click at [79, 112] on button "Предустановка субтитров" at bounding box center [78, 97] width 139 height 44
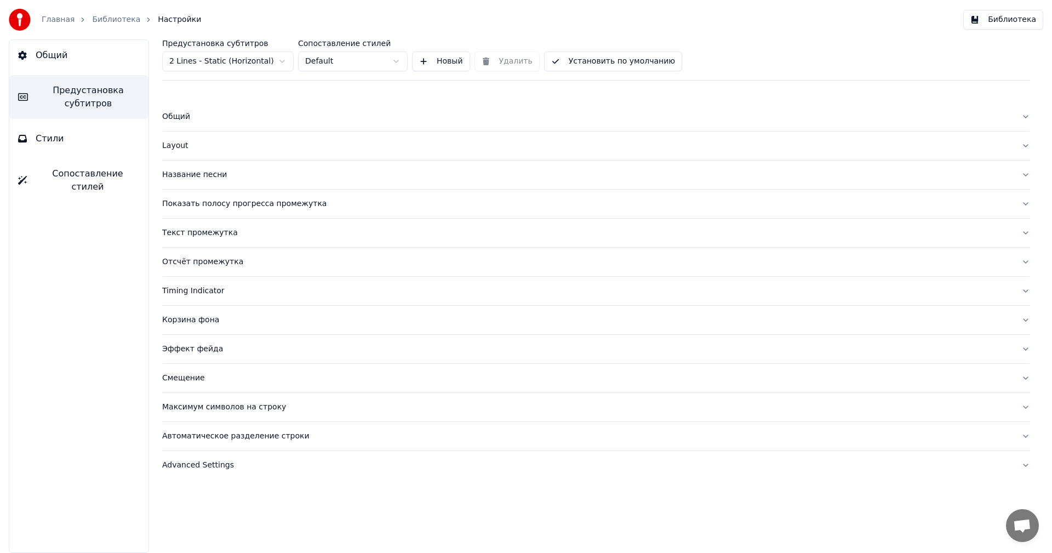
click at [186, 145] on div "Layout" at bounding box center [587, 145] width 850 height 11
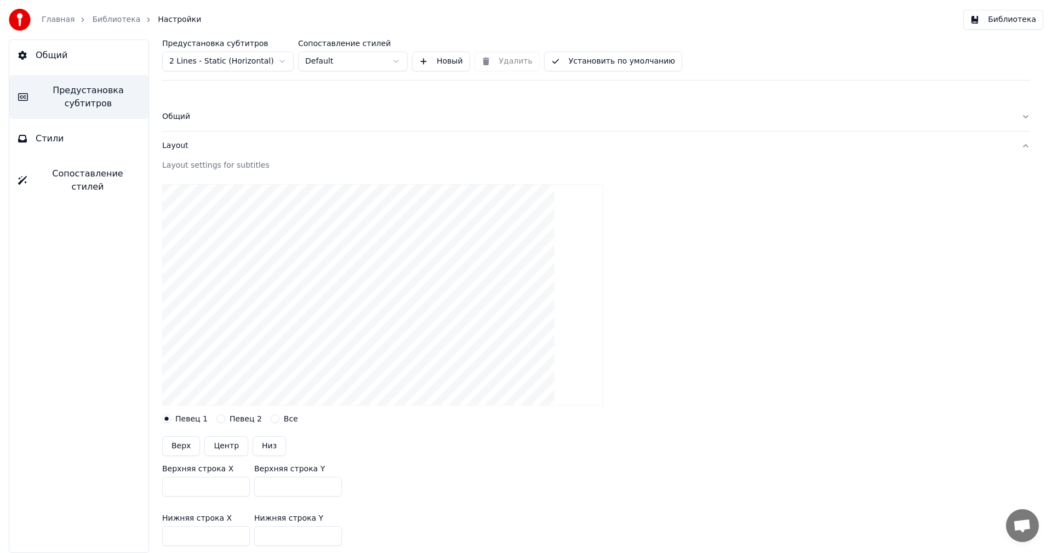
click at [184, 145] on div "Layout" at bounding box center [587, 145] width 850 height 11
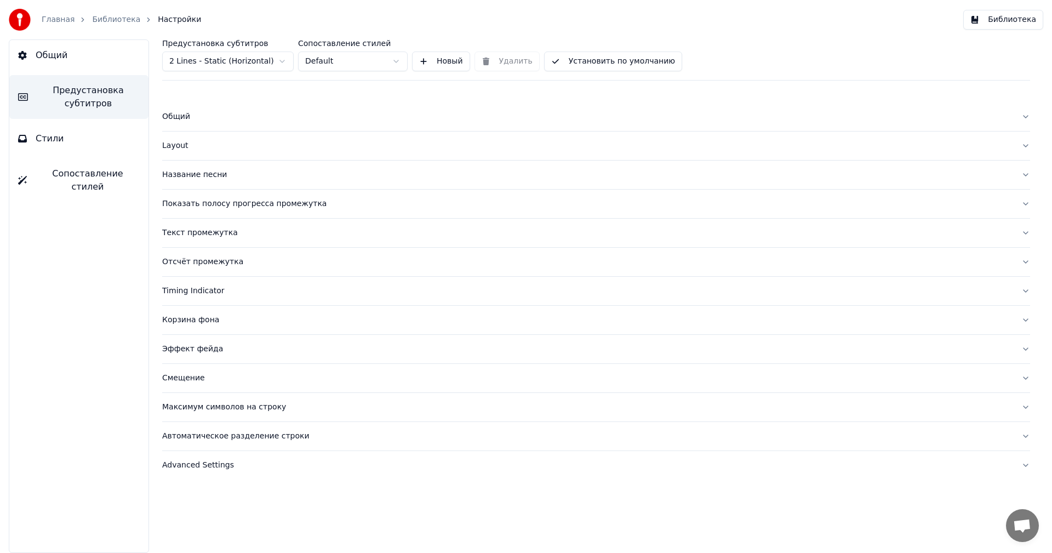
click at [79, 171] on span "Сопоставление стилей" at bounding box center [88, 180] width 104 height 26
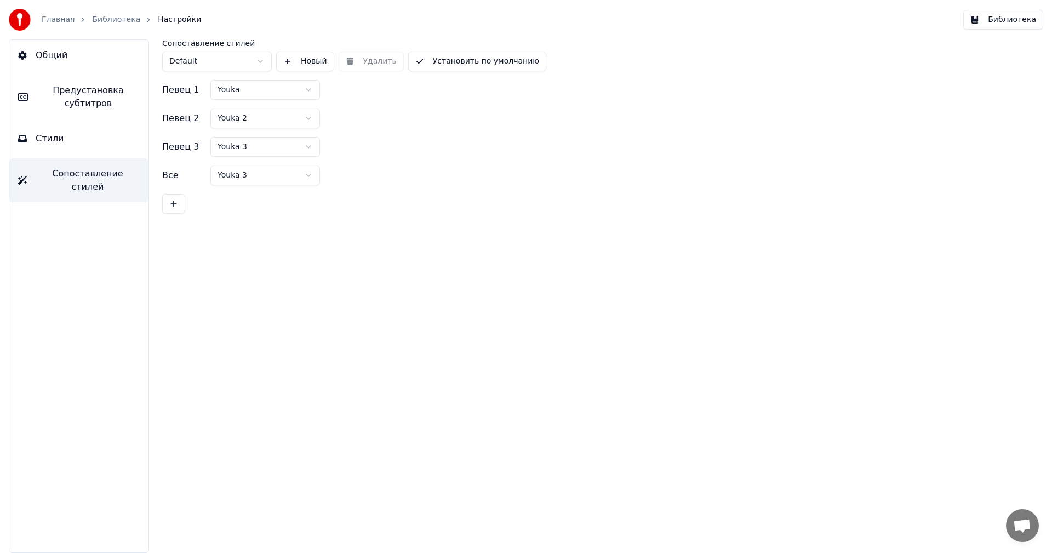
click at [71, 154] on div "Общий Предустановка субтитров Стили Сопоставление стилей" at bounding box center [79, 295] width 140 height 513
click at [67, 144] on button "Стили" at bounding box center [78, 138] width 139 height 31
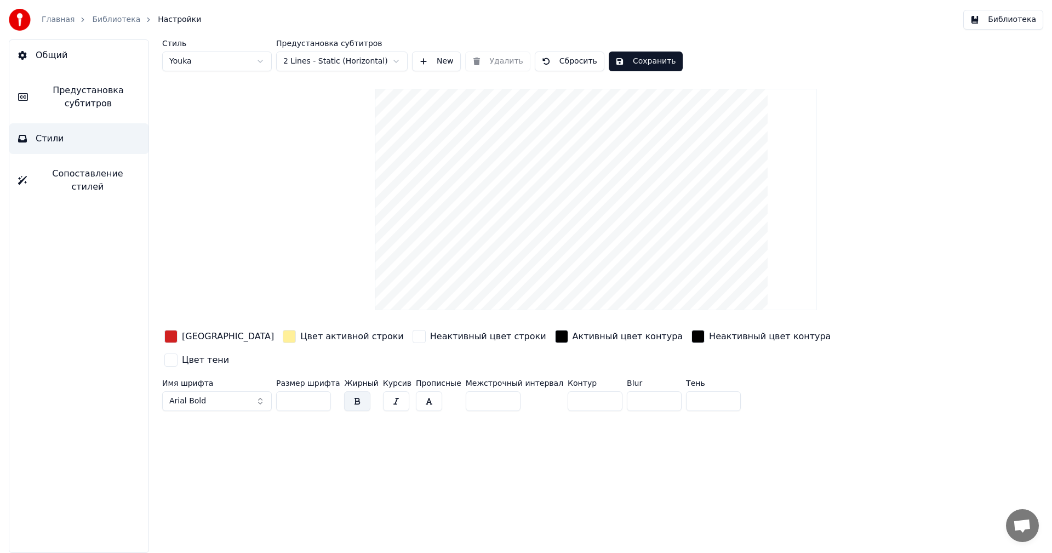
click at [87, 104] on span "Предустановка субтитров" at bounding box center [88, 97] width 103 height 26
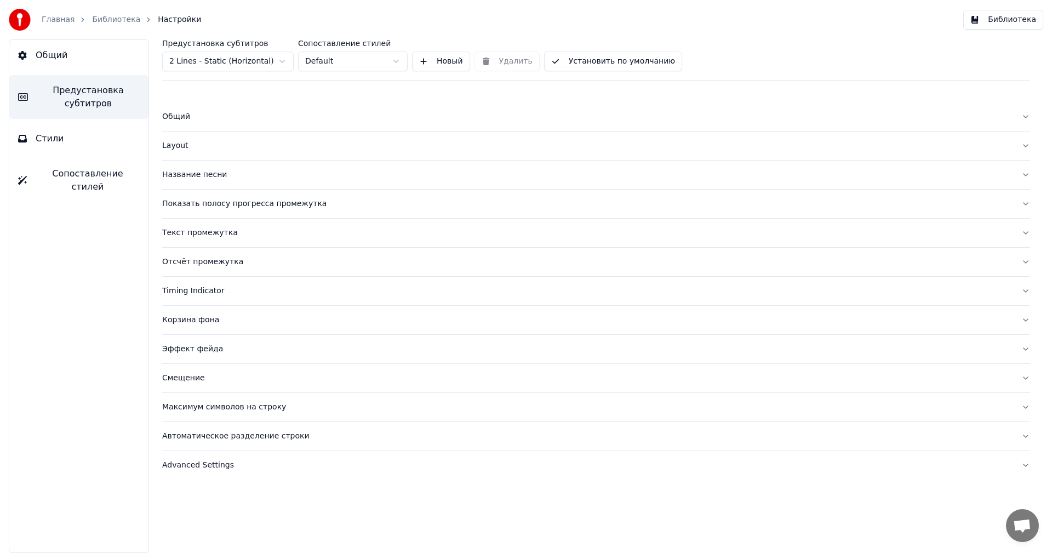
click at [176, 119] on div "Общий" at bounding box center [587, 116] width 850 height 11
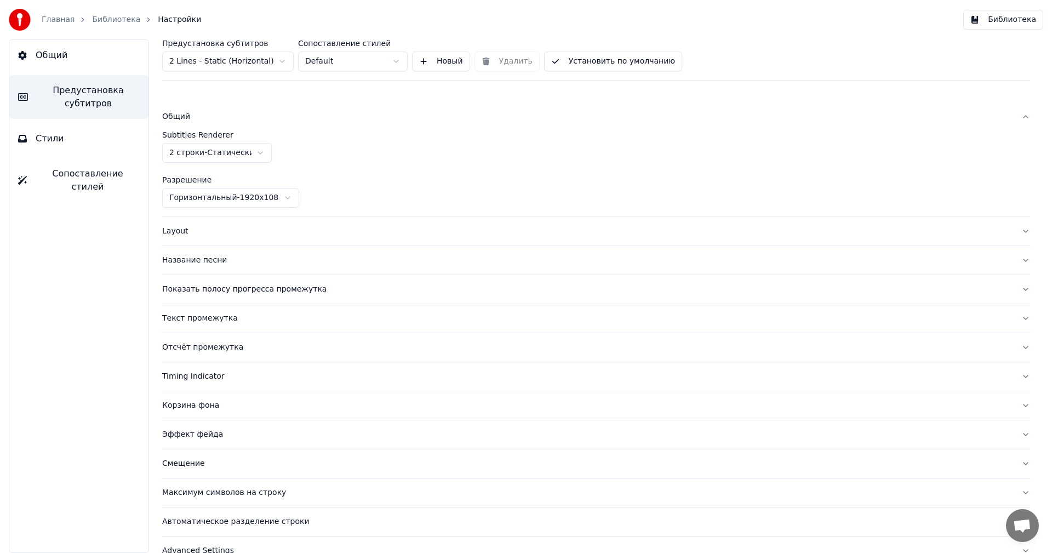
click at [176, 119] on div "Общий" at bounding box center [587, 116] width 850 height 11
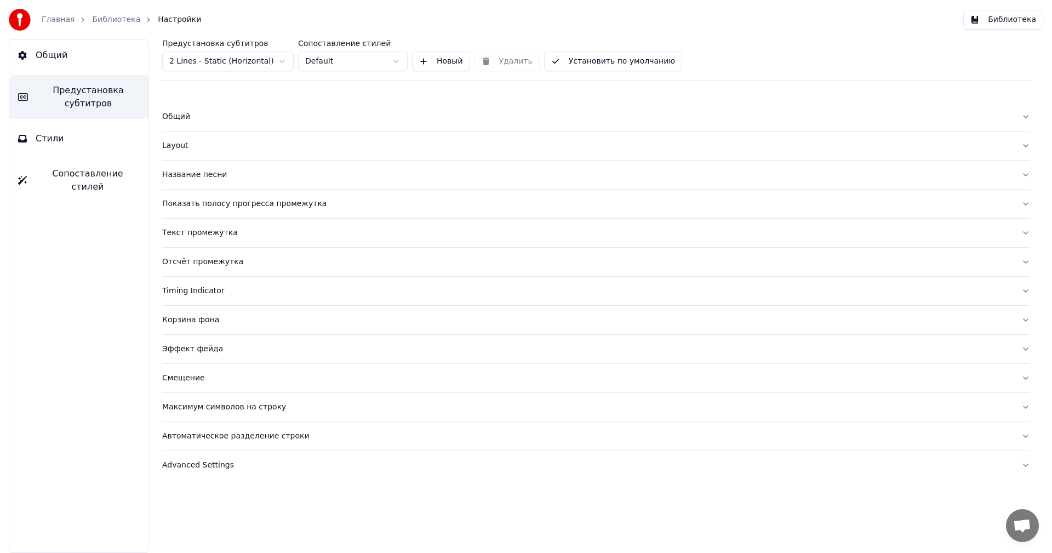
click at [188, 201] on div "Показать полосу прогресса промежутка" at bounding box center [587, 203] width 850 height 11
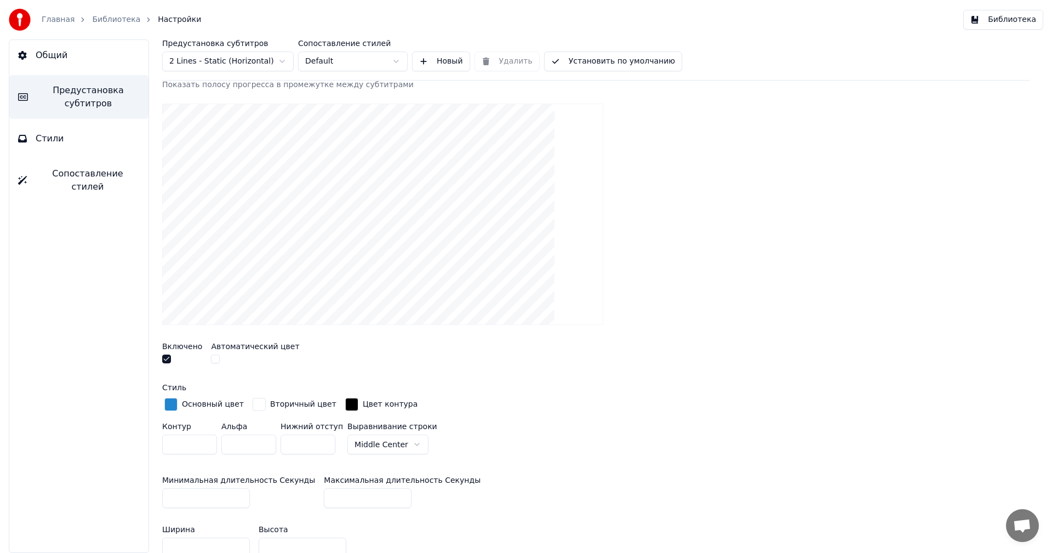
scroll to position [164, 0]
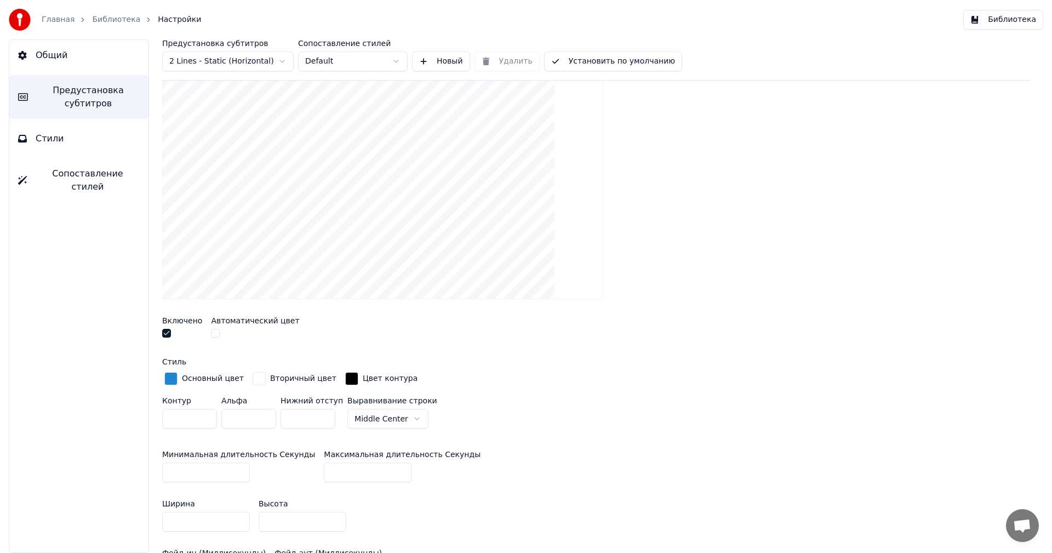
click at [172, 376] on div "button" at bounding box center [170, 378] width 13 height 13
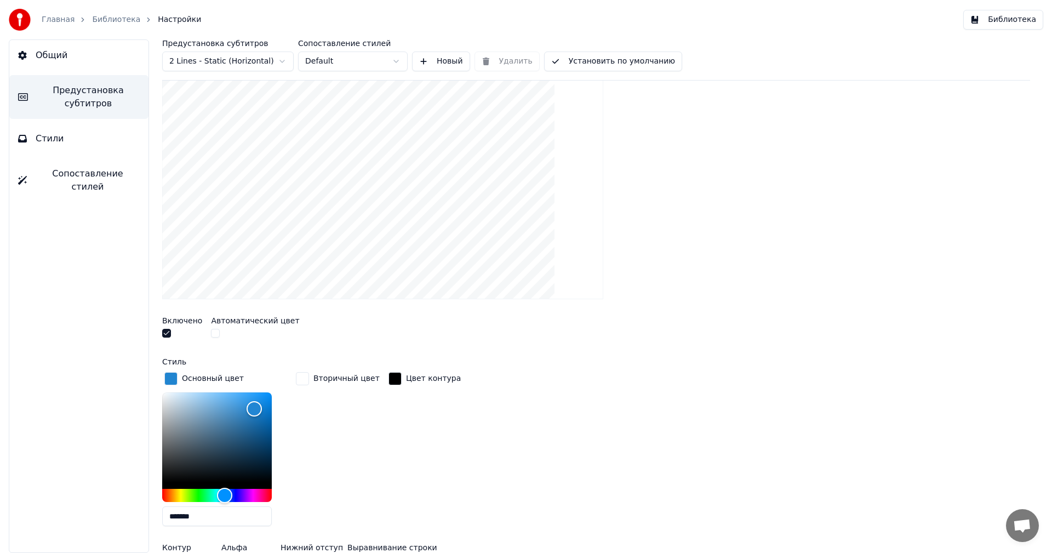
click at [1013, 22] on button "Библиотека" at bounding box center [1003, 20] width 80 height 20
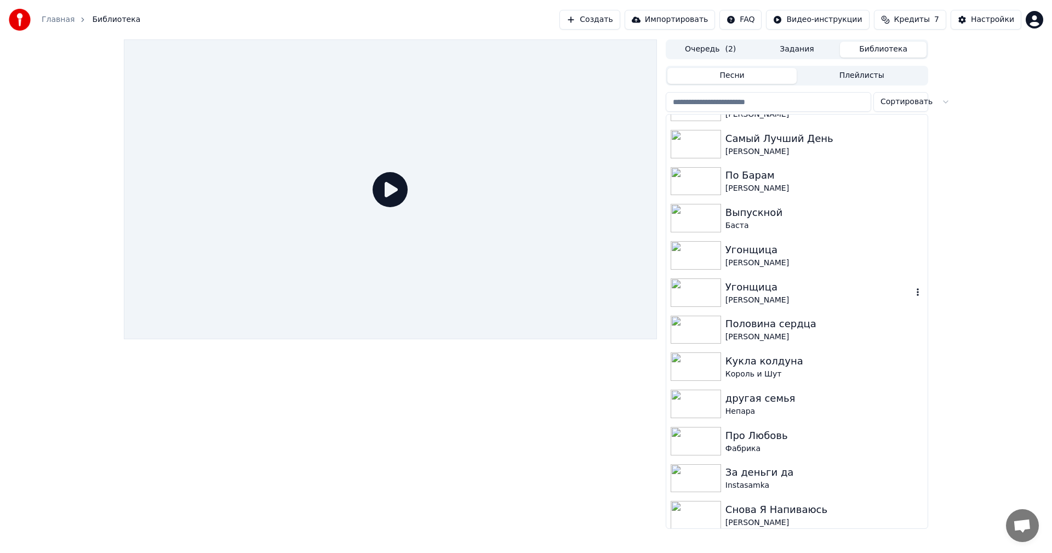
scroll to position [329, 0]
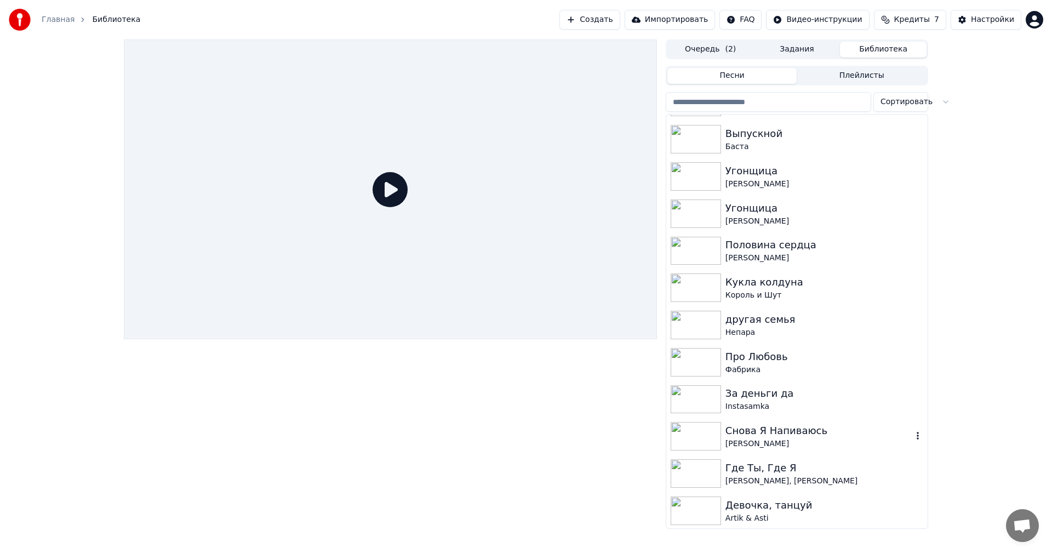
click at [761, 472] on div "Где Ты, Где Я" at bounding box center [824, 467] width 198 height 15
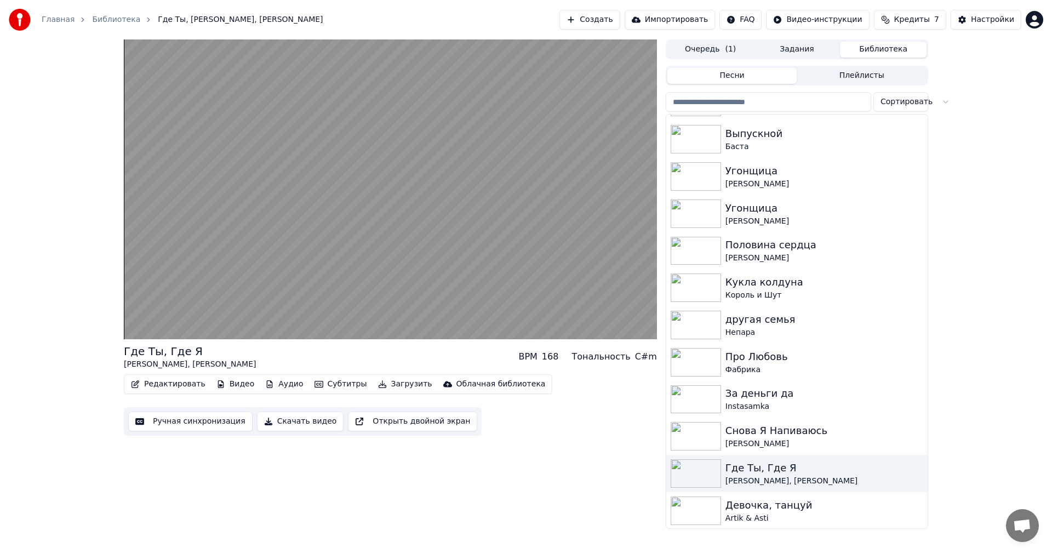
click at [192, 415] on button "Ручная синхронизация" at bounding box center [190, 421] width 124 height 20
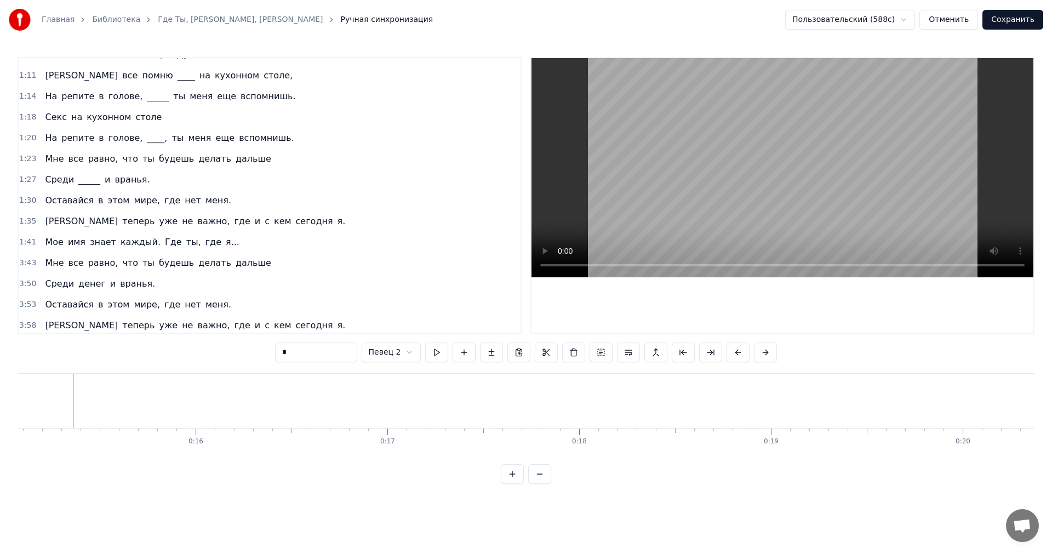
scroll to position [371, 0]
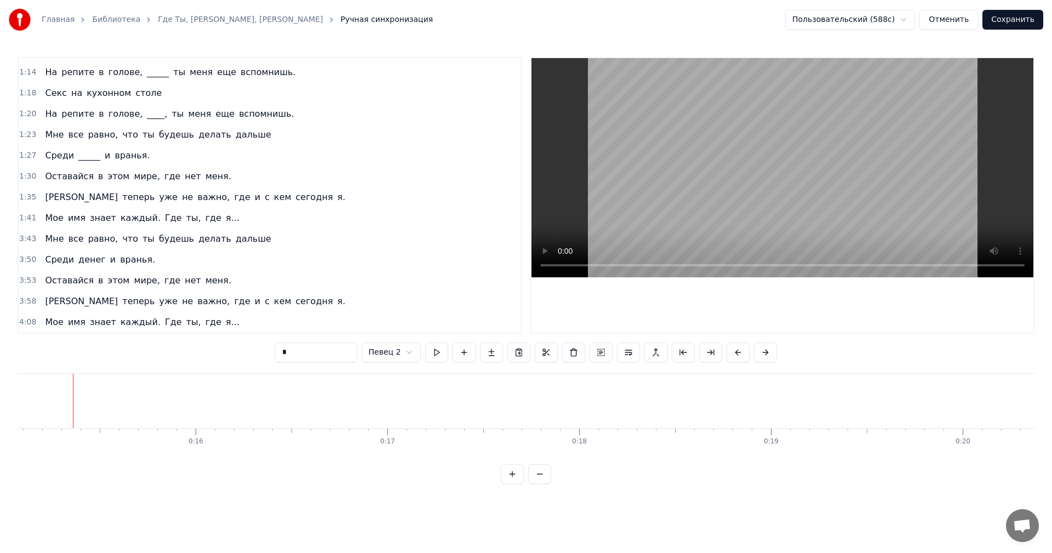
click at [412, 352] on html "Главная Библиотека Где Ты, Где Я • Тимати, Егор Крид Ручная синхронизация Польз…" at bounding box center [526, 250] width 1052 height 501
click at [602, 411] on div "я..." at bounding box center [610, 400] width 30 height 29
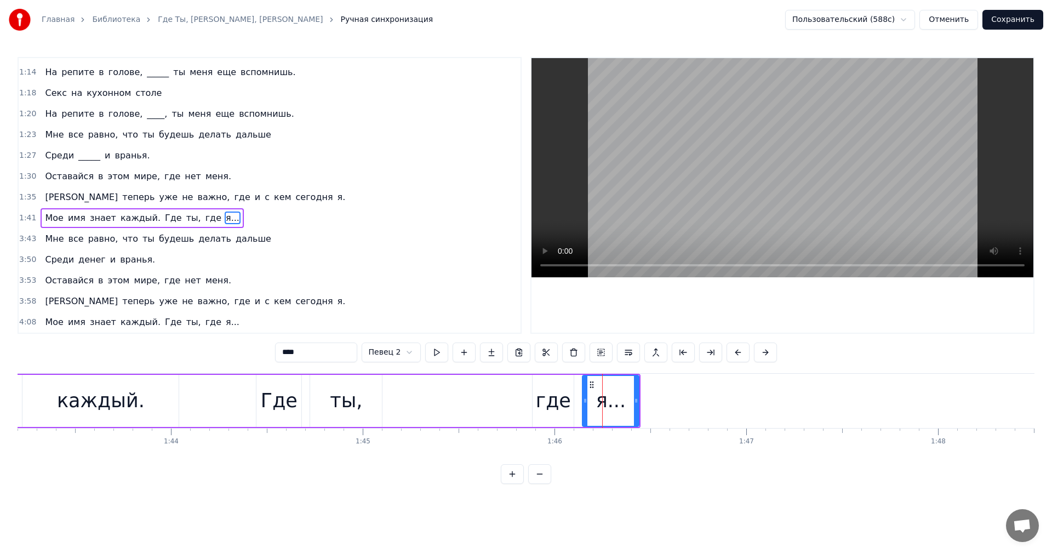
click at [547, 397] on div "где" at bounding box center [553, 400] width 35 height 29
type input "***"
click at [449, 396] on div "Мое имя знает каждый. Где ты, где я..." at bounding box center [173, 401] width 934 height 54
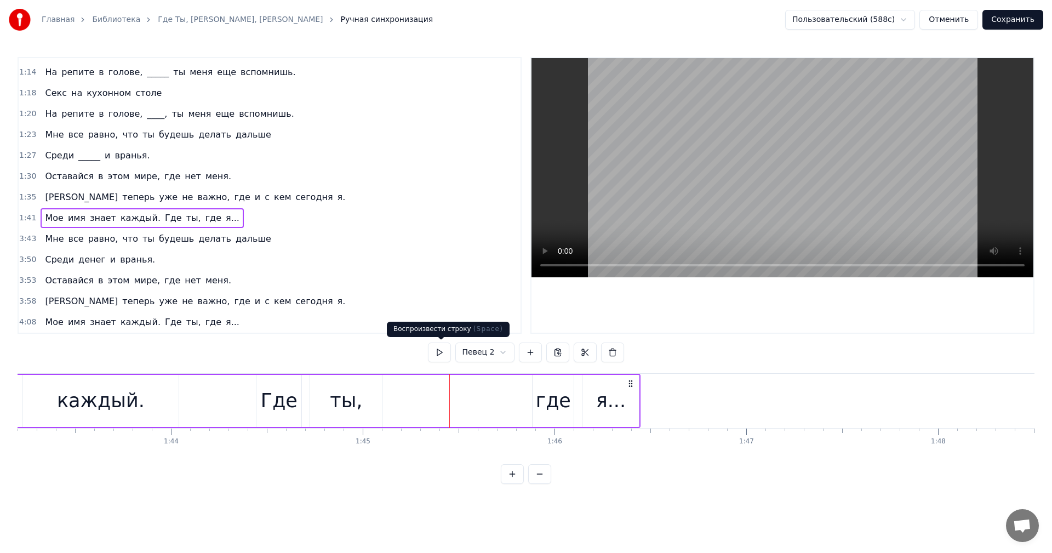
click at [444, 358] on button at bounding box center [439, 352] width 23 height 20
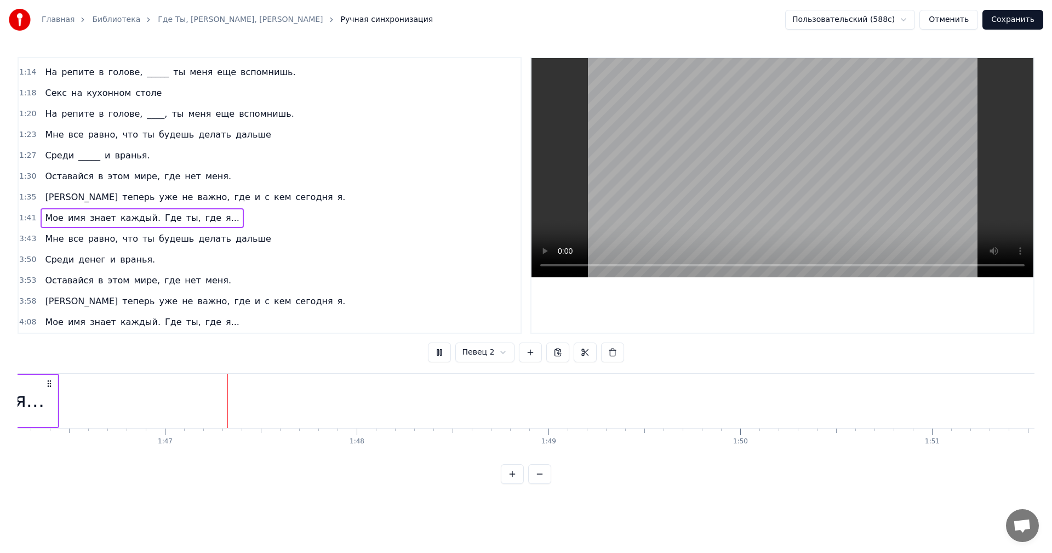
scroll to position [0, 20391]
click at [277, 237] on div "3:43 Мне все равно, что ты будешь делать дальше" at bounding box center [270, 238] width 502 height 21
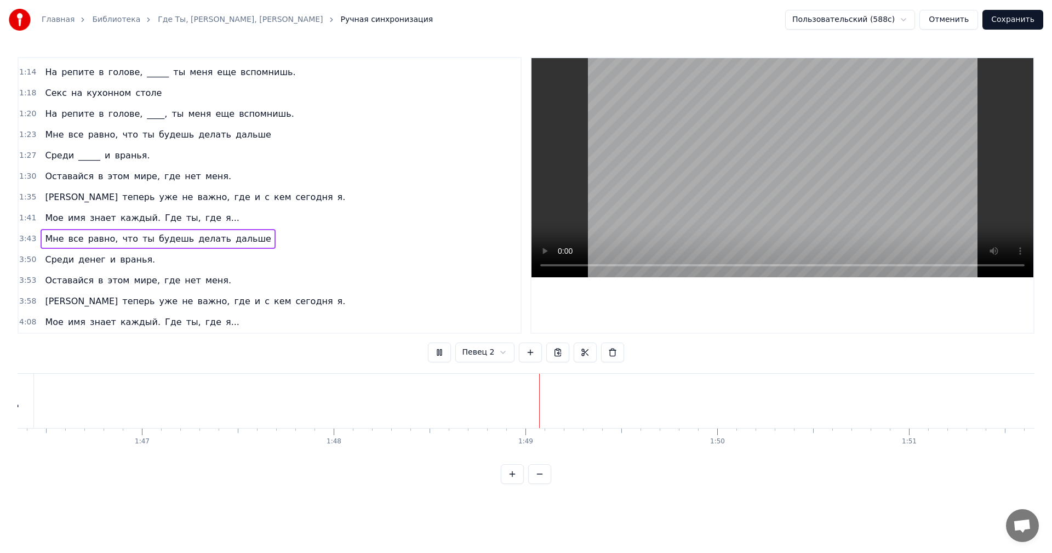
click at [277, 237] on div "3:43 Мне все равно, что ты будешь делать дальше" at bounding box center [270, 238] width 502 height 21
click at [57, 237] on span "Мне" at bounding box center [54, 238] width 21 height 13
click at [56, 237] on span "Мне" at bounding box center [54, 238] width 21 height 13
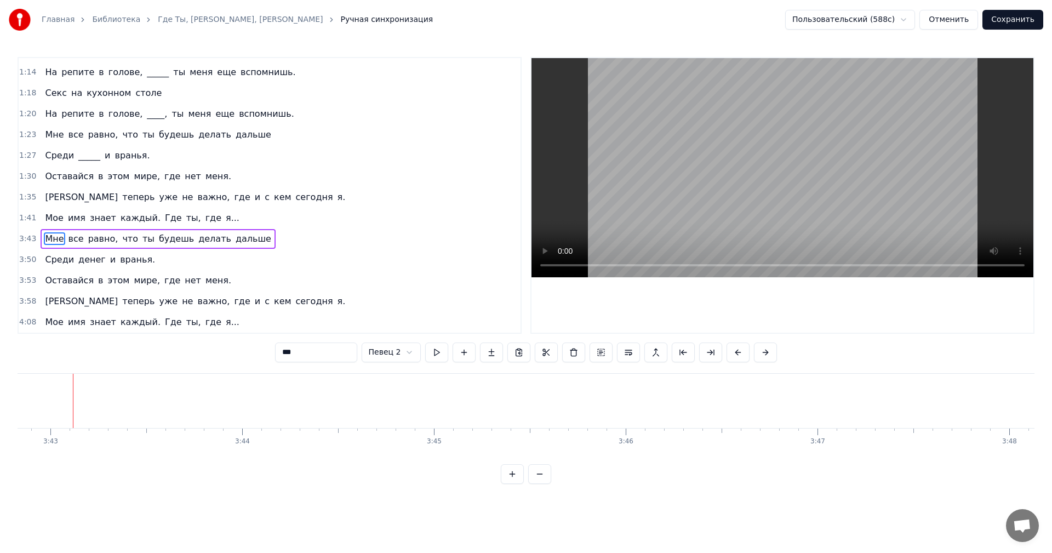
click at [259, 239] on div "3:43 Мне все равно, что ты будешь делать дальше" at bounding box center [270, 238] width 502 height 21
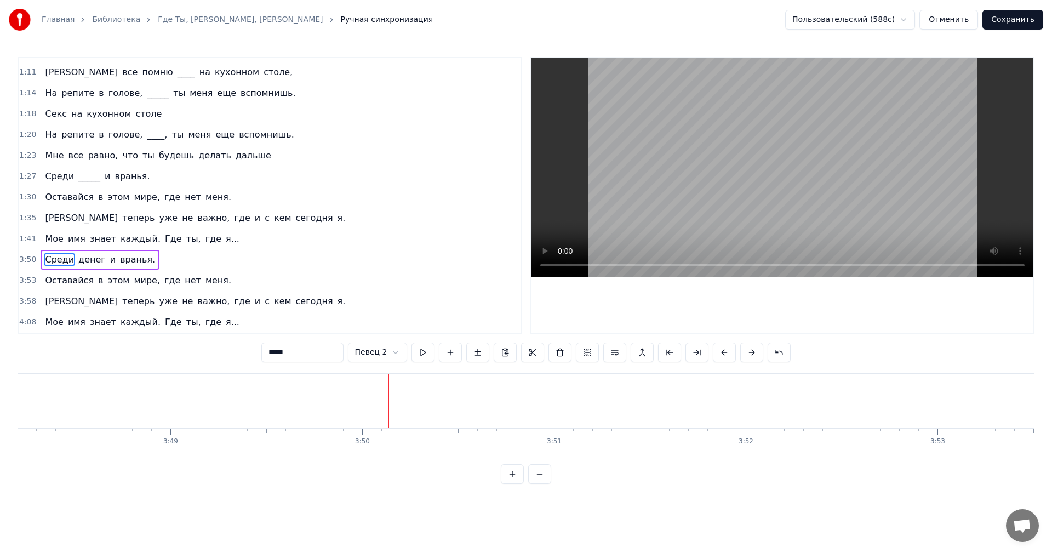
click at [205, 255] on div "3:50 Среди денег и вранья." at bounding box center [270, 259] width 502 height 21
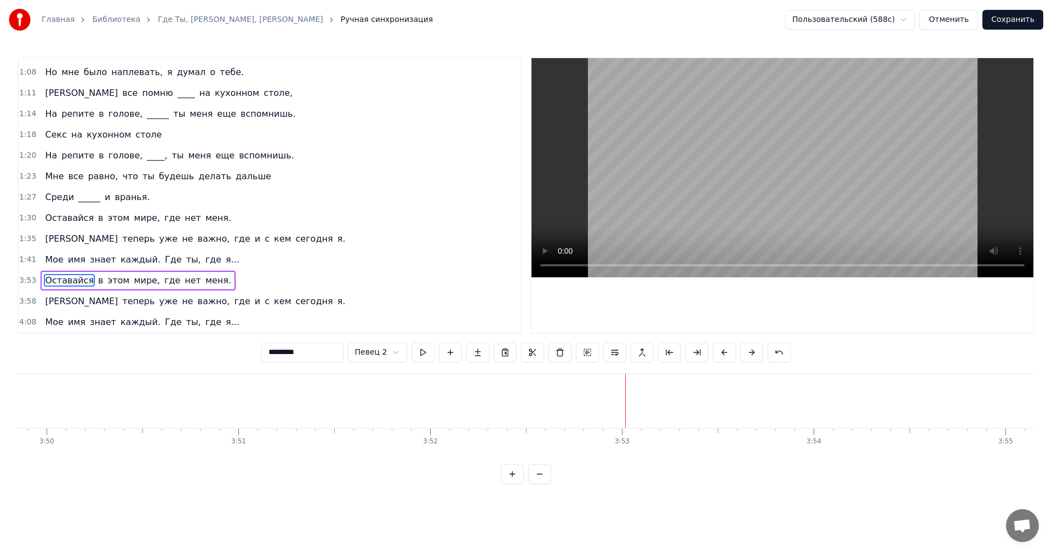
click at [224, 278] on div "3:53 Оставайся в этом мире, где нет меня." at bounding box center [270, 280] width 502 height 21
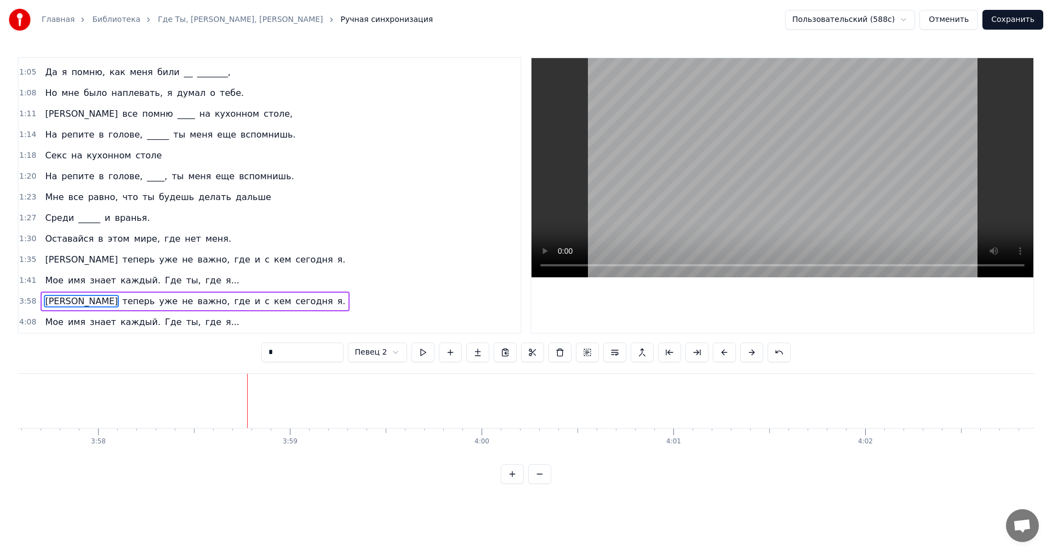
scroll to position [0, 45727]
click at [267, 304] on div "3:58 И теперь уже не важно, где и с кем сегодня я." at bounding box center [270, 301] width 502 height 21
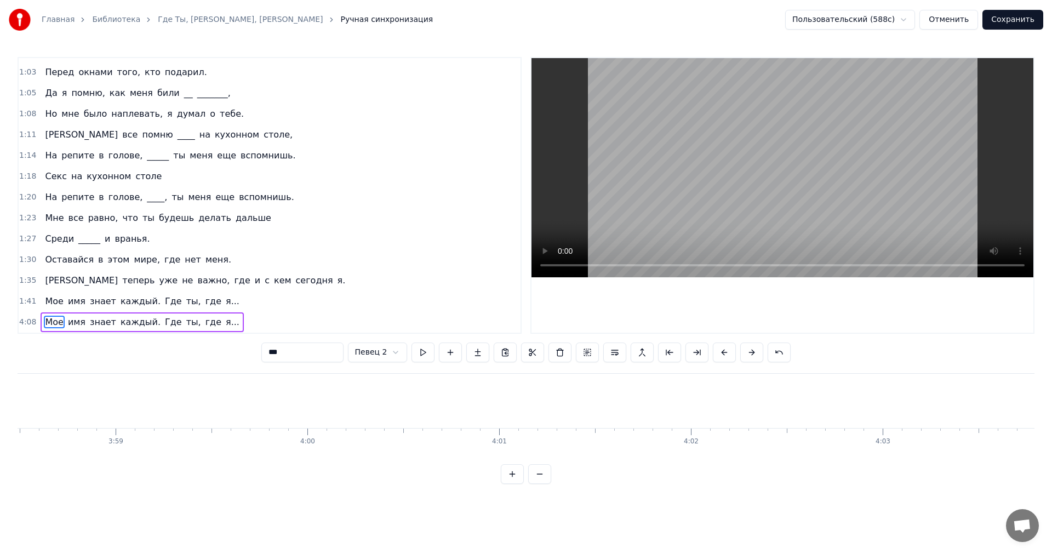
scroll to position [288, 0]
click at [258, 323] on div "4:08 Мое имя знает каждый. Где ты, где я..." at bounding box center [270, 322] width 502 height 21
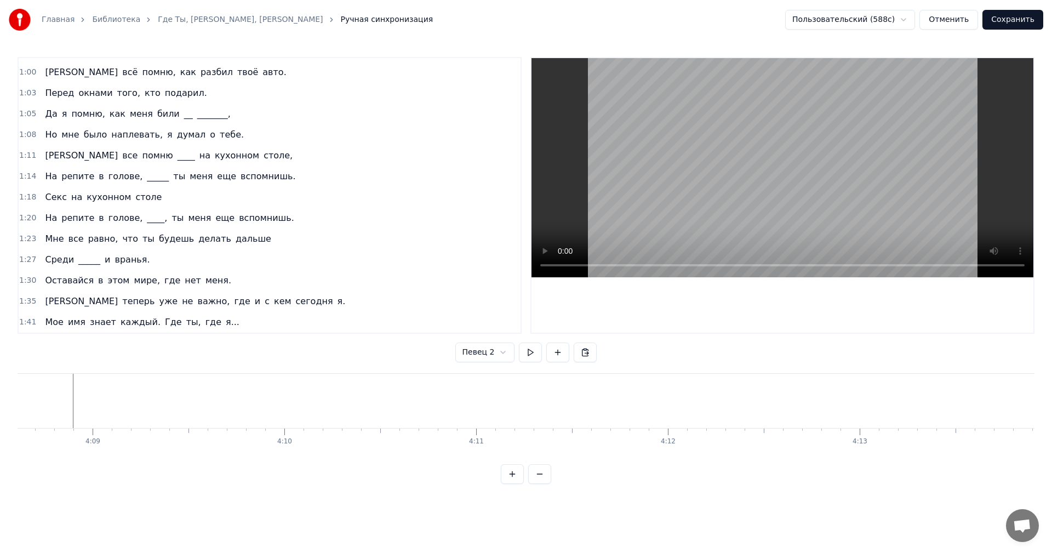
click at [1019, 25] on button "Сохранить" at bounding box center [1012, 20] width 61 height 20
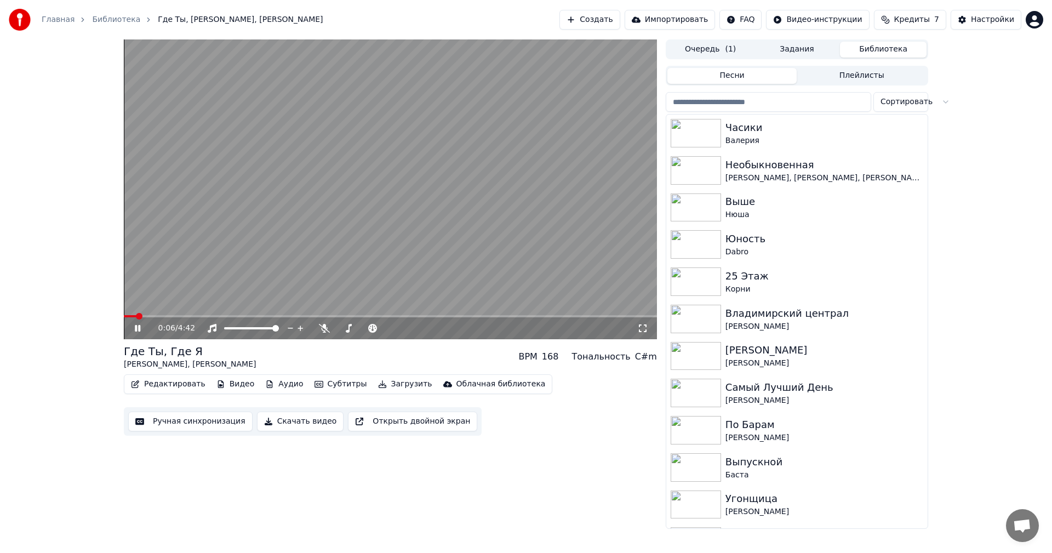
click at [136, 328] on icon at bounding box center [137, 328] width 5 height 7
click at [742, 141] on div "Валерия" at bounding box center [818, 140] width 187 height 11
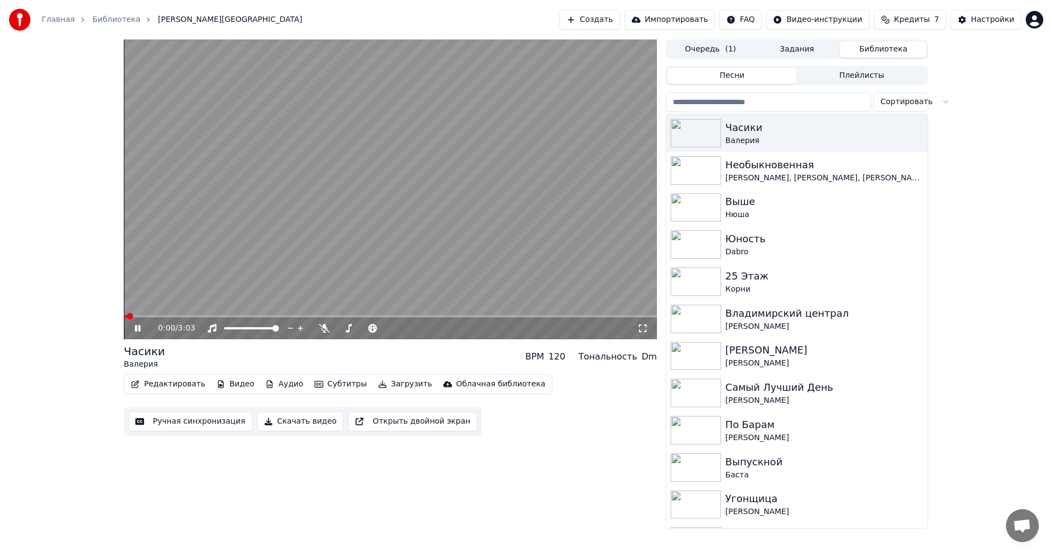
click at [193, 415] on button "Ручная синхронизация" at bounding box center [190, 421] width 124 height 20
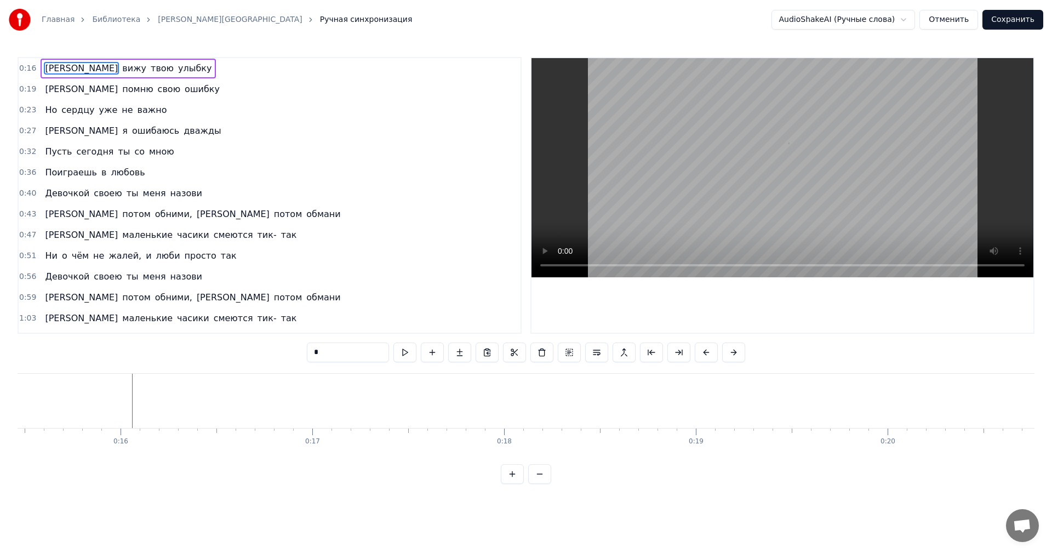
scroll to position [0, 3024]
click at [152, 90] on div "0:19 Я помню свою ошибку" at bounding box center [270, 89] width 502 height 21
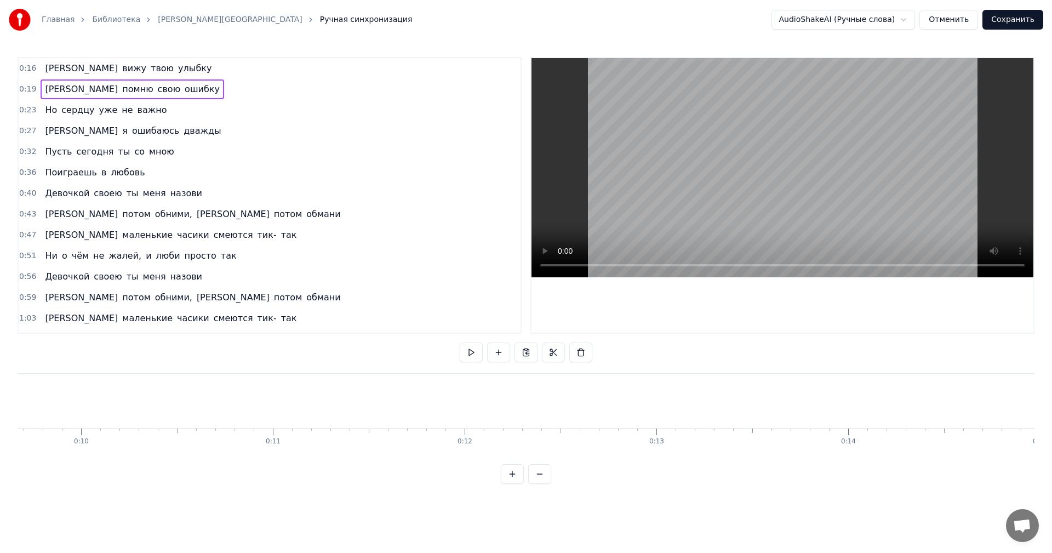
scroll to position [0, 1622]
click at [44, 94] on span "[PERSON_NAME]" at bounding box center [81, 89] width 75 height 13
click at [47, 90] on span "[PERSON_NAME]" at bounding box center [81, 89] width 75 height 13
click at [277, 355] on div "0:16 Я вижу твою улыбку 0:19 Я помню свою ошибку 0:23 Но сердцу уже не важно 0:…" at bounding box center [526, 270] width 1017 height 427
click at [363, 364] on div "0:16 Я вижу твою улыбку 0:19 Я помню свою ошибку 0:23 Но сердцу уже не важно 0:…" at bounding box center [526, 270] width 1017 height 427
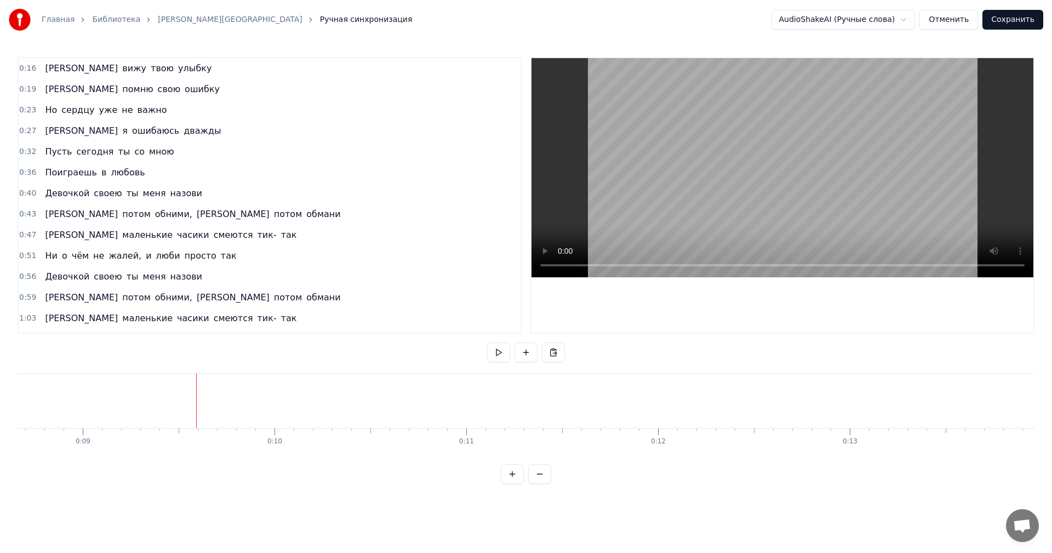
scroll to position [0, 0]
click at [946, 12] on button "Отменить" at bounding box center [948, 20] width 59 height 20
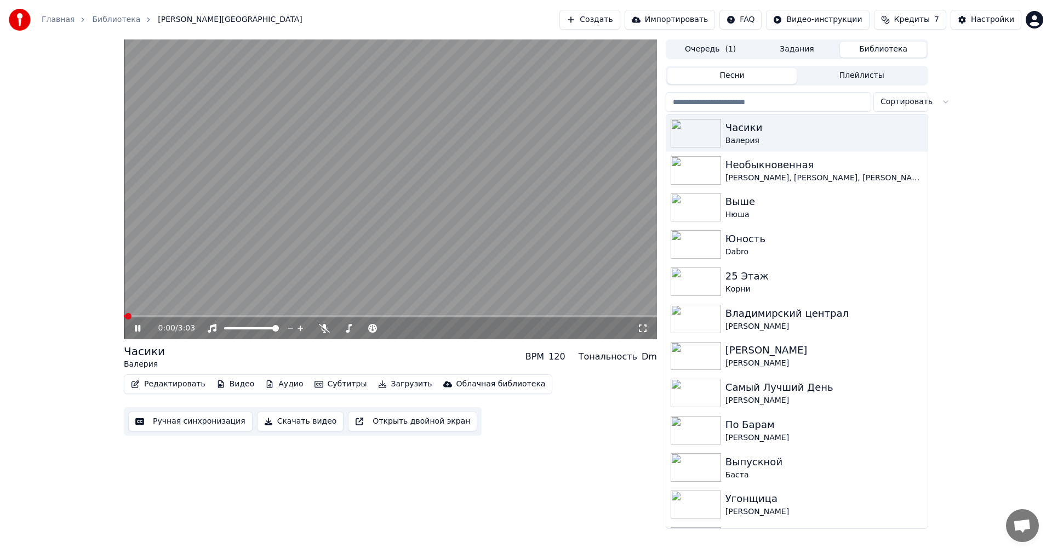
click at [164, 386] on button "Редактировать" at bounding box center [168, 383] width 83 height 15
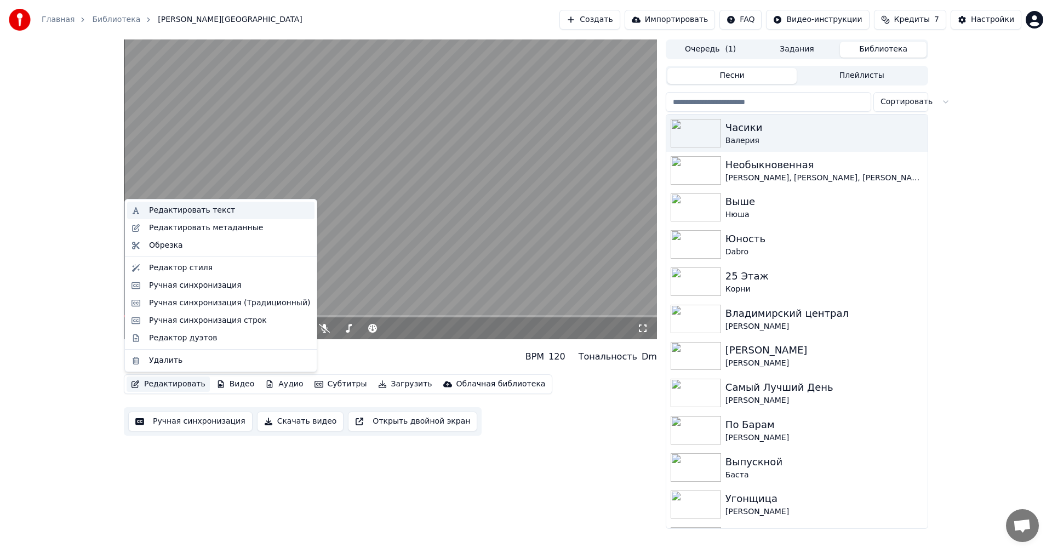
click at [238, 206] on div "Редактировать текст" at bounding box center [229, 210] width 161 height 11
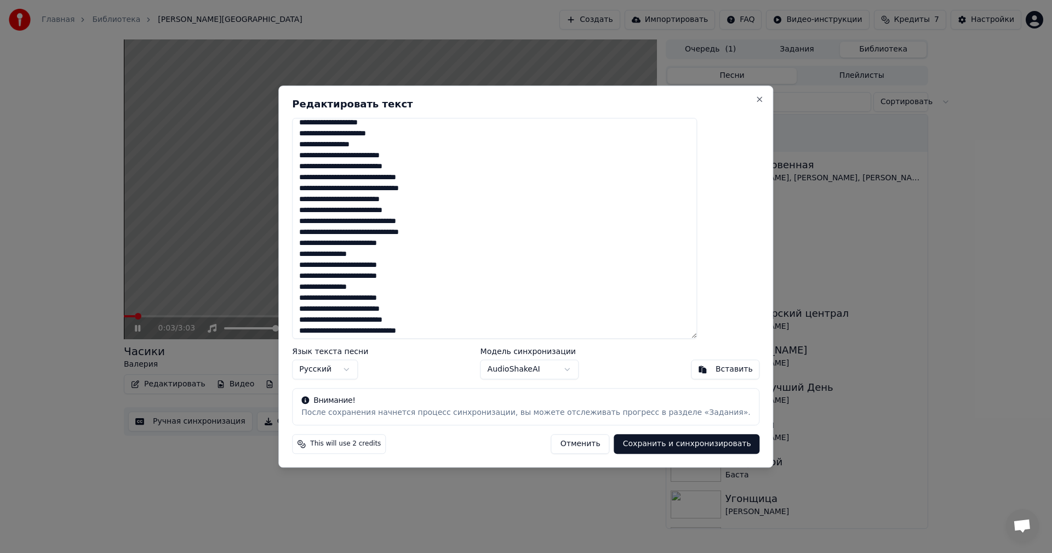
scroll to position [219, 0]
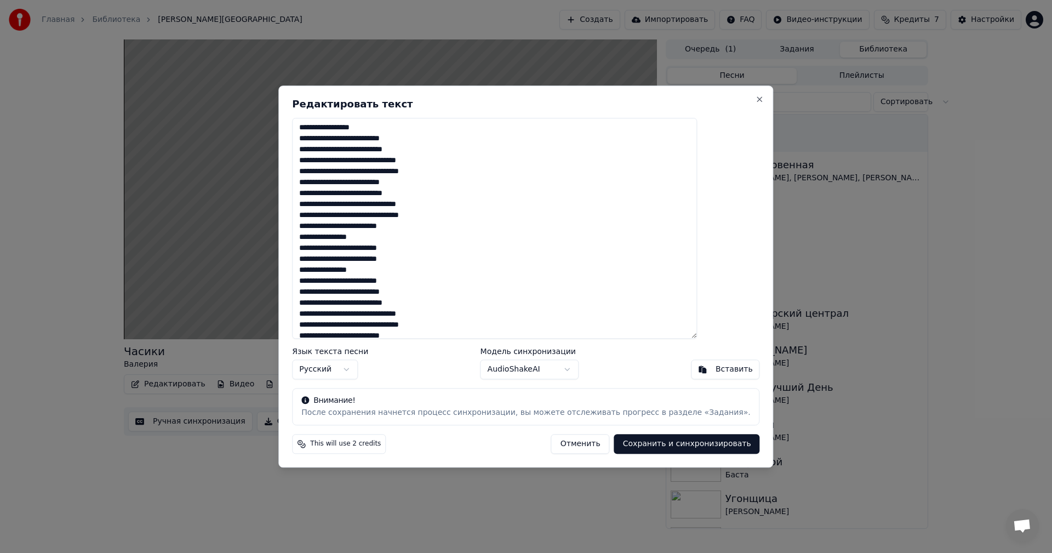
click at [619, 444] on button "Сохранить и синхронизировать" at bounding box center [687, 444] width 146 height 20
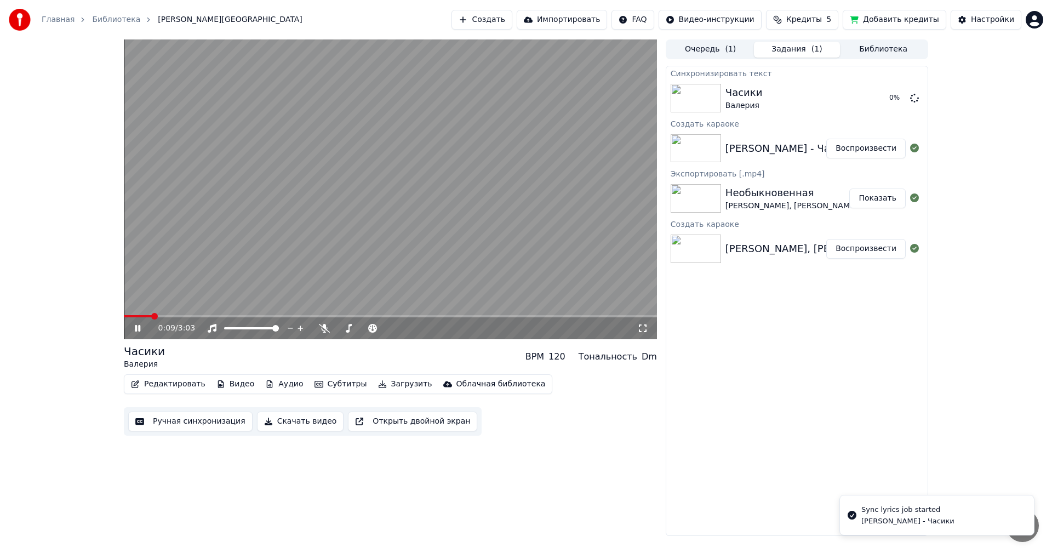
click at [860, 139] on button "Воспроизвести" at bounding box center [865, 149] width 79 height 20
click at [165, 319] on div "0:00 / 3:03" at bounding box center [390, 328] width 533 height 22
click at [172, 315] on span at bounding box center [390, 316] width 533 height 2
click at [230, 316] on span at bounding box center [390, 316] width 533 height 2
click at [143, 328] on icon at bounding box center [146, 328] width 26 height 9
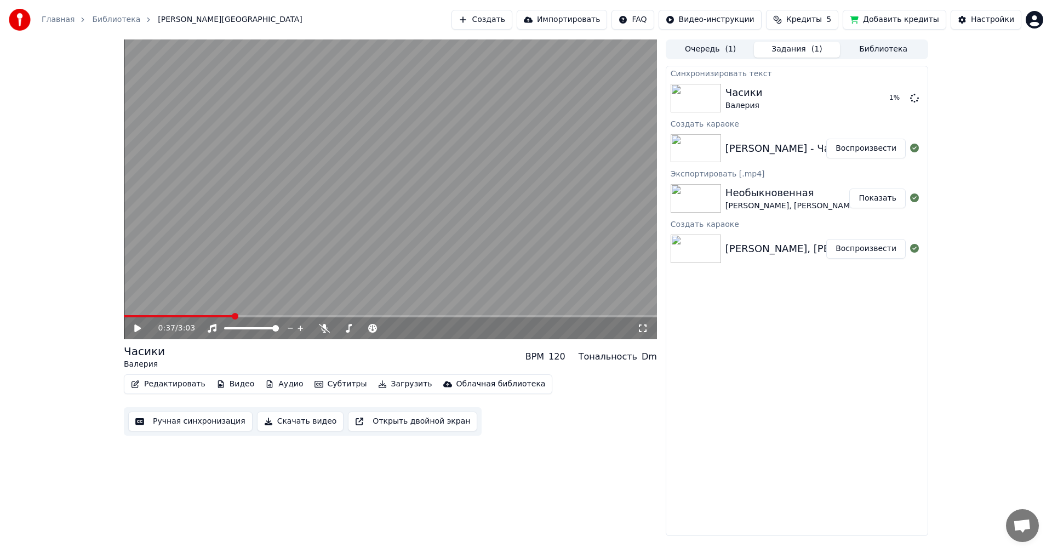
click at [180, 425] on button "Ручная синхронизация" at bounding box center [190, 421] width 124 height 20
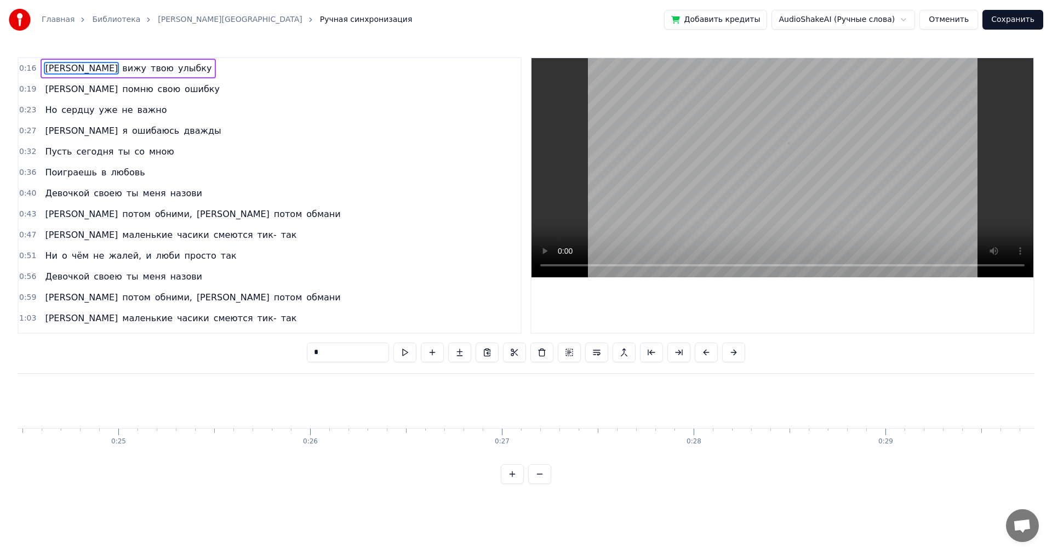
scroll to position [0, 4751]
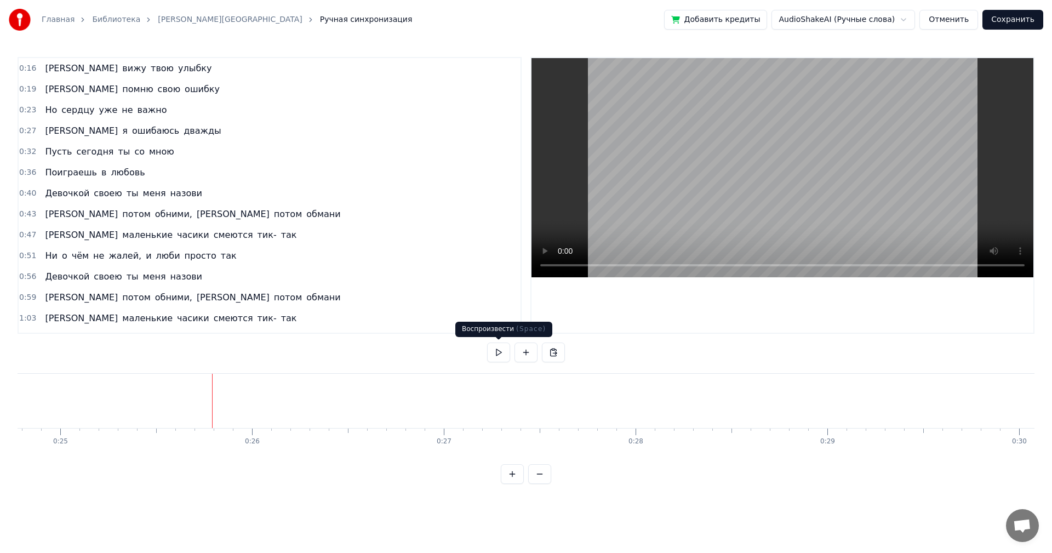
click at [501, 354] on button at bounding box center [498, 352] width 23 height 20
click at [502, 354] on button at bounding box center [498, 352] width 23 height 20
click at [951, 18] on button "Отменить" at bounding box center [948, 20] width 59 height 20
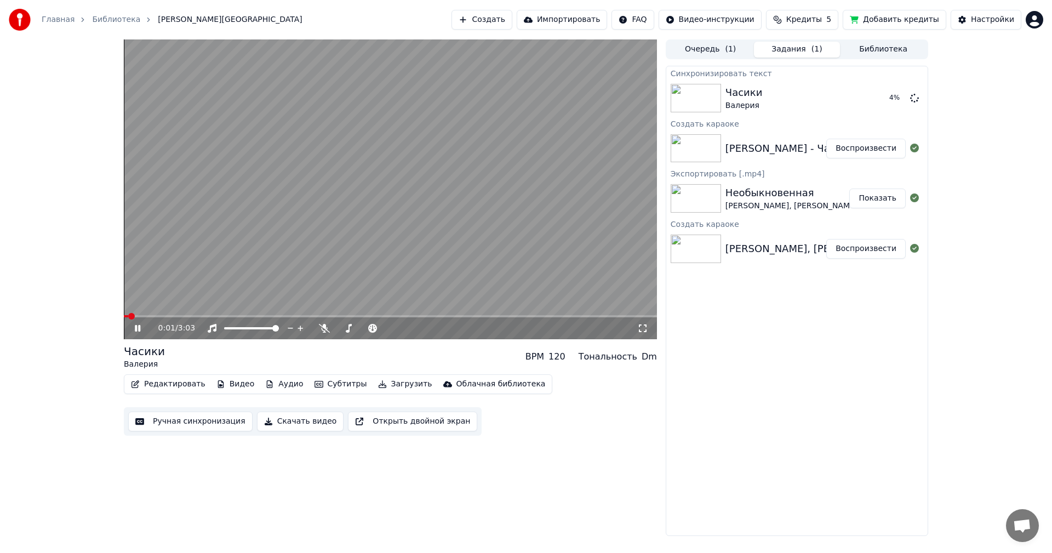
click at [135, 331] on icon at bounding box center [146, 328] width 26 height 9
click at [915, 100] on icon at bounding box center [914, 97] width 9 height 9
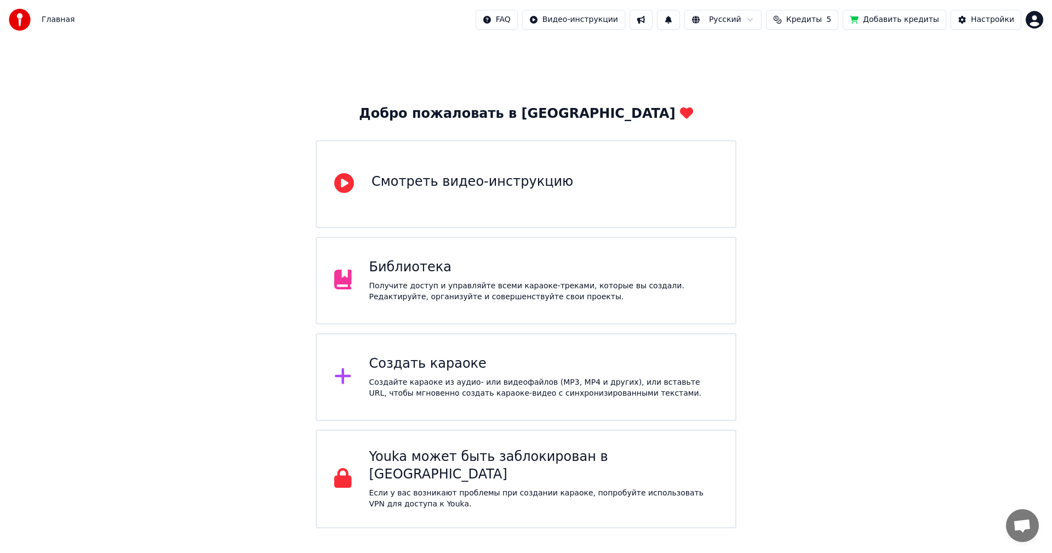
click at [396, 284] on div "Получите доступ и управляйте всеми караоке-треками, которые вы создали. Редакти…" at bounding box center [543, 291] width 349 height 22
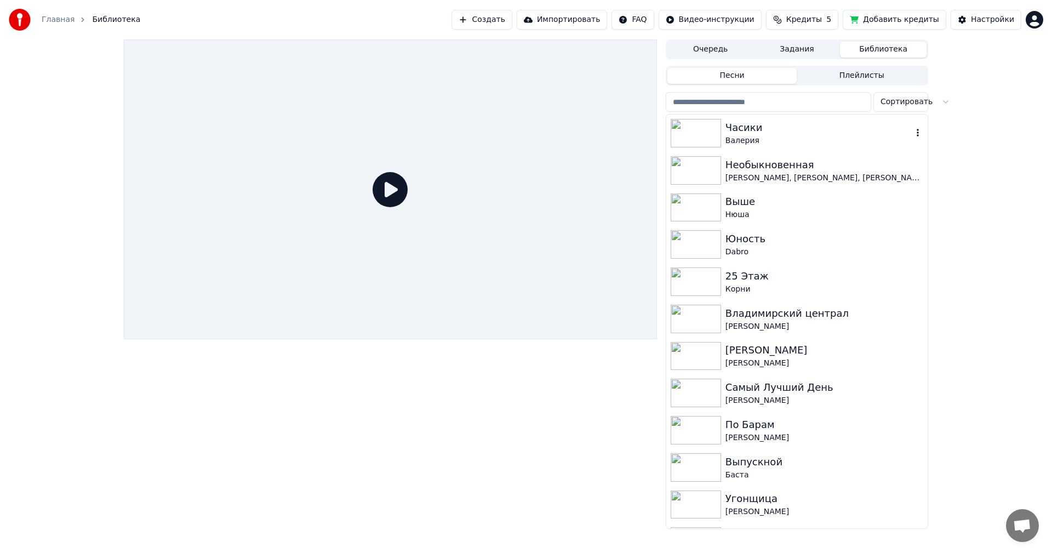
click at [873, 138] on div "Валерия" at bounding box center [818, 140] width 187 height 11
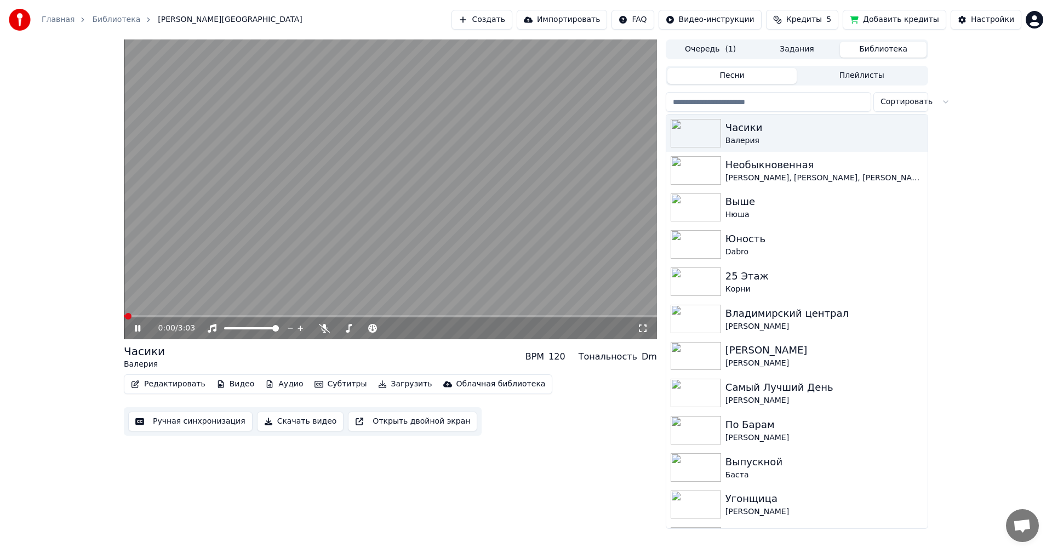
click at [173, 419] on button "Ручная синхронизация" at bounding box center [190, 421] width 124 height 20
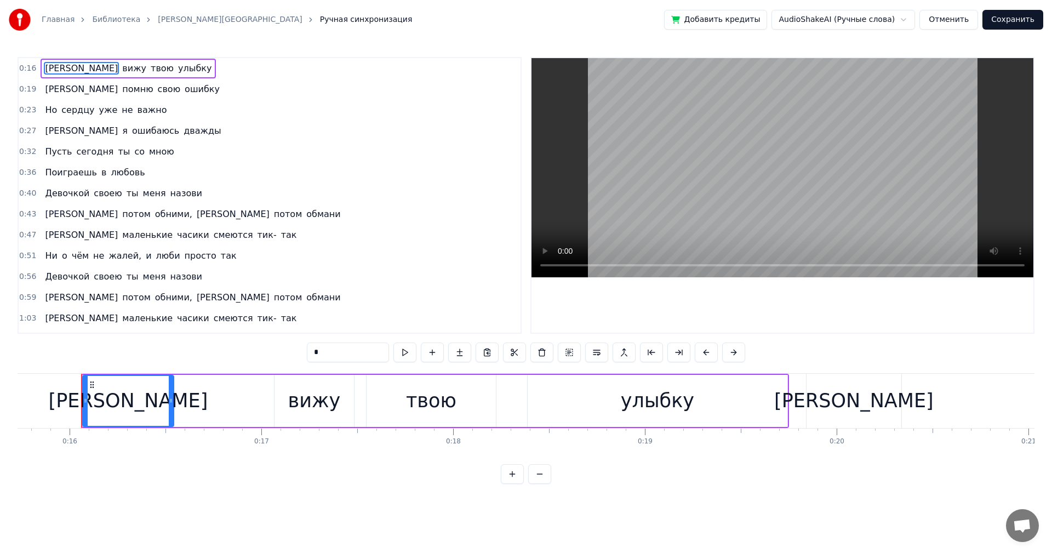
scroll to position [0, 3024]
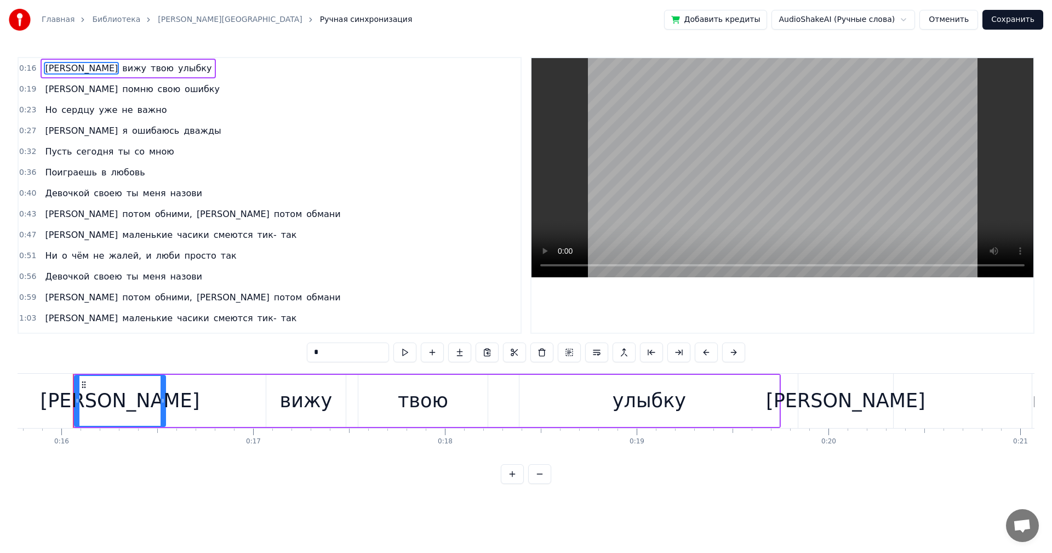
click at [154, 88] on div "0:19 Я помню свою ошибку" at bounding box center [270, 89] width 502 height 21
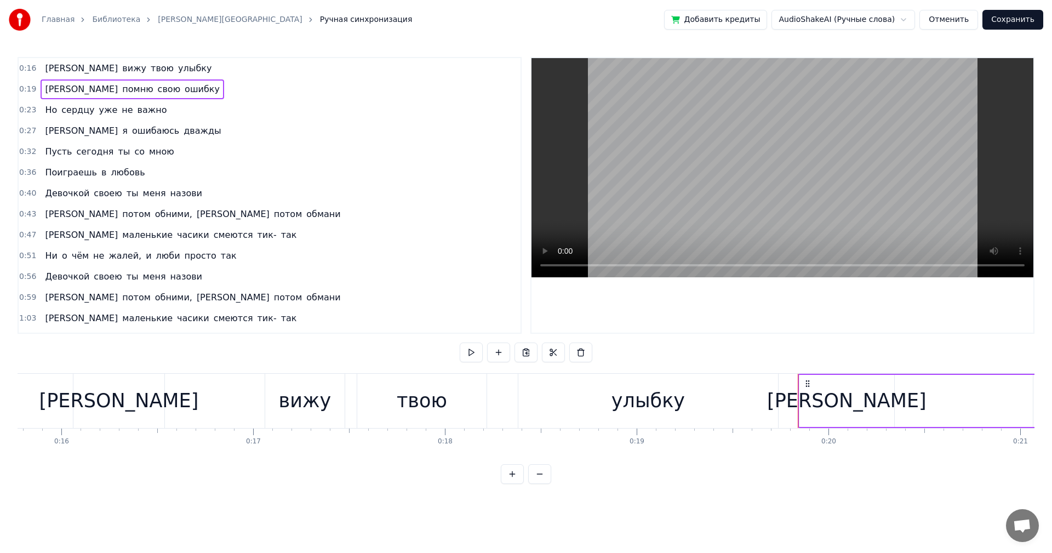
click at [805, 398] on div "[PERSON_NAME]" at bounding box center [846, 401] width 95 height 52
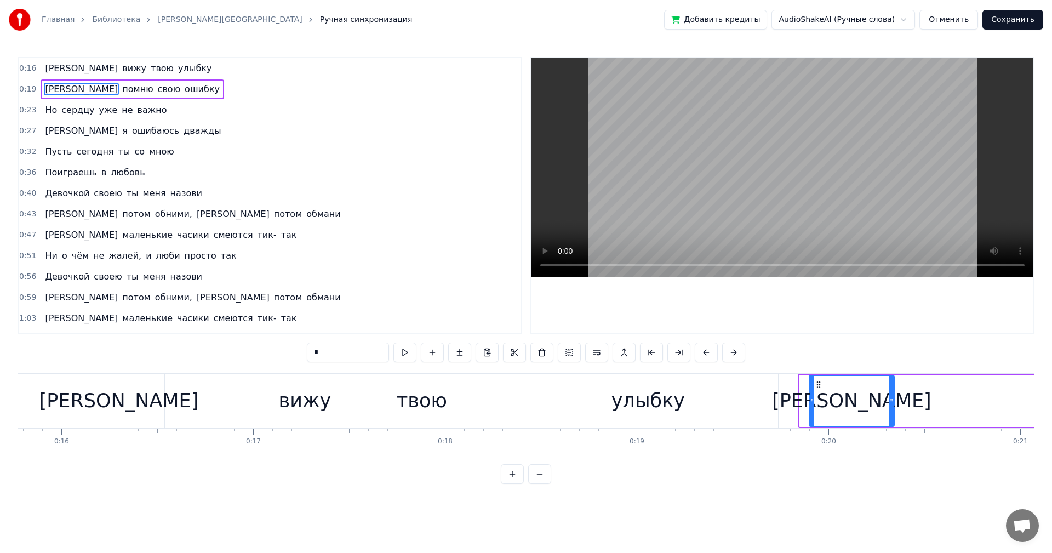
drag, startPoint x: 800, startPoint y: 400, endPoint x: 815, endPoint y: 399, distance: 14.8
click at [814, 399] on icon at bounding box center [812, 400] width 4 height 9
click at [766, 399] on div "улыбку" at bounding box center [648, 401] width 260 height 54
type input "******"
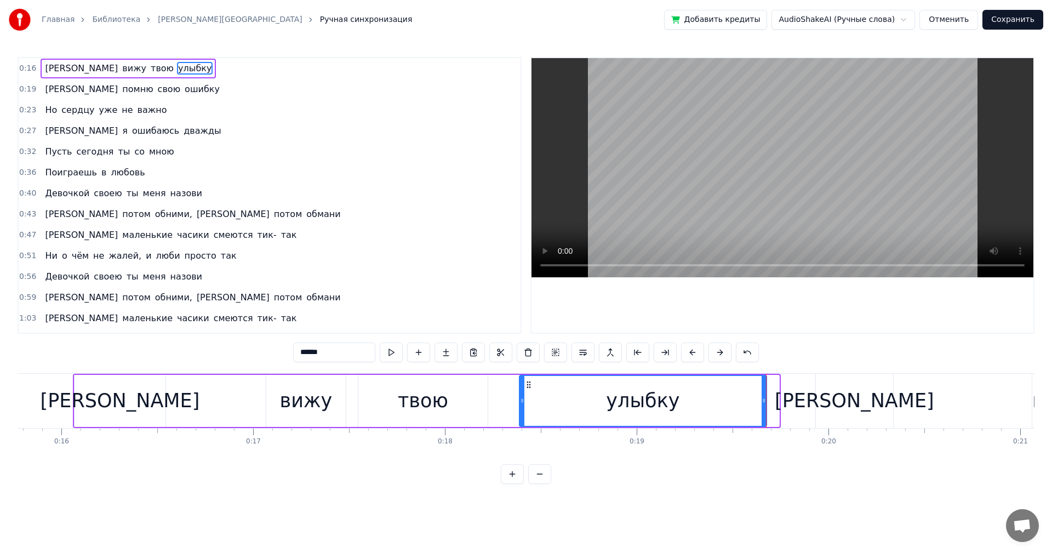
drag, startPoint x: 778, startPoint y: 399, endPoint x: 761, endPoint y: 400, distance: 17.0
click at [761, 400] on icon at bounding box center [763, 400] width 4 height 9
click at [679, 403] on div "улыбку" at bounding box center [641, 401] width 242 height 50
click at [395, 357] on button at bounding box center [391, 352] width 23 height 20
click at [851, 411] on div "[PERSON_NAME]" at bounding box center [854, 400] width 159 height 29
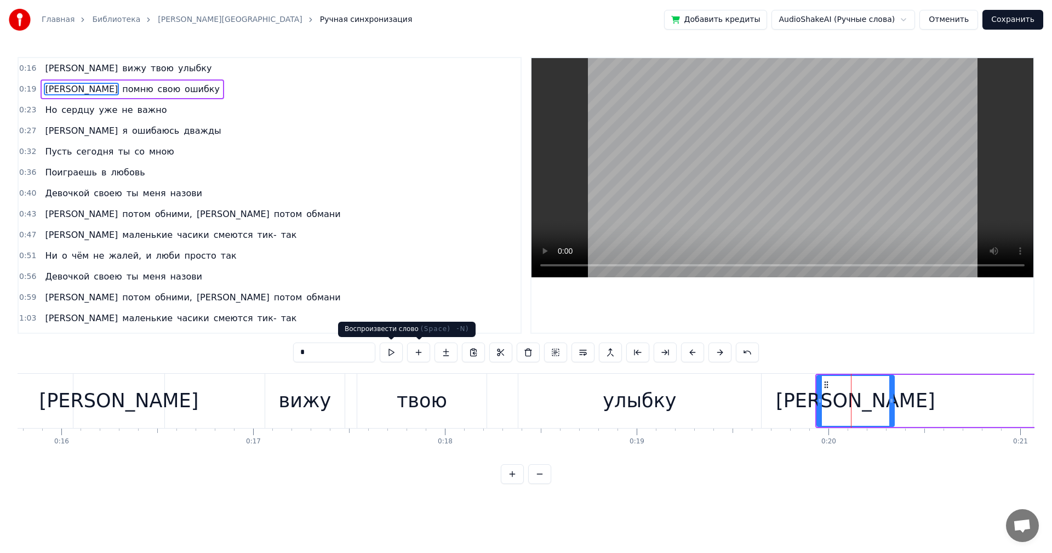
click at [399, 352] on button at bounding box center [391, 352] width 23 height 20
drag, startPoint x: 843, startPoint y: 400, endPoint x: 849, endPoint y: 399, distance: 6.1
click at [851, 400] on div "[PERSON_NAME]" at bounding box center [855, 401] width 76 height 50
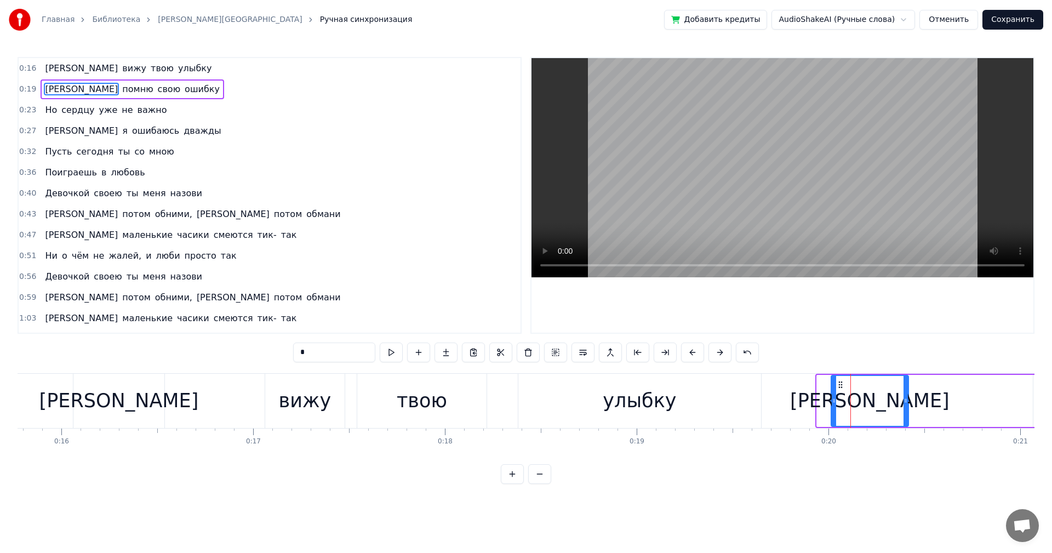
drag, startPoint x: 826, startPoint y: 387, endPoint x: 841, endPoint y: 388, distance: 14.8
click at [841, 388] on icon at bounding box center [840, 384] width 9 height 9
click at [393, 354] on button at bounding box center [391, 352] width 23 height 20
drag, startPoint x: 829, startPoint y: 405, endPoint x: 788, endPoint y: 405, distance: 41.1
click at [803, 405] on div at bounding box center [805, 401] width 4 height 50
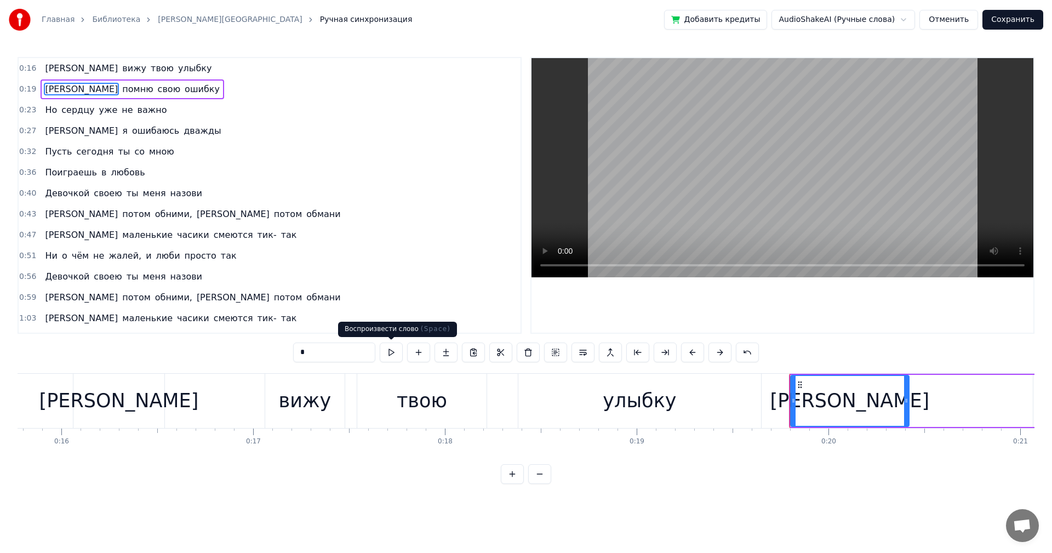
click at [396, 350] on button at bounding box center [391, 352] width 23 height 20
drag, startPoint x: 792, startPoint y: 410, endPoint x: 774, endPoint y: 410, distance: 18.6
click at [782, 410] on div at bounding box center [784, 401] width 4 height 50
click at [718, 402] on div "улыбку" at bounding box center [639, 401] width 243 height 54
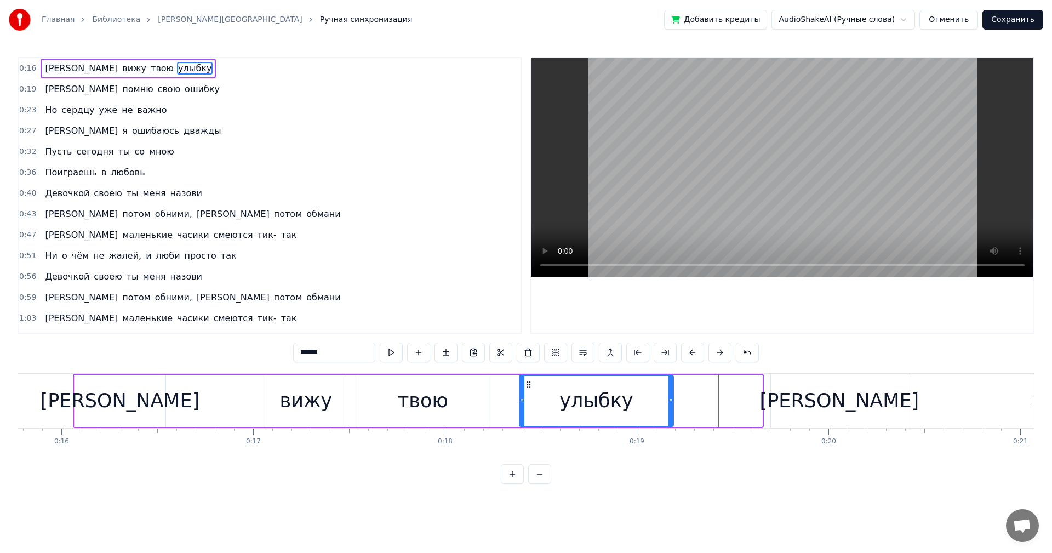
drag, startPoint x: 760, startPoint y: 401, endPoint x: 672, endPoint y: 399, distance: 88.8
click at [672, 399] on icon at bounding box center [670, 400] width 4 height 9
click at [393, 350] on button at bounding box center [391, 352] width 23 height 20
drag, startPoint x: 669, startPoint y: 393, endPoint x: 681, endPoint y: 393, distance: 12.6
click at [681, 393] on div at bounding box center [683, 401] width 4 height 50
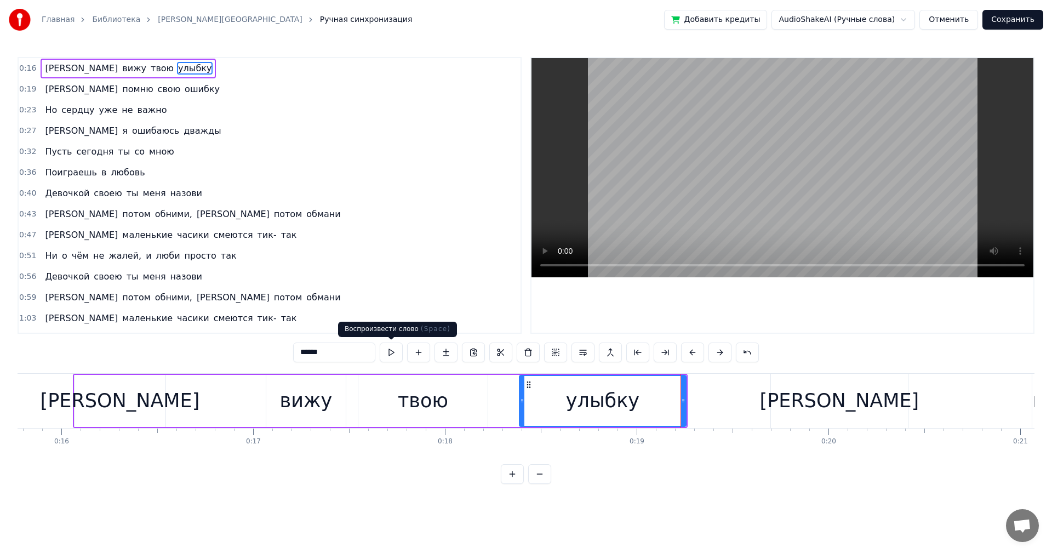
click at [397, 350] on button at bounding box center [391, 352] width 23 height 20
drag, startPoint x: 684, startPoint y: 383, endPoint x: 698, endPoint y: 385, distance: 13.8
click at [698, 385] on div at bounding box center [697, 401] width 4 height 50
drag, startPoint x: 528, startPoint y: 384, endPoint x: 518, endPoint y: 383, distance: 9.9
click at [518, 383] on icon at bounding box center [518, 384] width 9 height 9
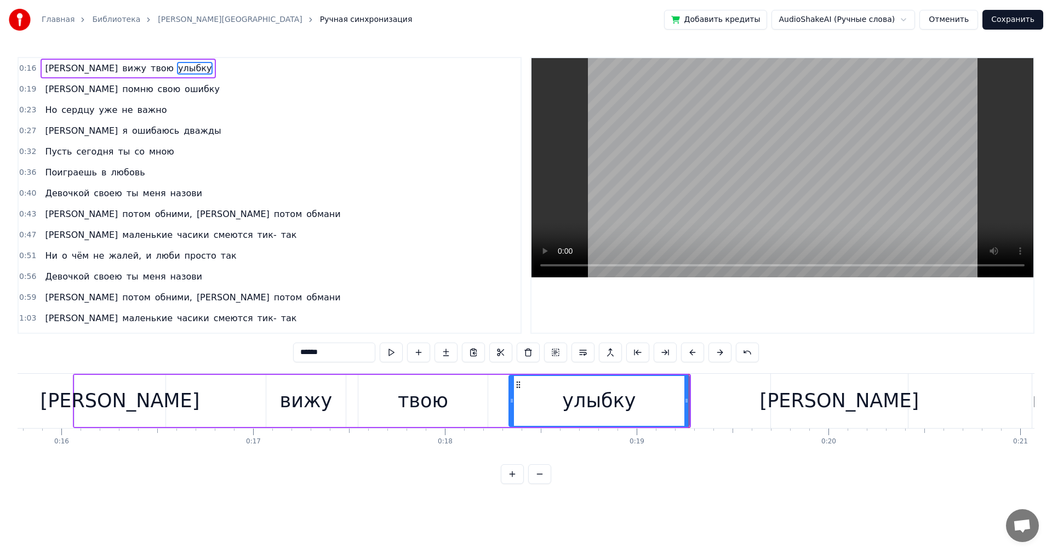
click at [811, 405] on div "[PERSON_NAME]" at bounding box center [839, 401] width 137 height 54
type input "*"
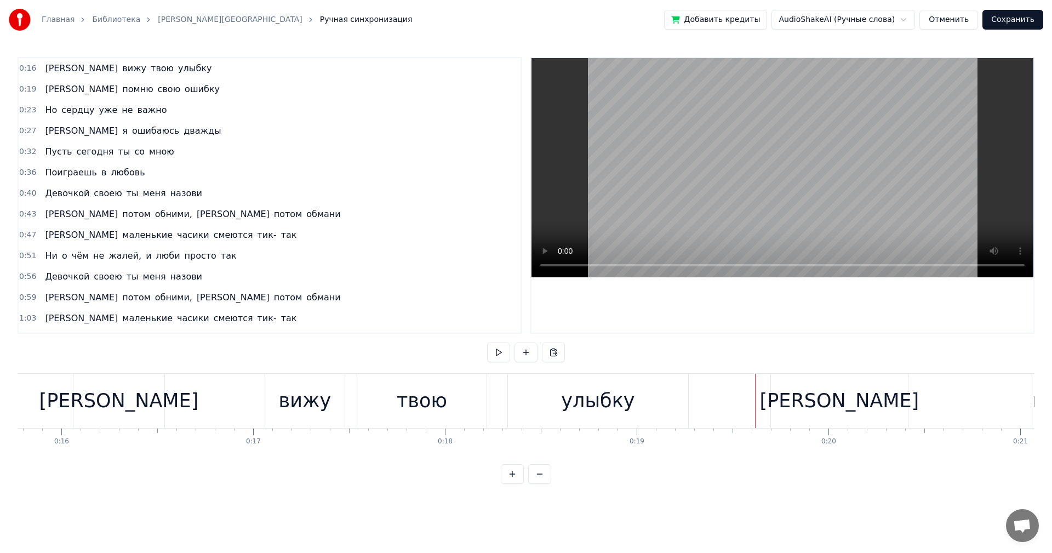
click at [784, 386] on div "[PERSON_NAME]" at bounding box center [839, 401] width 137 height 54
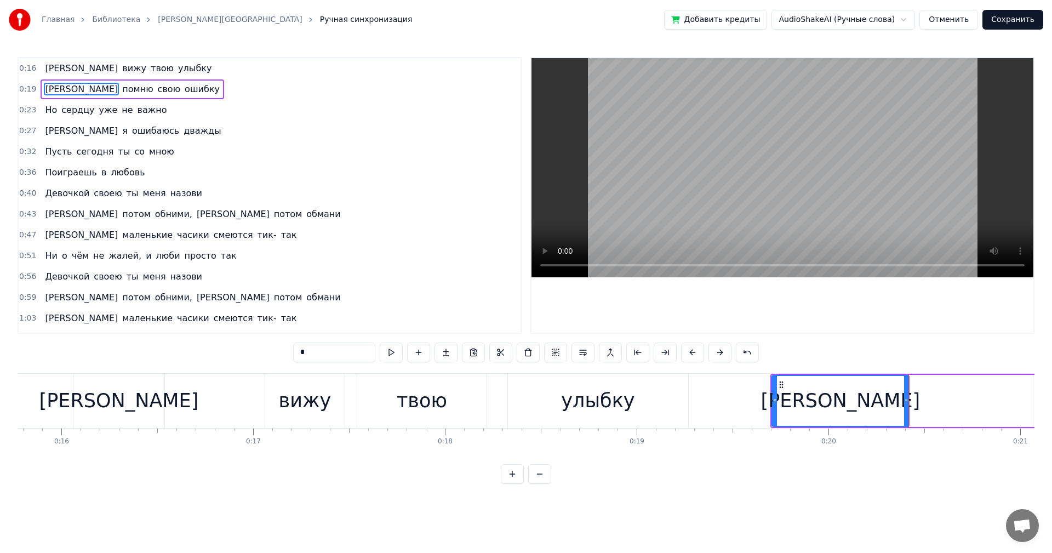
click at [121, 90] on span "помню" at bounding box center [137, 89] width 33 height 13
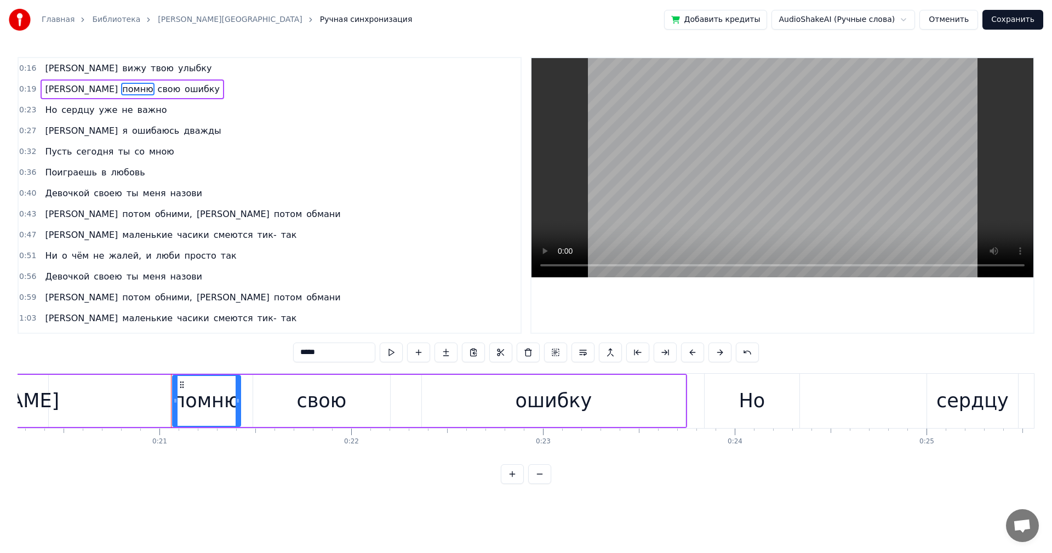
scroll to position [0, 3983]
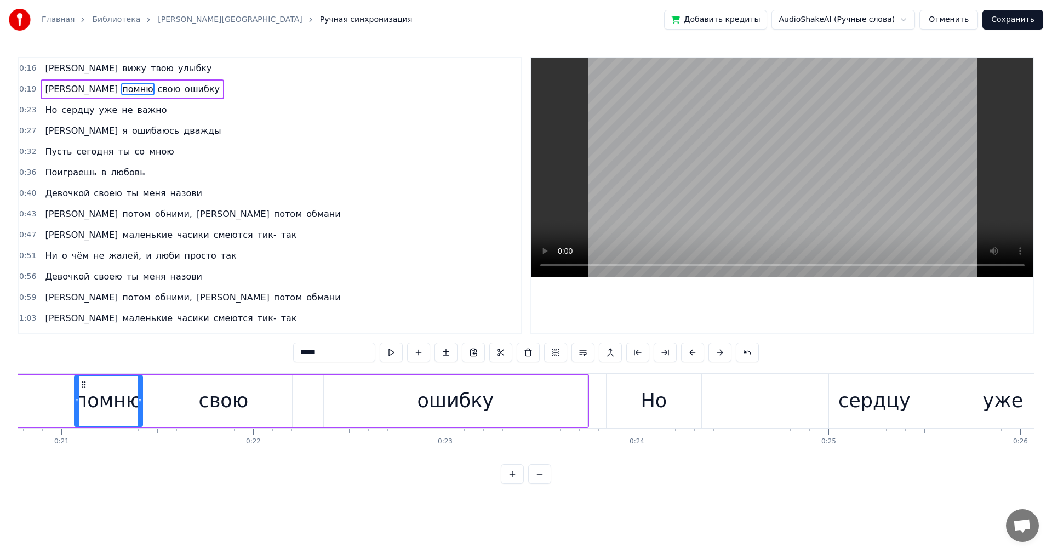
drag, startPoint x: 329, startPoint y: 357, endPoint x: 299, endPoint y: 358, distance: 30.2
click at [299, 358] on input "*****" at bounding box center [334, 352] width 82 height 20
click at [182, 135] on span "дважды" at bounding box center [201, 130] width 39 height 13
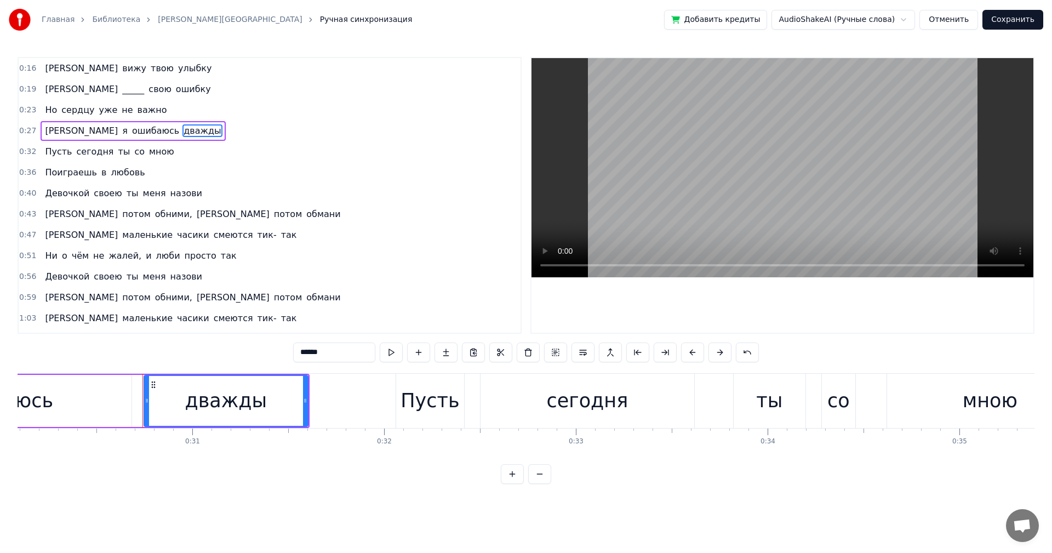
scroll to position [0, 5839]
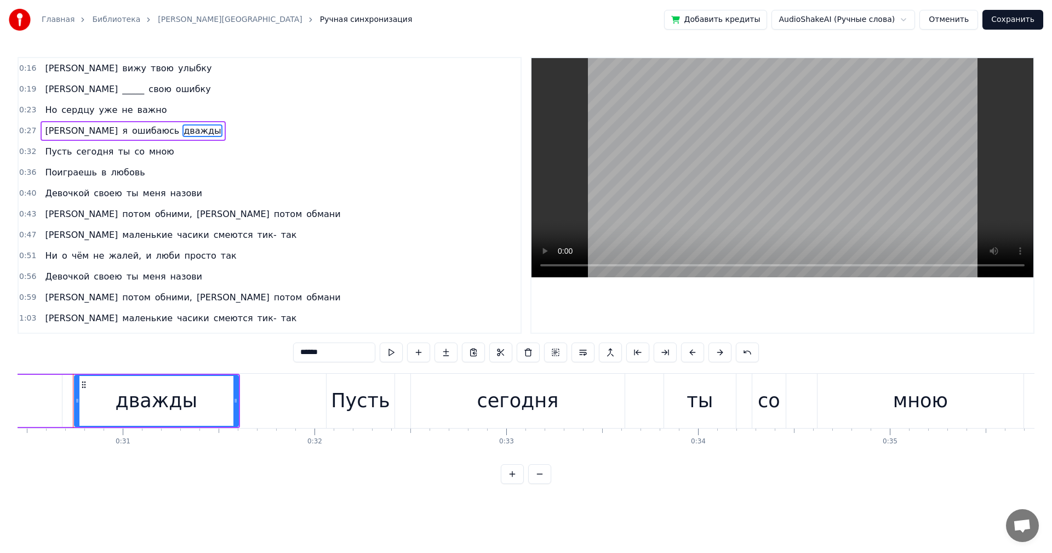
drag, startPoint x: 331, startPoint y: 356, endPoint x: 301, endPoint y: 364, distance: 31.1
click at [301, 364] on div "******" at bounding box center [526, 353] width 466 height 22
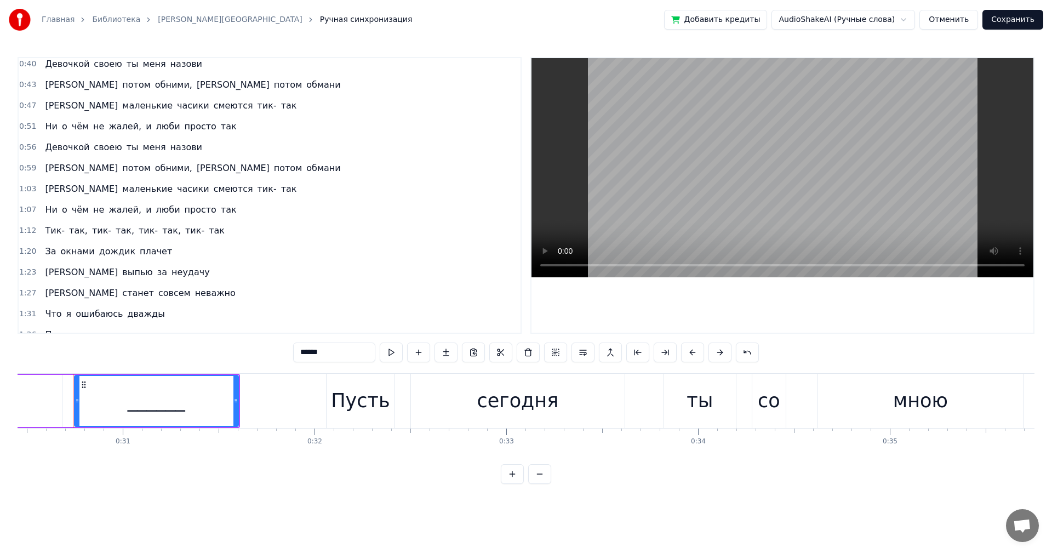
scroll to position [164, 0]
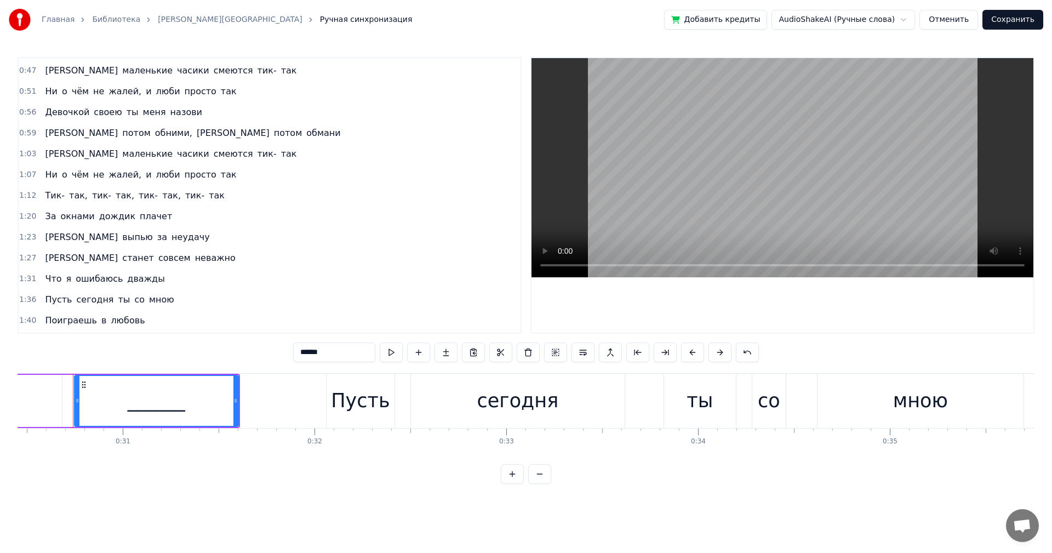
click at [170, 239] on span "неудачу" at bounding box center [190, 237] width 41 height 13
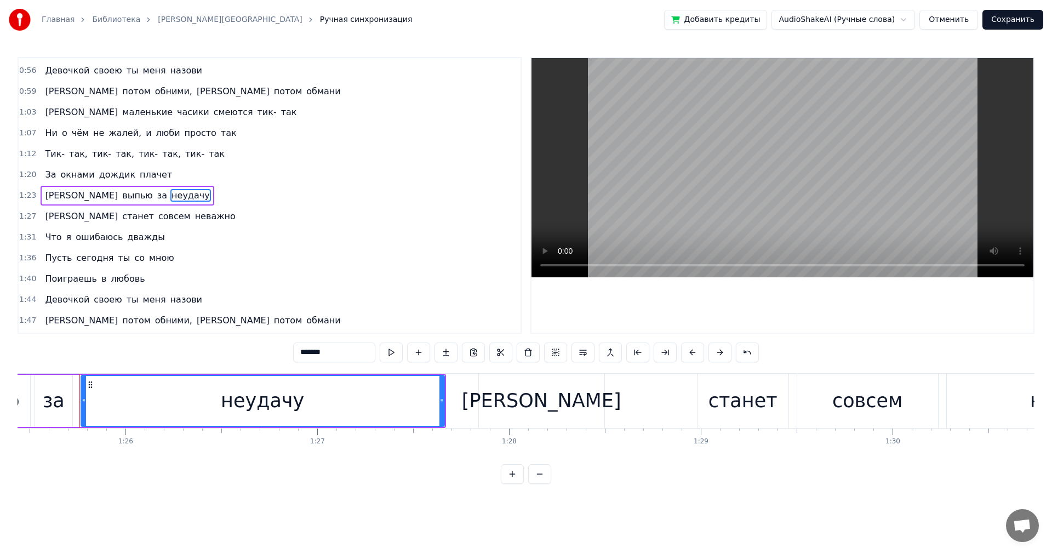
scroll to position [0, 16388]
drag, startPoint x: 329, startPoint y: 359, endPoint x: 301, endPoint y: 362, distance: 28.7
click at [301, 362] on div "*******" at bounding box center [526, 353] width 466 height 22
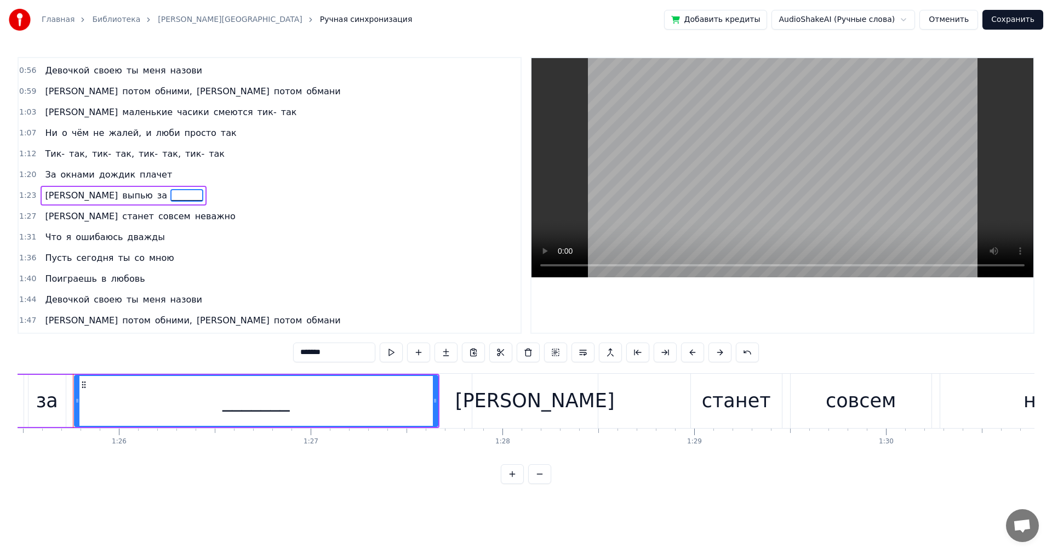
click at [157, 221] on span "совсем" at bounding box center [174, 216] width 35 height 13
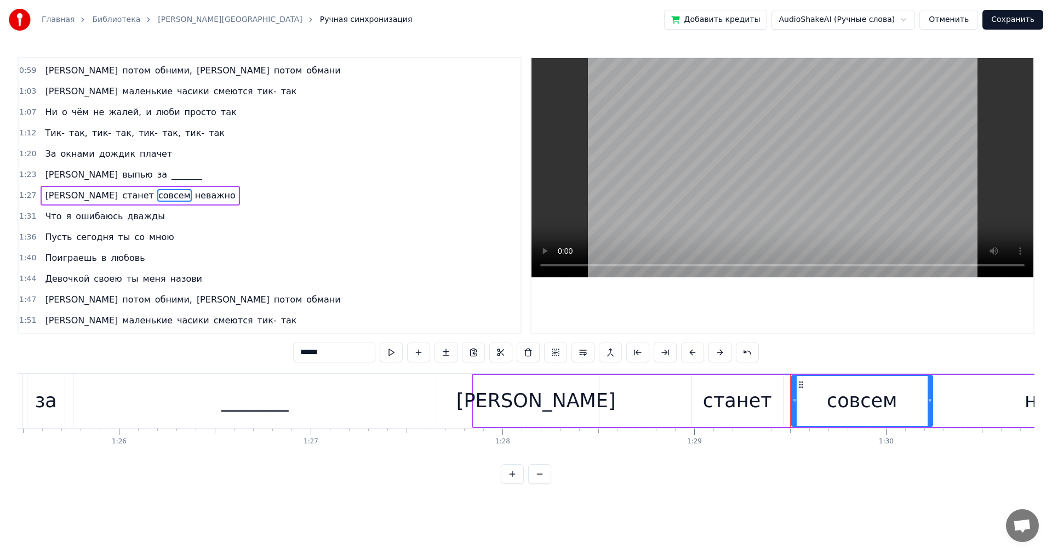
drag, startPoint x: 326, startPoint y: 354, endPoint x: 301, endPoint y: 359, distance: 25.8
click at [301, 359] on input "******" at bounding box center [334, 352] width 82 height 20
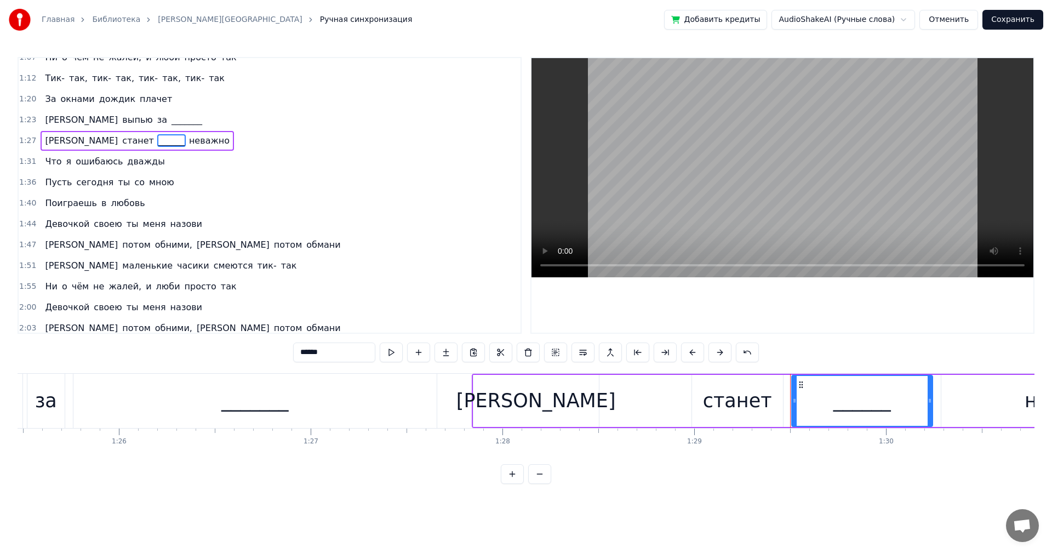
click at [154, 243] on span "обними," at bounding box center [173, 244] width 39 height 13
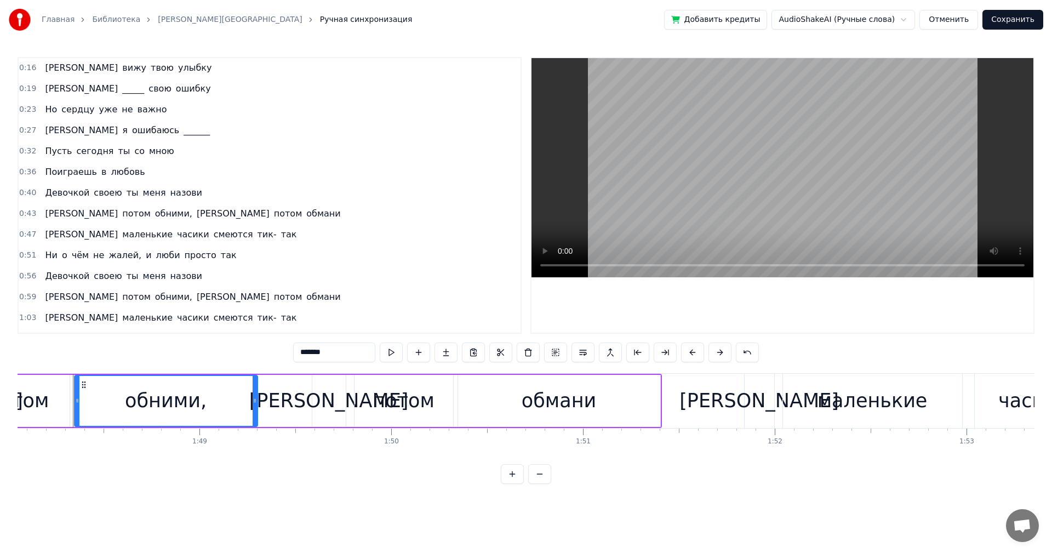
scroll to position [0, 0]
click at [154, 215] on span "обними," at bounding box center [173, 214] width 39 height 13
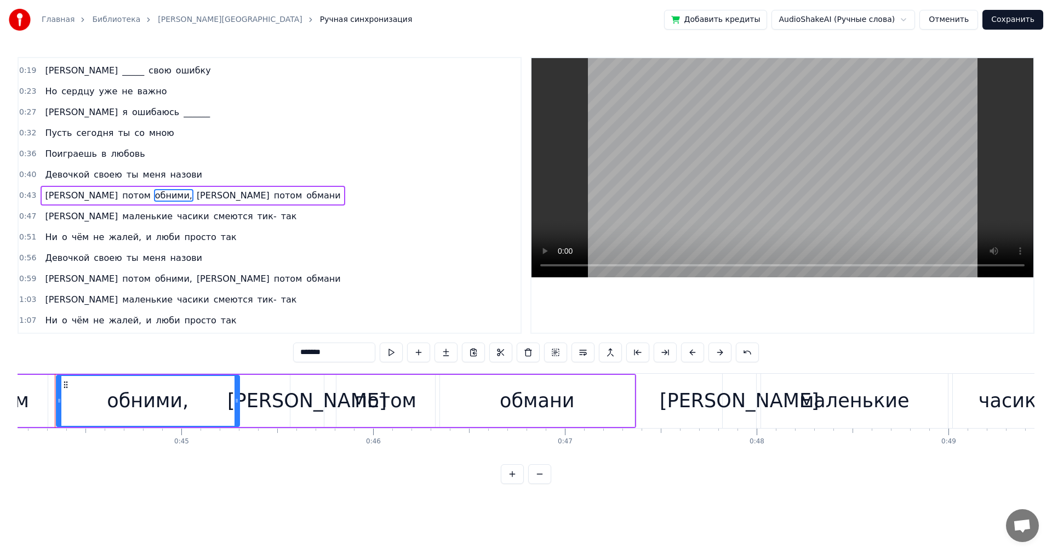
scroll to position [0, 8446]
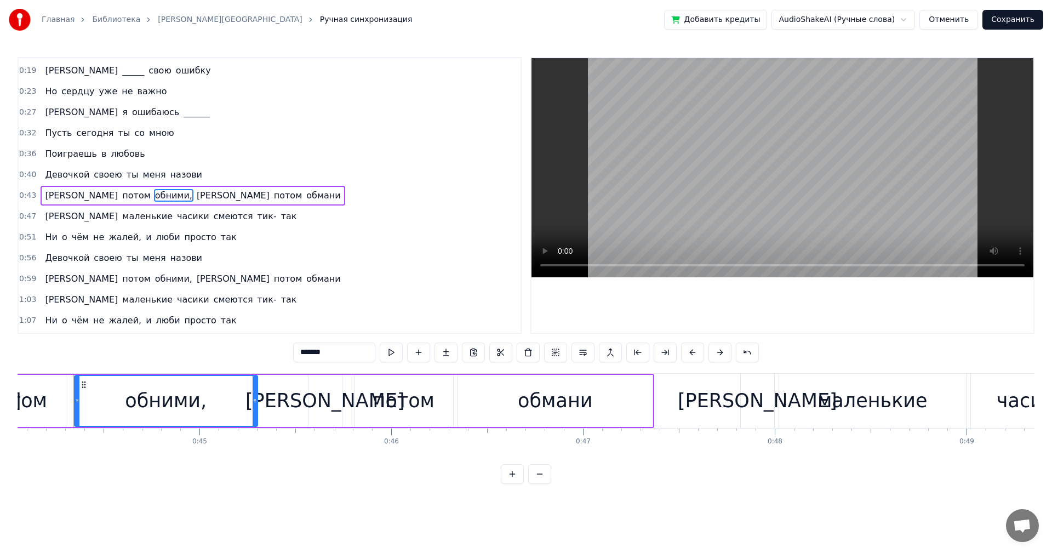
drag, startPoint x: 330, startPoint y: 353, endPoint x: 299, endPoint y: 360, distance: 32.2
click at [299, 360] on input "*******" at bounding box center [334, 352] width 82 height 20
click at [297, 199] on span "обмани" at bounding box center [315, 195] width 36 height 13
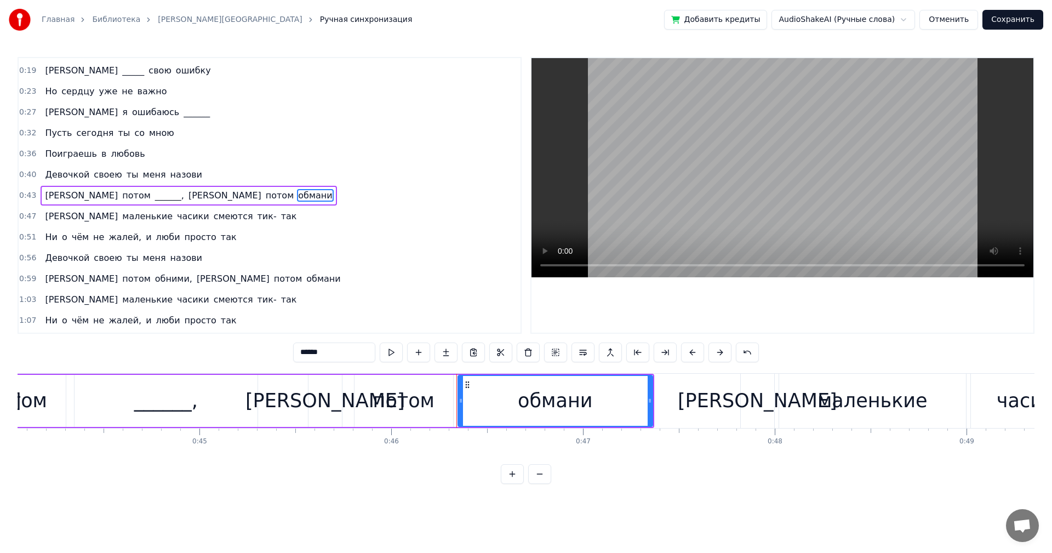
drag, startPoint x: 331, startPoint y: 353, endPoint x: 300, endPoint y: 353, distance: 31.8
click at [300, 353] on input "******" at bounding box center [334, 352] width 82 height 20
type input "******"
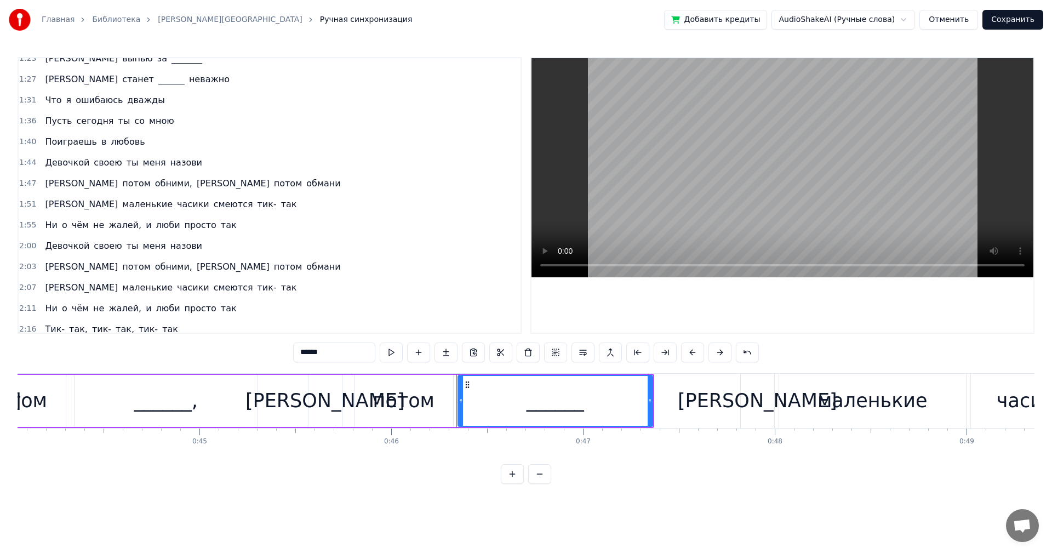
scroll to position [347, 0]
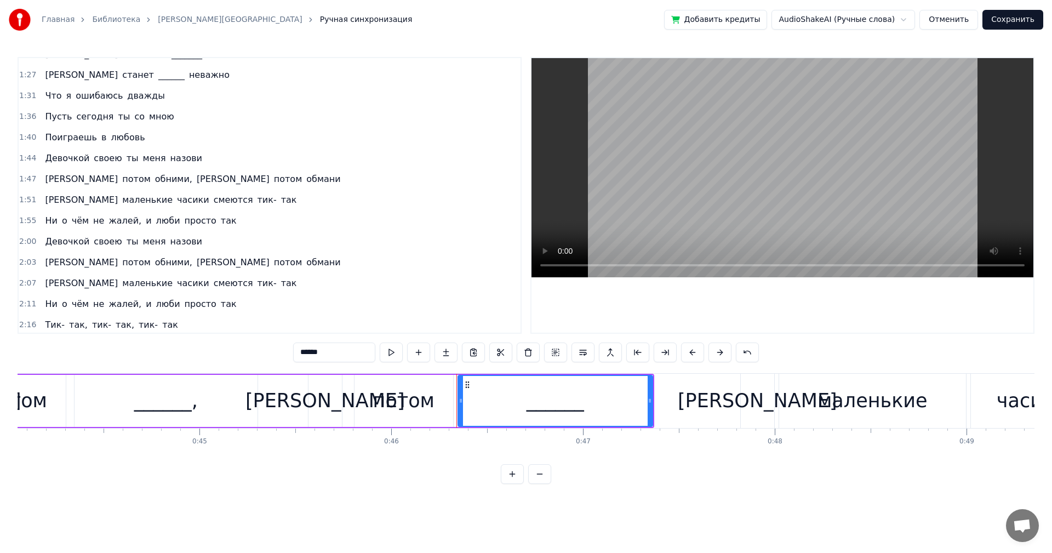
click at [221, 219] on div "1:55 Ни о чём не жалей, и люби просто так" at bounding box center [270, 220] width 502 height 21
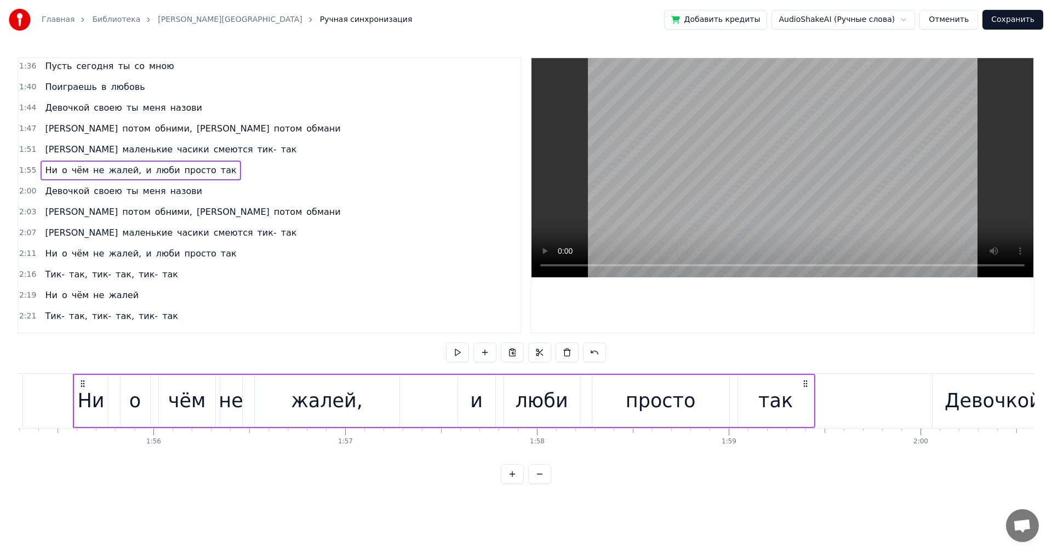
scroll to position [402, 0]
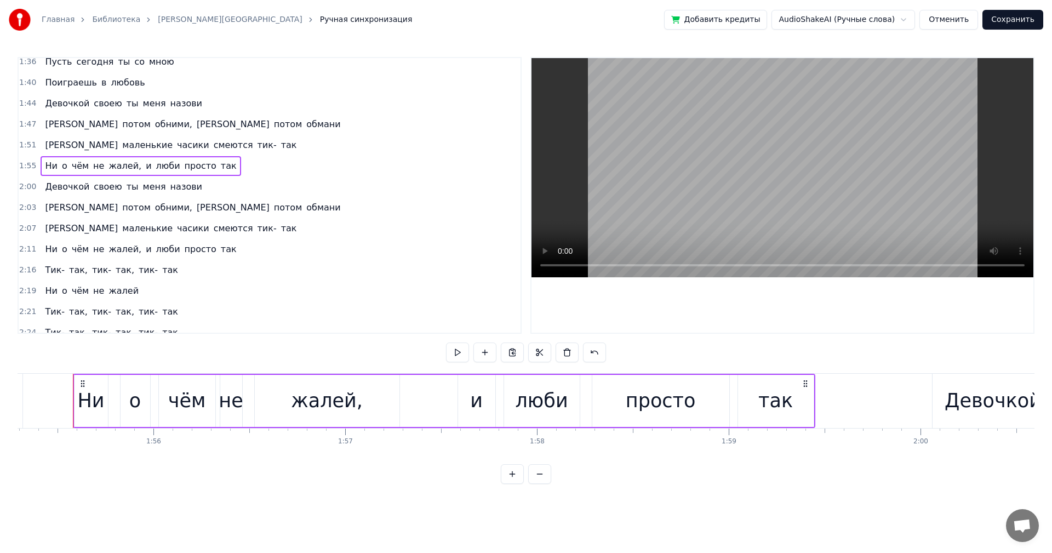
click at [219, 247] on div "2:11 Ни о чём не жалей, и люби просто так" at bounding box center [270, 249] width 502 height 21
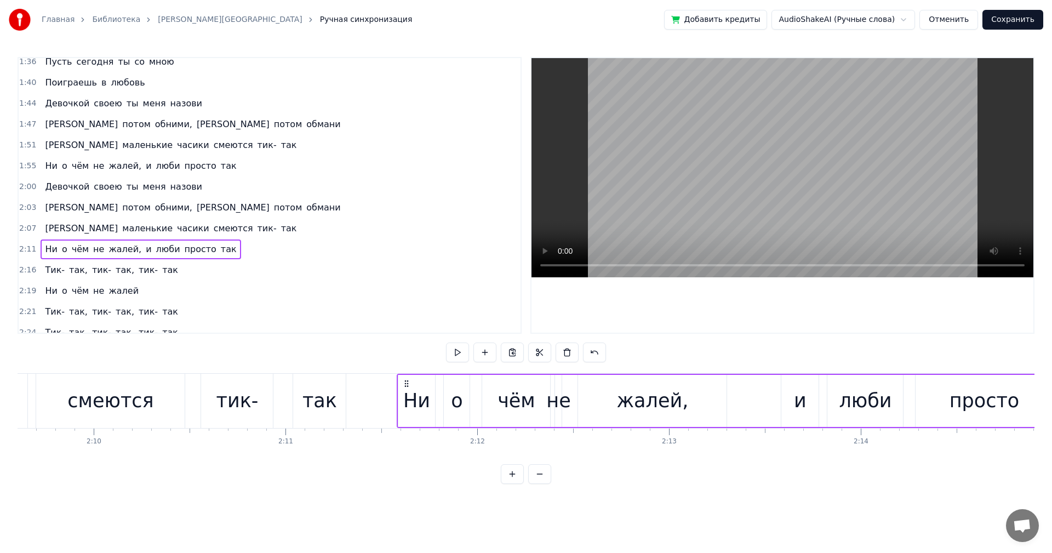
scroll to position [0, 25173]
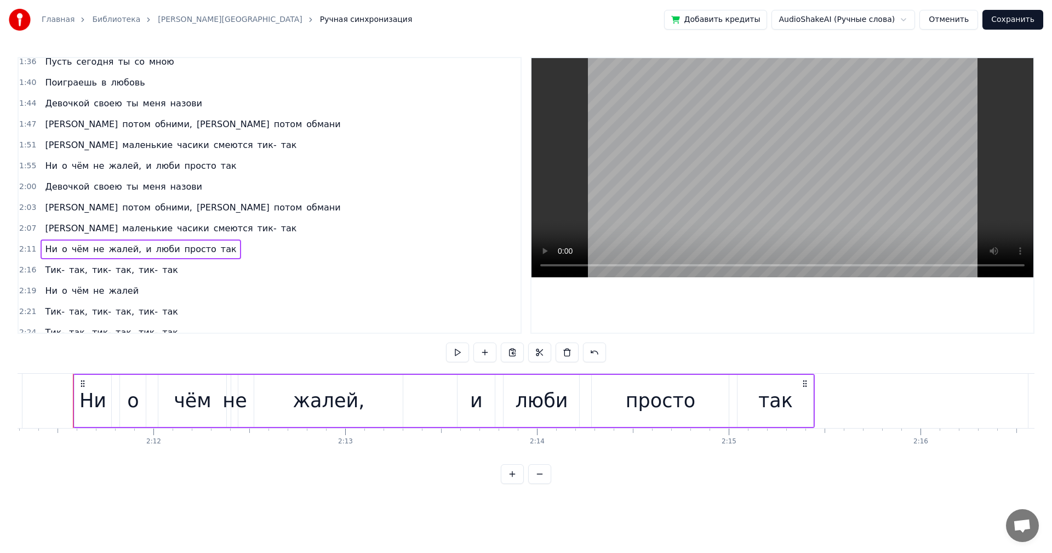
click at [193, 276] on div "2:16 Тик- так, тик- так, тик- так" at bounding box center [270, 270] width 502 height 21
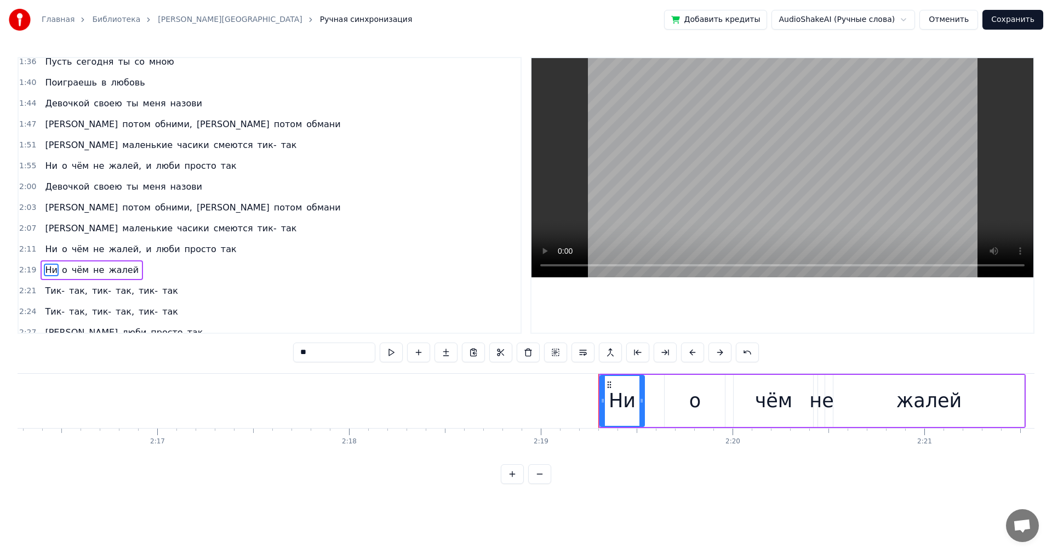
scroll to position [477, 0]
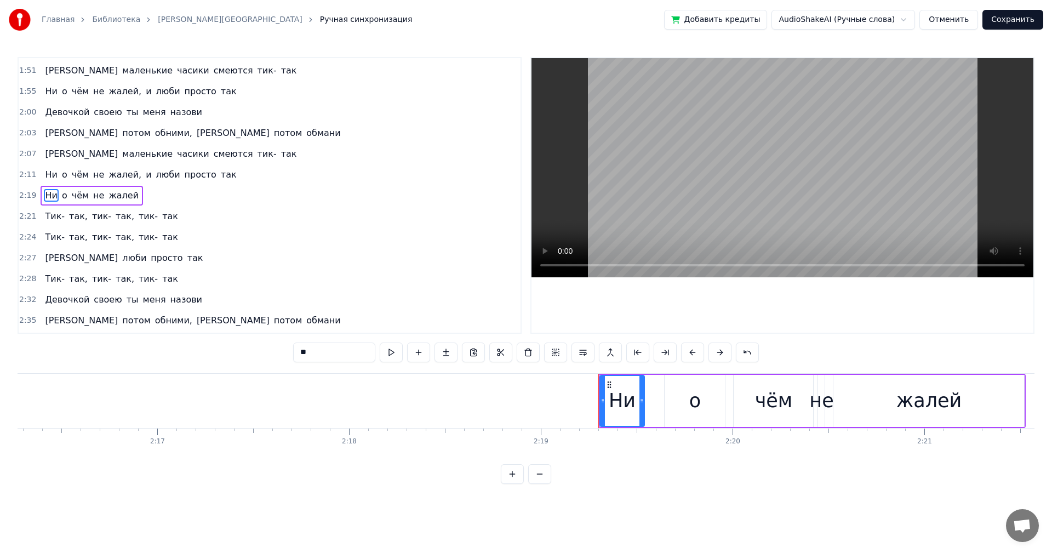
click at [156, 191] on div "2:19 Ни о чём не жалей" at bounding box center [270, 195] width 502 height 21
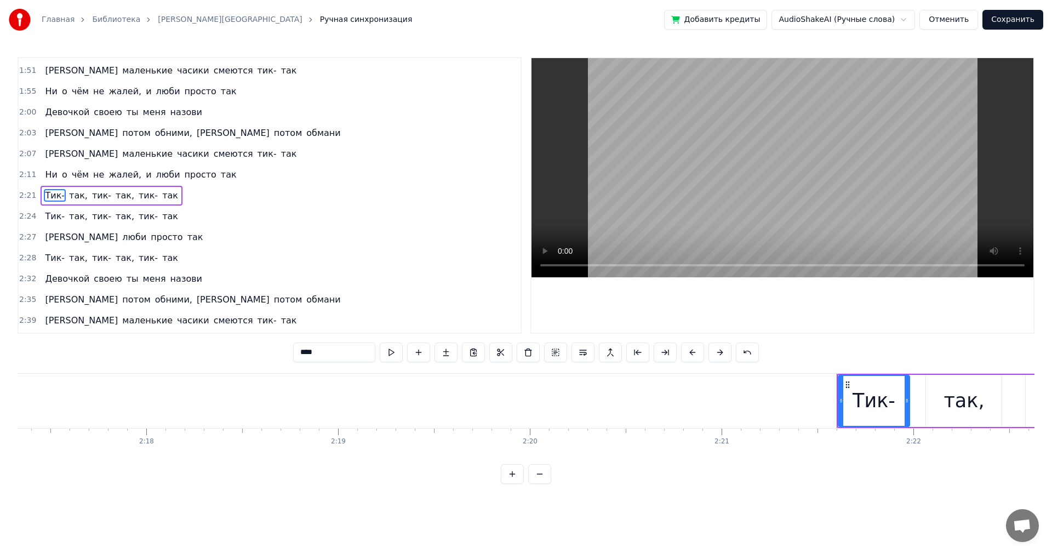
click at [165, 195] on div "2:21 Тик- так, тик- так, тик- так" at bounding box center [270, 195] width 502 height 21
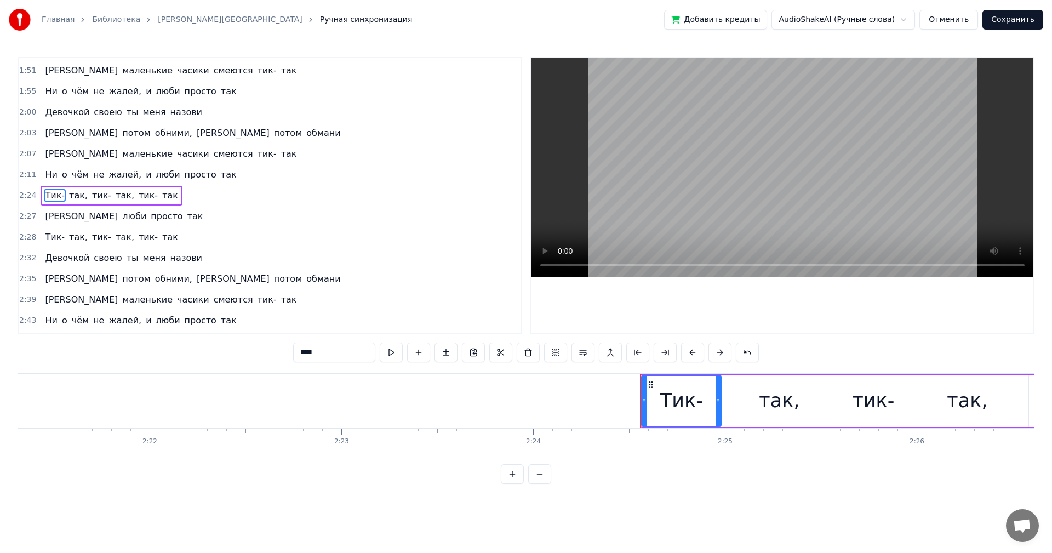
click at [165, 195] on div "2:24 Тик- так, тик- так, тик- так" at bounding box center [270, 195] width 502 height 21
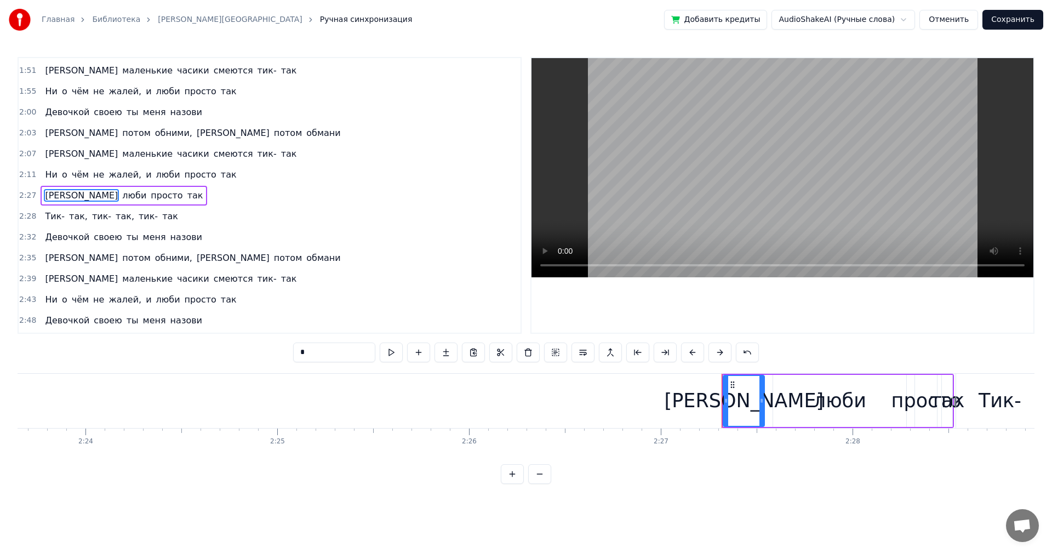
click at [165, 196] on div "2:27 И люби просто так" at bounding box center [270, 195] width 502 height 21
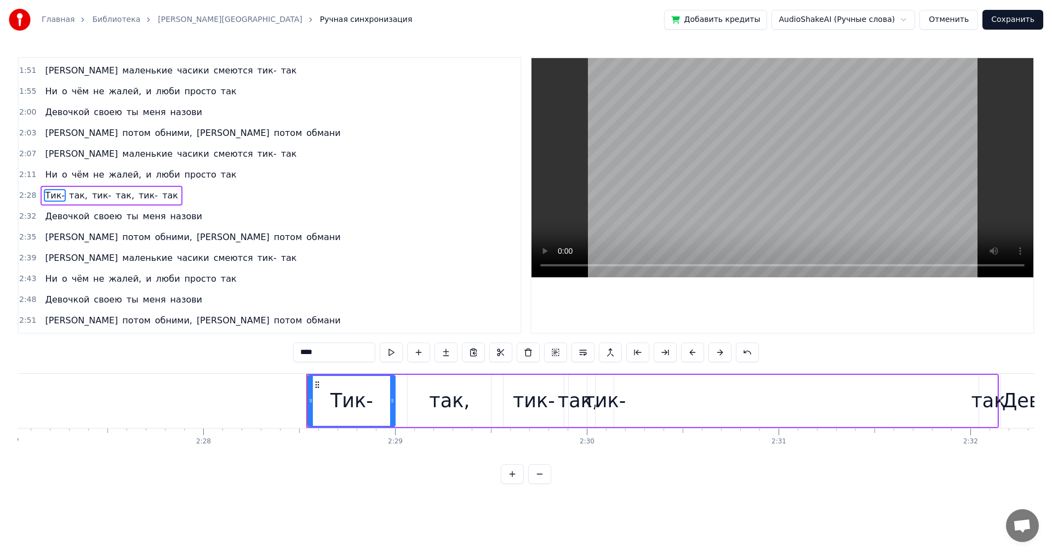
click at [165, 196] on div "2:28 Тик- так, тик- так, тик- так" at bounding box center [270, 195] width 502 height 21
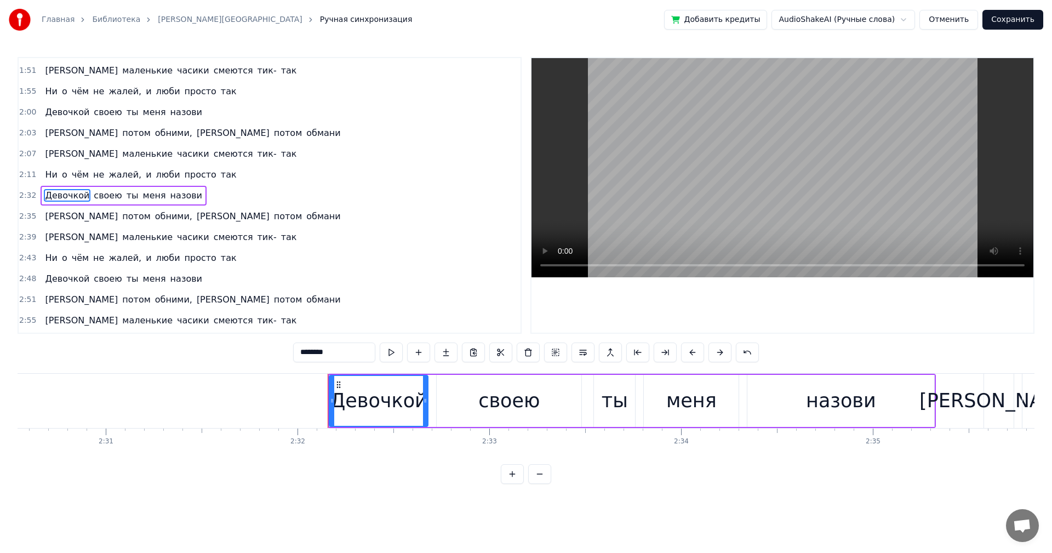
click at [196, 199] on div "2:32 Девочкой своею ты меня назови" at bounding box center [270, 195] width 502 height 21
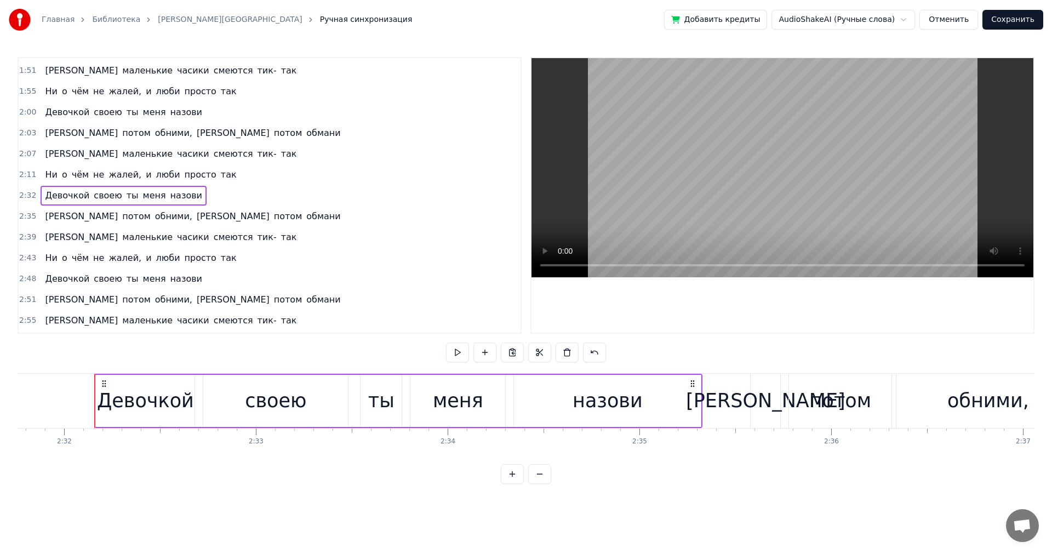
scroll to position [0, 29119]
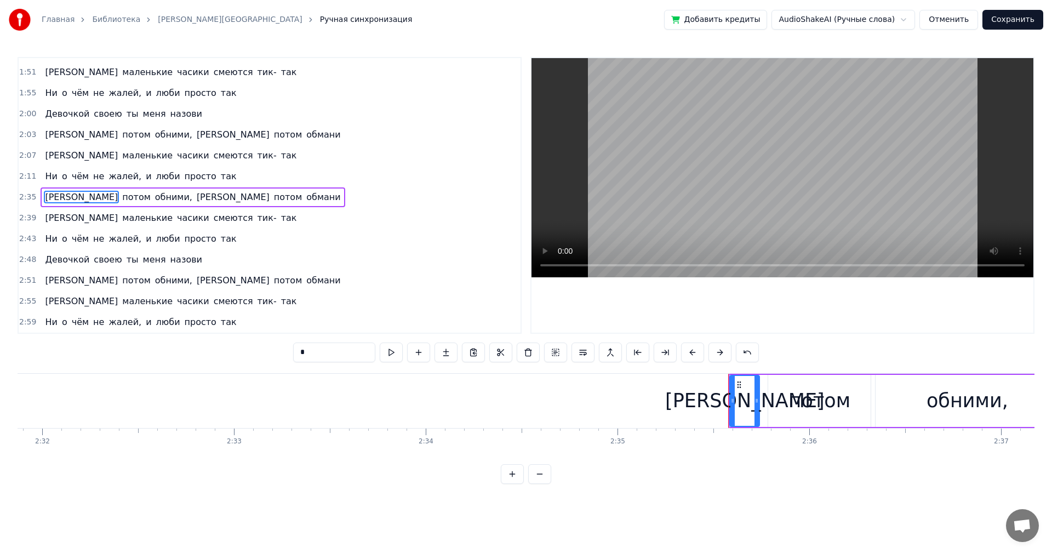
click at [201, 199] on div "2:35 А потом обними, а потом обмани" at bounding box center [270, 197] width 502 height 21
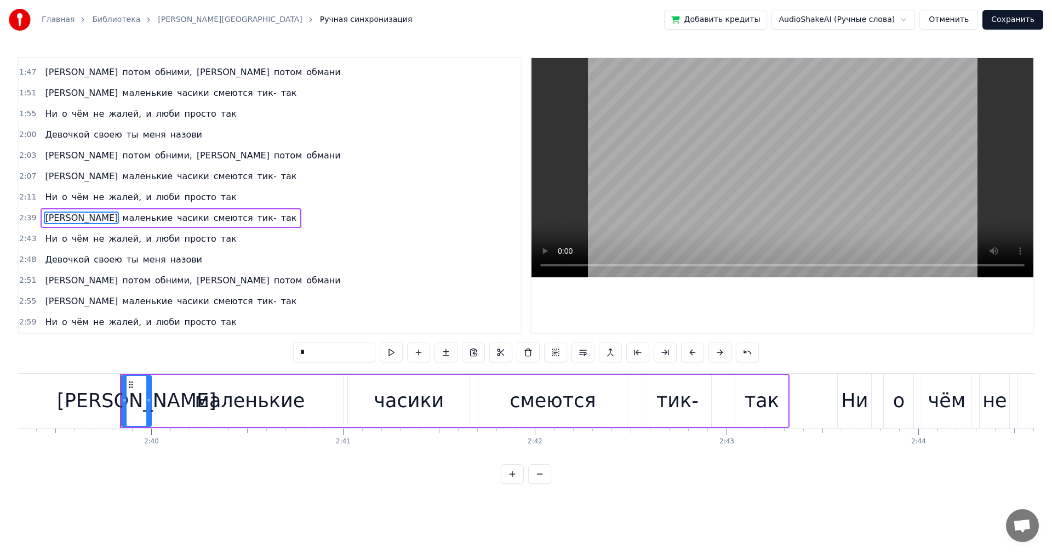
scroll to position [0, 30592]
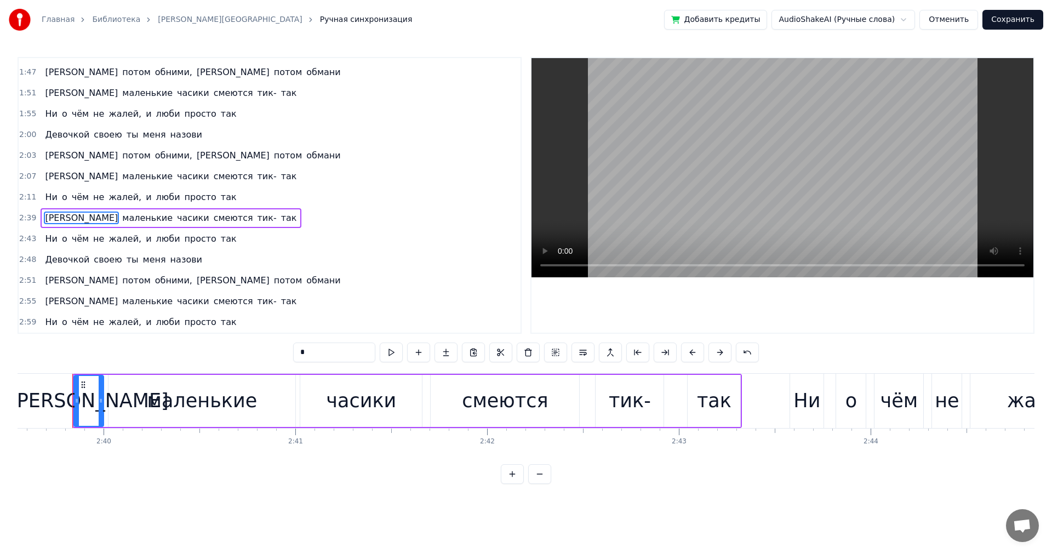
click at [218, 218] on div "2:39 А маленькие часики смеются тик- так" at bounding box center [270, 218] width 502 height 21
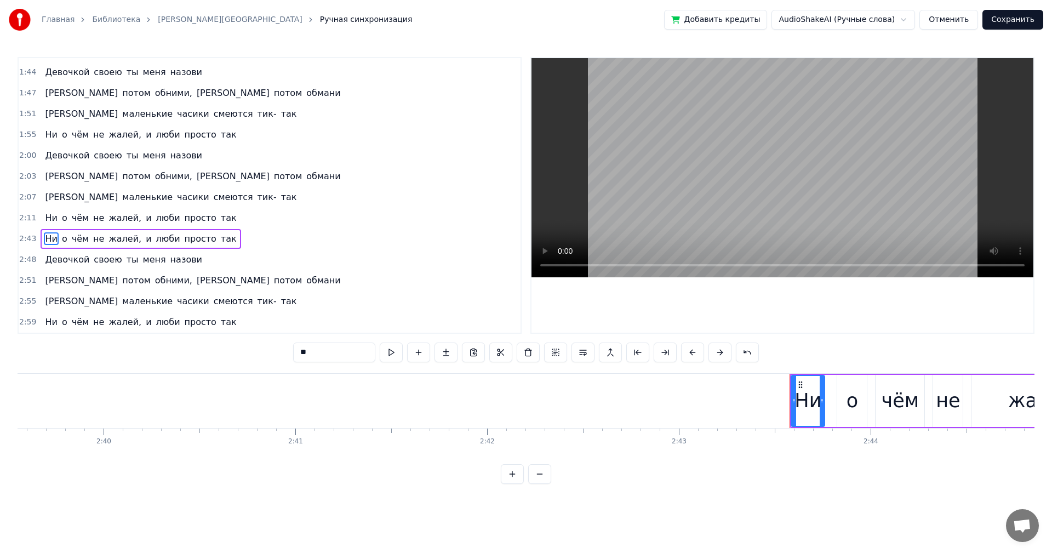
scroll to position [433, 0]
click at [226, 243] on div "2:43 Ни о чём не жалей, и люби просто так" at bounding box center [270, 238] width 502 height 21
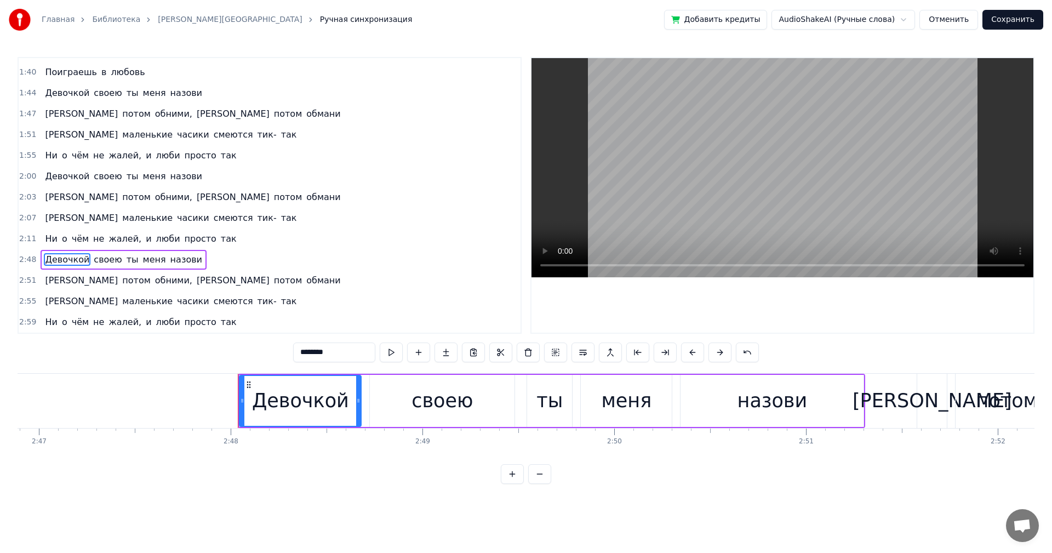
scroll to position [0, 32164]
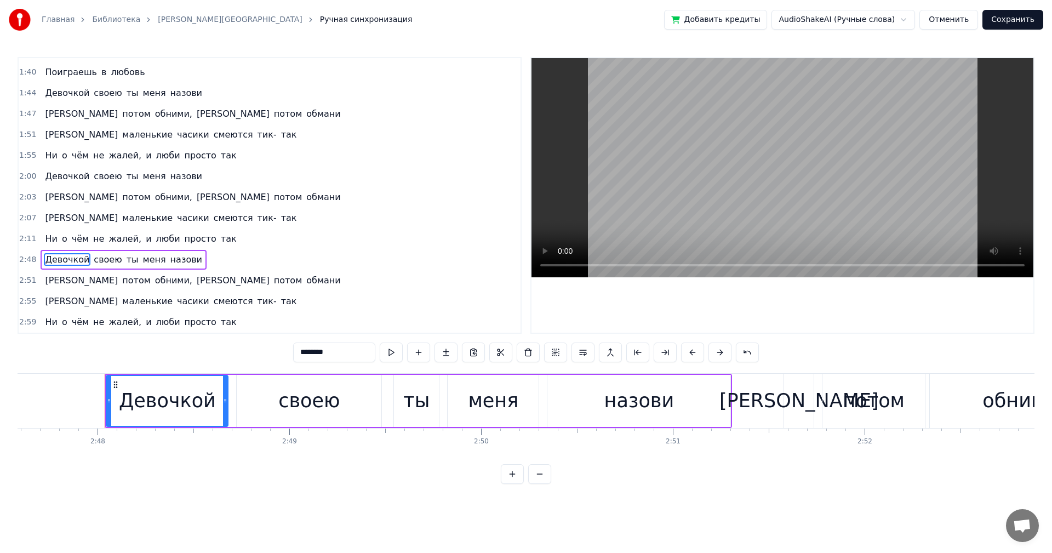
click at [208, 256] on div "2:48 Девочкой своею ты меня назови" at bounding box center [270, 259] width 502 height 21
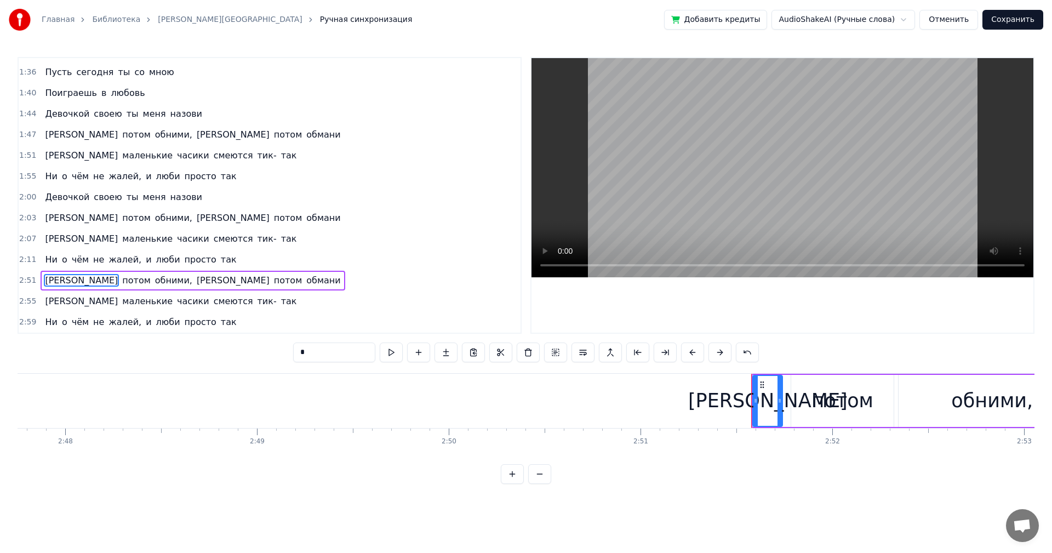
click at [206, 280] on div "2:51 А потом обними, а потом обмани" at bounding box center [270, 280] width 502 height 21
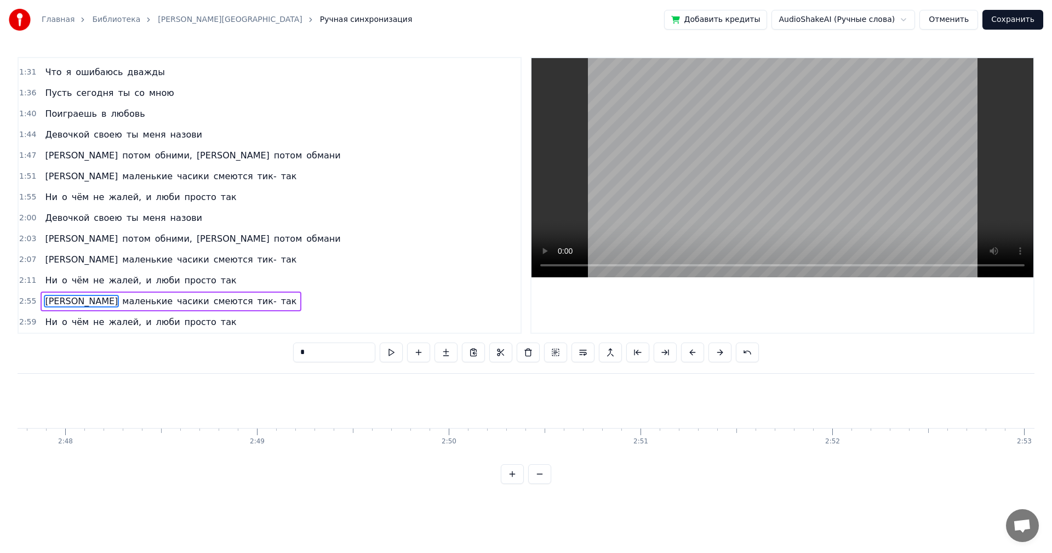
scroll to position [371, 0]
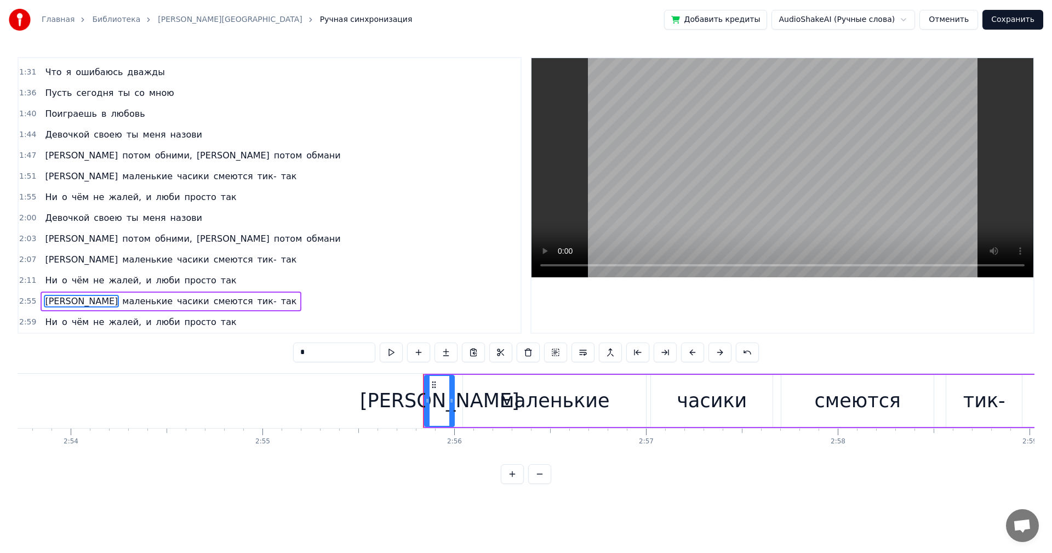
click at [221, 301] on div "2:55 А маленькие часики смеются тик- так" at bounding box center [270, 301] width 502 height 21
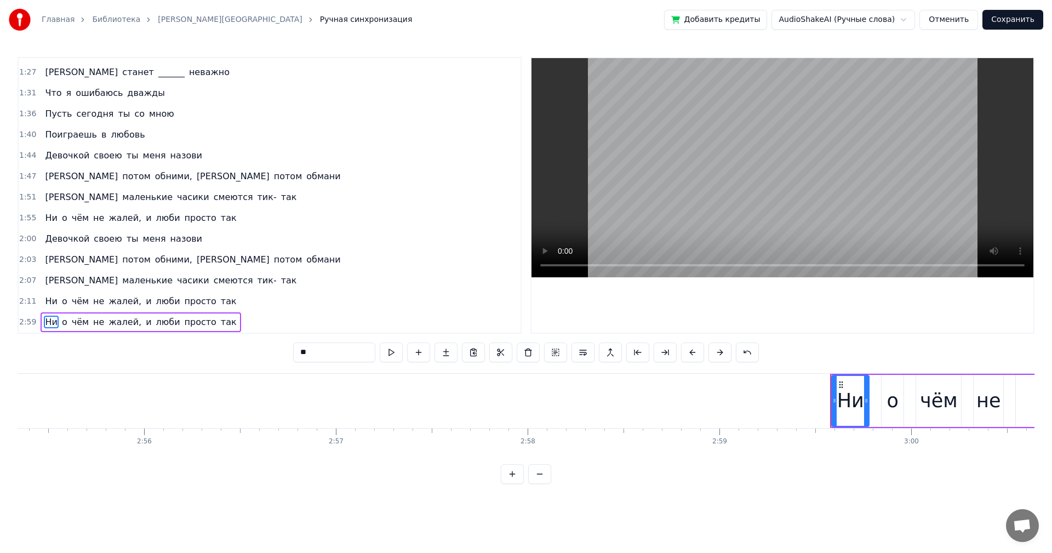
scroll to position [0, 33659]
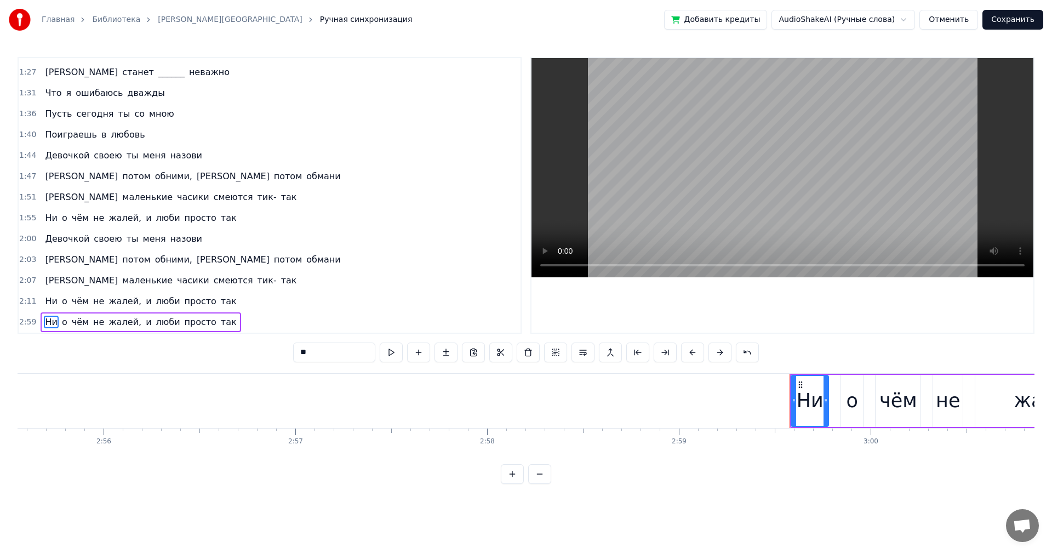
click at [229, 322] on div "2:59 Ни о чём не жалей, и люби просто так" at bounding box center [270, 322] width 502 height 21
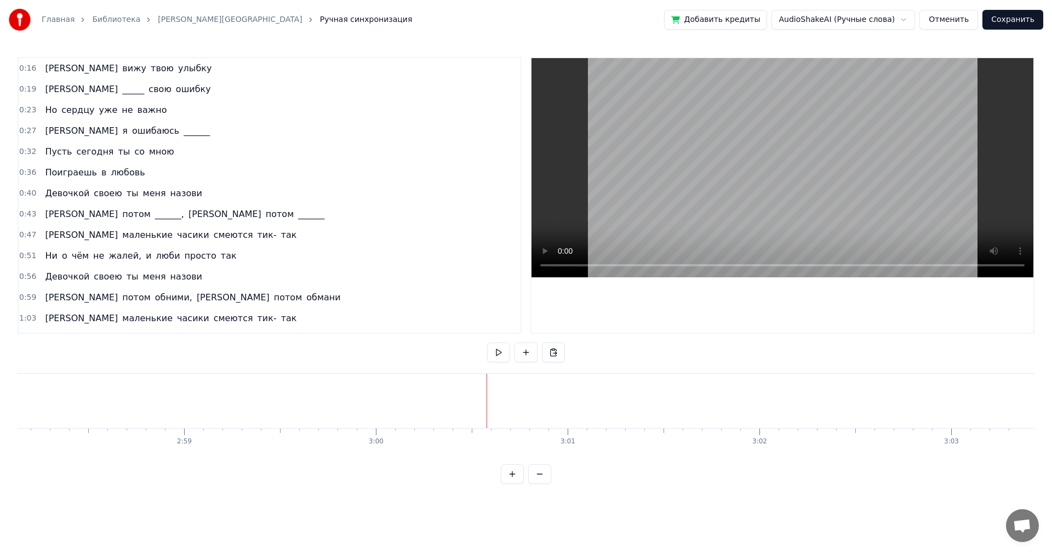
scroll to position [0, 34160]
click at [280, 323] on span "так" at bounding box center [289, 318] width 18 height 13
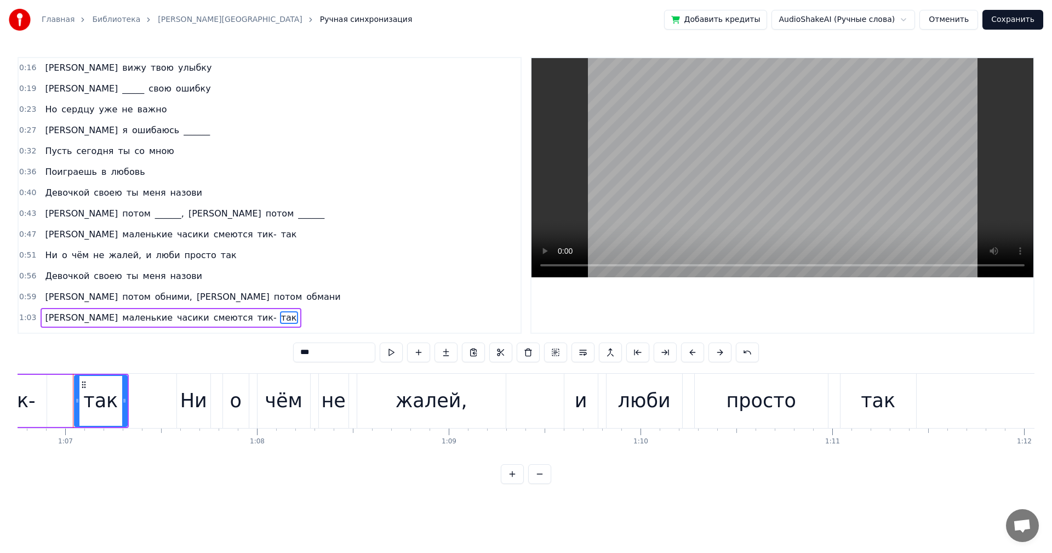
scroll to position [0, 0]
click at [1005, 18] on button "Сохранить" at bounding box center [1012, 20] width 61 height 20
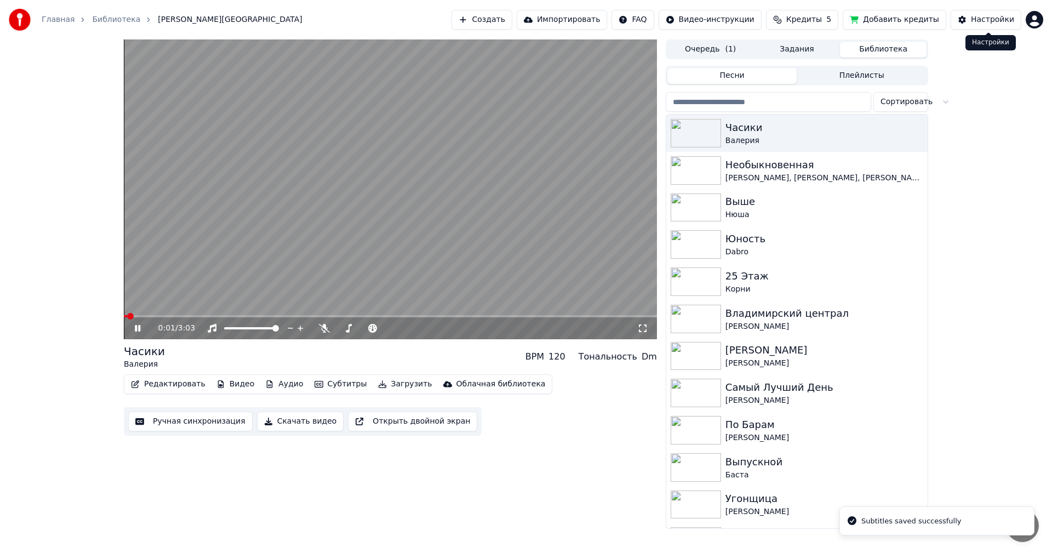
click at [978, 19] on div "Настройки" at bounding box center [992, 19] width 43 height 11
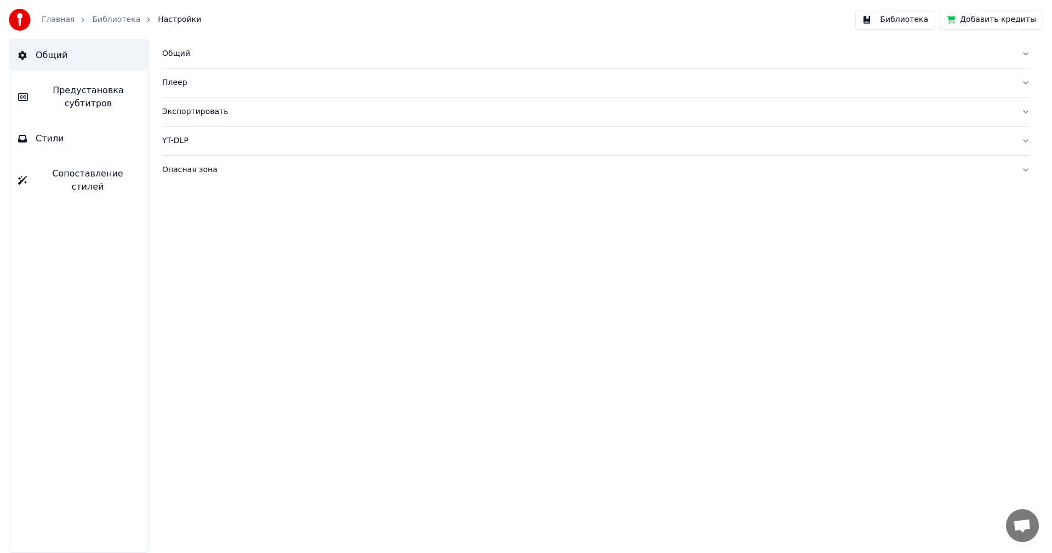
click at [68, 131] on button "Стили" at bounding box center [78, 138] width 139 height 31
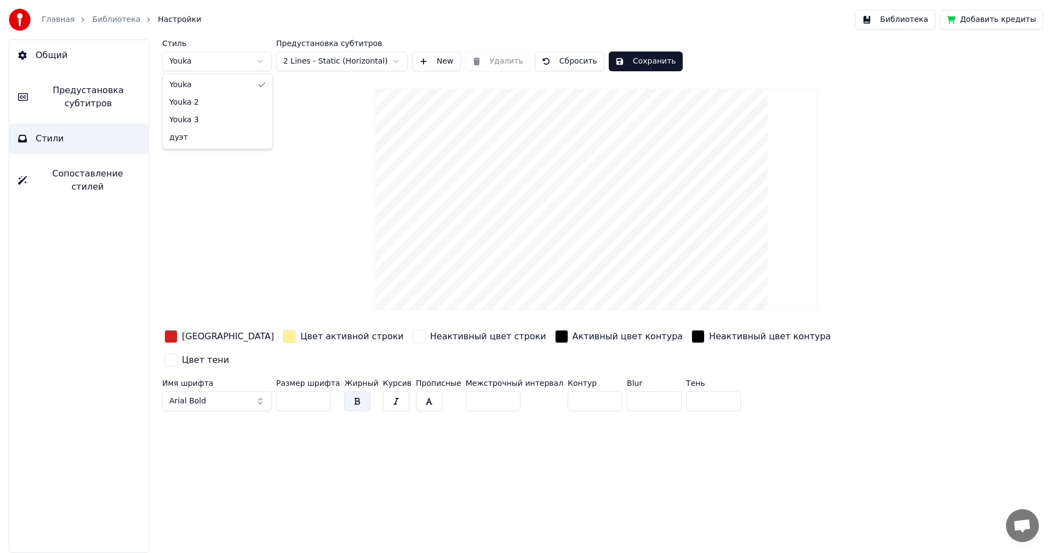
click at [243, 60] on html "Главная Библиотека Настройки Библиотека Добавить кредиты Общий Предустановка су…" at bounding box center [526, 276] width 1052 height 553
click at [661, 55] on button "Сохранить" at bounding box center [646, 61] width 74 height 20
click at [912, 22] on button "Библиотека" at bounding box center [895, 20] width 80 height 20
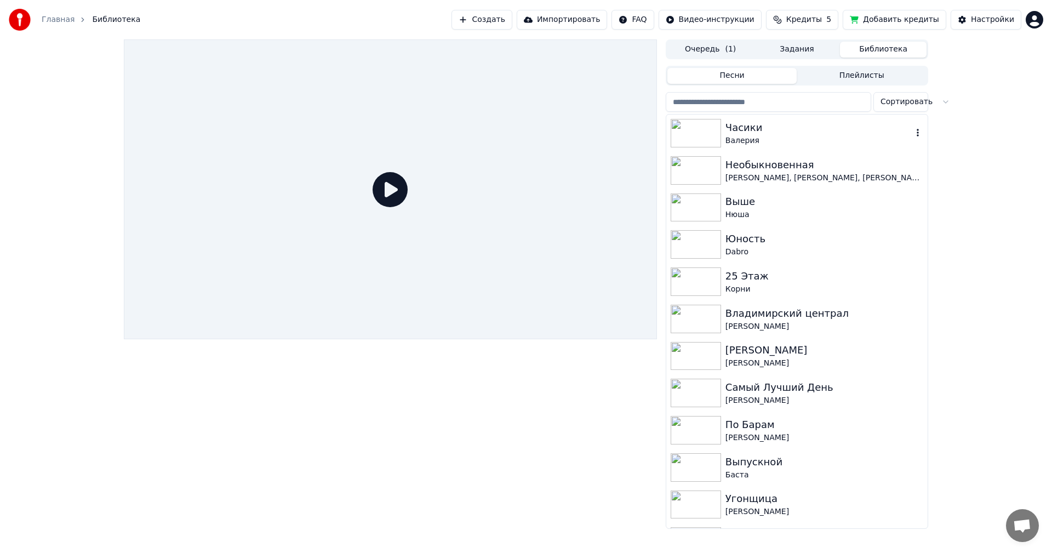
click at [795, 131] on div "Часики" at bounding box center [818, 127] width 187 height 15
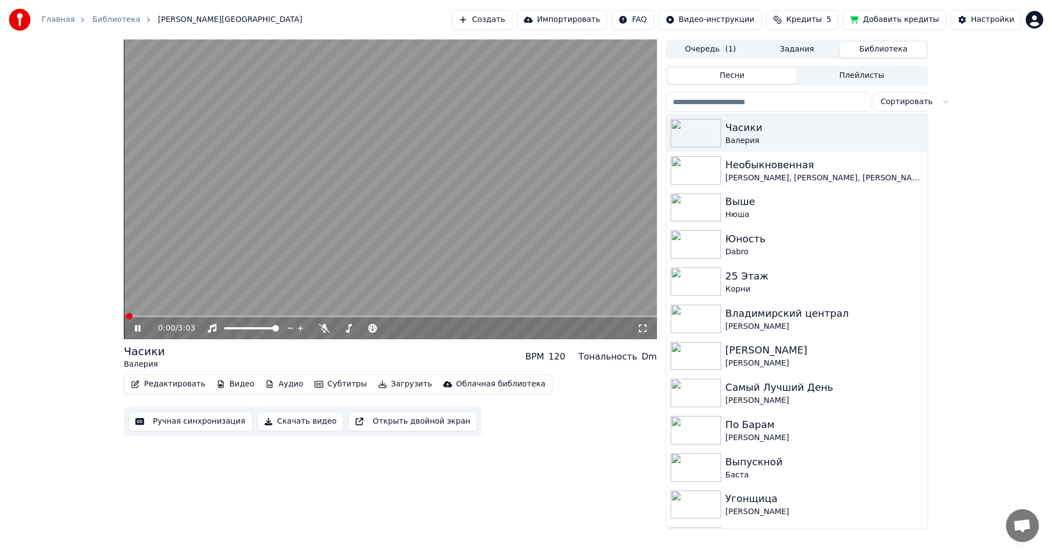
click at [158, 316] on span at bounding box center [390, 316] width 533 height 2
click at [192, 316] on span at bounding box center [390, 316] width 533 height 2
click at [231, 316] on span at bounding box center [390, 316] width 533 height 2
click at [277, 317] on span at bounding box center [390, 316] width 533 height 2
click at [324, 316] on span at bounding box center [390, 316] width 533 height 2
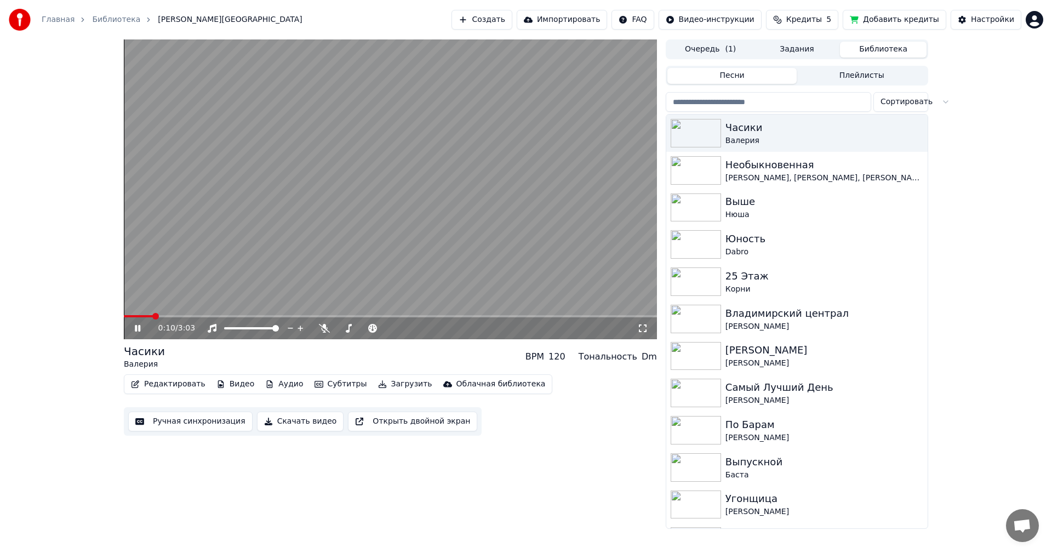
click at [124, 315] on span at bounding box center [138, 316] width 29 height 2
click at [136, 328] on icon at bounding box center [137, 328] width 5 height 7
click at [982, 25] on button "Настройки" at bounding box center [985, 20] width 71 height 20
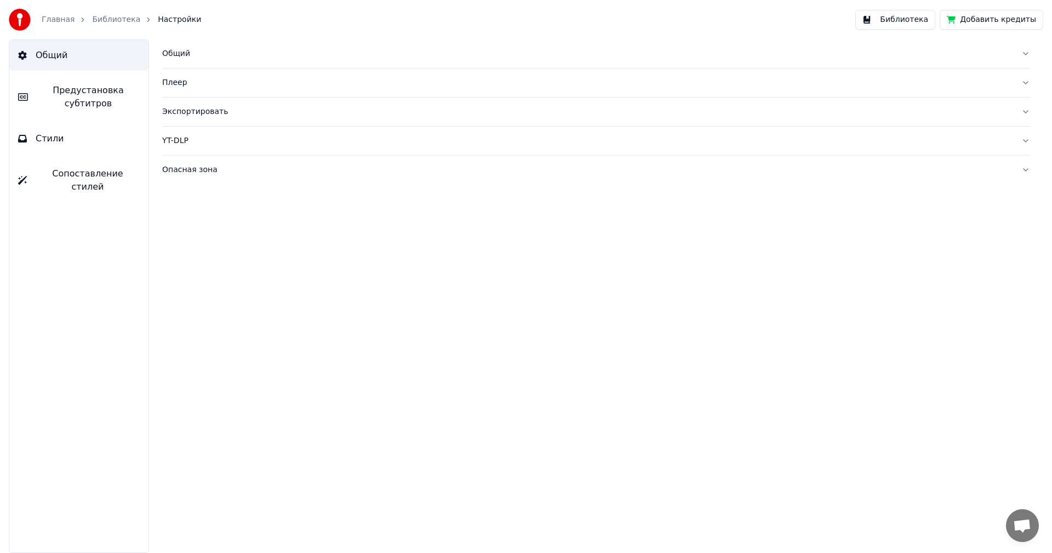
click at [62, 140] on button "Стили" at bounding box center [78, 138] width 139 height 31
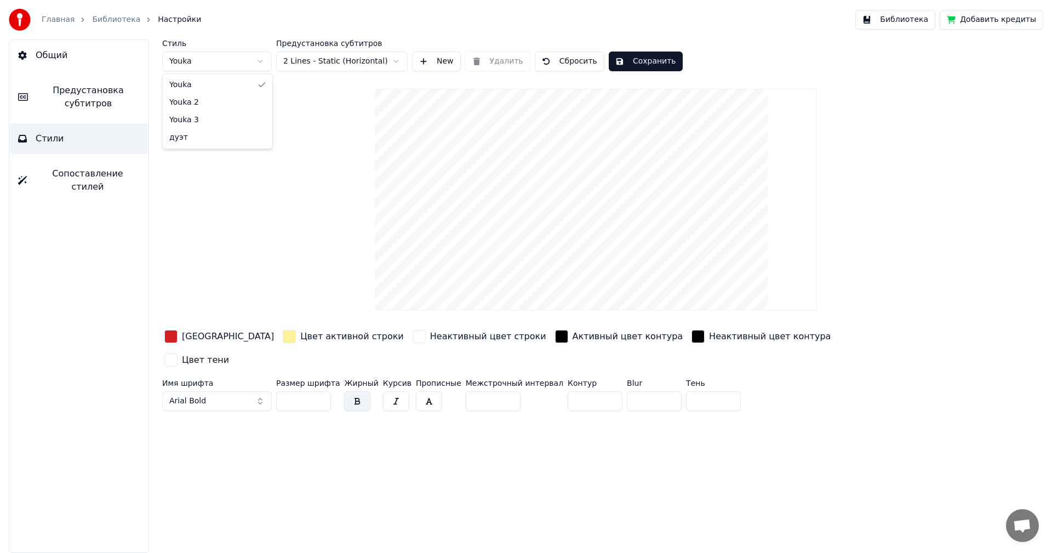
click at [236, 64] on html "Главная Библиотека Настройки Библиотека Добавить кредиты Общий Предустановка су…" at bounding box center [526, 276] width 1052 height 553
click at [236, 65] on html "Главная Библиотека Настройки Библиотека Добавить кредиты Общий Предустановка су…" at bounding box center [526, 276] width 1052 height 553
click at [83, 101] on span "Предустановка субтитров" at bounding box center [88, 97] width 103 height 26
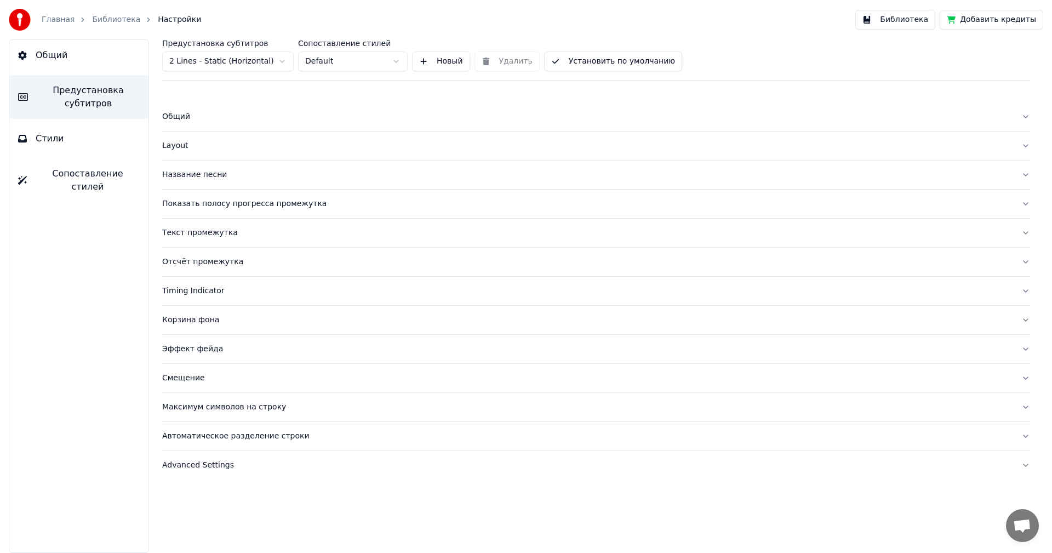
click at [199, 173] on div "Название песни" at bounding box center [587, 174] width 850 height 11
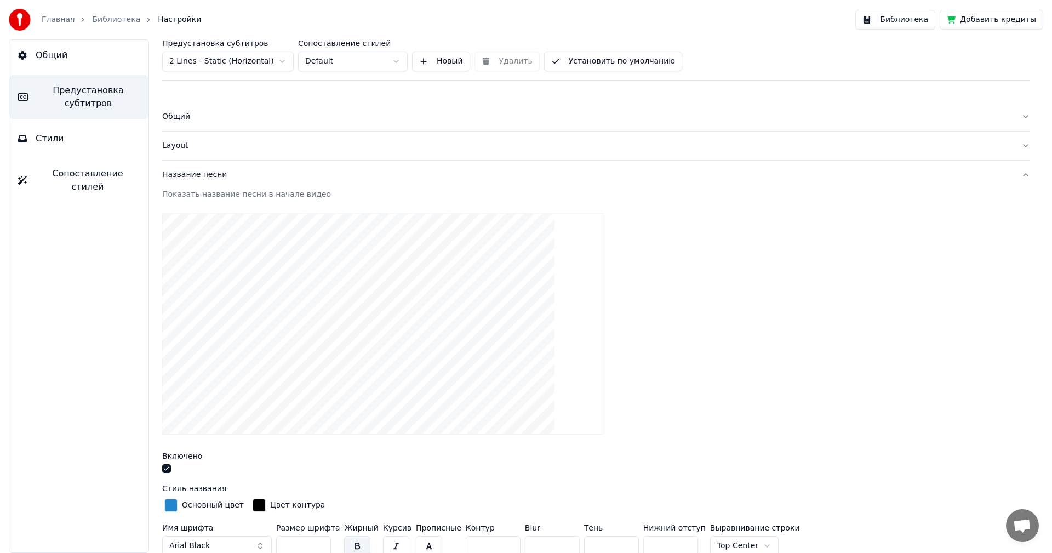
click at [182, 114] on div "Общий" at bounding box center [587, 116] width 850 height 11
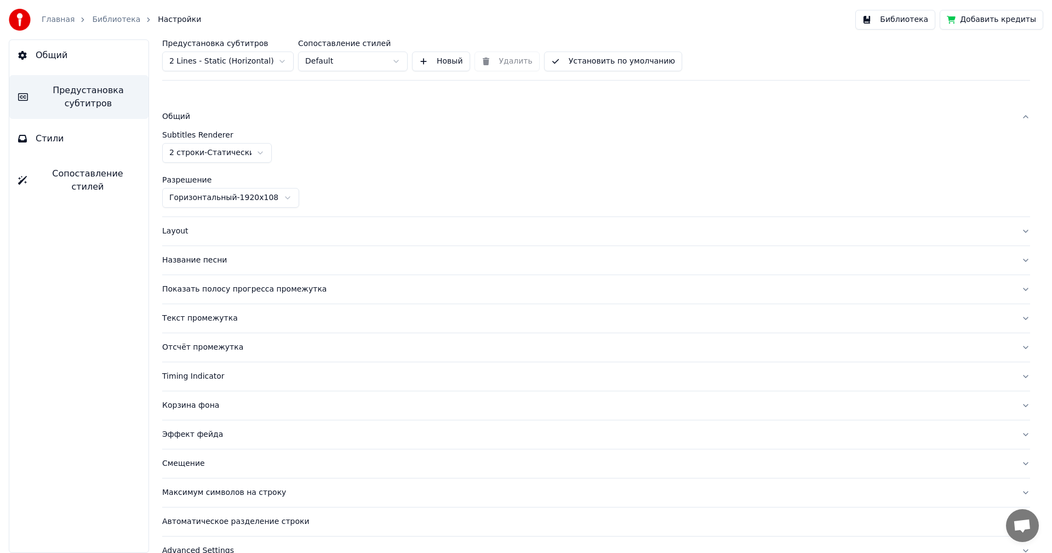
click at [174, 226] on div "Layout" at bounding box center [587, 231] width 850 height 11
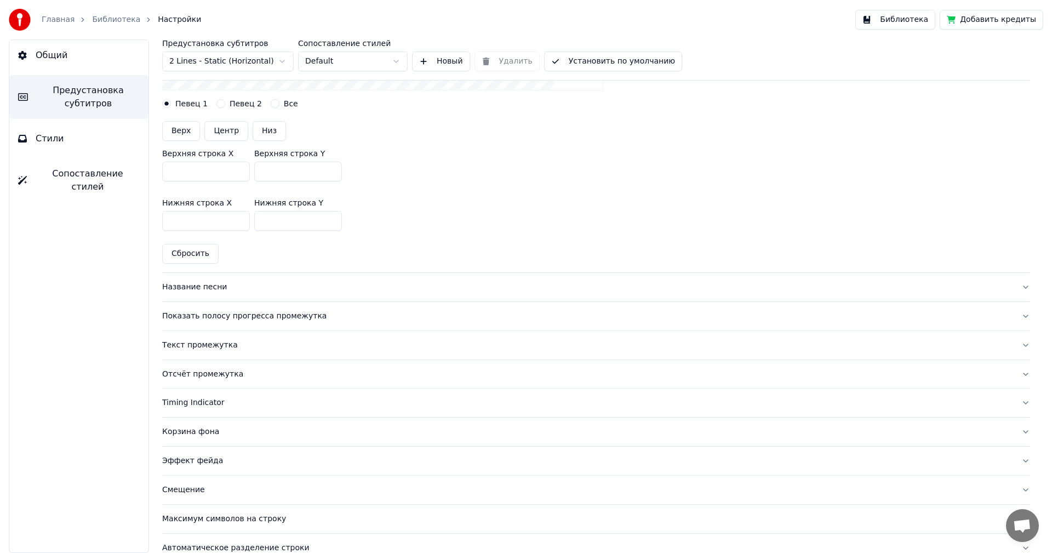
scroll to position [329, 0]
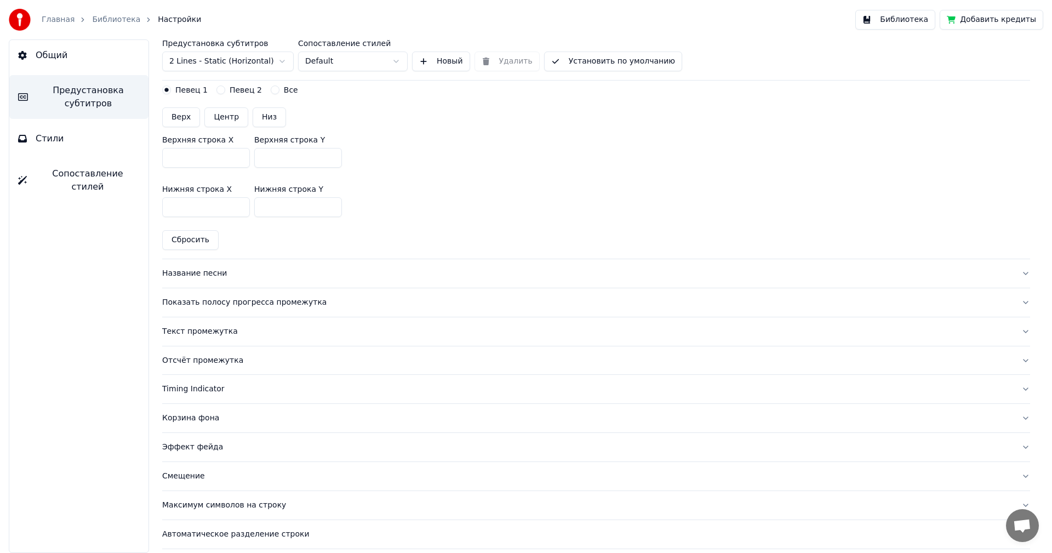
click at [206, 272] on div "Название песни" at bounding box center [587, 273] width 850 height 11
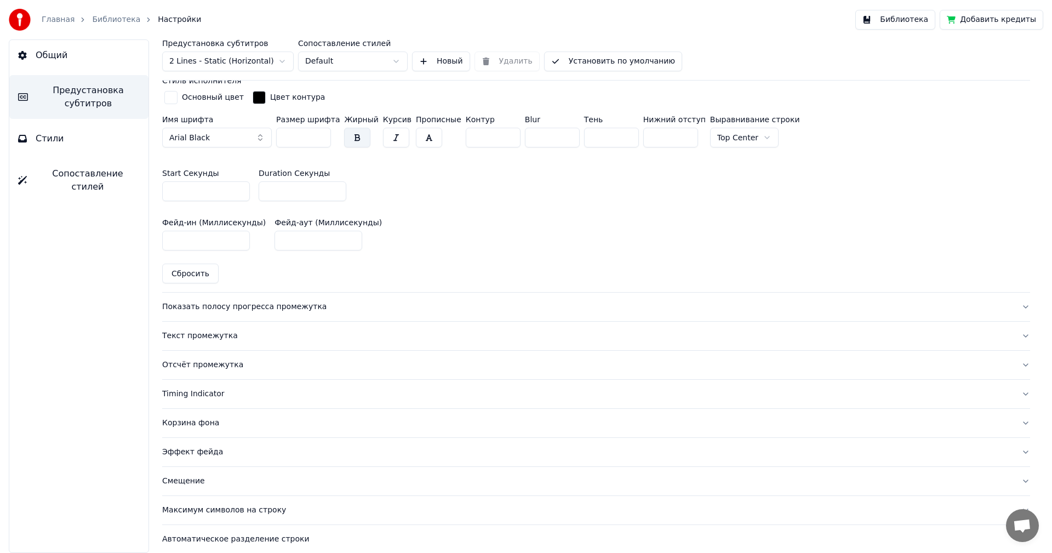
scroll to position [493, 0]
click at [192, 305] on div "Показать полосу прогресса промежутка" at bounding box center [587, 305] width 850 height 11
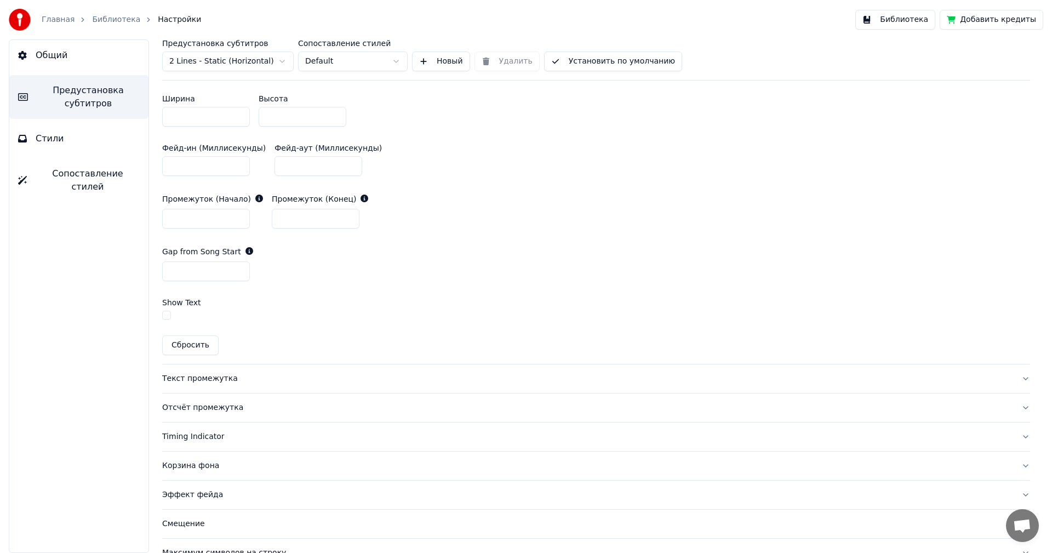
scroll to position [649, 0]
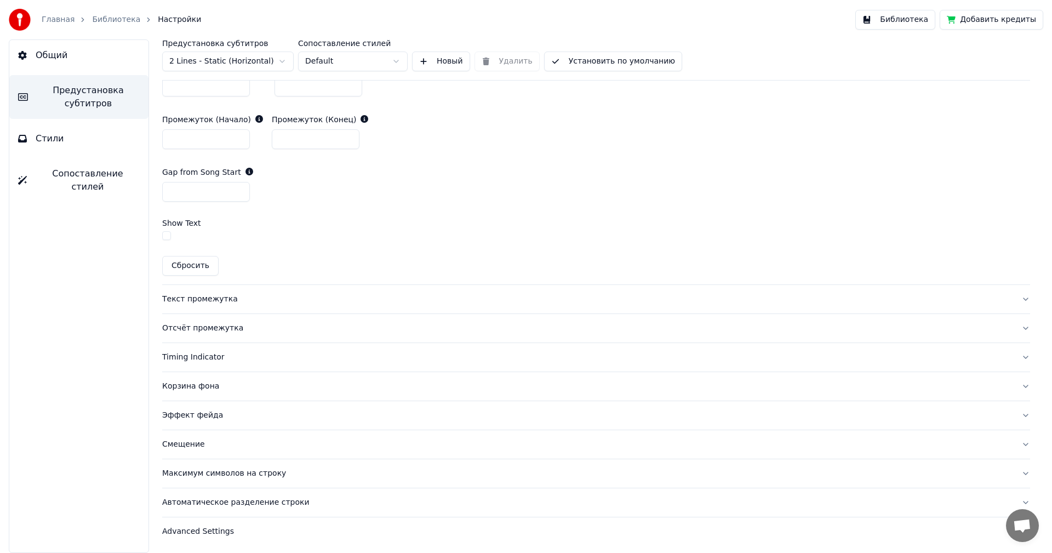
click at [41, 146] on button "Стили" at bounding box center [78, 138] width 139 height 31
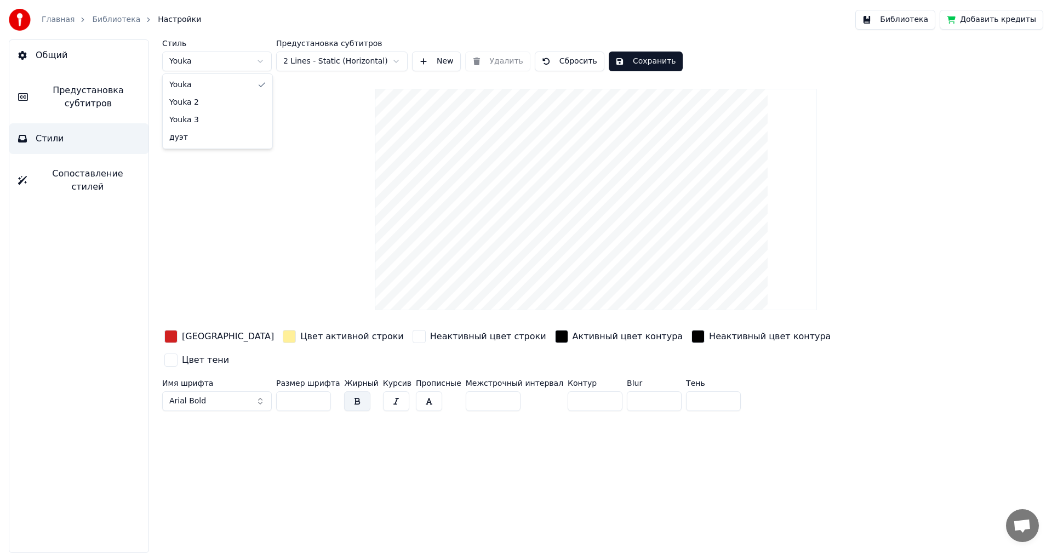
click at [193, 65] on html "Главная Библиотека Настройки Библиотека Добавить кредиты Общий Предустановка су…" at bounding box center [526, 276] width 1052 height 553
click at [201, 61] on html "Главная Библиотека Настройки Библиотека Добавить кредиты Общий Предустановка су…" at bounding box center [526, 276] width 1052 height 553
click at [196, 66] on html "Главная Библиотека Настройки Библиотека Добавить кредиты Общий Предустановка су…" at bounding box center [526, 276] width 1052 height 553
click at [197, 70] on html "Главная Библиотека Настройки Библиотека Добавить кредиты Общий Предустановка су…" at bounding box center [526, 276] width 1052 height 553
click at [201, 65] on html "Главная Библиотека Настройки Библиотека Добавить кредиты Общий Предустановка су…" at bounding box center [526, 276] width 1052 height 553
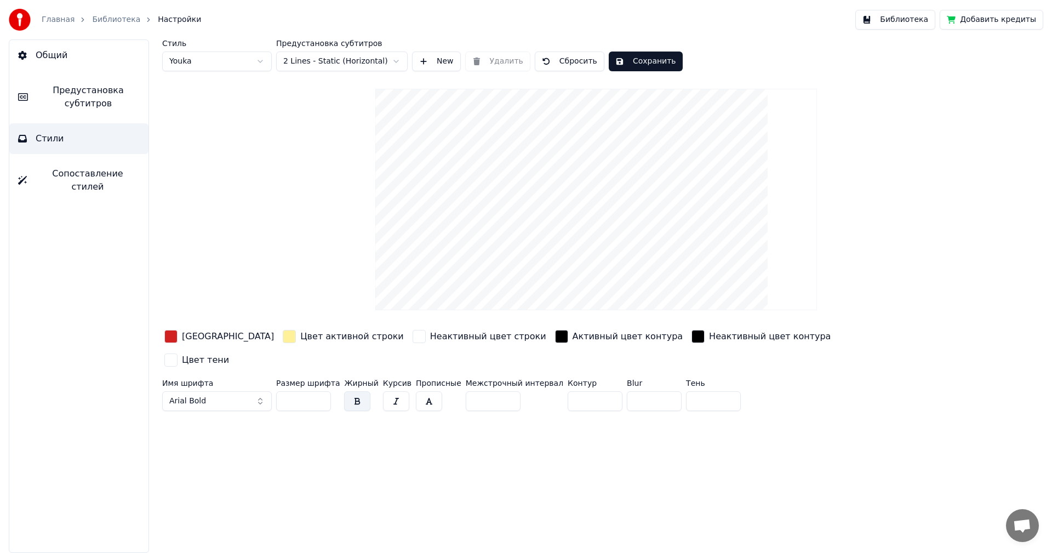
click at [170, 336] on div "button" at bounding box center [170, 336] width 13 height 13
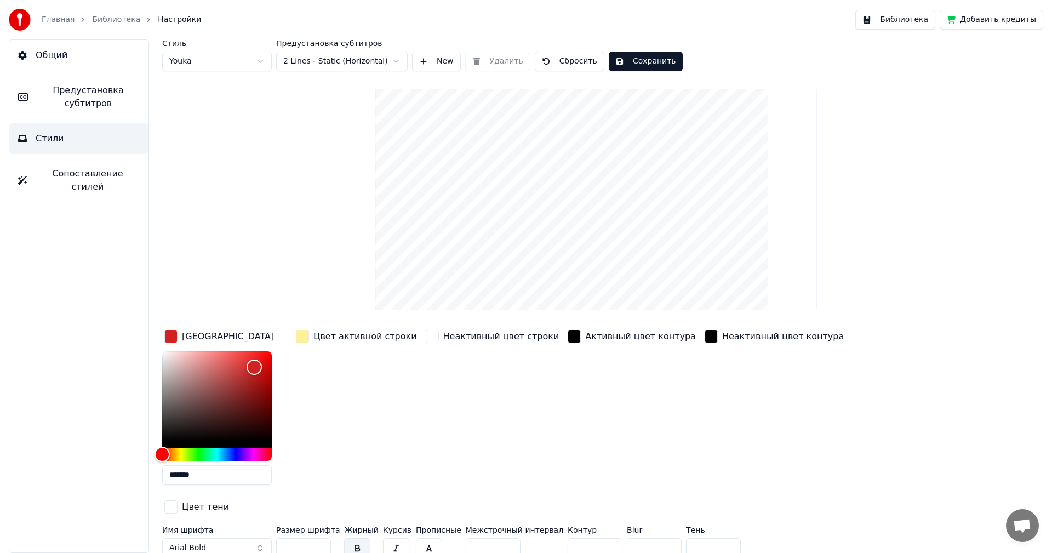
drag, startPoint x: 205, startPoint y: 477, endPoint x: 173, endPoint y: 476, distance: 32.4
click at [173, 476] on input "*******" at bounding box center [217, 475] width 110 height 20
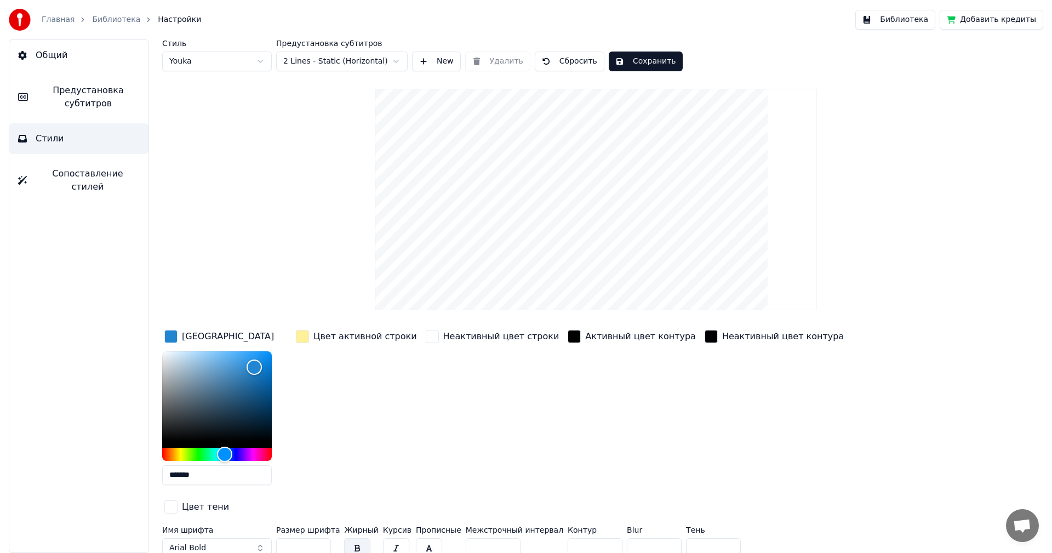
type input "*******"
click at [335, 434] on div "Цвет активной строки" at bounding box center [356, 411] width 125 height 166
click at [651, 64] on button "Сохранить" at bounding box center [646, 61] width 74 height 20
click at [907, 25] on button "Библиотека" at bounding box center [895, 20] width 80 height 20
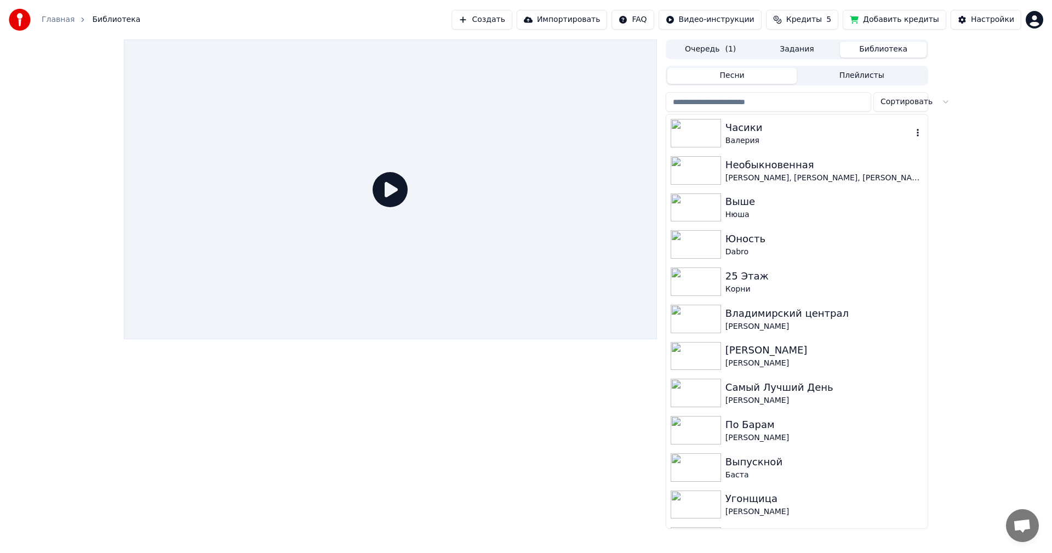
drag, startPoint x: 758, startPoint y: 130, endPoint x: 736, endPoint y: 141, distance: 24.5
click at [758, 130] on div "Часики" at bounding box center [818, 127] width 187 height 15
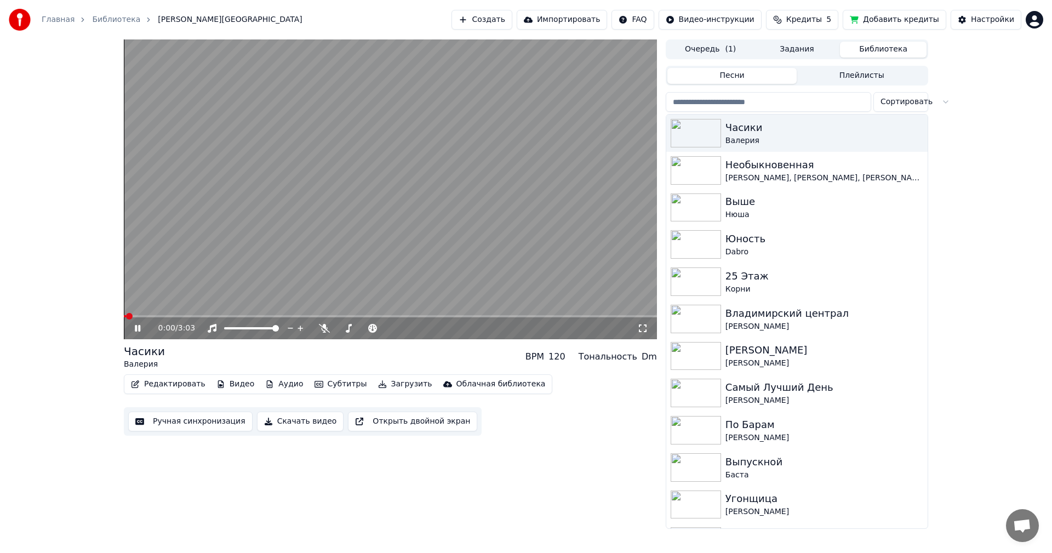
click at [162, 316] on span at bounding box center [390, 316] width 533 height 2
click at [208, 315] on span at bounding box center [390, 316] width 533 height 2
click at [415, 242] on video at bounding box center [390, 189] width 533 height 300
click at [798, 129] on div "Часики" at bounding box center [818, 127] width 187 height 15
click at [285, 425] on button "Скачать видео" at bounding box center [300, 421] width 87 height 20
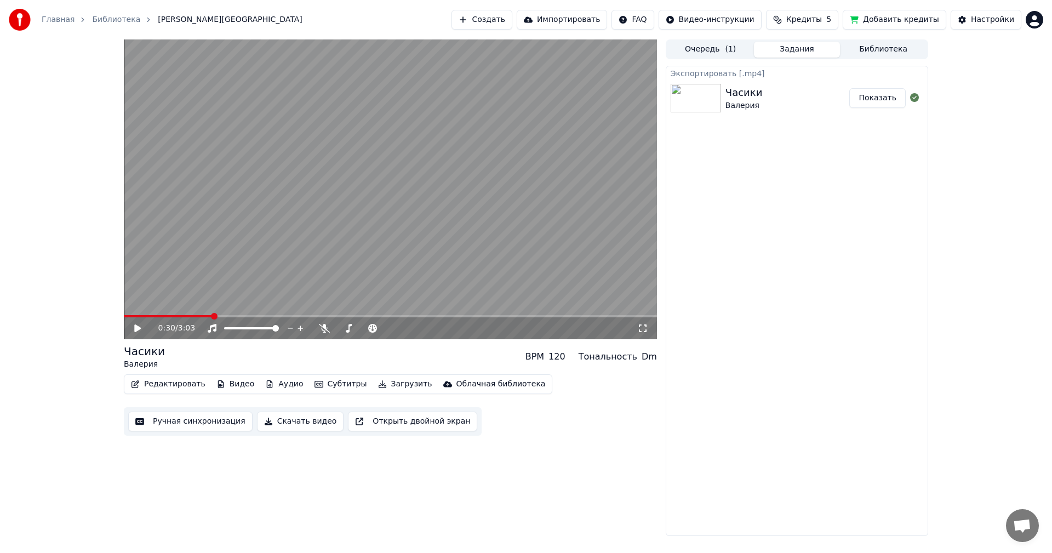
click at [939, 77] on div "0:30 / 3:03 Часики Валерия BPM 120 Тональность Dm Редактировать Видео Аудио Суб…" at bounding box center [526, 287] width 1052 height 496
click at [881, 92] on button "Показать" at bounding box center [877, 98] width 56 height 20
click at [878, 54] on button "Библиотека" at bounding box center [883, 50] width 87 height 16
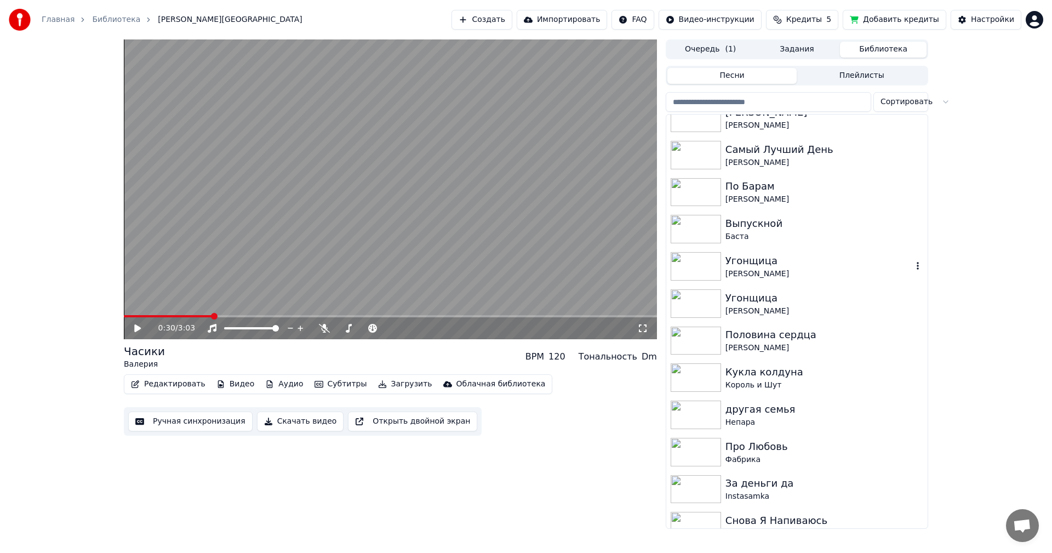
scroll to position [329, 0]
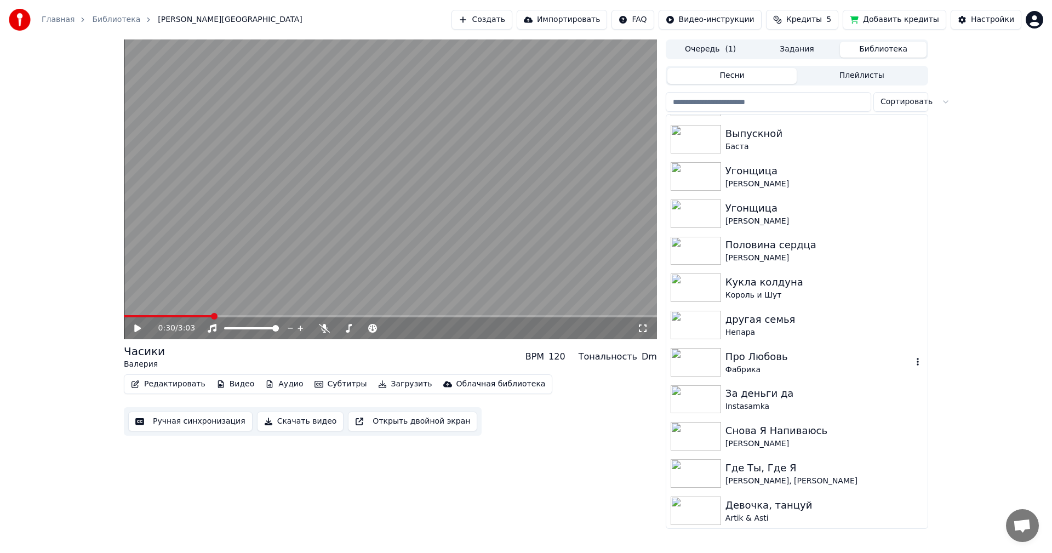
click at [711, 367] on img at bounding box center [696, 362] width 50 height 28
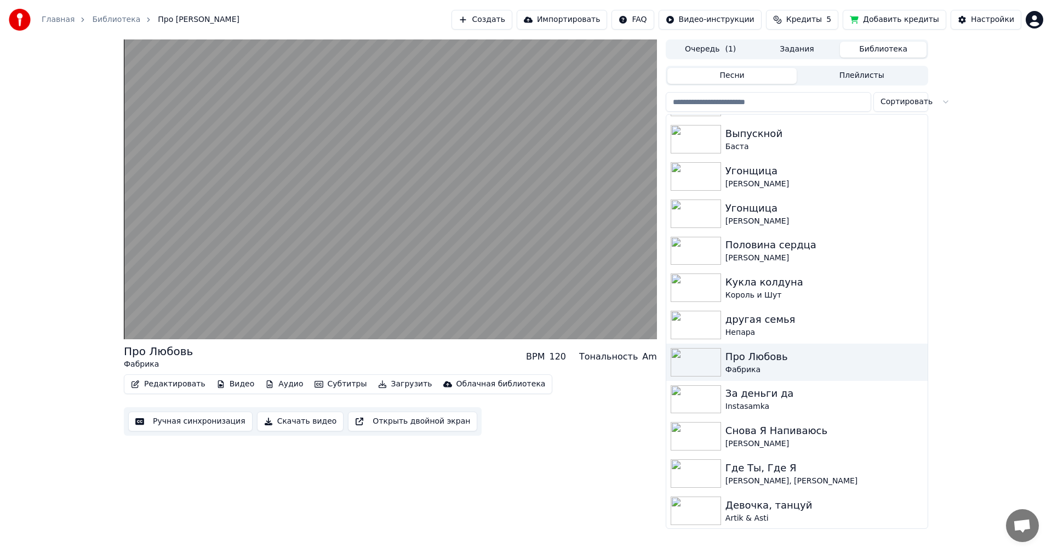
click at [208, 417] on button "Ручная синхронизация" at bounding box center [190, 421] width 124 height 20
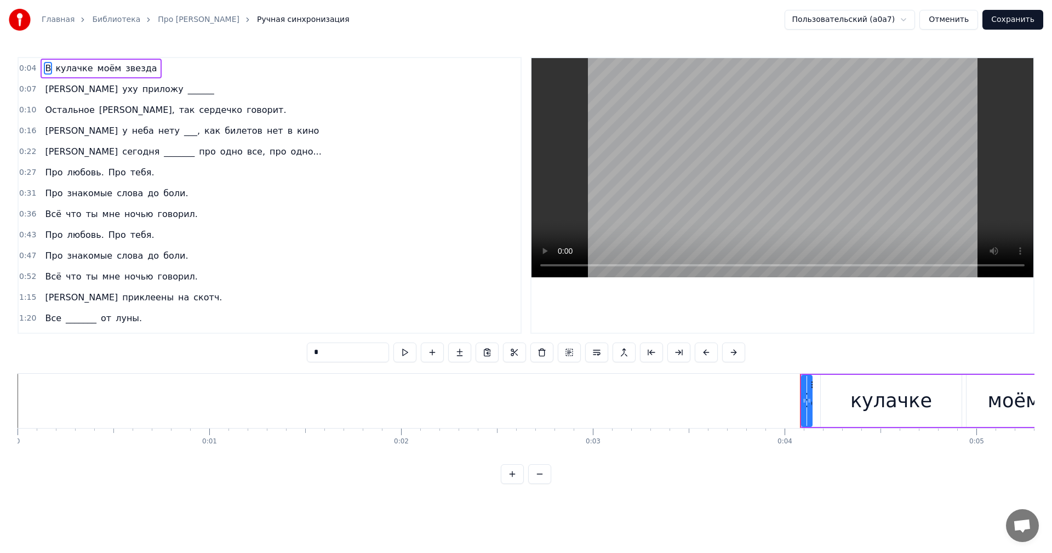
click at [962, 17] on button "Отменить" at bounding box center [948, 20] width 59 height 20
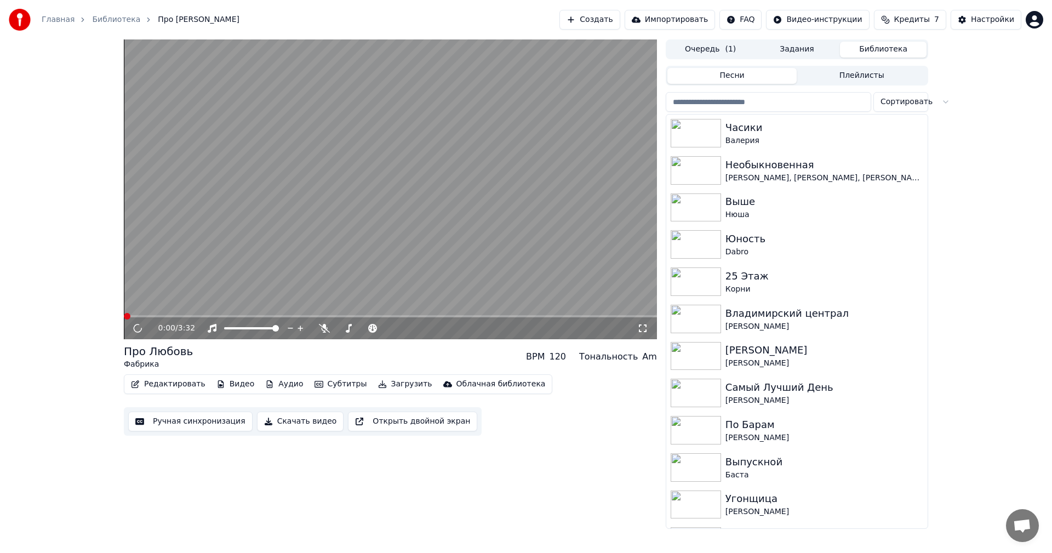
click at [815, 52] on button "Задания" at bounding box center [797, 50] width 87 height 16
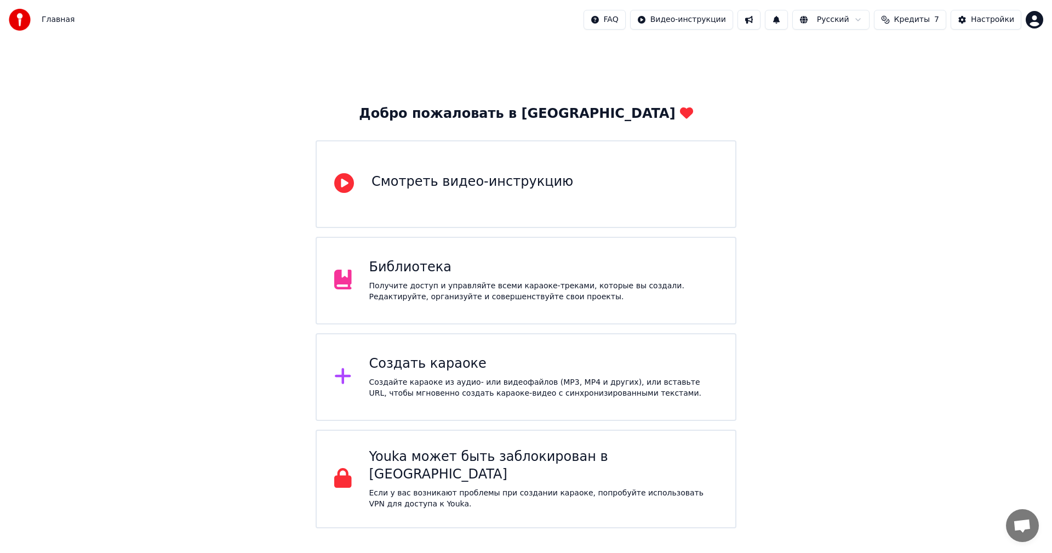
click at [500, 259] on div "Библиотека" at bounding box center [543, 268] width 349 height 18
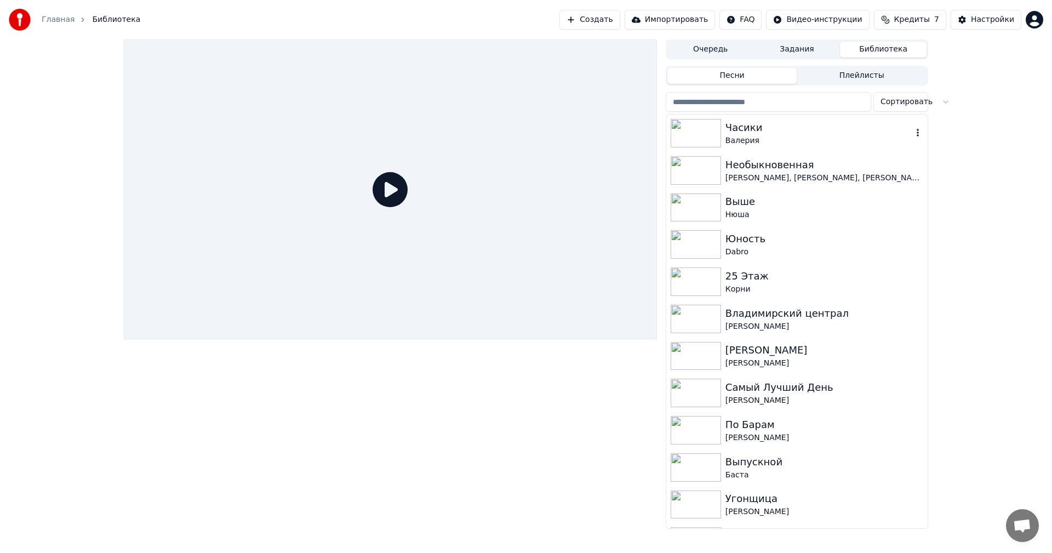
click at [726, 142] on div "Валерия" at bounding box center [818, 140] width 187 height 11
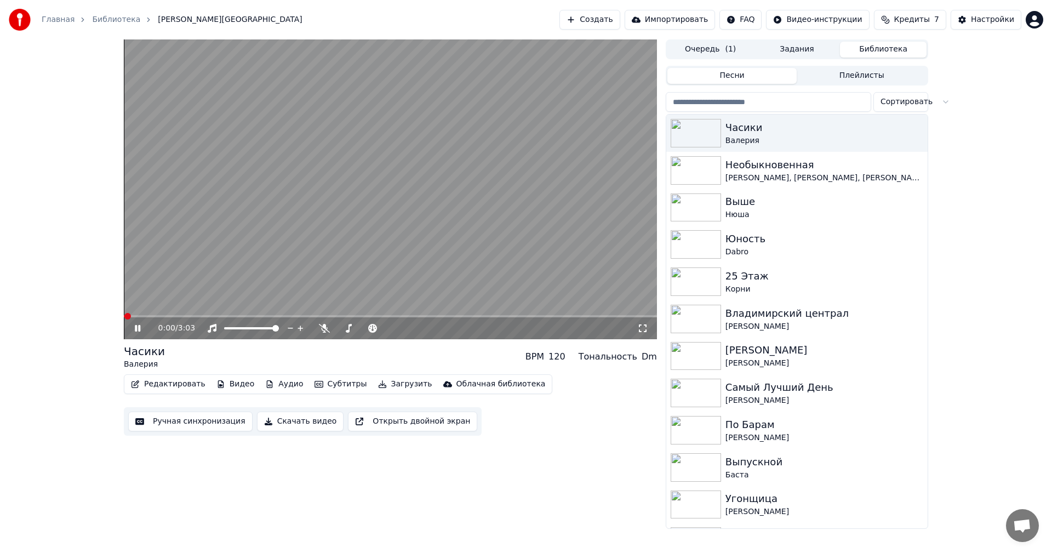
click at [207, 420] on button "Ручная синхронизация" at bounding box center [190, 421] width 124 height 20
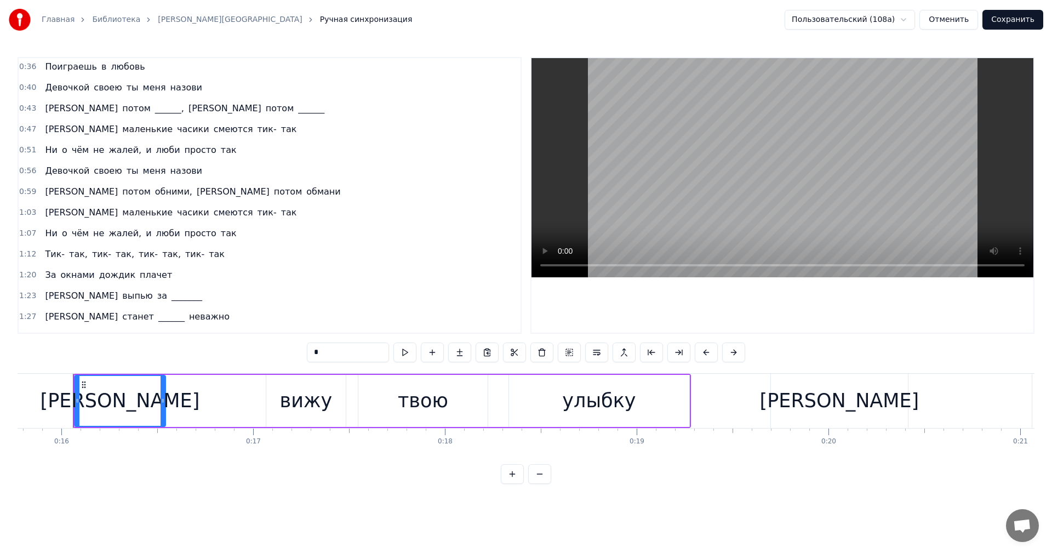
scroll to position [110, 0]
